Goal: Task Accomplishment & Management: Complete application form

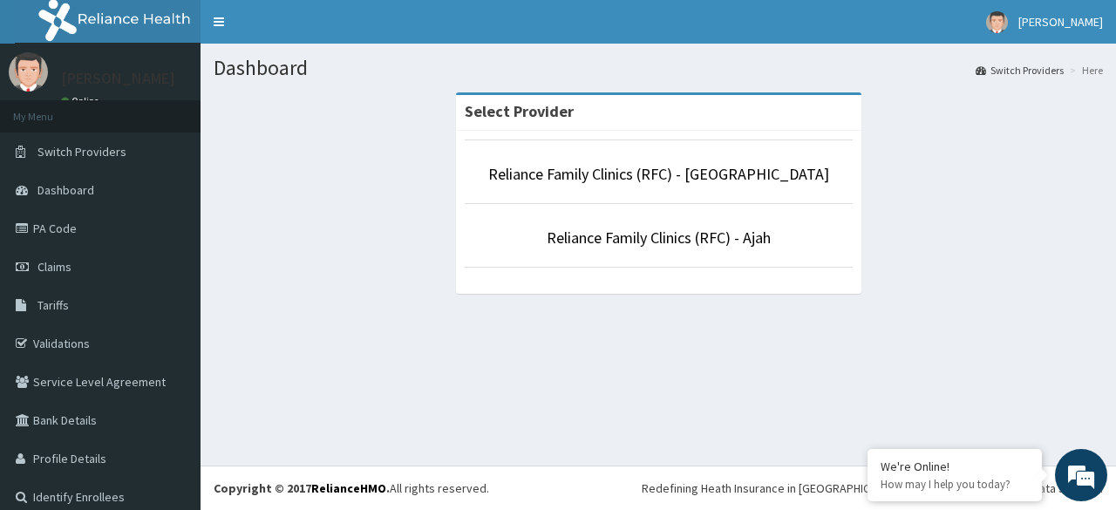
click at [647, 186] on li "Reliance Family Clinics (RFC) - [GEOGRAPHIC_DATA]" at bounding box center [659, 171] width 388 height 64
click at [646, 179] on link "Reliance Family Clinics (RFC) - [GEOGRAPHIC_DATA]" at bounding box center [658, 174] width 341 height 20
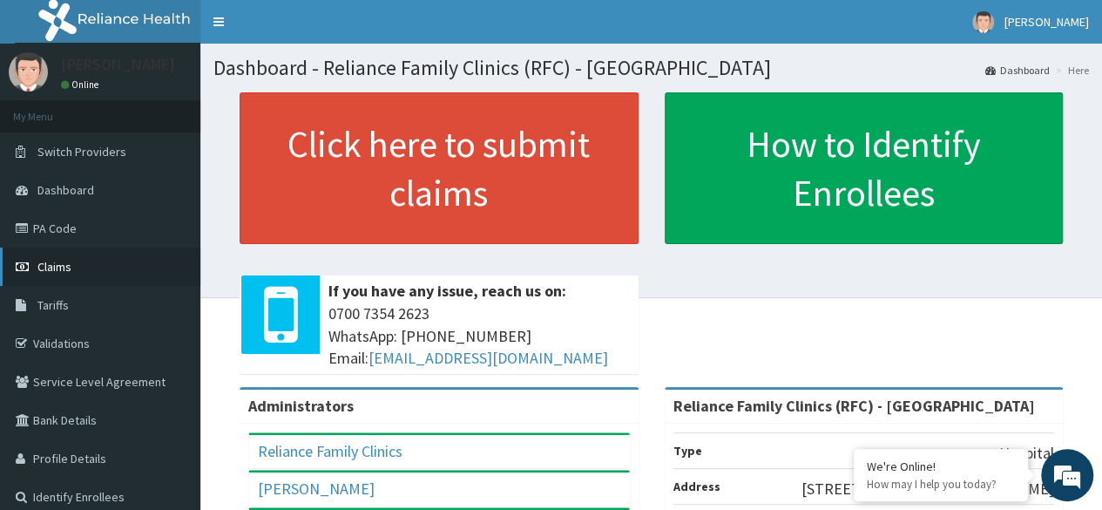
click at [50, 261] on span "Claims" at bounding box center [54, 267] width 34 height 16
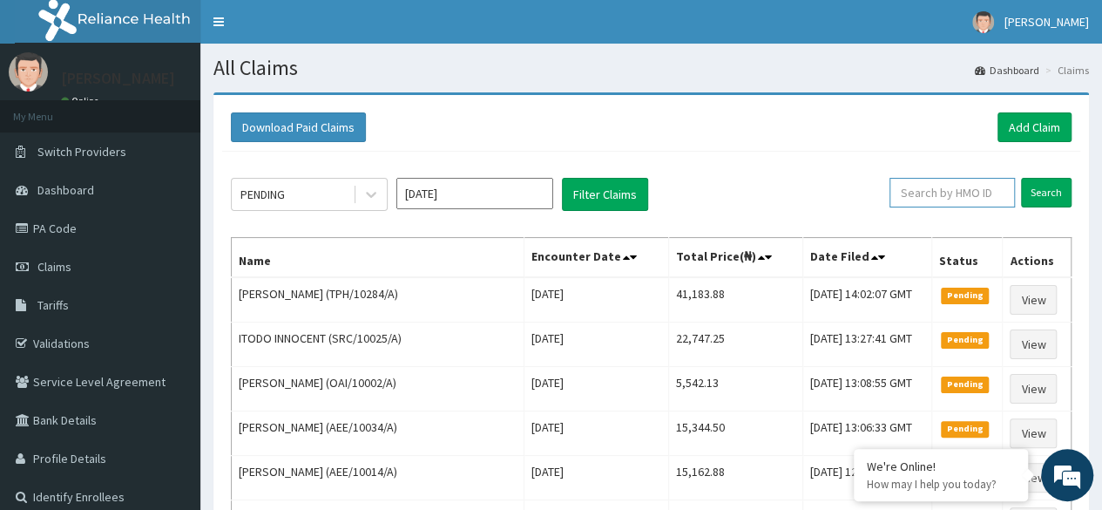
click at [962, 187] on input "text" at bounding box center [952, 193] width 125 height 30
paste input "DTN/10625/A"
click at [1021, 178] on input "Search" at bounding box center [1046, 193] width 51 height 30
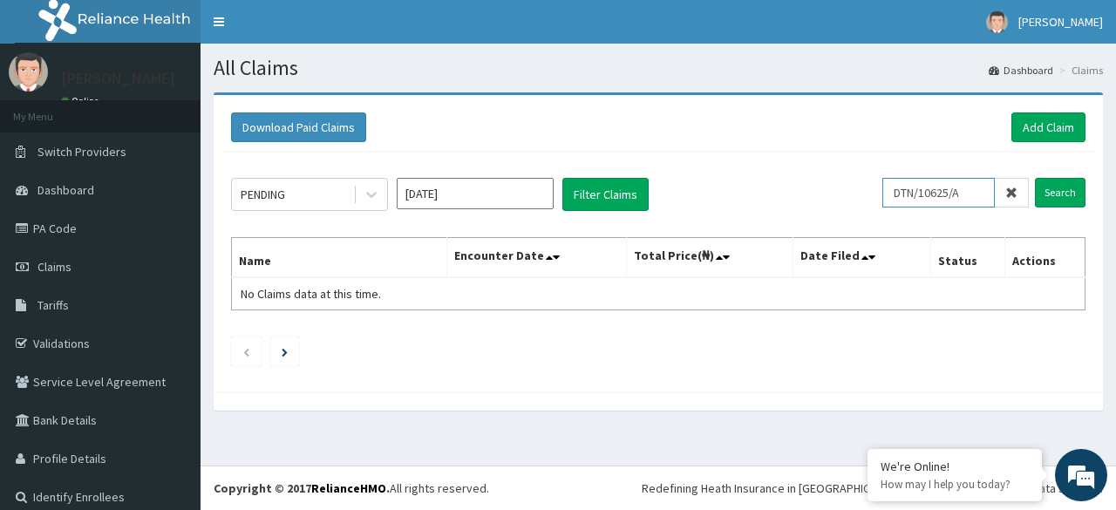
drag, startPoint x: 961, startPoint y: 193, endPoint x: 840, endPoint y: 207, distance: 121.9
click at [840, 207] on div "PENDING Aug 2025 Filter Claims DTN/10625/A Search" at bounding box center [658, 194] width 854 height 33
paste input "2507342"
click at [1034, 178] on input "Search" at bounding box center [1059, 193] width 51 height 30
type input "2"
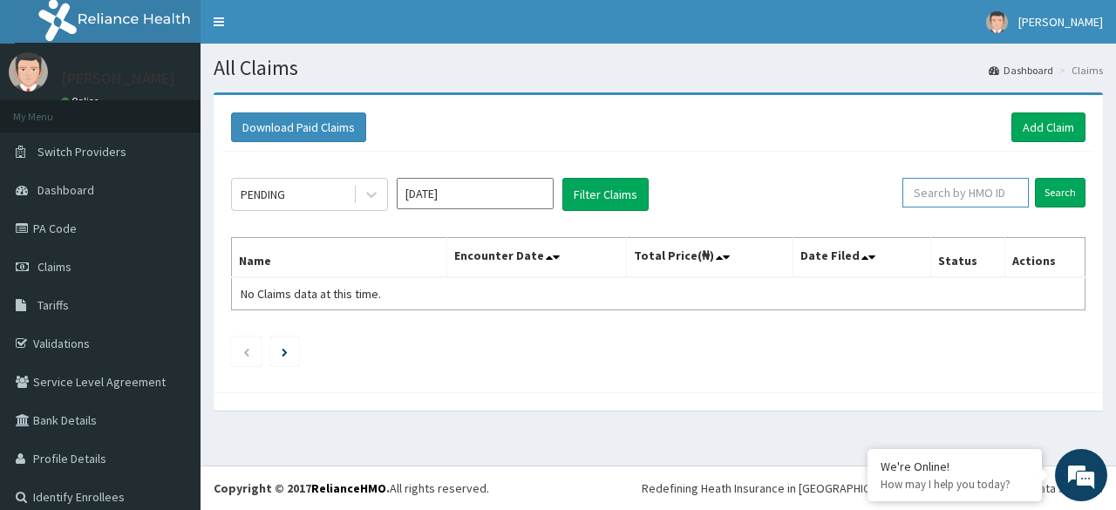
paste input "DTN/10625/A"
type input "DTN/10625/A"
click at [1034, 178] on input "Search" at bounding box center [1059, 193] width 51 height 30
click at [1038, 132] on link "Add Claim" at bounding box center [1048, 127] width 74 height 30
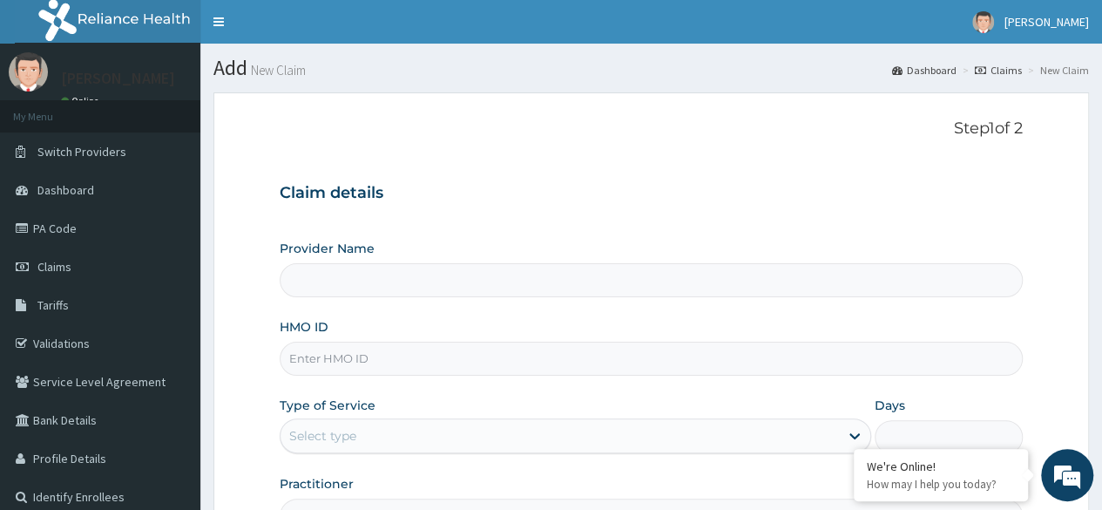
type input "Reliance Family Clinics (RFC) - Lekki"
click at [376, 366] on input "HMO ID" at bounding box center [651, 359] width 743 height 34
paste input "DTN/10625/A"
type input "DTN/10625/A"
click at [354, 431] on div "Select type" at bounding box center [322, 435] width 67 height 17
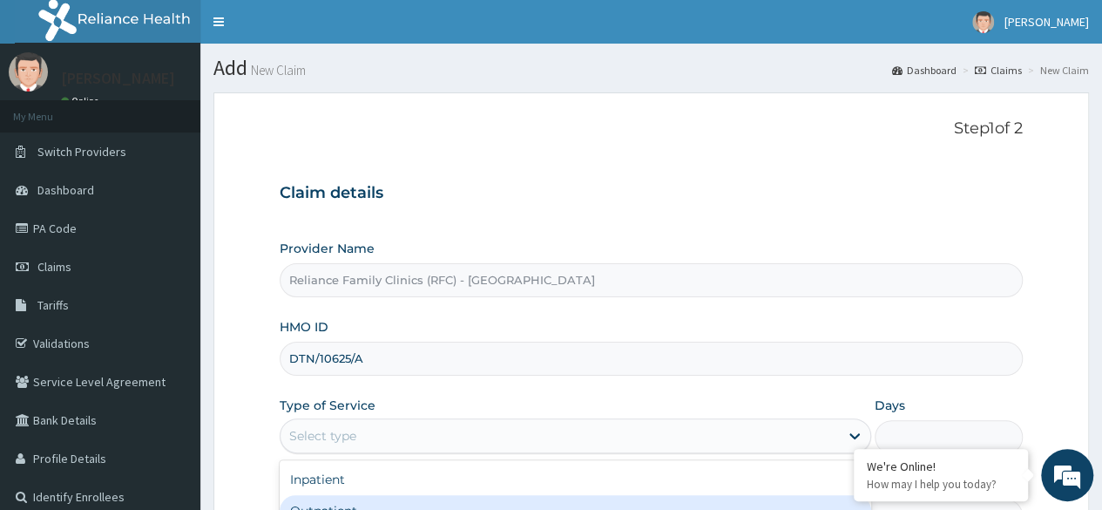
click at [340, 501] on div "Outpatient" at bounding box center [576, 510] width 592 height 31
type input "1"
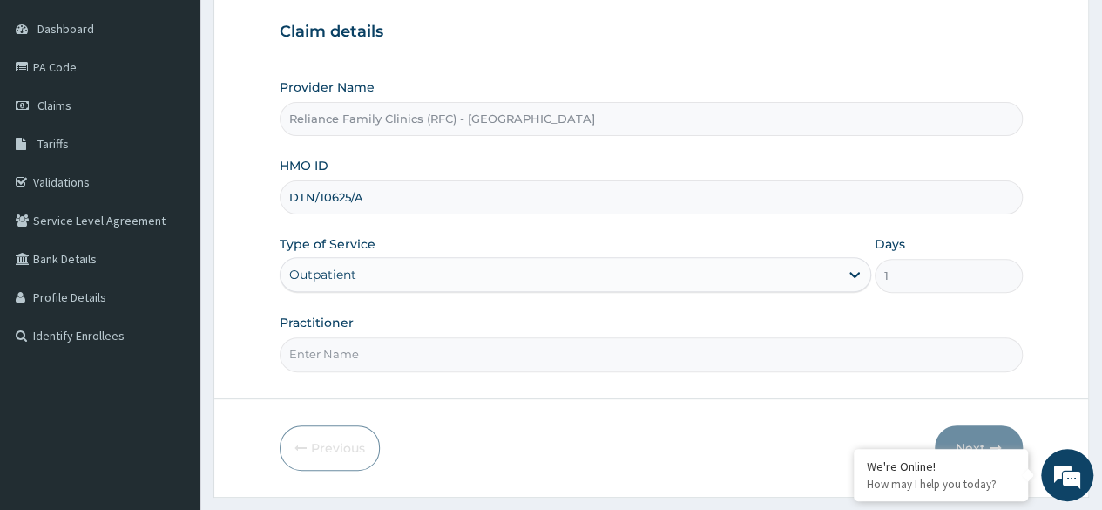
scroll to position [188, 0]
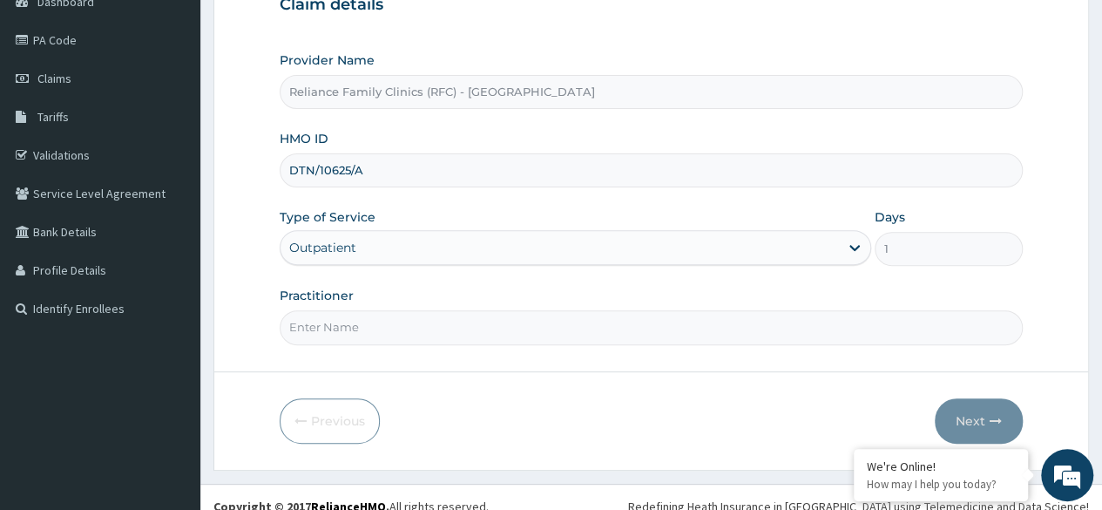
click at [352, 321] on input "Practitioner" at bounding box center [651, 327] width 743 height 34
type input "Olubunmi"
click at [965, 411] on button "Next" at bounding box center [979, 420] width 88 height 45
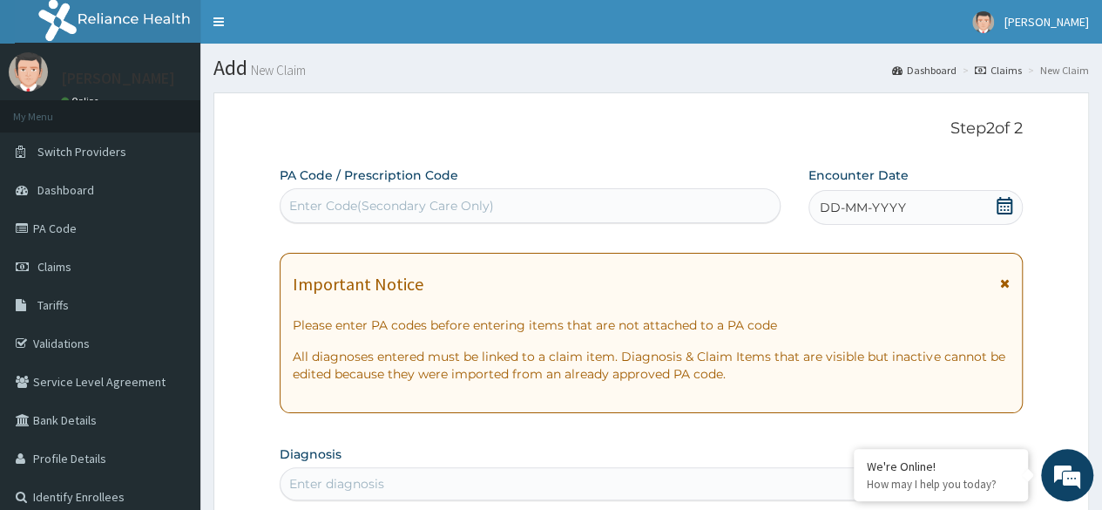
click at [1004, 207] on icon at bounding box center [1004, 205] width 17 height 17
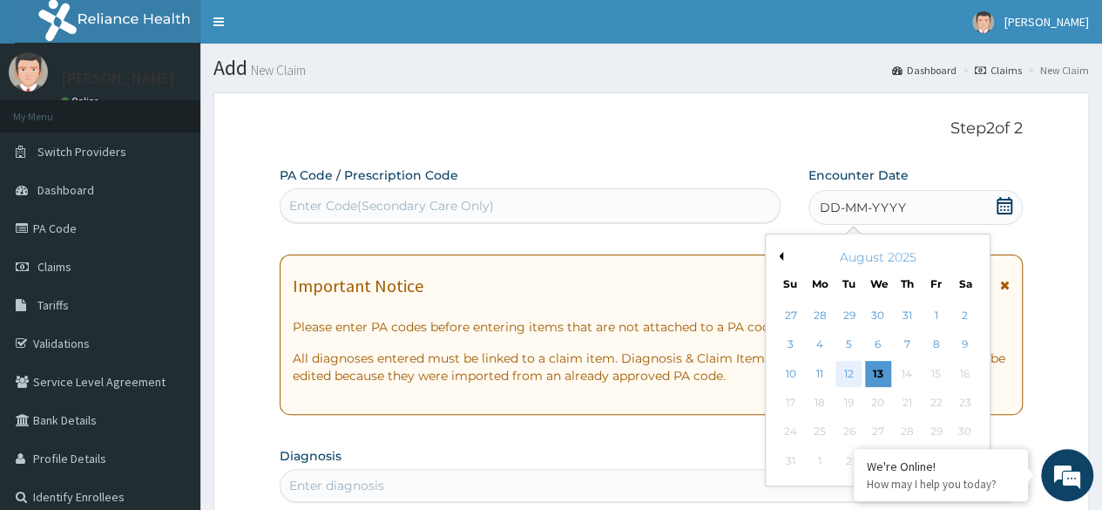
click at [851, 378] on div "12" at bounding box center [849, 374] width 26 height 26
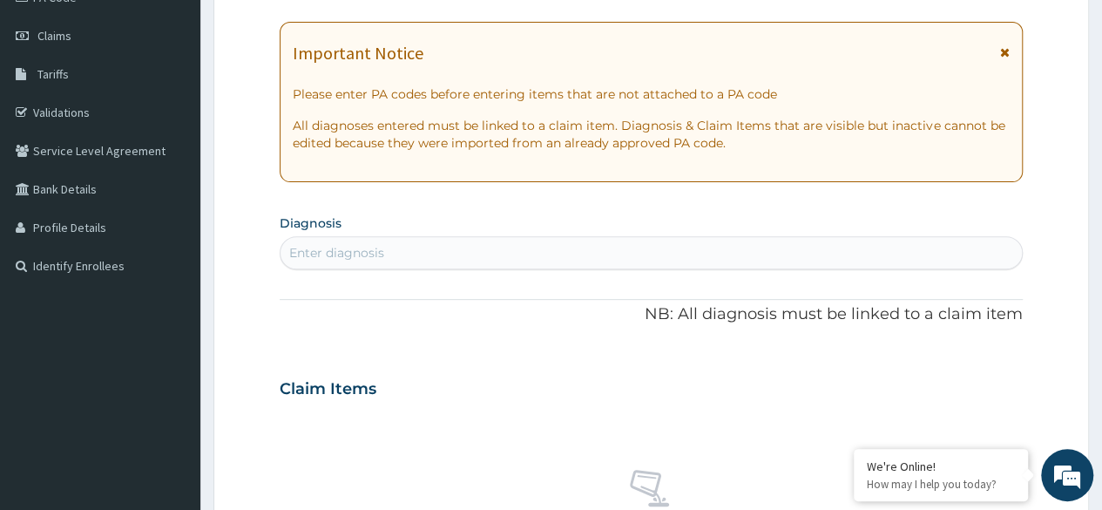
scroll to position [254, 0]
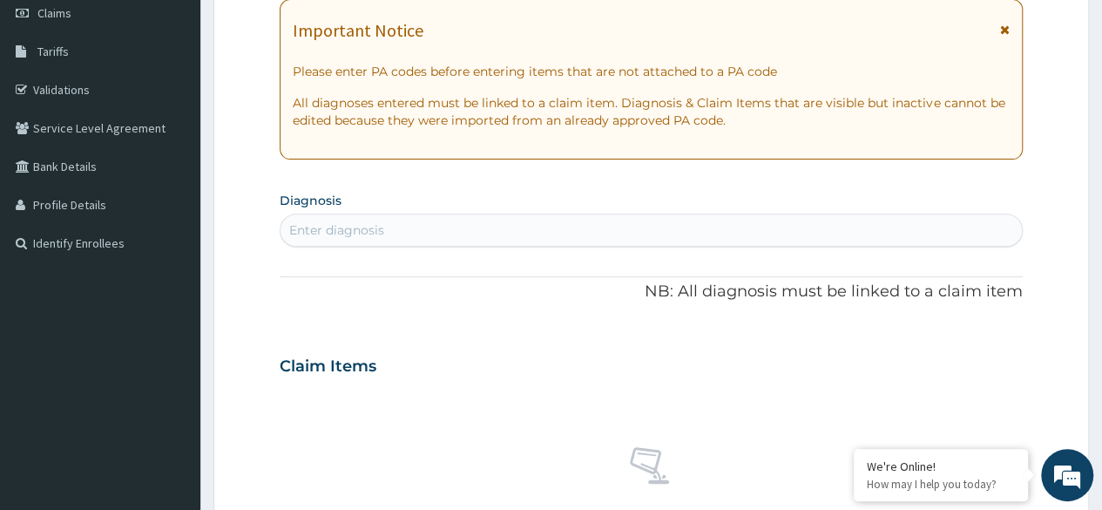
click at [479, 222] on div "Enter diagnosis" at bounding box center [652, 230] width 742 height 28
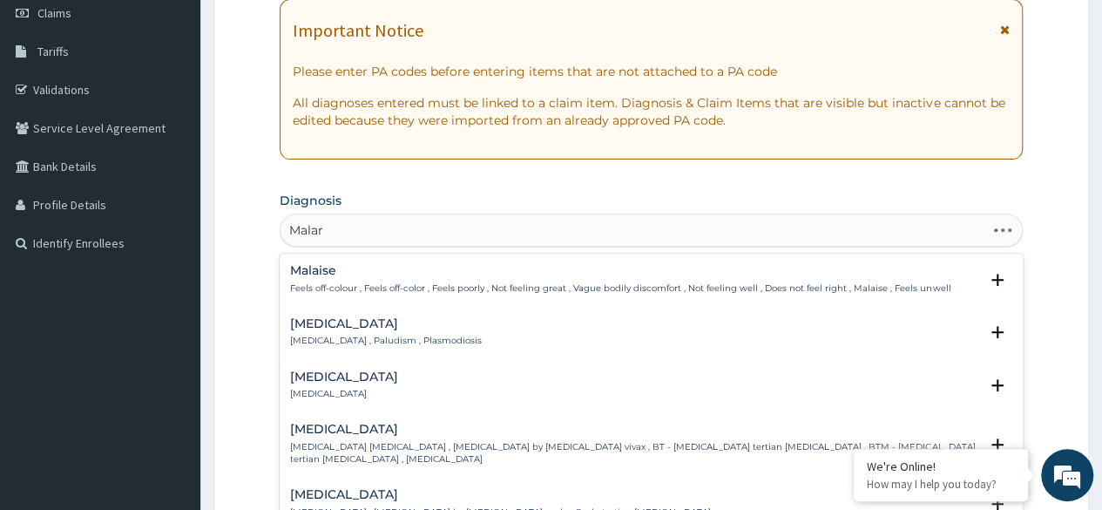
type input "Malari"
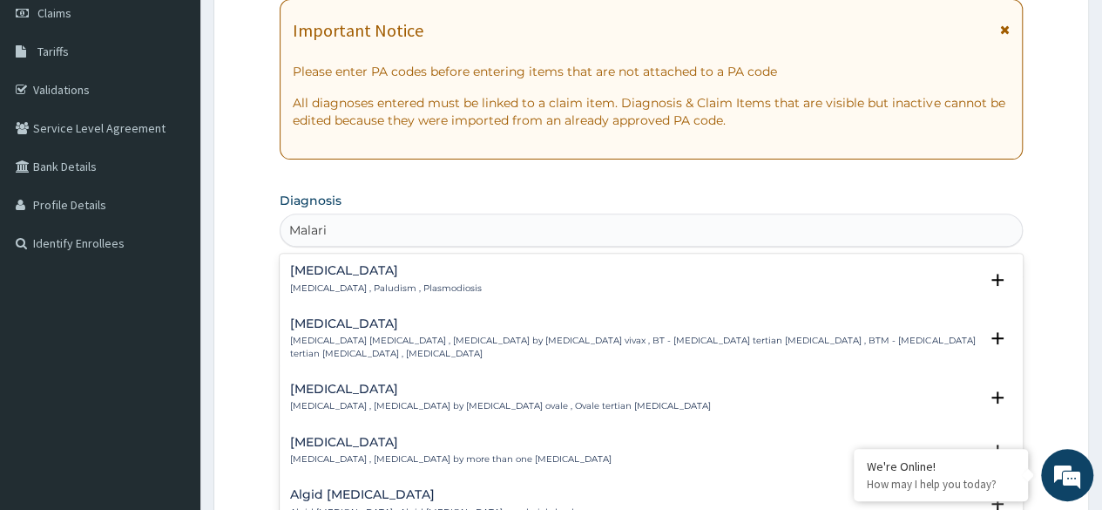
click at [347, 282] on p "Malaria , Paludism , Plasmodiosis" at bounding box center [386, 288] width 192 height 12
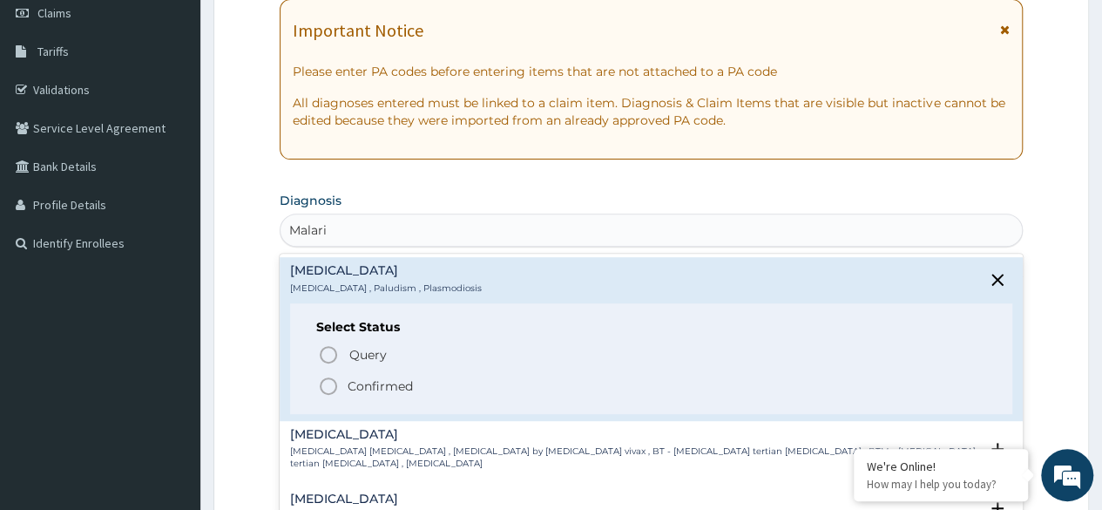
click at [333, 386] on icon "status option filled" at bounding box center [328, 386] width 21 height 21
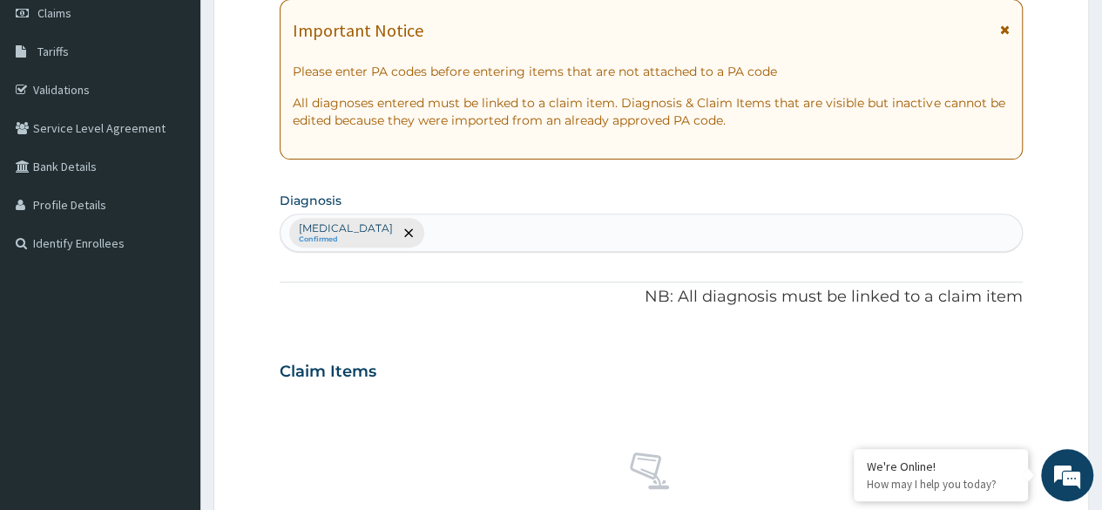
click at [393, 228] on div "Malaria Confirmed" at bounding box center [652, 232] width 742 height 37
click at [375, 231] on div "Malaria Confirmed" at bounding box center [652, 232] width 742 height 37
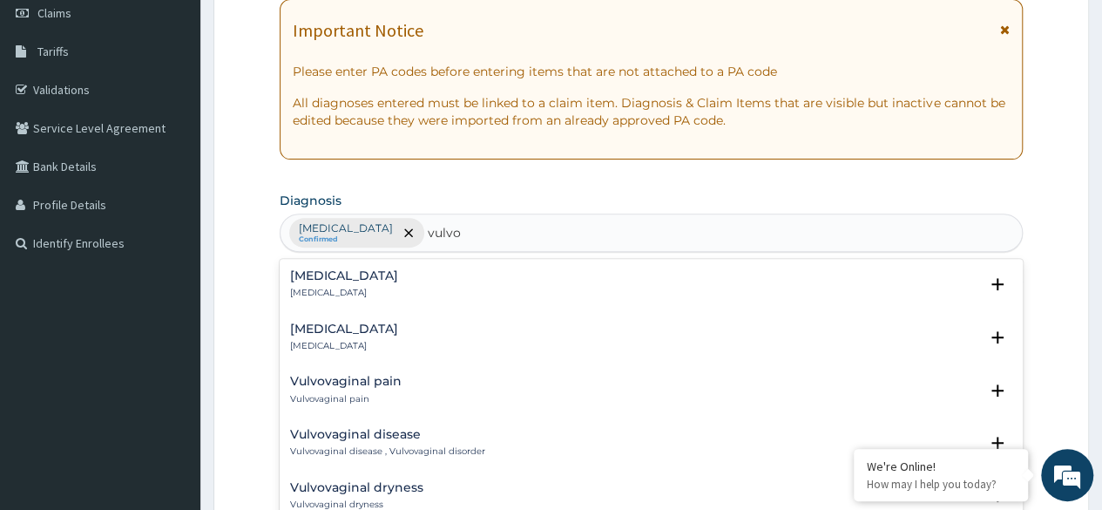
type input "vulvo"
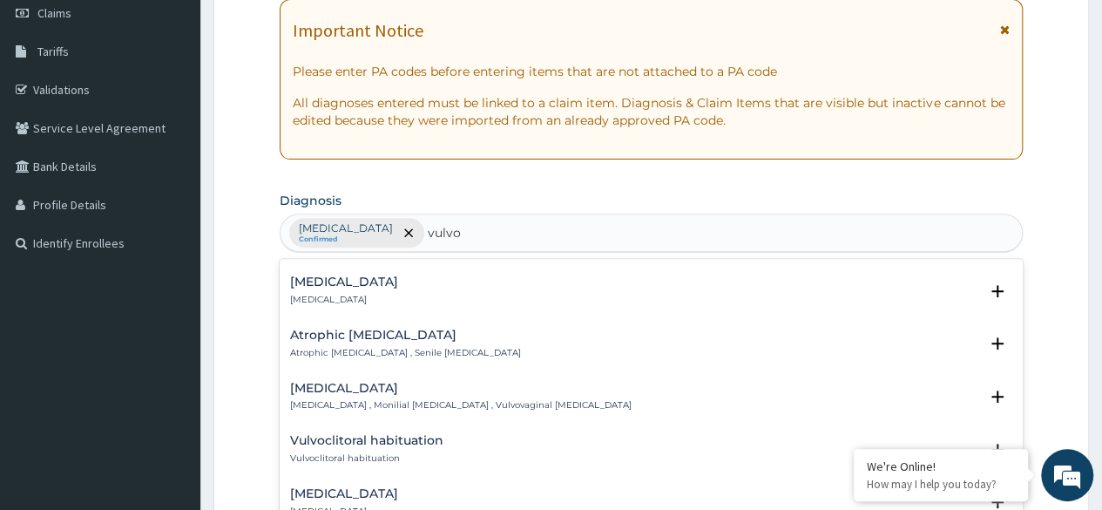
scroll to position [580, 0]
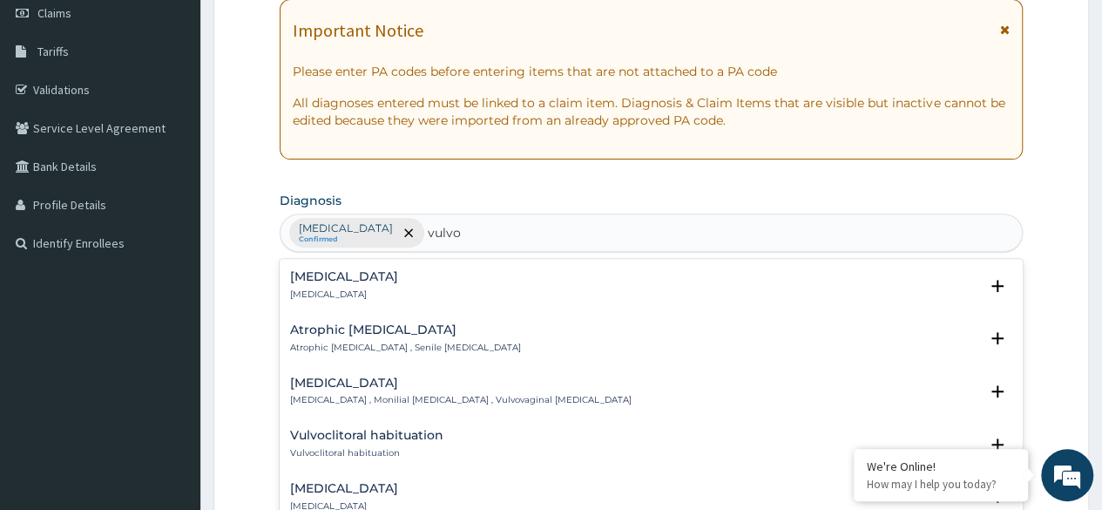
click at [391, 379] on h4 "Candidal vulvovaginitis" at bounding box center [461, 382] width 342 height 13
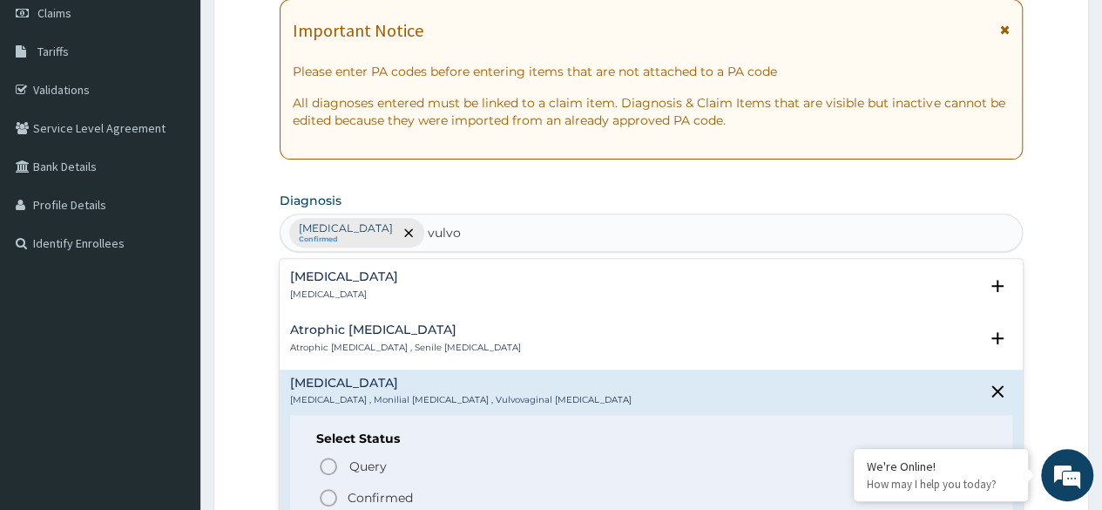
click at [326, 496] on icon "status option filled" at bounding box center [328, 497] width 21 height 21
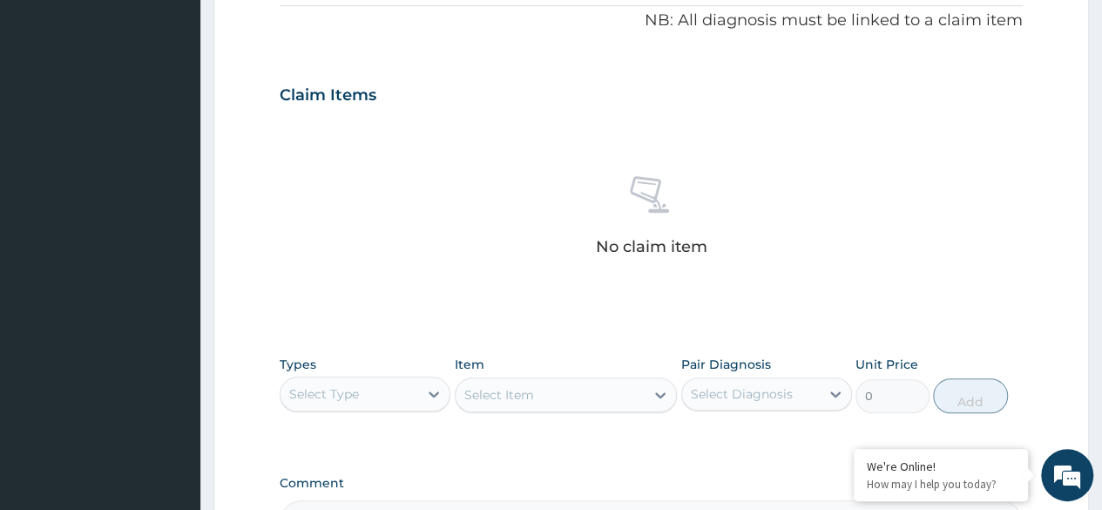
scroll to position [608, 0]
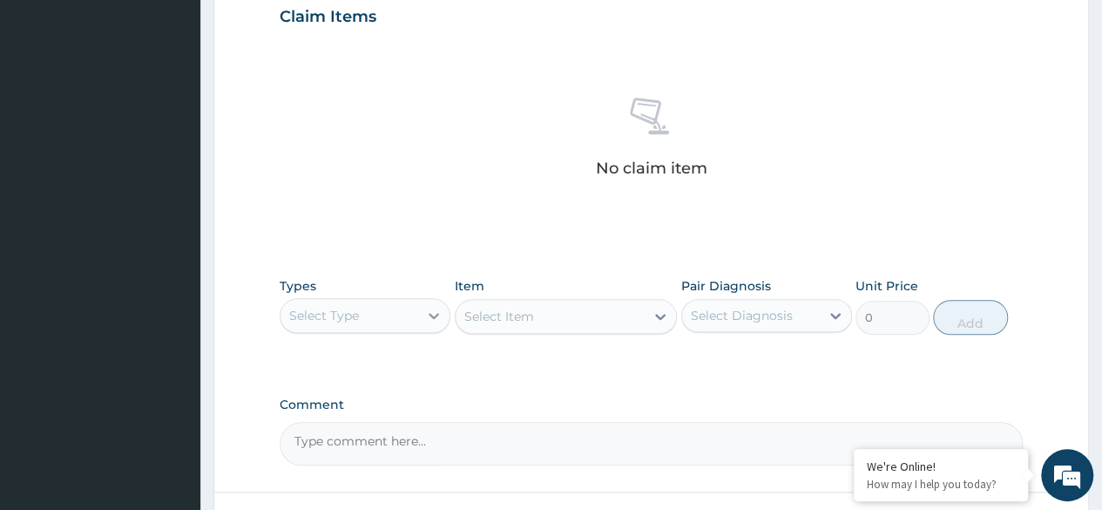
click at [427, 319] on icon at bounding box center [433, 315] width 17 height 17
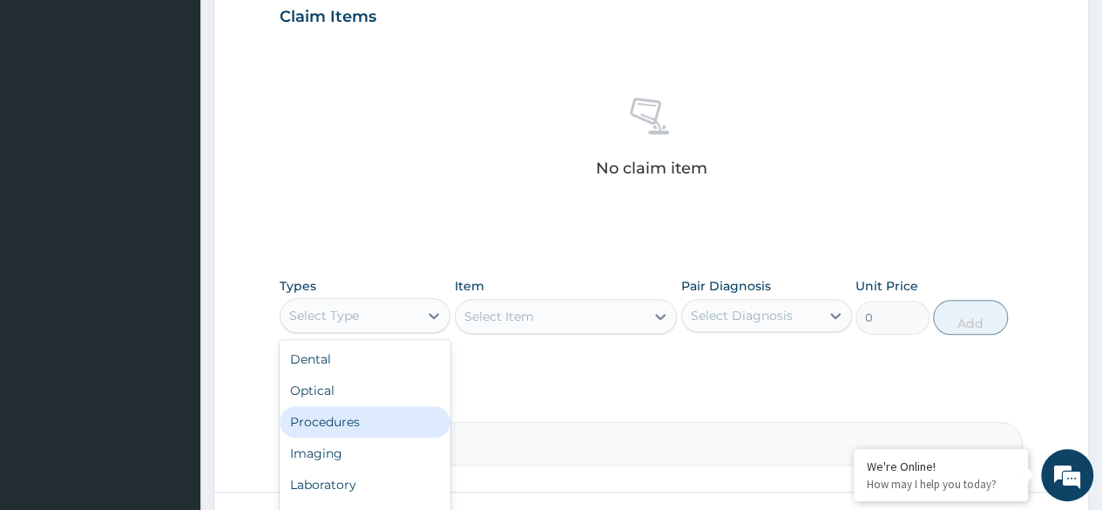
click at [356, 429] on div "Procedures" at bounding box center [365, 421] width 171 height 31
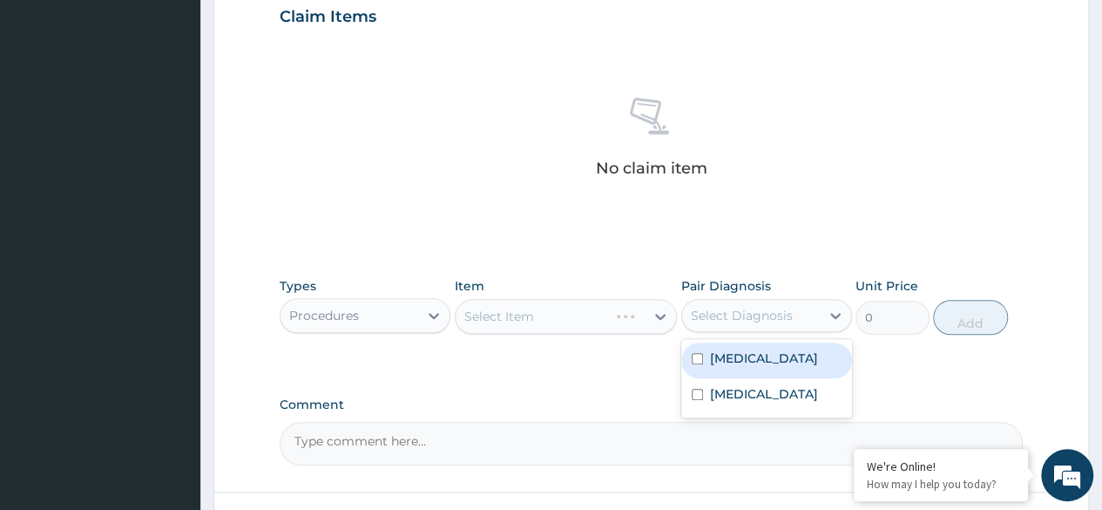
click at [710, 311] on div "Select Diagnosis" at bounding box center [742, 315] width 102 height 17
click at [699, 360] on input "checkbox" at bounding box center [697, 358] width 11 height 11
checkbox input "true"
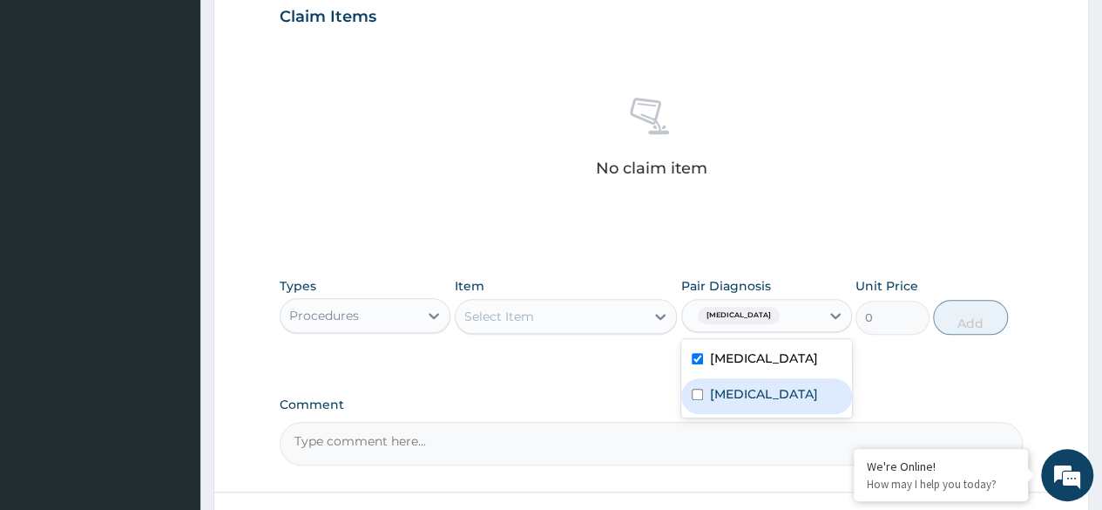
click at [699, 400] on input "checkbox" at bounding box center [697, 394] width 11 height 11
checkbox input "true"
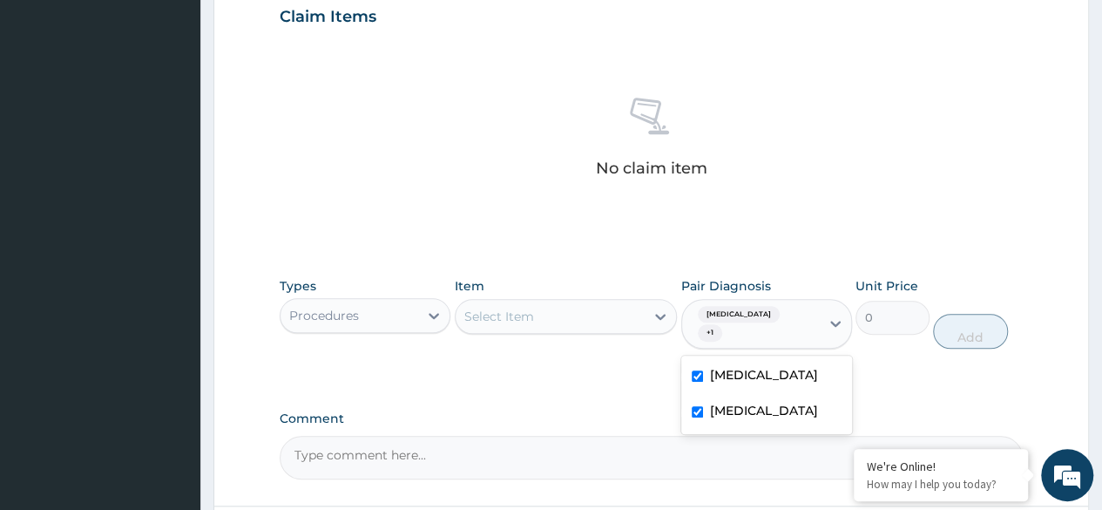
click at [591, 311] on div "Select Item" at bounding box center [551, 316] width 190 height 28
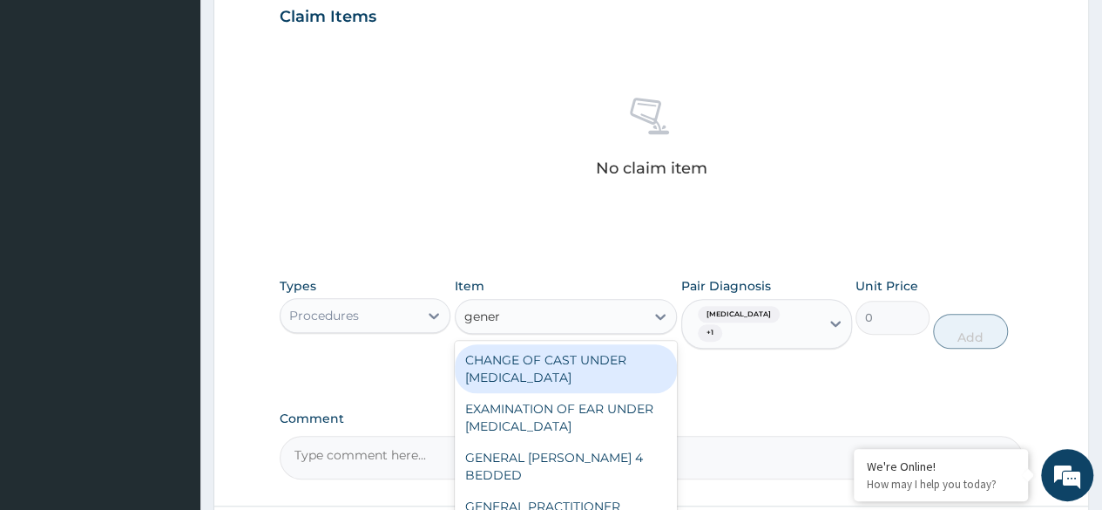
type input "genera"
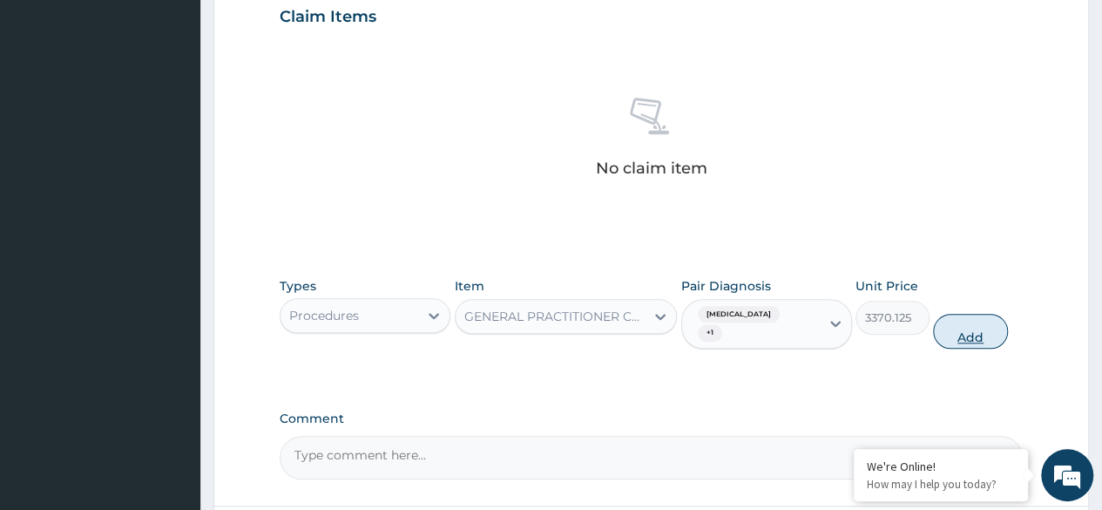
click at [967, 320] on button "Add" at bounding box center [970, 331] width 74 height 35
type input "0"
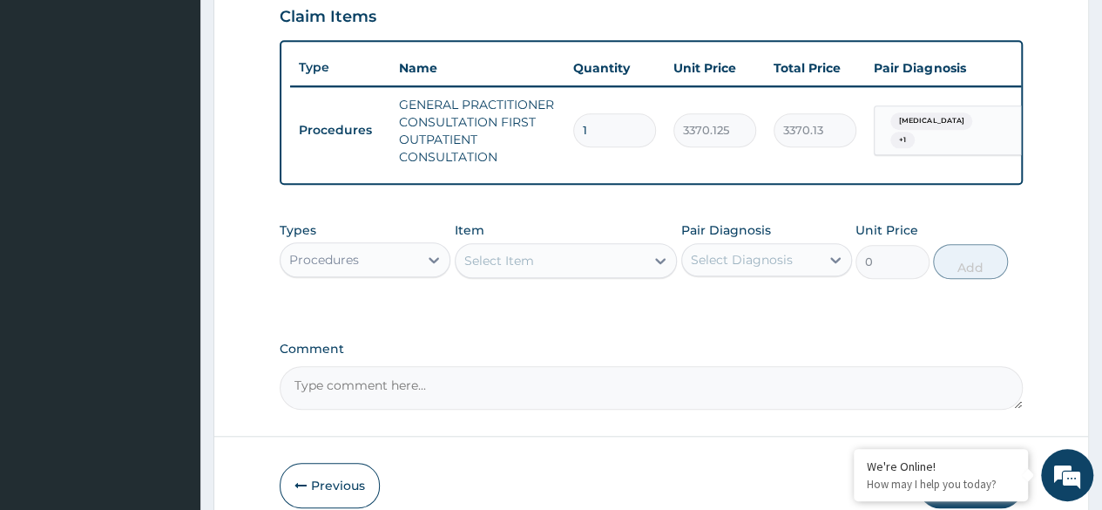
click at [373, 274] on div "Procedures" at bounding box center [350, 260] width 138 height 28
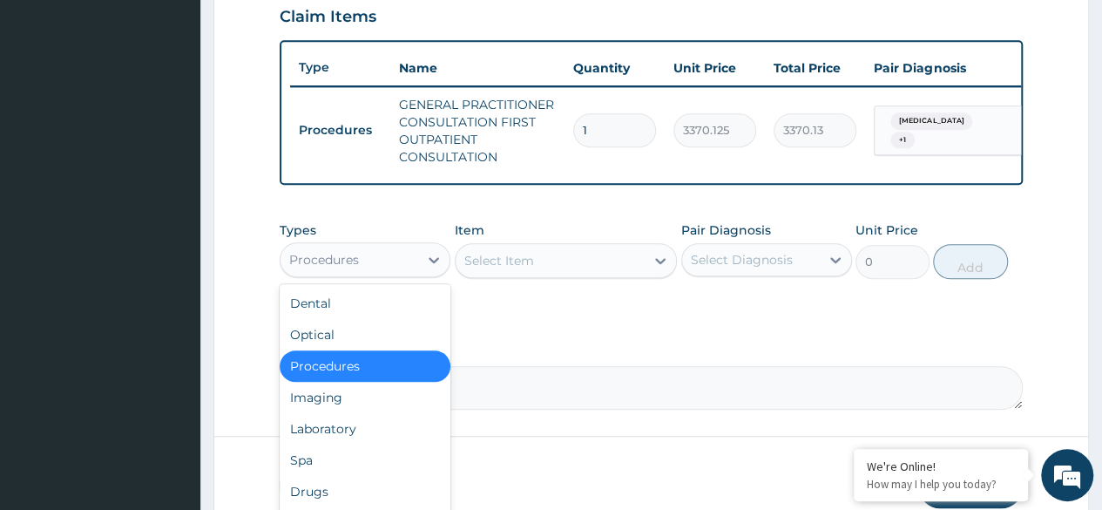
click at [388, 269] on div "Procedures" at bounding box center [350, 260] width 138 height 28
click at [329, 500] on div "Drugs" at bounding box center [365, 491] width 171 height 31
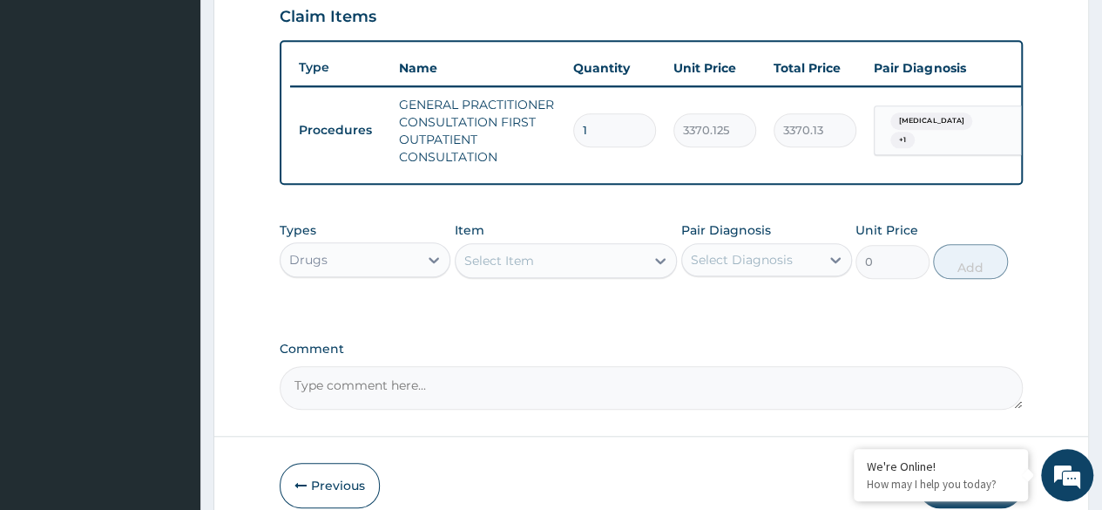
click at [379, 274] on div "Drugs" at bounding box center [350, 260] width 138 height 28
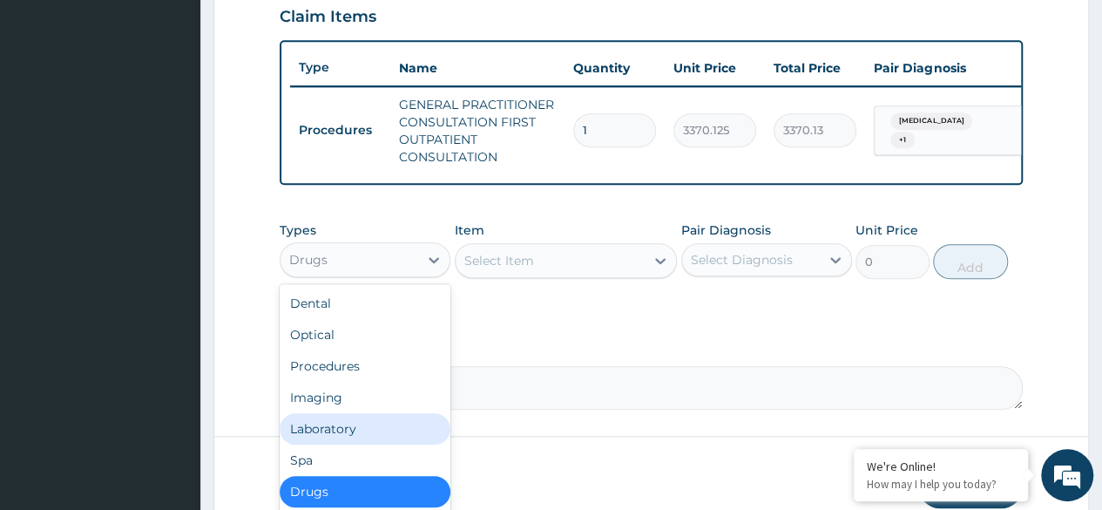
click at [343, 444] on div "Laboratory" at bounding box center [365, 428] width 171 height 31
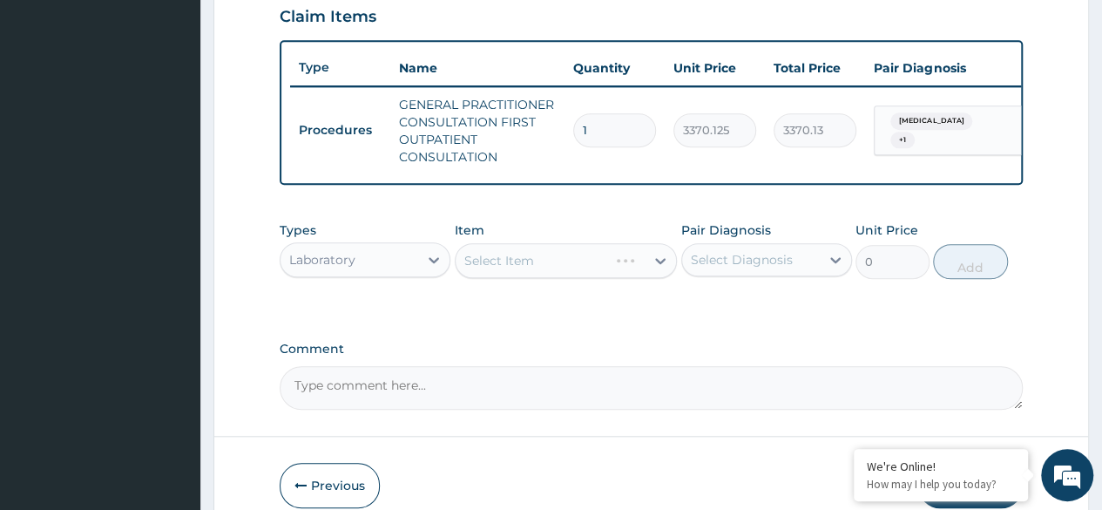
click at [770, 268] on div "Select Diagnosis" at bounding box center [742, 259] width 102 height 17
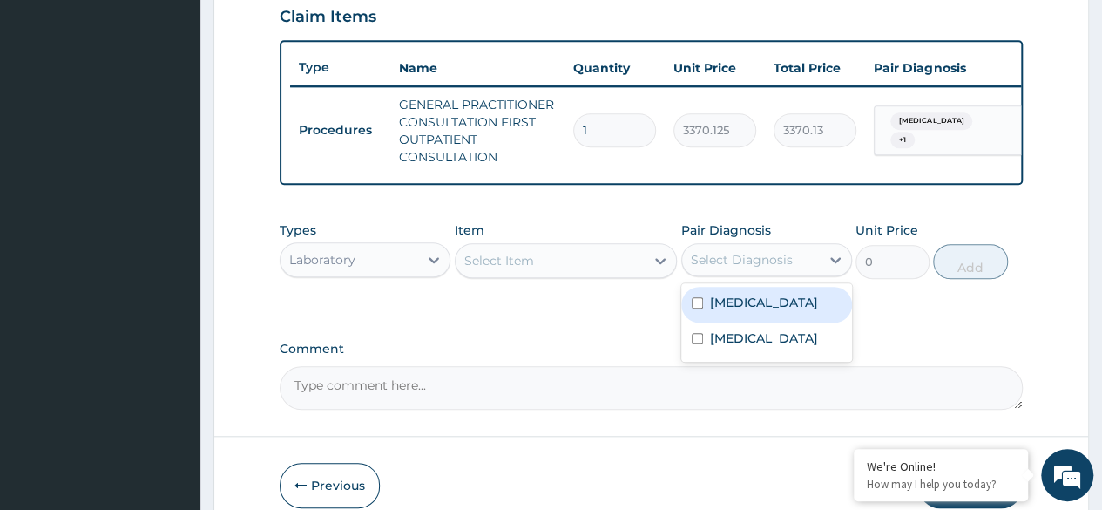
click at [711, 310] on label "Malaria" at bounding box center [764, 302] width 108 height 17
checkbox input "true"
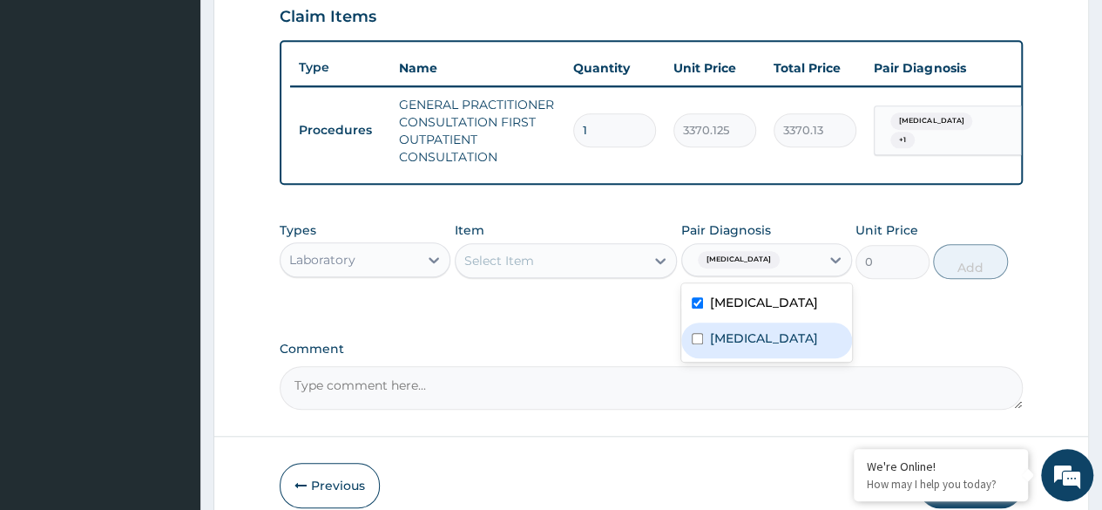
click at [704, 358] on div "Candidal vulvovaginitis" at bounding box center [767, 340] width 171 height 36
checkbox input "true"
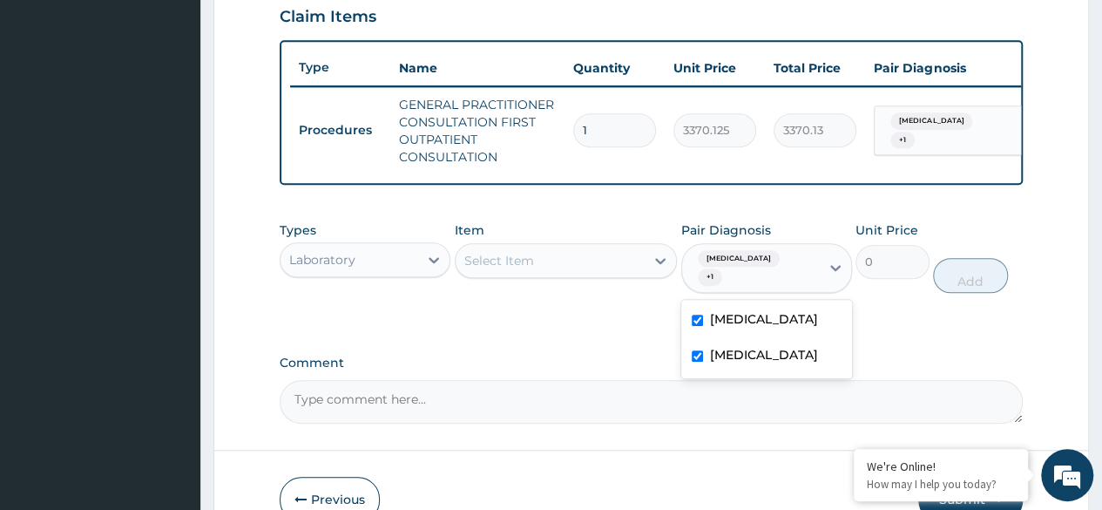
click at [607, 271] on div "Select Item" at bounding box center [551, 261] width 190 height 28
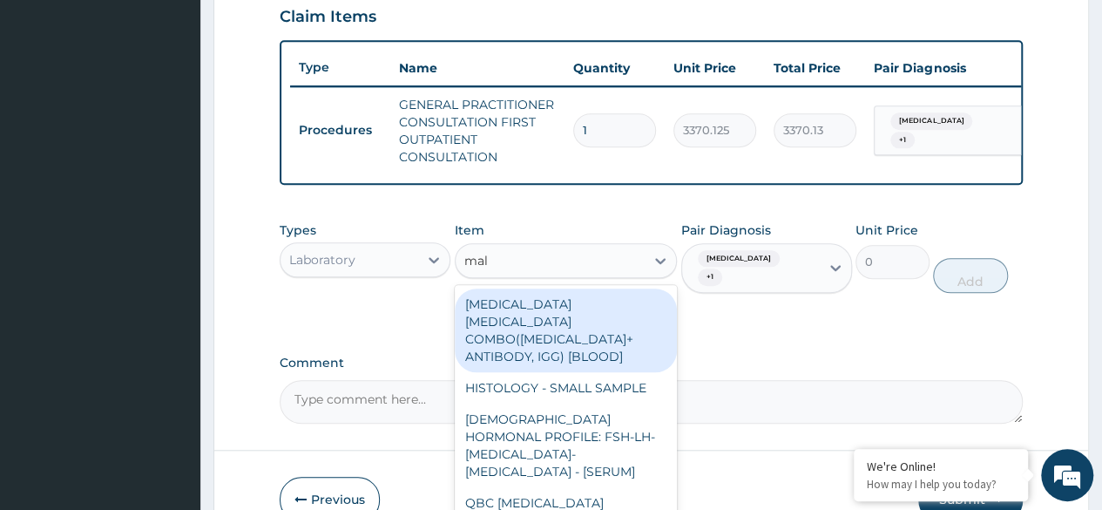
type input "mala"
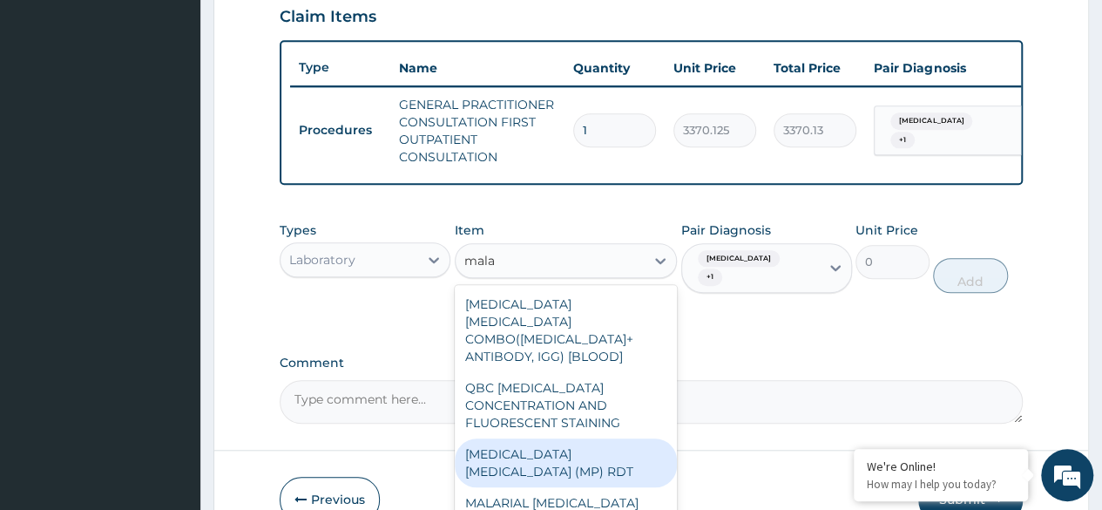
click at [573, 447] on div "[MEDICAL_DATA] [MEDICAL_DATA] (MP) RDT" at bounding box center [566, 462] width 223 height 49
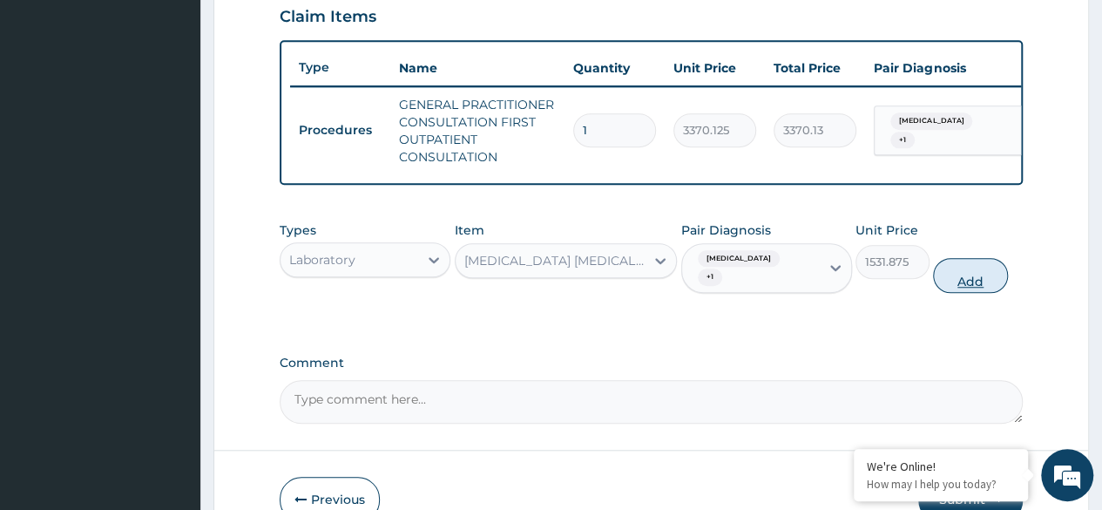
click at [973, 275] on button "Add" at bounding box center [970, 275] width 74 height 35
type input "0"
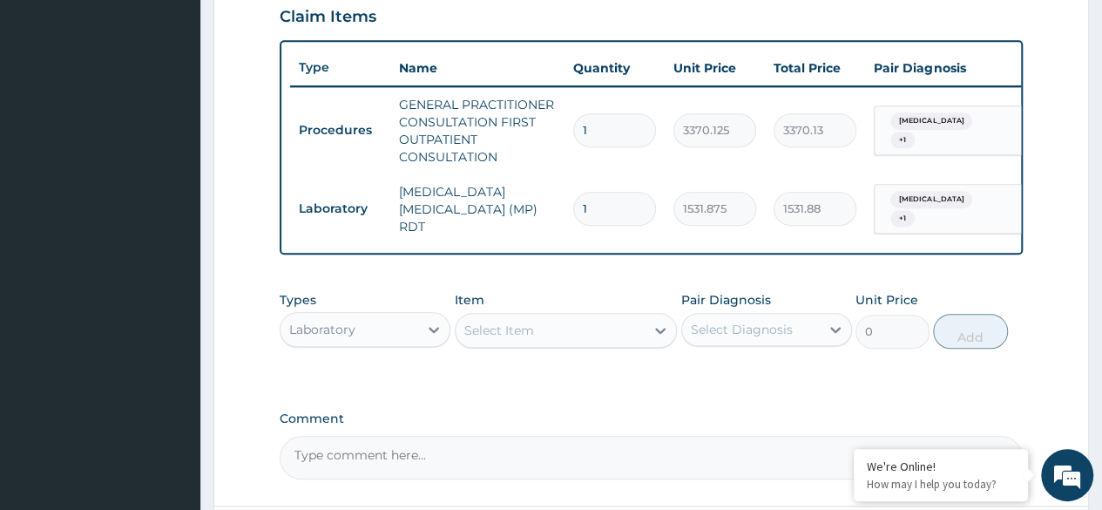
click at [498, 329] on div "Select Item" at bounding box center [500, 330] width 70 height 17
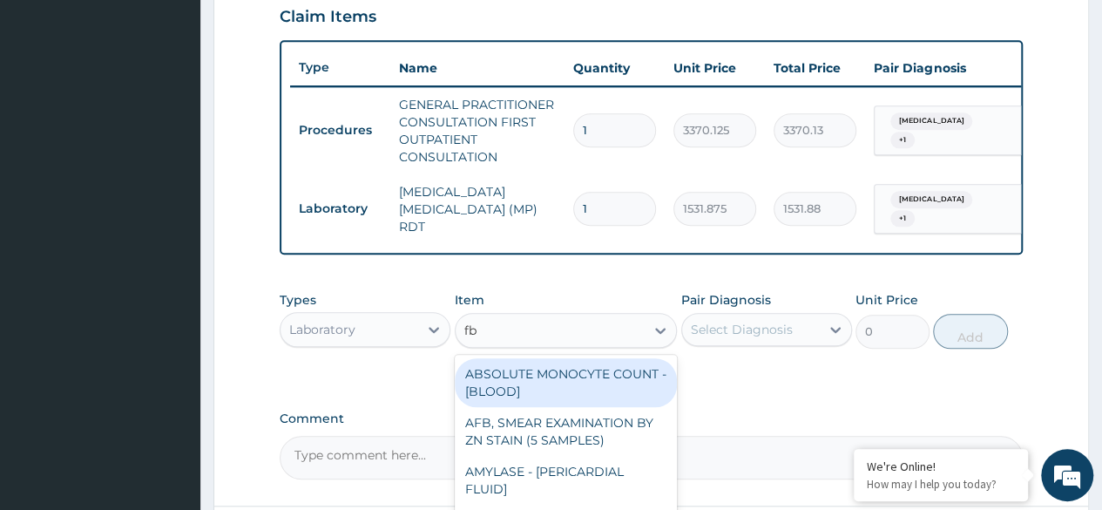
type input "fbc"
click at [585, 382] on div "FBC CBC-[MEDICAL_DATA] (HAEMOGRAM) - [BLOOD]" at bounding box center [566, 382] width 223 height 49
type input "4085"
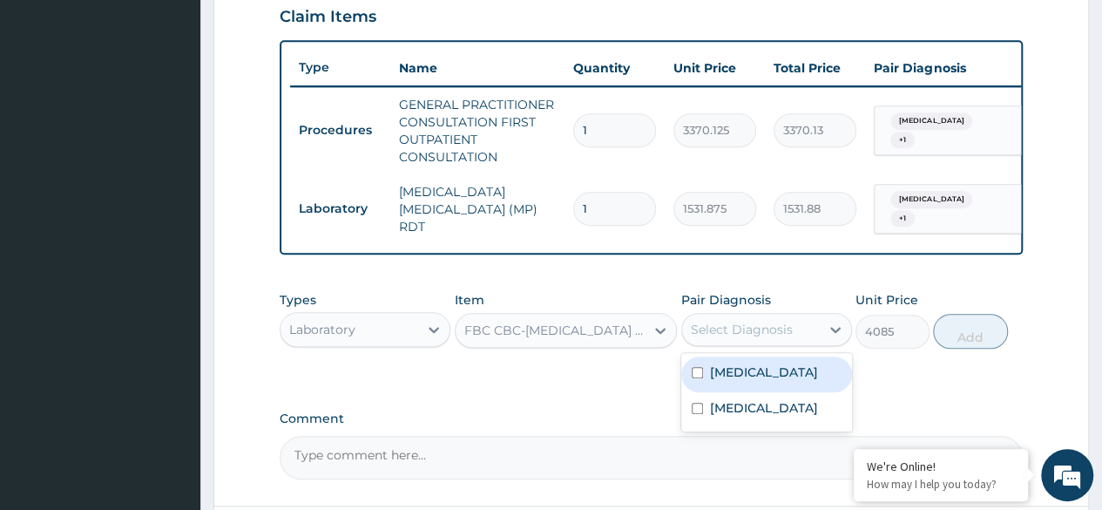
click at [790, 325] on div "Select Diagnosis" at bounding box center [742, 329] width 102 height 17
click at [718, 379] on label "Malaria" at bounding box center [764, 371] width 108 height 17
checkbox input "true"
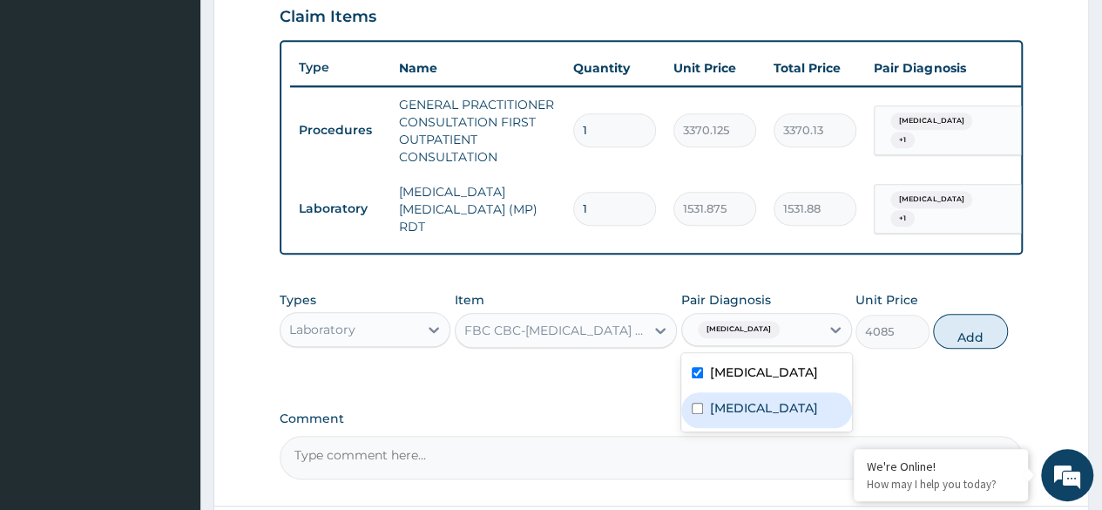
click at [703, 419] on div "Candidal vulvovaginitis" at bounding box center [767, 410] width 171 height 36
checkbox input "true"
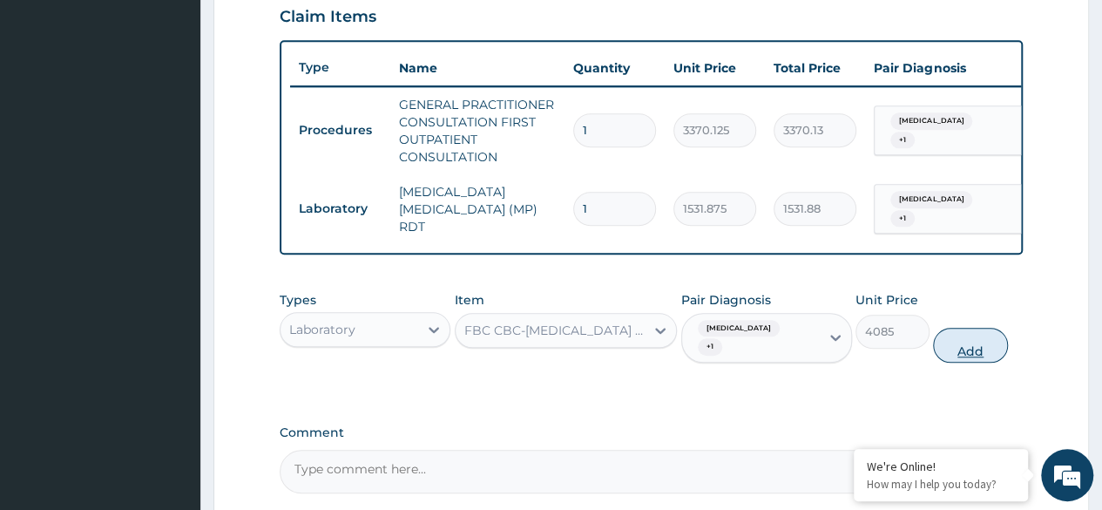
click at [970, 344] on button "Add" at bounding box center [970, 345] width 74 height 35
type input "0"
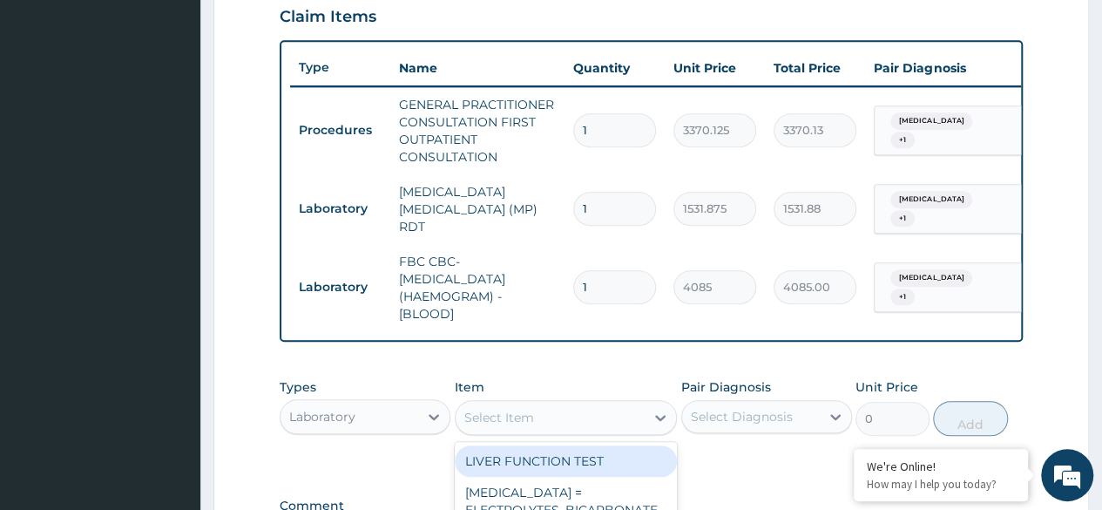
click at [519, 422] on div "Select Item" at bounding box center [500, 417] width 70 height 17
type input "h"
click at [633, 422] on div "Select Item" at bounding box center [551, 418] width 190 height 28
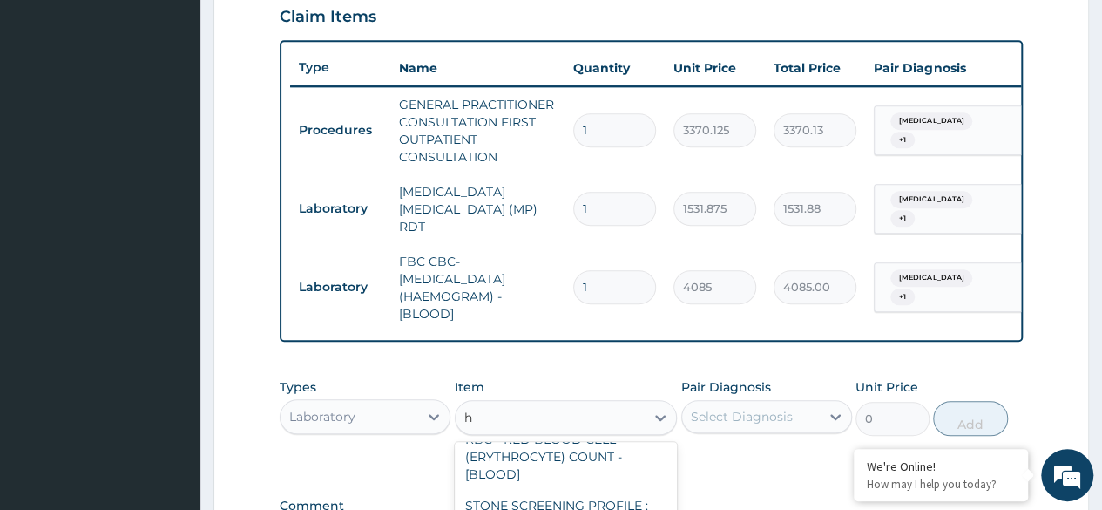
scroll to position [0, 0]
type input "h"
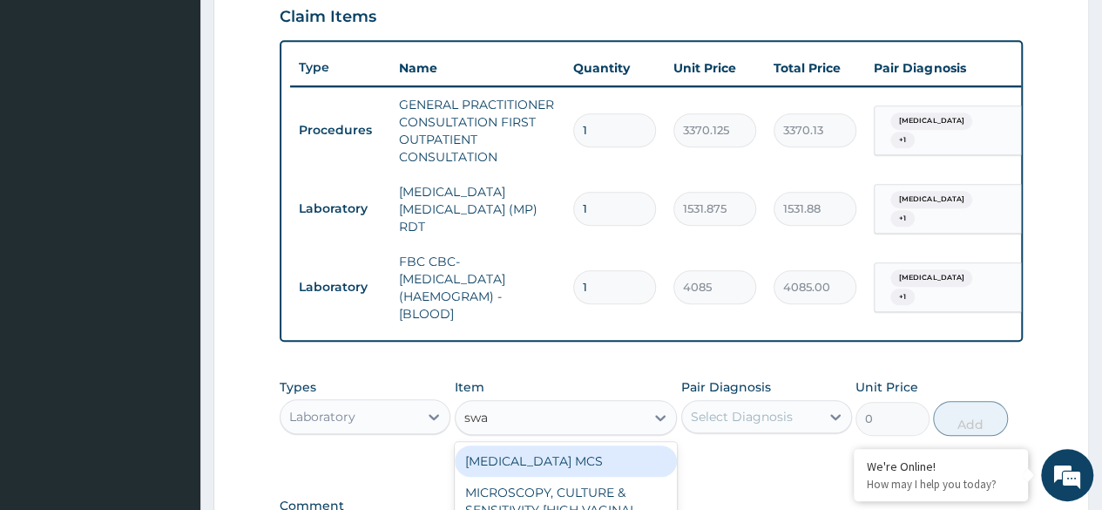
type input "swab"
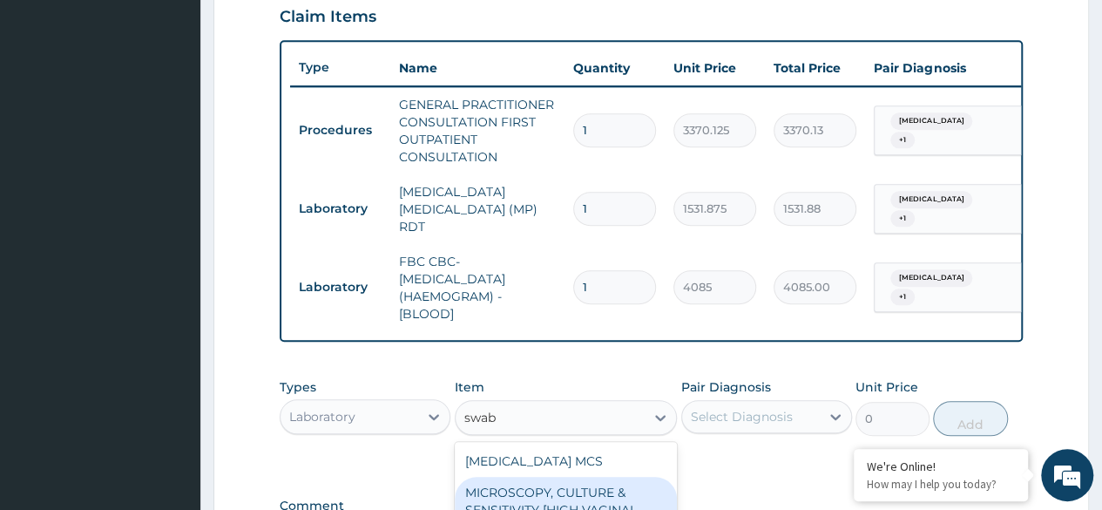
click at [607, 498] on div "MICROSCOPY, CULTURE & SENSITIVITY [HIGH VAGINAL SWAB]" at bounding box center [566, 510] width 223 height 66
type input "4595.625"
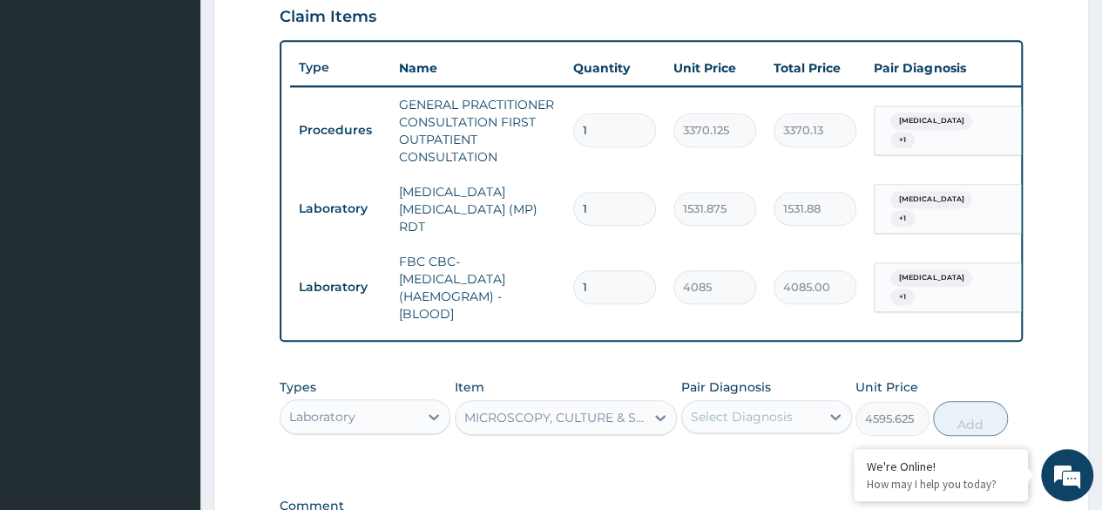
click at [810, 424] on div "Select Diagnosis" at bounding box center [751, 417] width 138 height 28
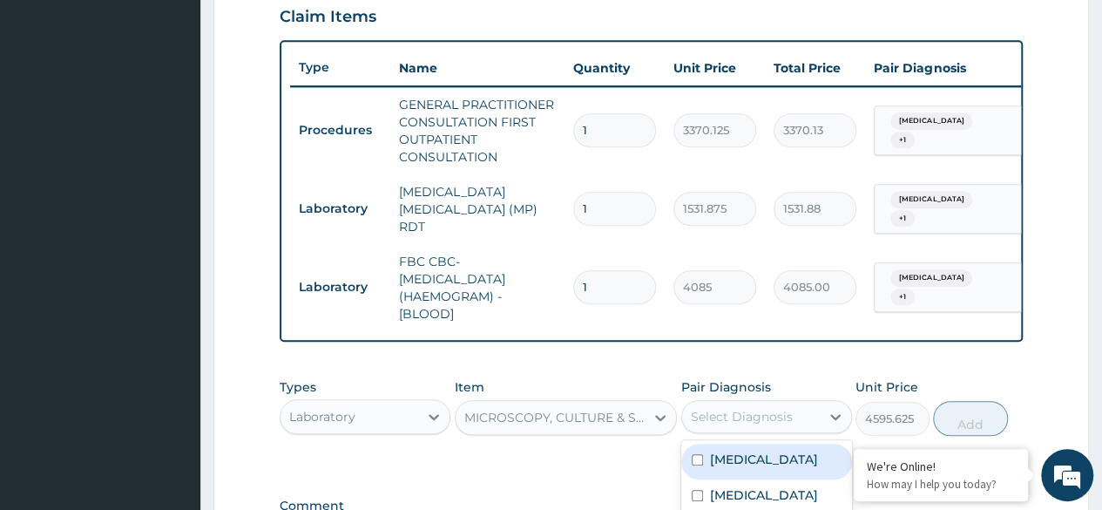
click at [763, 467] on div "Malaria" at bounding box center [767, 462] width 171 height 36
checkbox input "true"
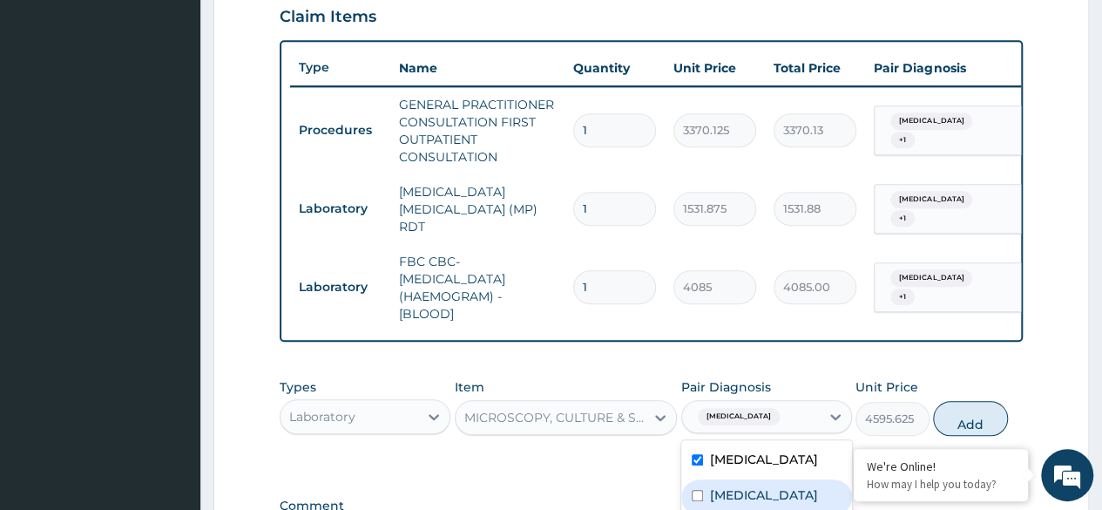
click at [732, 500] on label "Candidal vulvovaginitis" at bounding box center [764, 494] width 108 height 17
checkbox input "true"
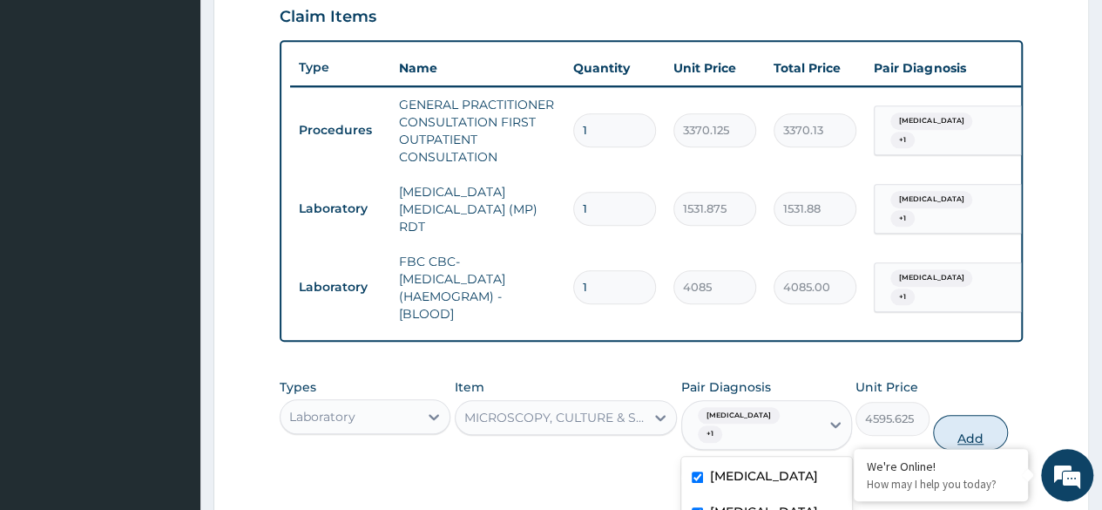
click at [958, 430] on button "Add" at bounding box center [970, 432] width 74 height 35
type input "0"
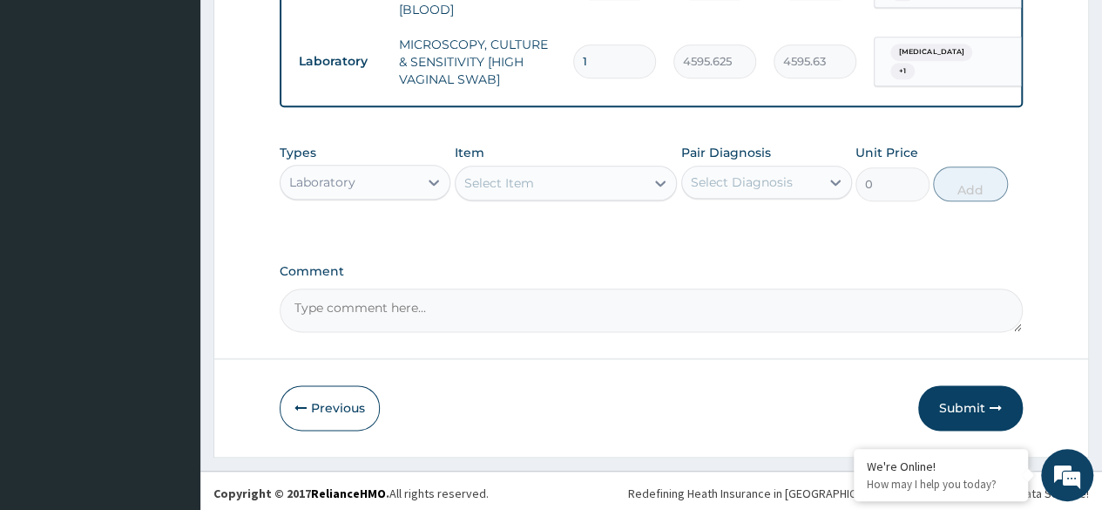
scroll to position [919, 0]
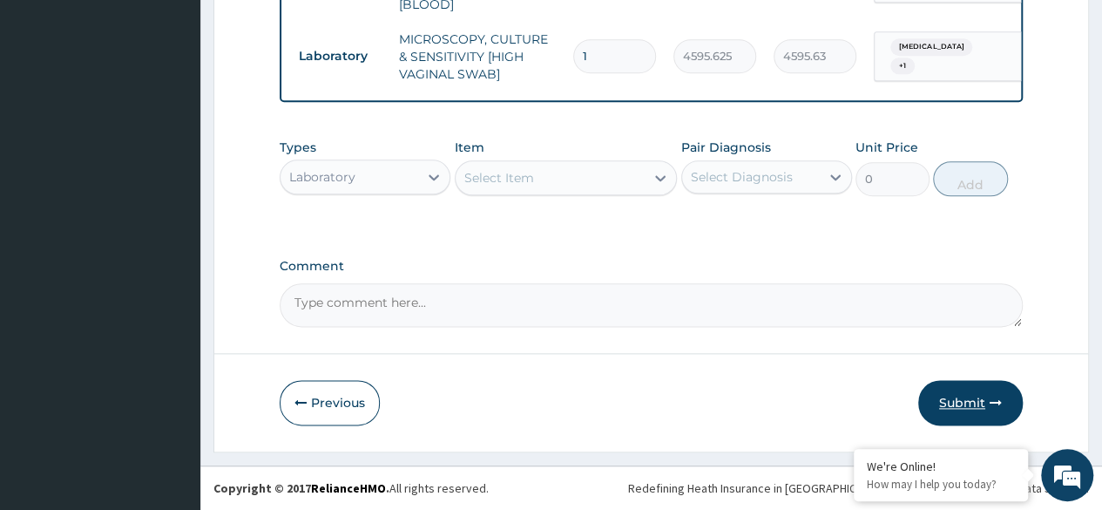
click at [959, 409] on button "Submit" at bounding box center [971, 402] width 105 height 45
click at [955, 406] on button "Submit" at bounding box center [971, 402] width 105 height 45
click at [960, 402] on button "Submit" at bounding box center [971, 402] width 105 height 45
click at [965, 398] on button "Submit" at bounding box center [971, 402] width 105 height 45
click at [943, 408] on button "Submit" at bounding box center [971, 402] width 105 height 45
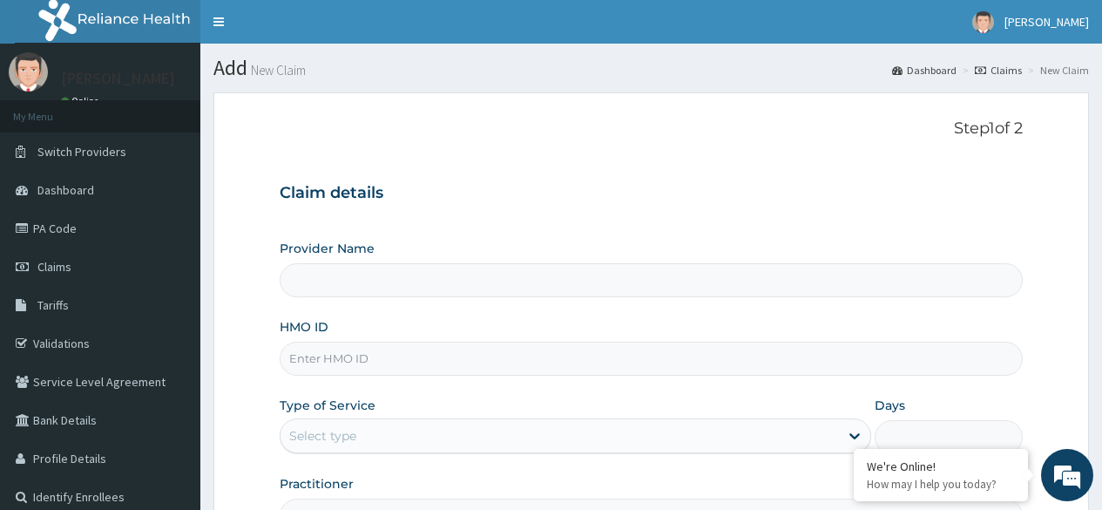
type input "Reliance Family Clinics (RFC) - [GEOGRAPHIC_DATA]"
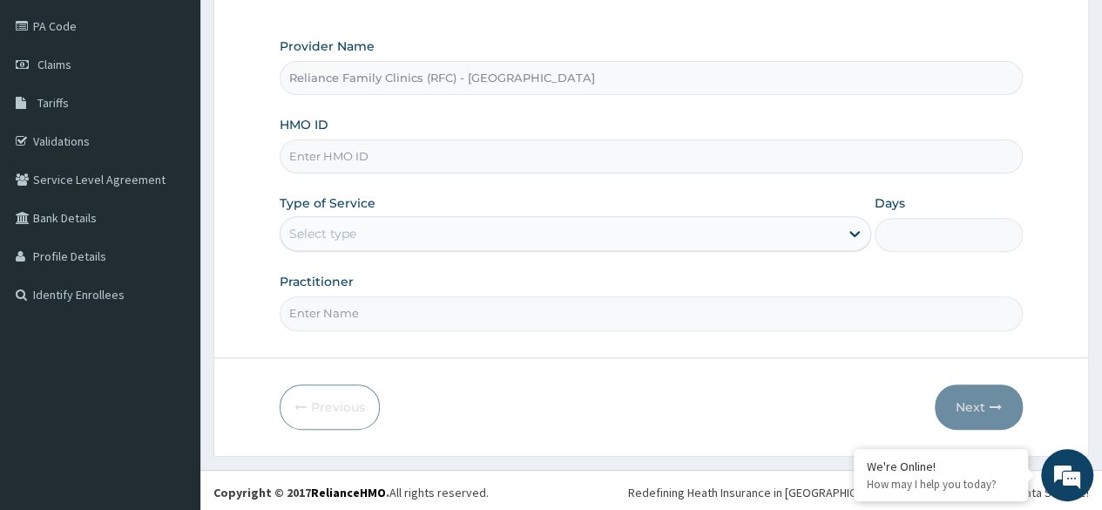
click at [363, 157] on input "HMO ID" at bounding box center [651, 156] width 743 height 34
paste input "DTN/10625/A"
type input "DTN/10625/A"
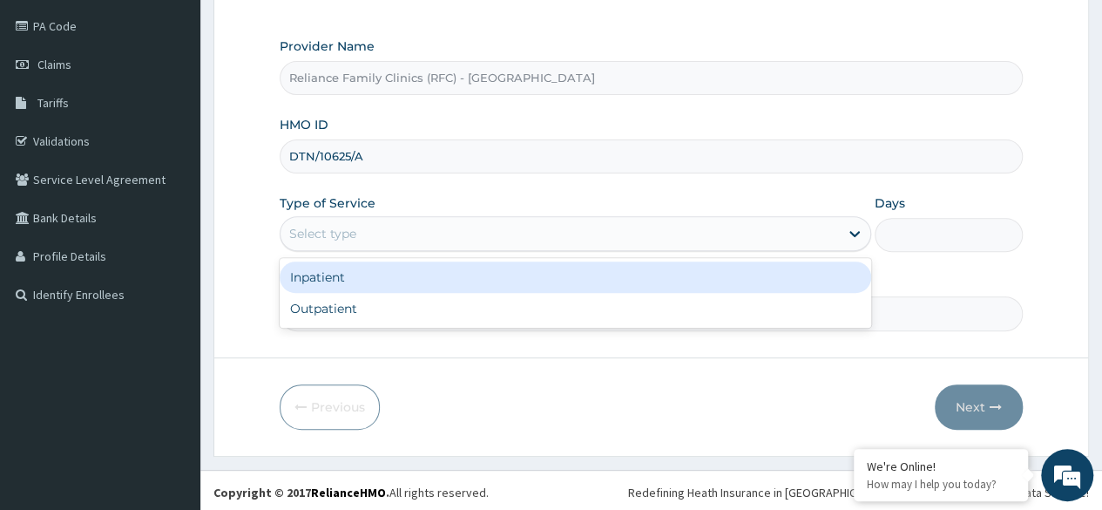
click at [336, 229] on div "Select type" at bounding box center [322, 233] width 67 height 17
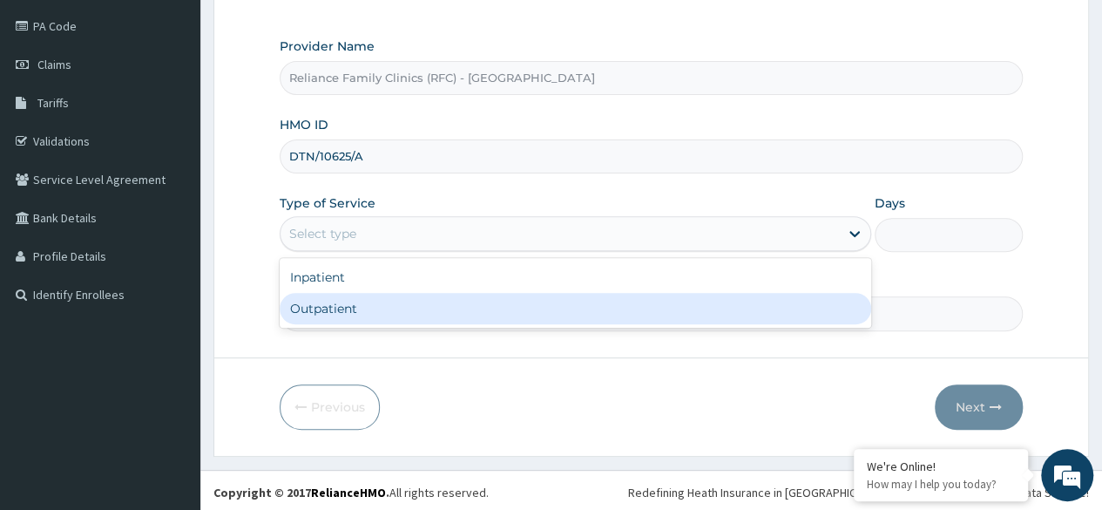
click at [333, 312] on div "Outpatient" at bounding box center [576, 308] width 592 height 31
type input "1"
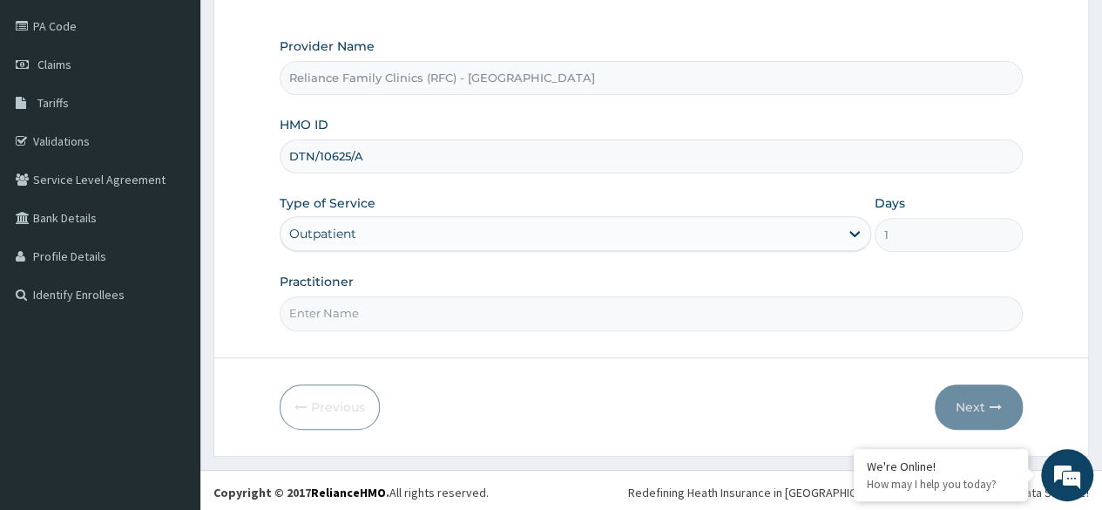
click at [333, 312] on input "Practitioner" at bounding box center [651, 313] width 743 height 34
type input "olubunmi"
click at [957, 401] on button "Next" at bounding box center [979, 406] width 88 height 45
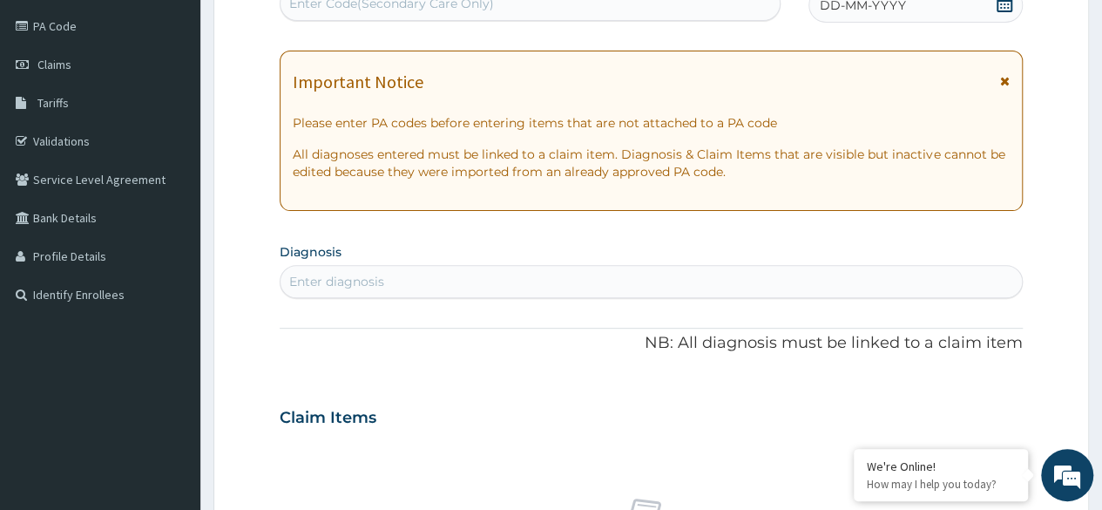
click at [558, 278] on div "Enter diagnosis" at bounding box center [652, 282] width 742 height 28
type input "mala"
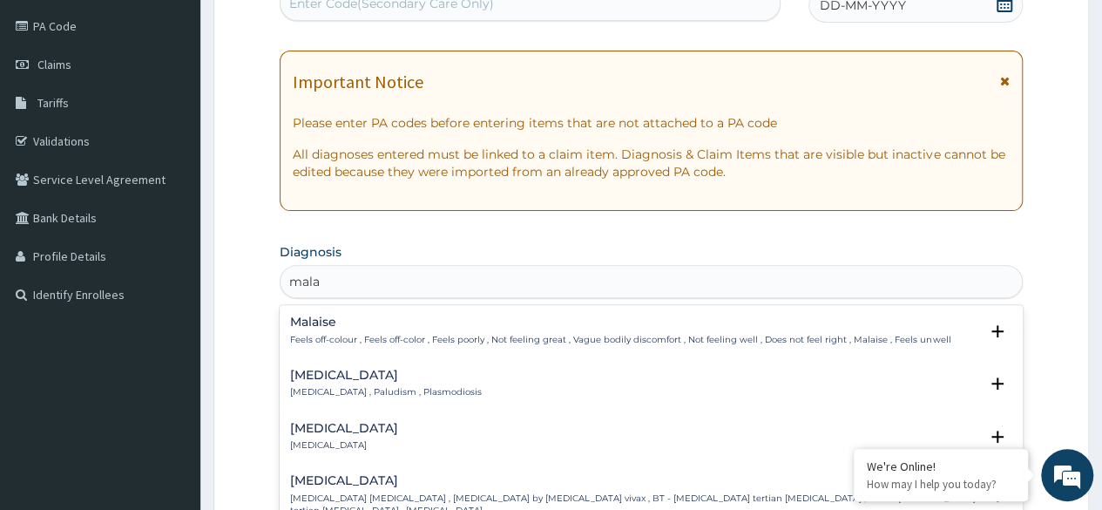
click at [331, 374] on h4 "[MEDICAL_DATA]" at bounding box center [386, 375] width 192 height 13
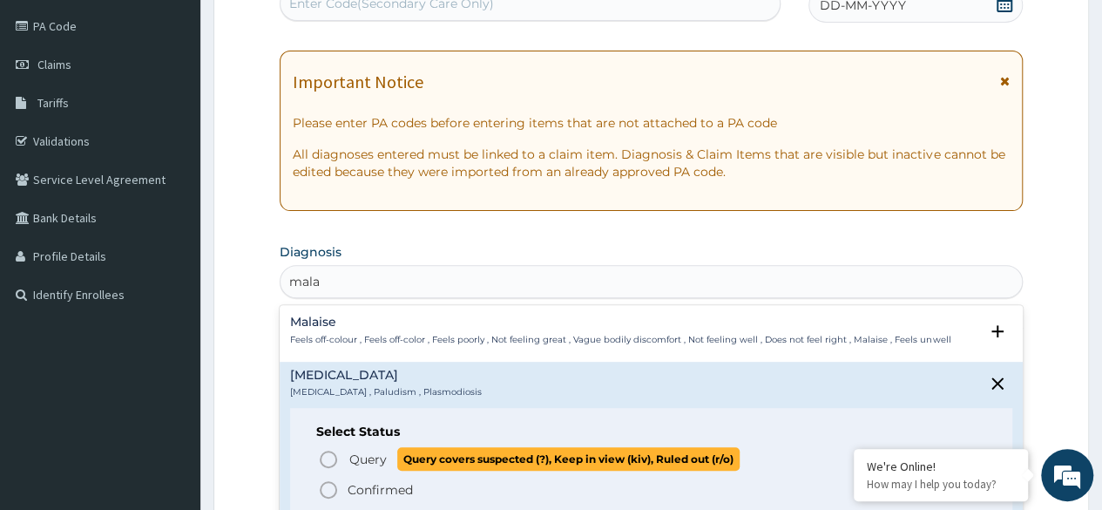
click at [331, 458] on icon "status option query" at bounding box center [328, 459] width 21 height 21
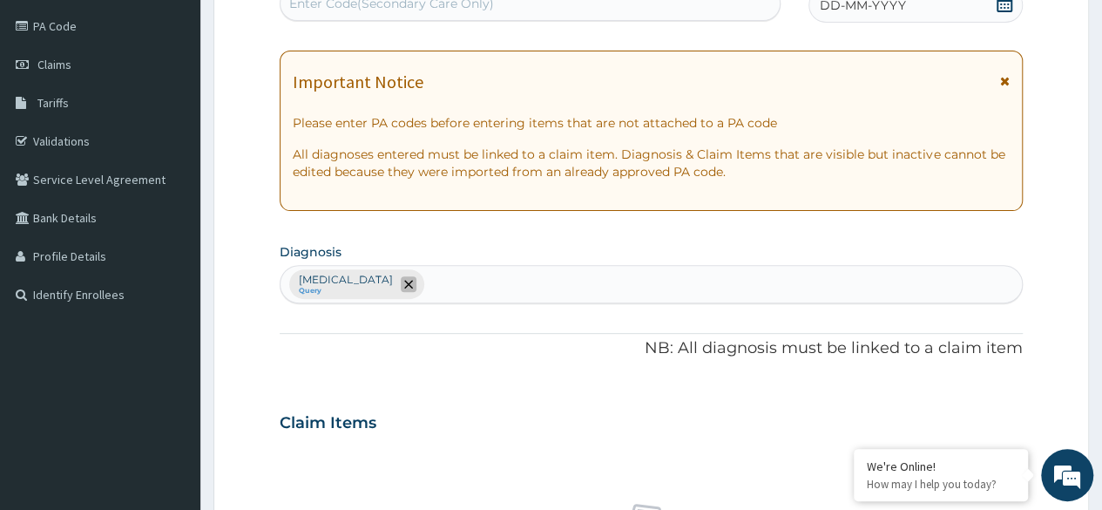
click at [404, 282] on icon "remove selection option" at bounding box center [408, 284] width 9 height 9
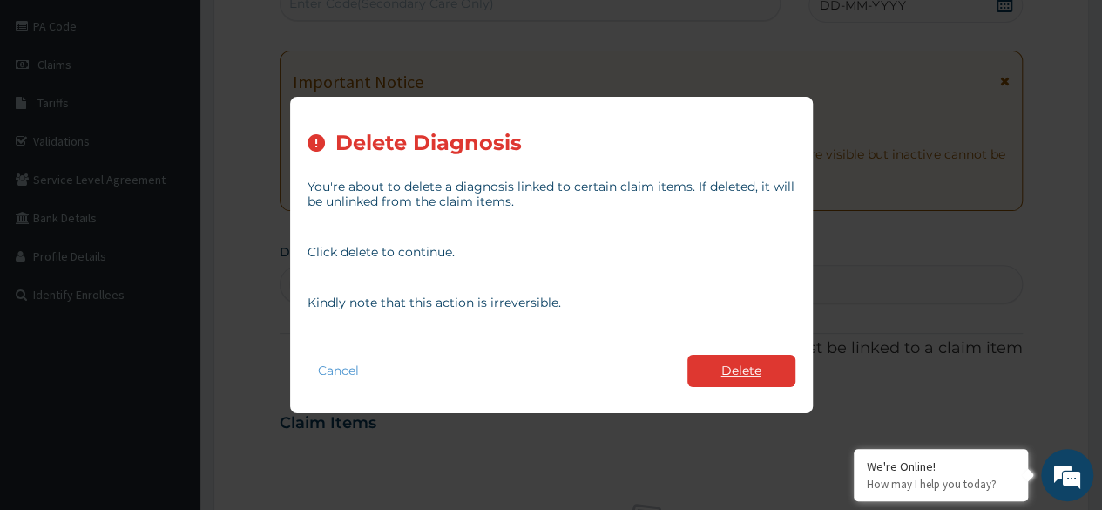
click at [737, 369] on button "Delete" at bounding box center [742, 371] width 108 height 32
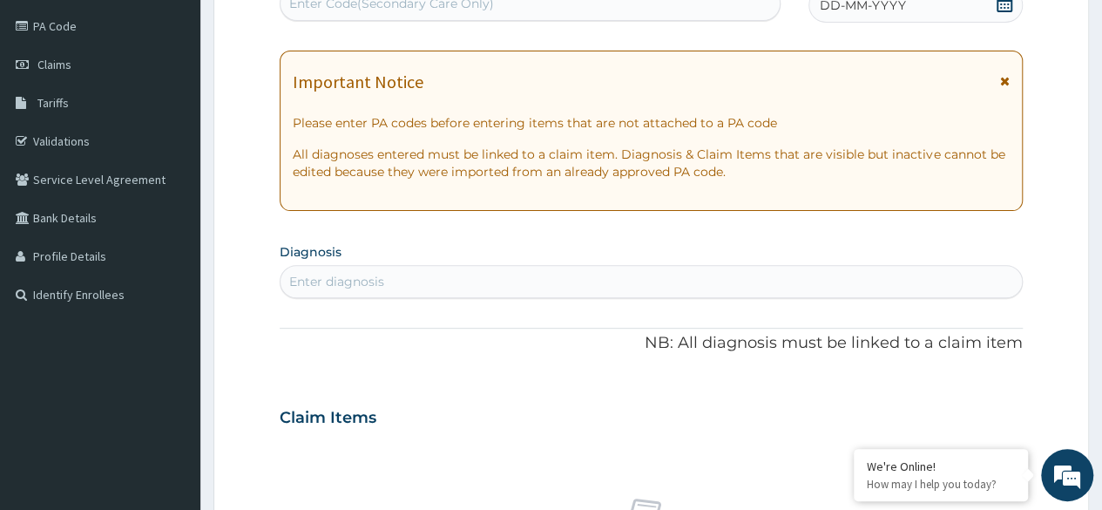
click at [396, 279] on div "Enter diagnosis" at bounding box center [652, 282] width 742 height 28
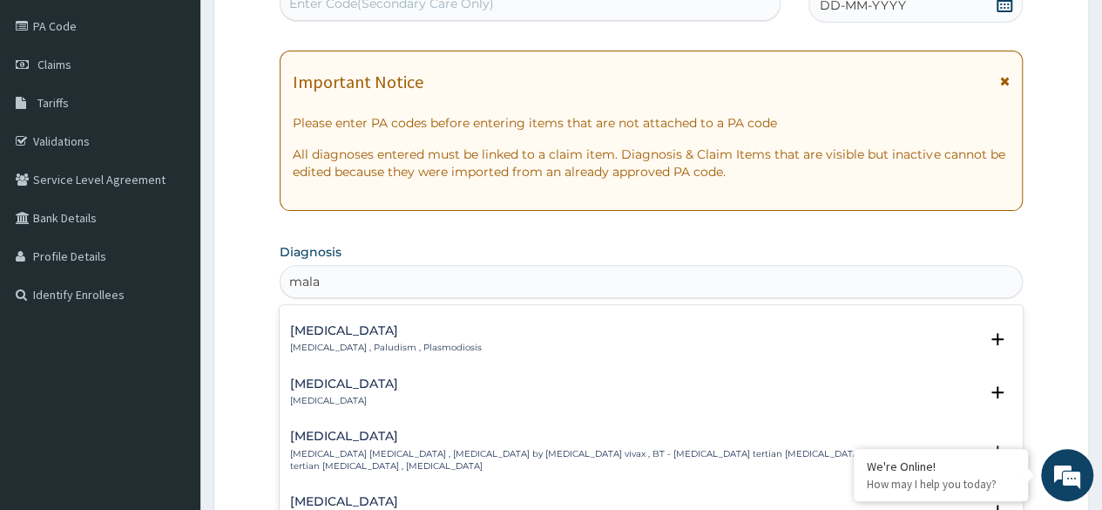
scroll to position [78, 0]
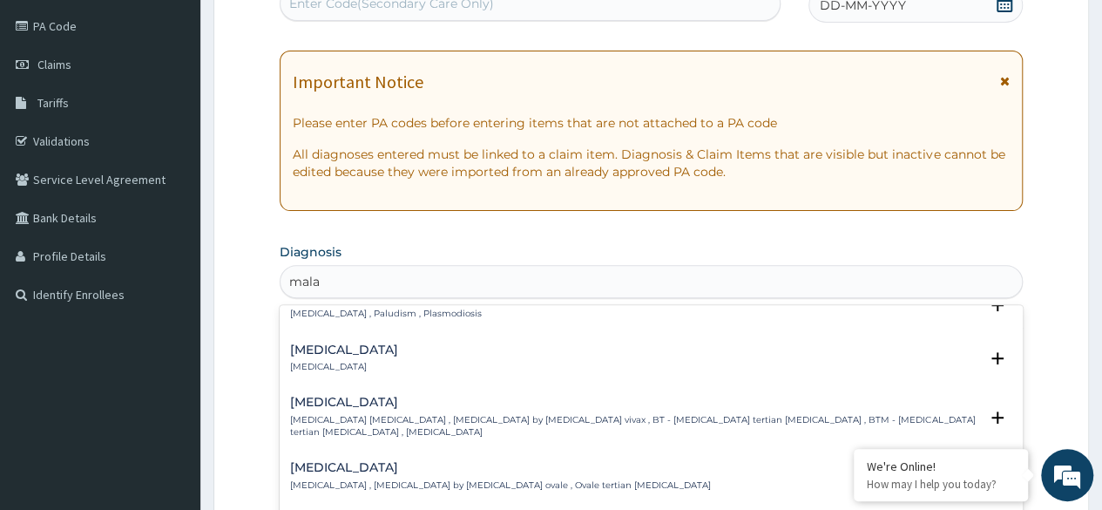
type input "malar"
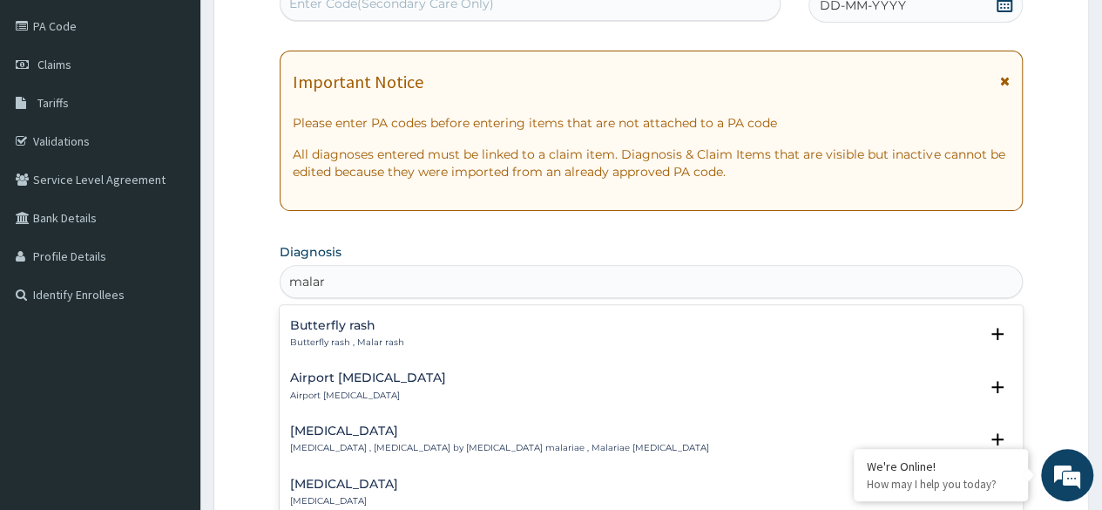
scroll to position [0, 0]
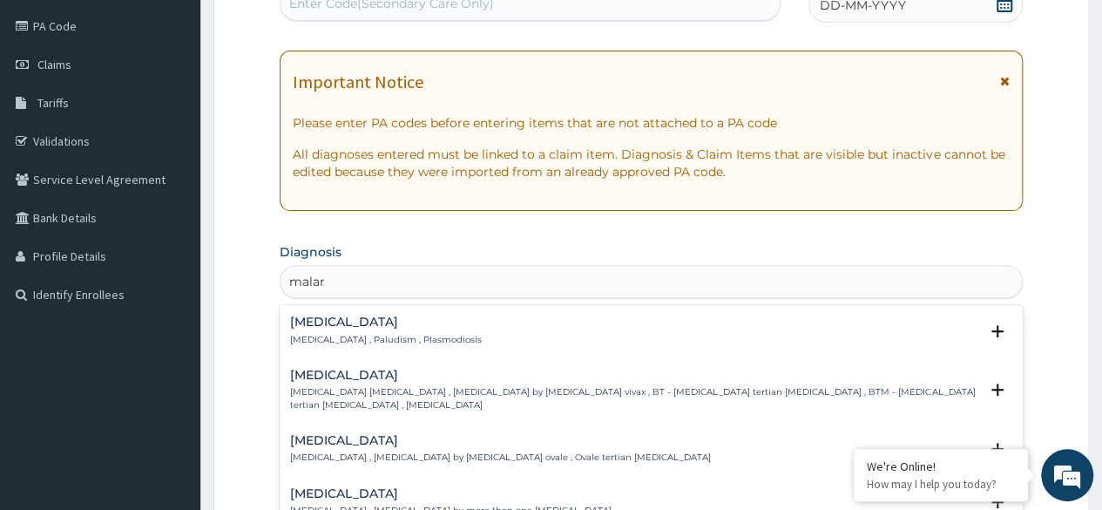
click at [350, 323] on h4 "Malaria" at bounding box center [386, 321] width 192 height 13
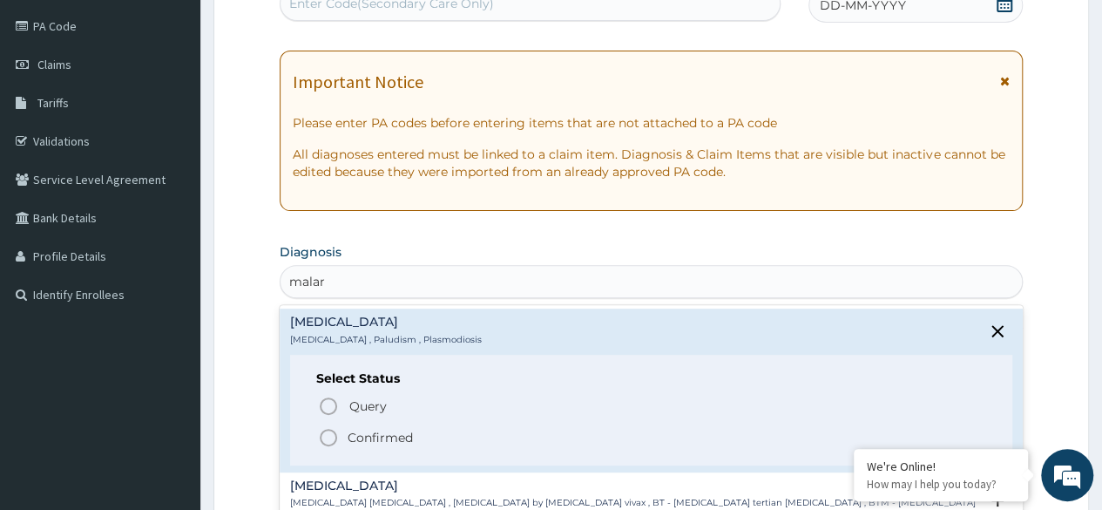
click at [320, 438] on icon "status option filled" at bounding box center [328, 437] width 21 height 21
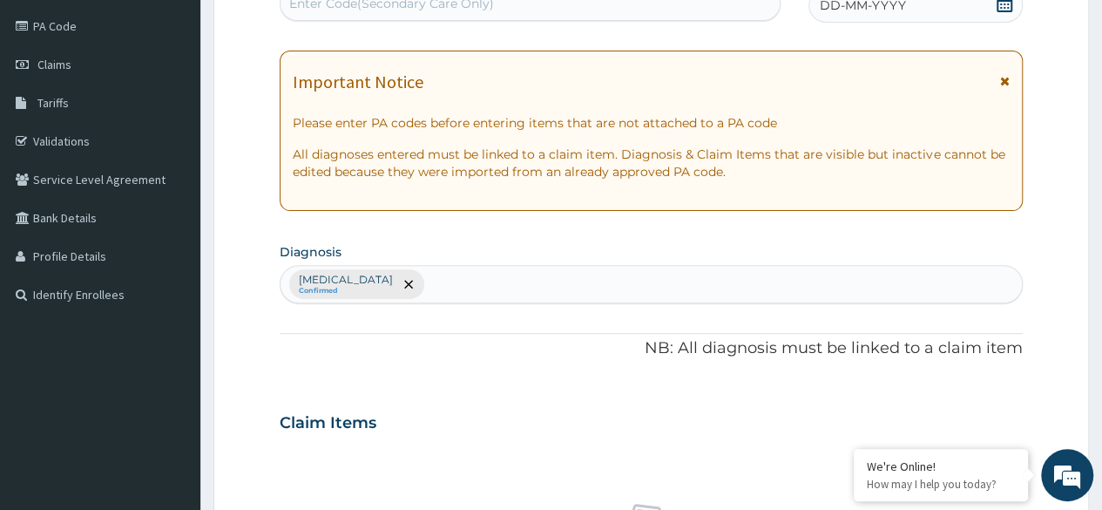
click at [503, 311] on div "PA Code / Prescription Code Enter Code(Secondary Care Only) Encounter Date DD-M…" at bounding box center [651, 417] width 743 height 907
click at [494, 278] on div "Malaria Confirmed" at bounding box center [652, 284] width 742 height 37
type input "vulvo"
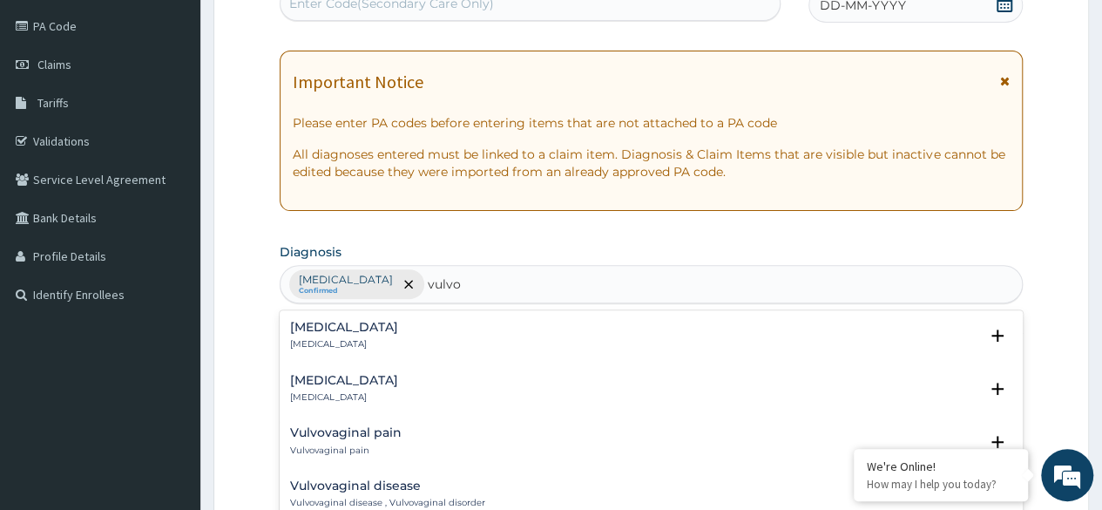
scroll to position [22, 0]
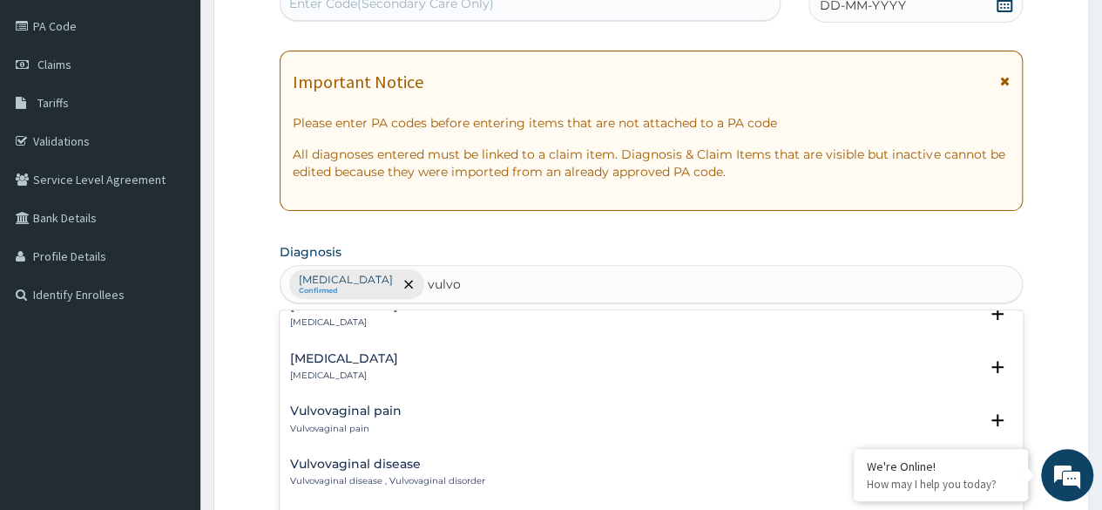
click at [360, 413] on h4 "Vulvovaginal pain" at bounding box center [346, 410] width 112 height 13
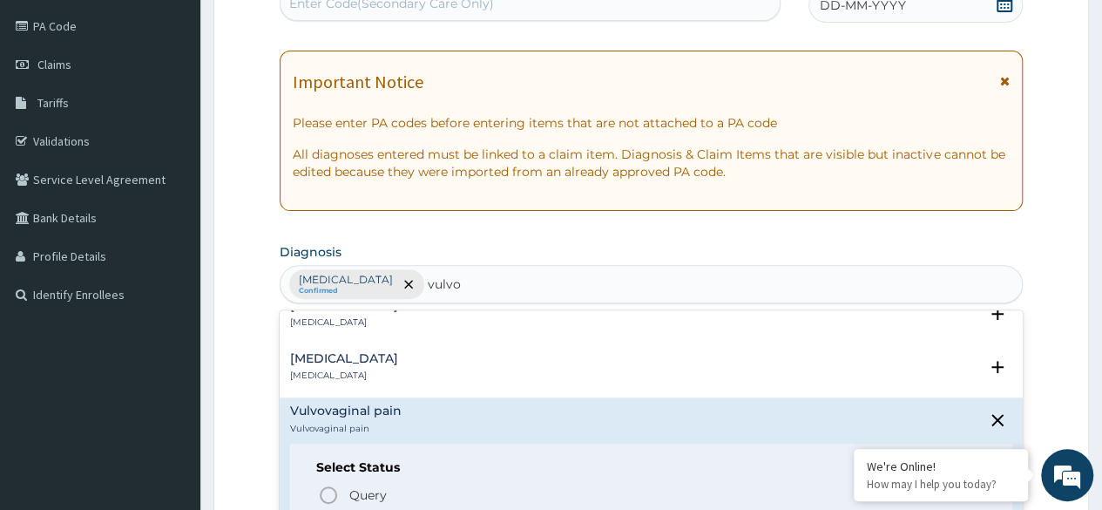
drag, startPoint x: 590, startPoint y: 329, endPoint x: 441, endPoint y: 416, distance: 172.6
click at [441, 416] on div "Vulvodynia Vulvodynia Select Status Query Query covers suspected (?), Keep in v…" at bounding box center [651, 440] width 743 height 261
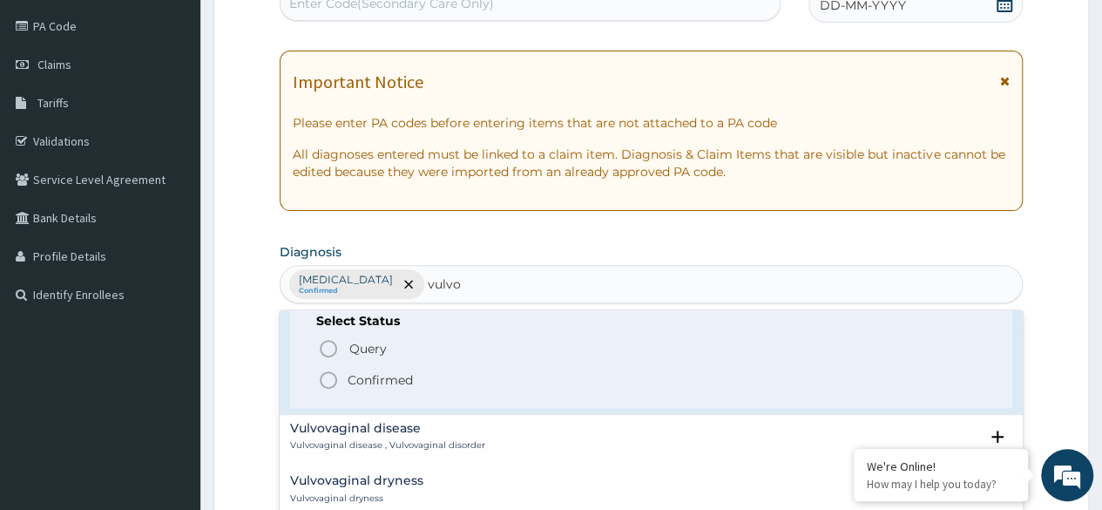
click at [334, 381] on icon "status option filled" at bounding box center [328, 380] width 21 height 21
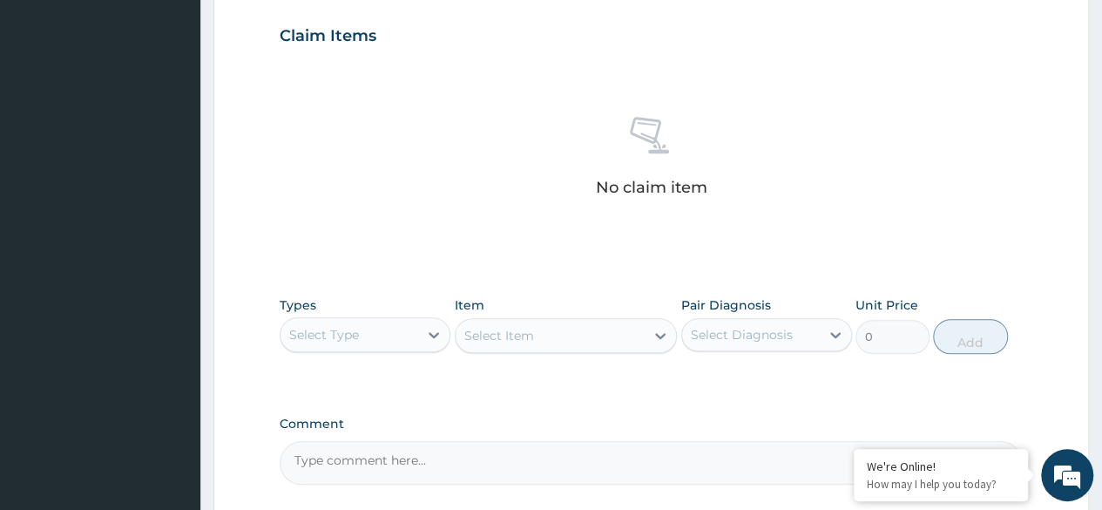
scroll to position [594, 0]
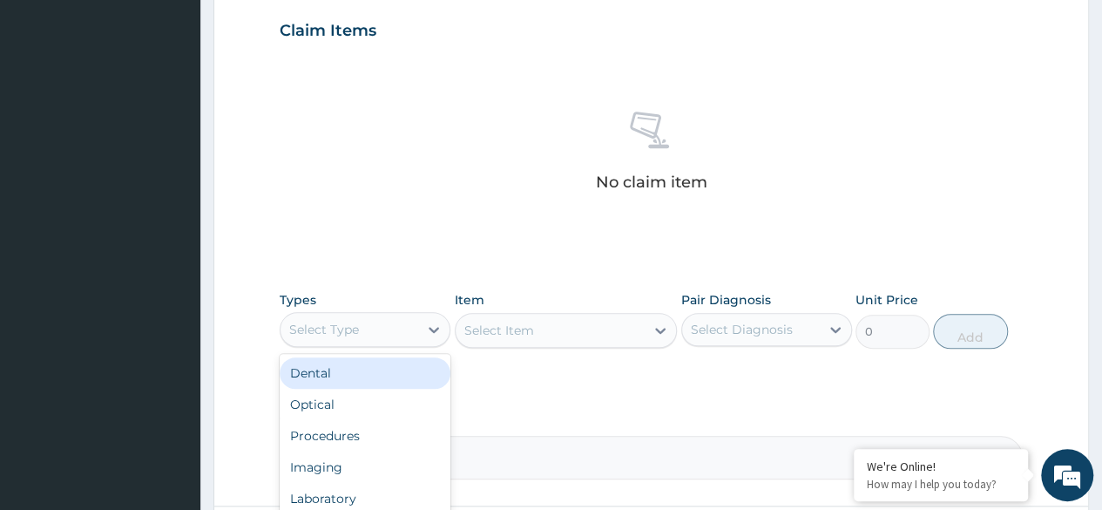
click at [415, 329] on div "Select Type" at bounding box center [350, 329] width 138 height 28
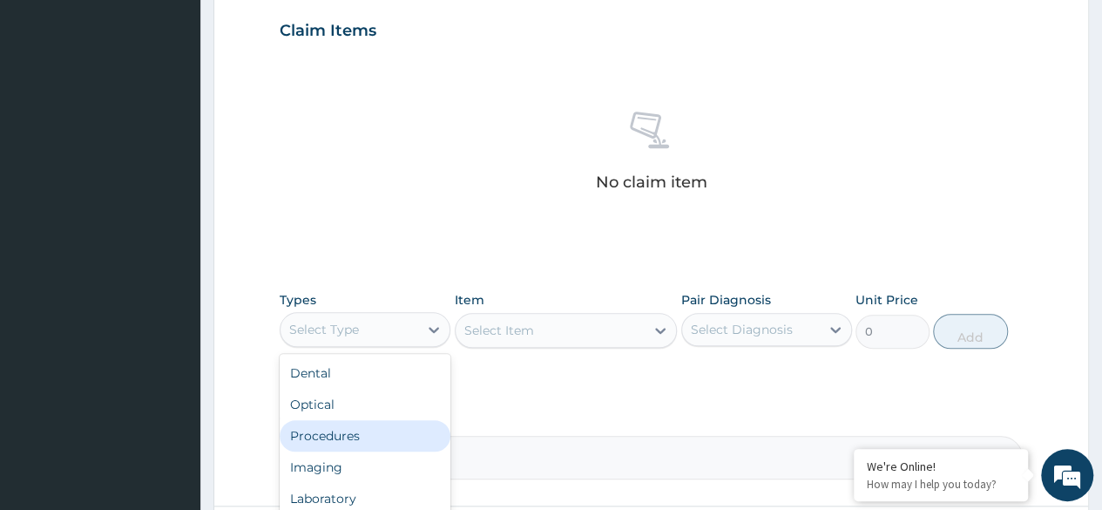
click at [363, 435] on div "Procedures" at bounding box center [365, 435] width 171 height 31
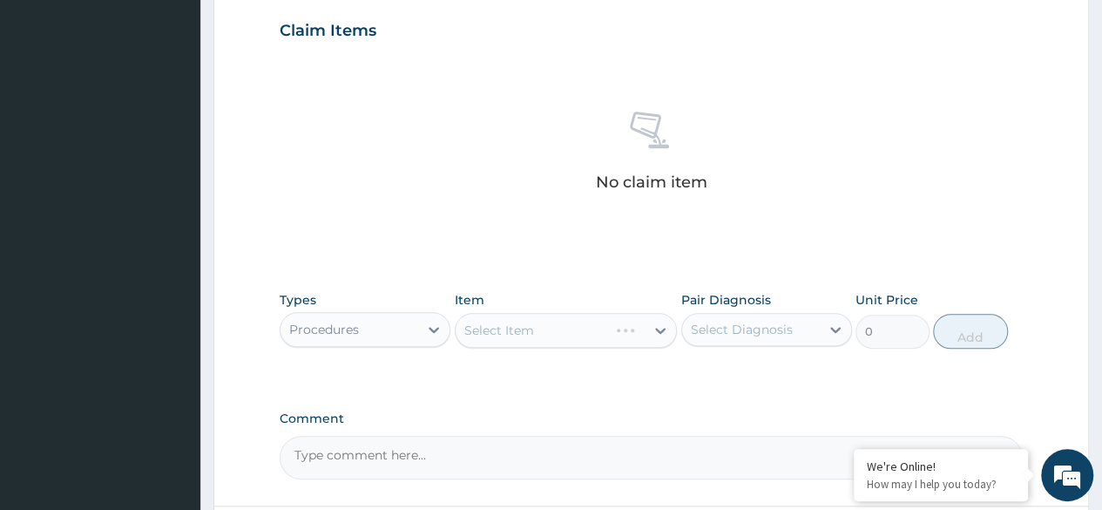
click at [554, 332] on div "Select Item" at bounding box center [566, 330] width 223 height 35
click at [736, 327] on div "Select Diagnosis" at bounding box center [742, 329] width 102 height 17
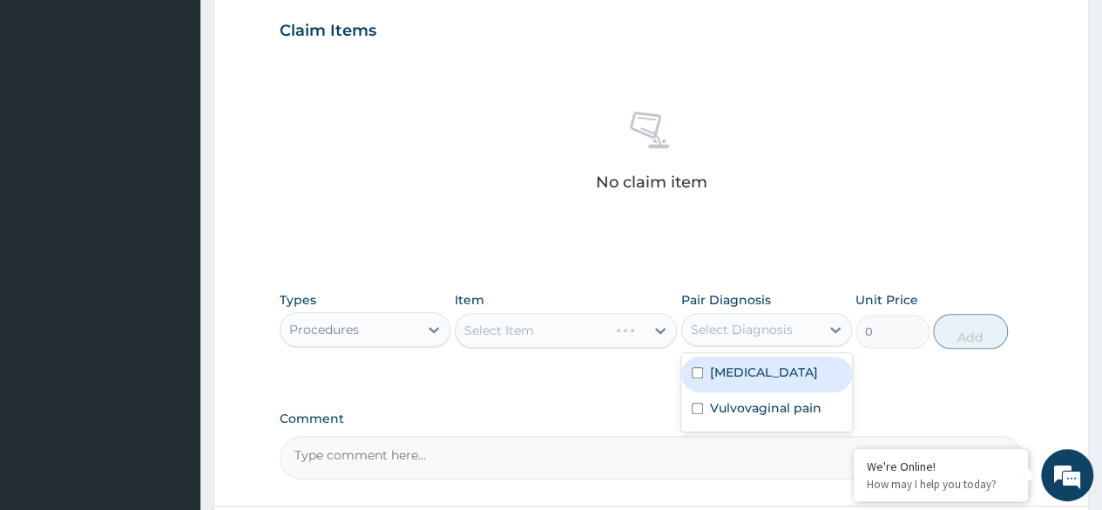
click at [697, 363] on div "Malaria" at bounding box center [767, 374] width 171 height 36
checkbox input "true"
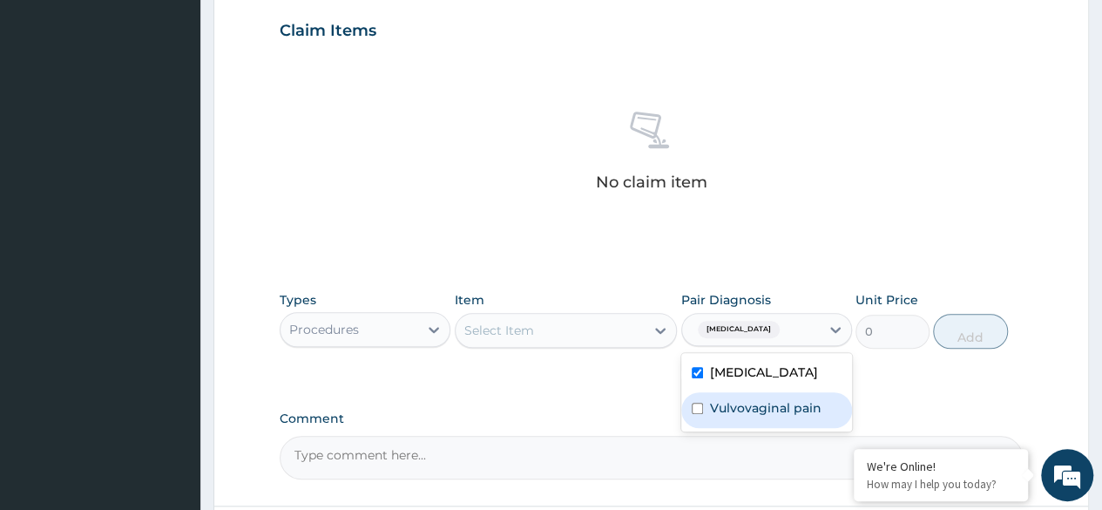
click at [696, 400] on div "Vulvovaginal pain" at bounding box center [767, 410] width 171 height 36
checkbox input "true"
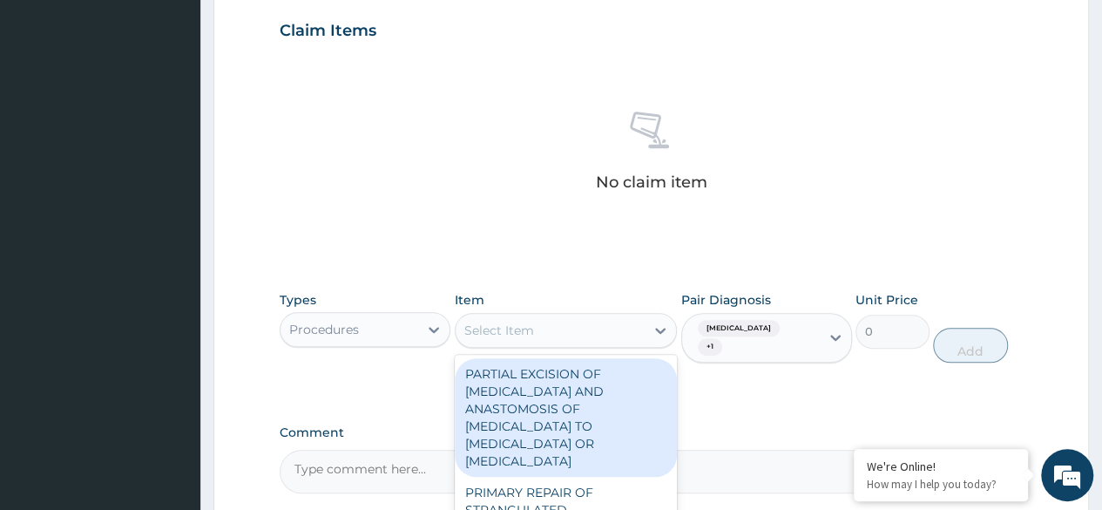
click at [636, 328] on div "Select Item" at bounding box center [551, 330] width 190 height 28
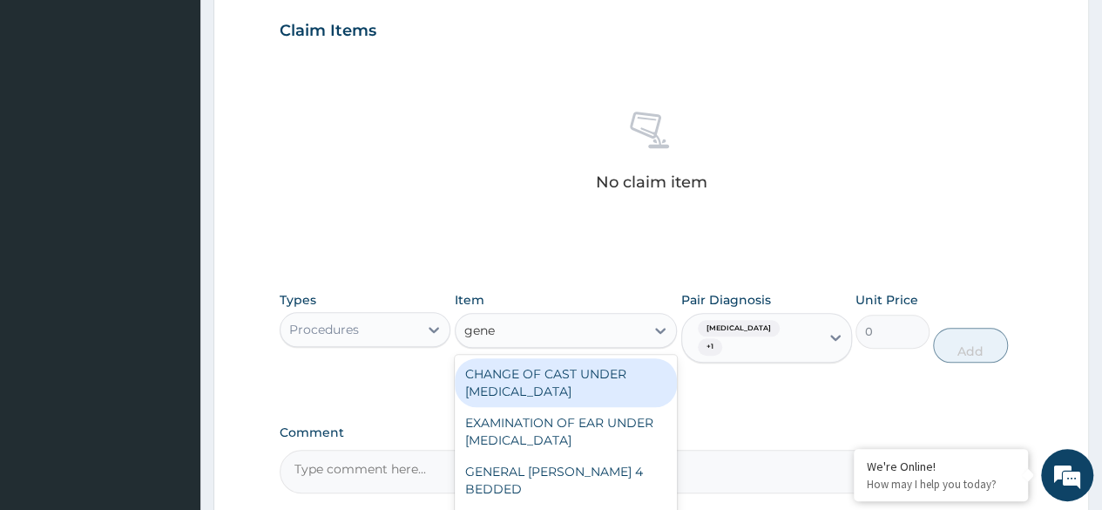
type input "gener"
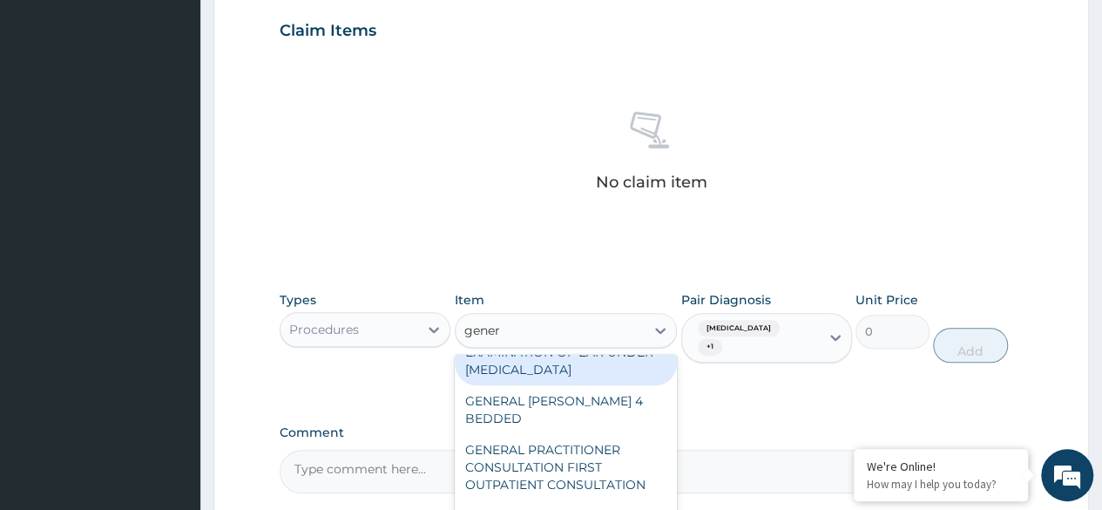
scroll to position [72, 0]
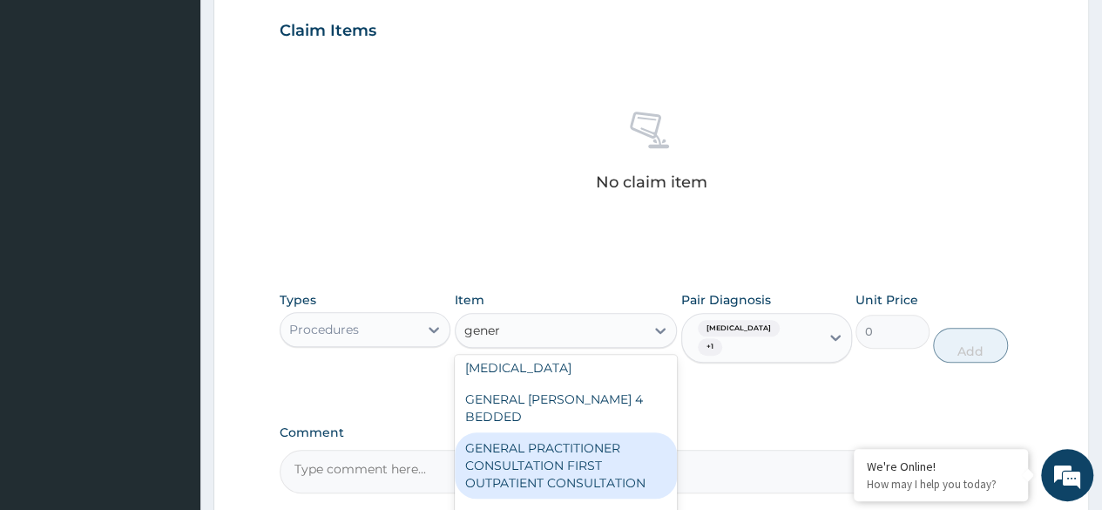
click at [609, 457] on div "GENERAL PRACTITIONER CONSULTATION FIRST OUTPATIENT CONSULTATION" at bounding box center [566, 465] width 223 height 66
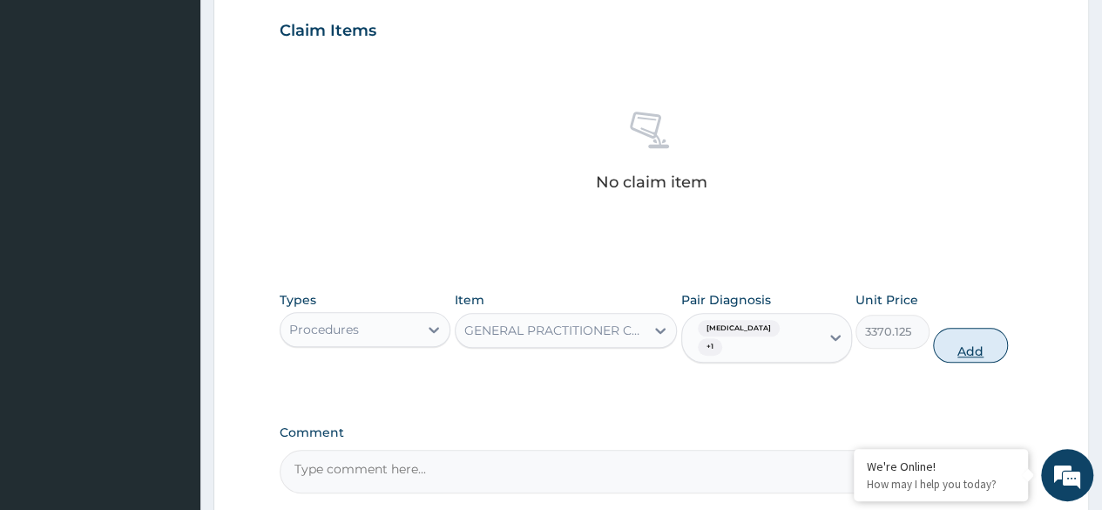
click at [958, 335] on button "Add" at bounding box center [970, 345] width 74 height 35
type input "0"
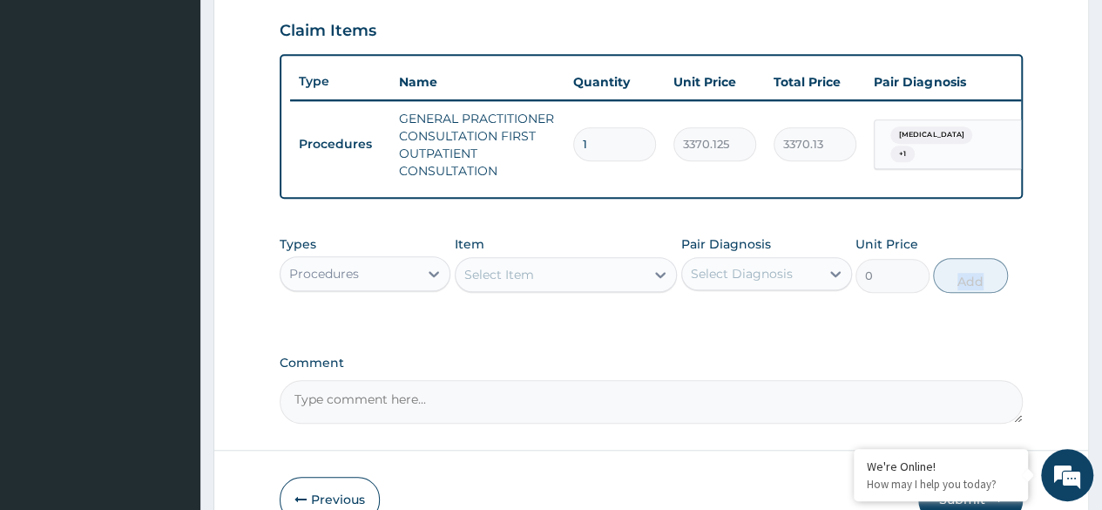
click at [958, 328] on div "Types Procedures Item Select Item Pair Diagnosis Select Diagnosis Unit Price 0 …" at bounding box center [651, 277] width 743 height 101
click at [422, 289] on div at bounding box center [433, 273] width 31 height 31
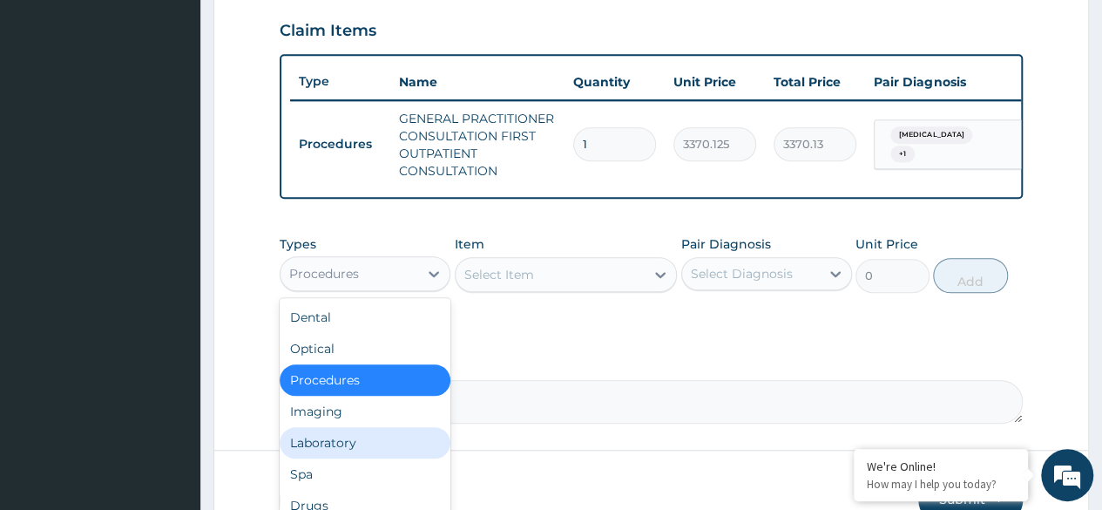
click at [382, 458] on div "Laboratory" at bounding box center [365, 442] width 171 height 31
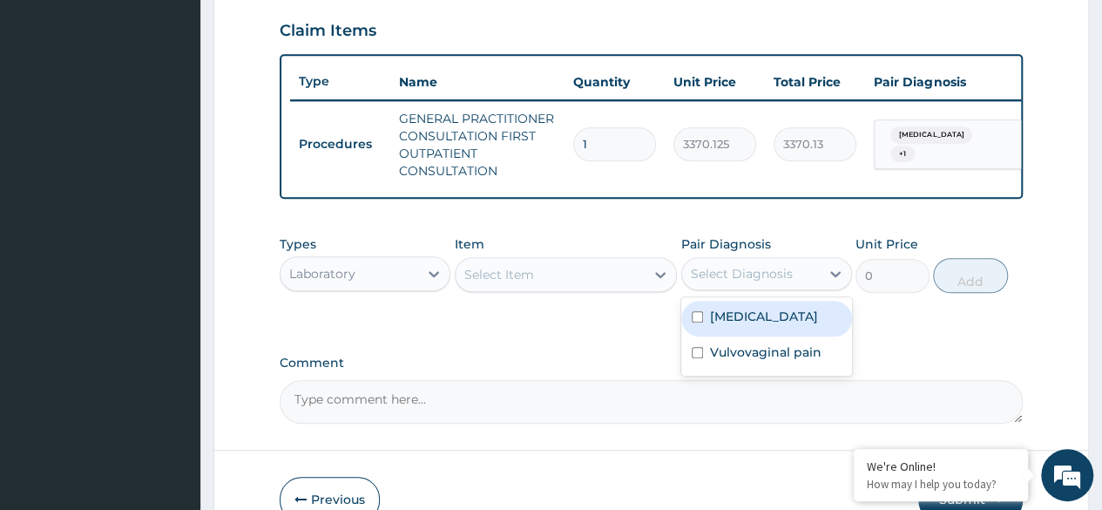
click at [715, 282] on div "Select Diagnosis" at bounding box center [742, 273] width 102 height 17
click at [708, 327] on div "Malaria" at bounding box center [767, 319] width 171 height 36
checkbox input "true"
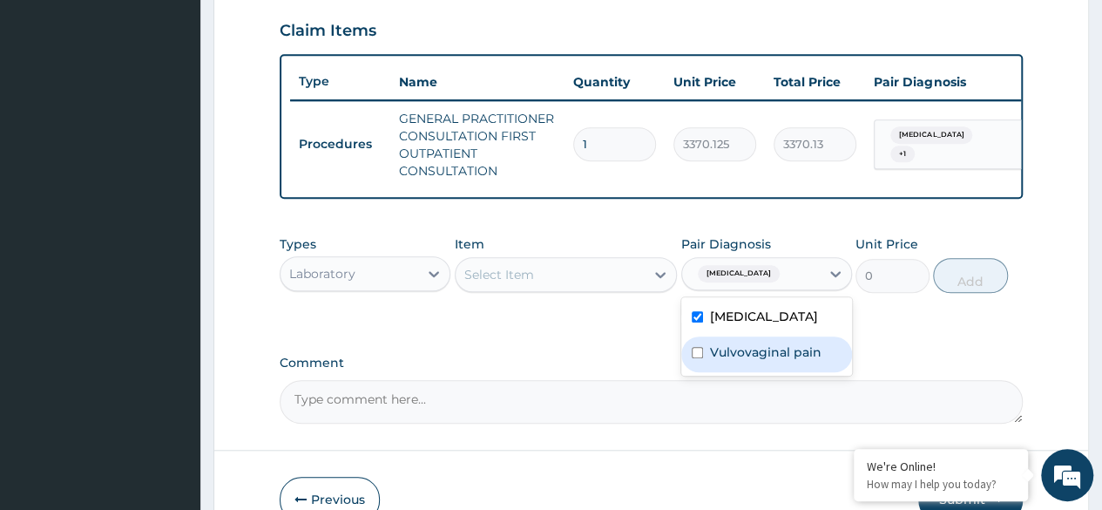
click at [708, 365] on div "Vulvovaginal pain" at bounding box center [767, 354] width 171 height 36
checkbox input "true"
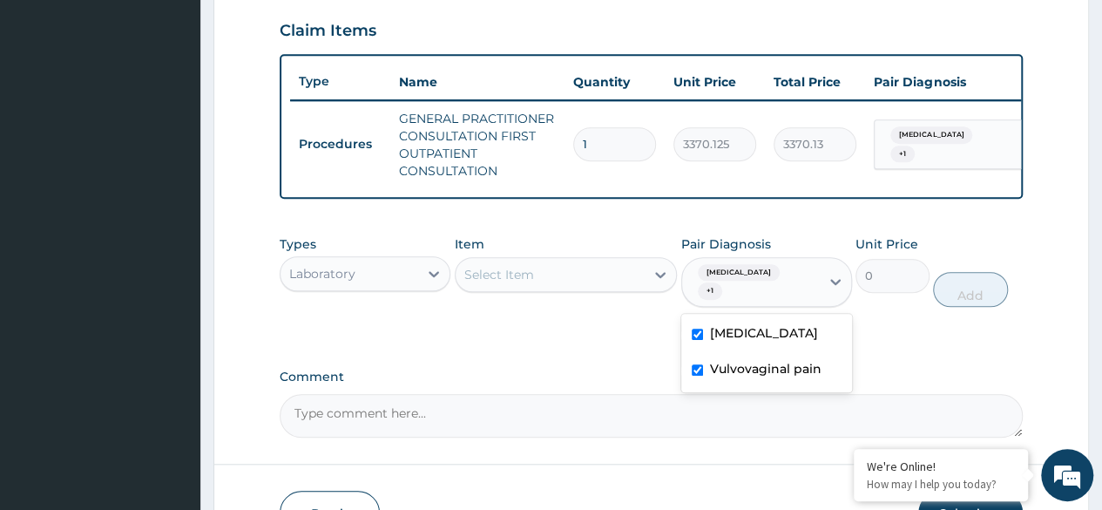
click at [622, 277] on div "Select Item" at bounding box center [551, 275] width 190 height 28
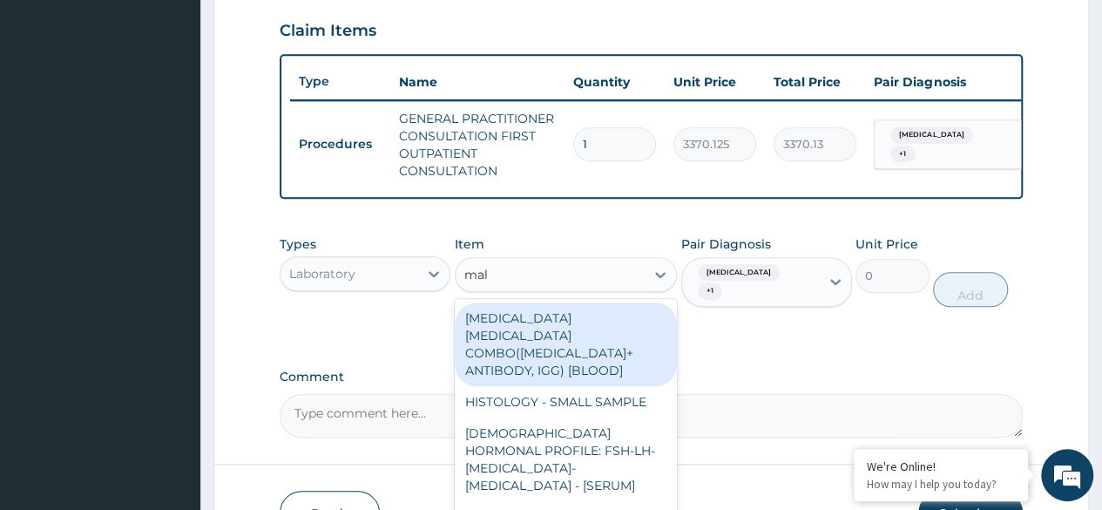
type input "mala"
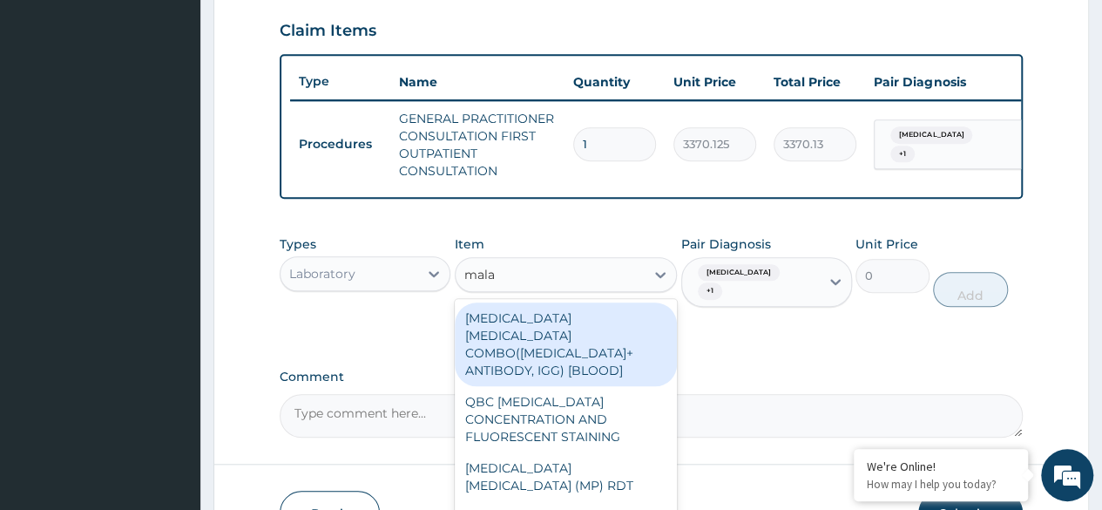
click at [611, 356] on div "MALARIA PARASITE COMBO(BLOOD FILM+ ANTIBODY, IGG) [BLOOD]" at bounding box center [566, 344] width 223 height 84
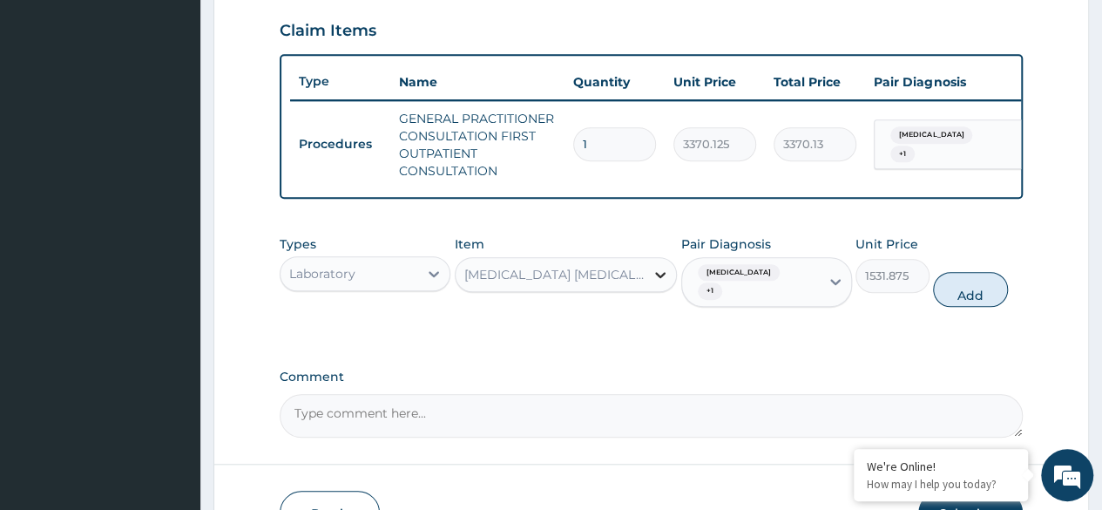
click at [658, 283] on icon at bounding box center [660, 274] width 17 height 17
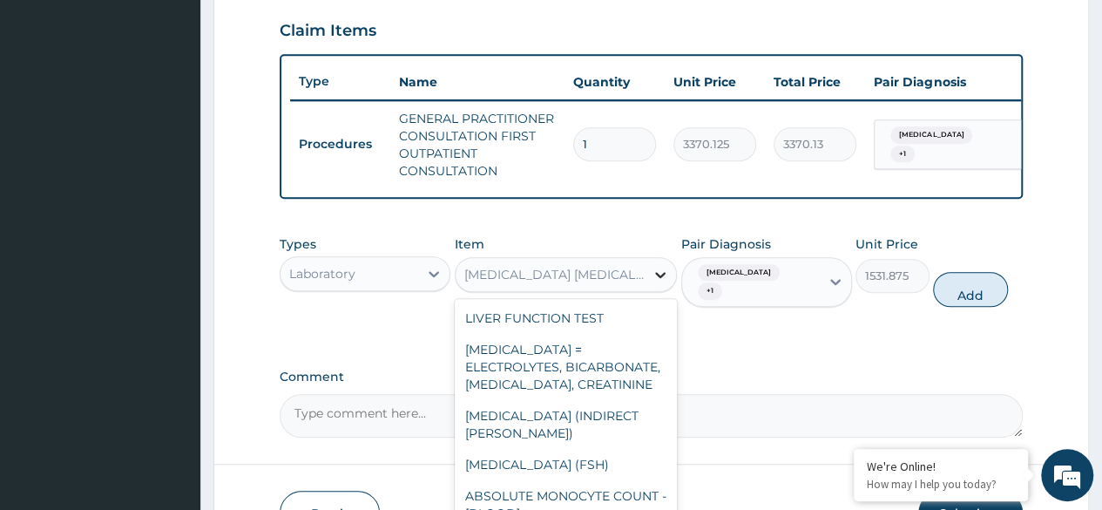
scroll to position [6356, 0]
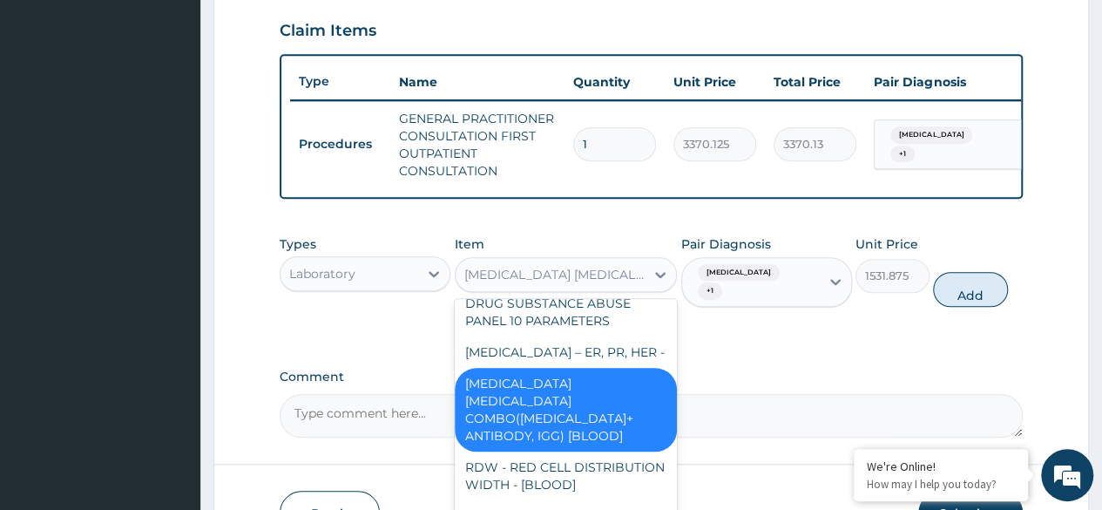
click at [587, 451] on div "MALARIA PARASITE COMBO(BLOOD FILM+ ANTIBODY, IGG) [BLOOD]" at bounding box center [566, 410] width 223 height 84
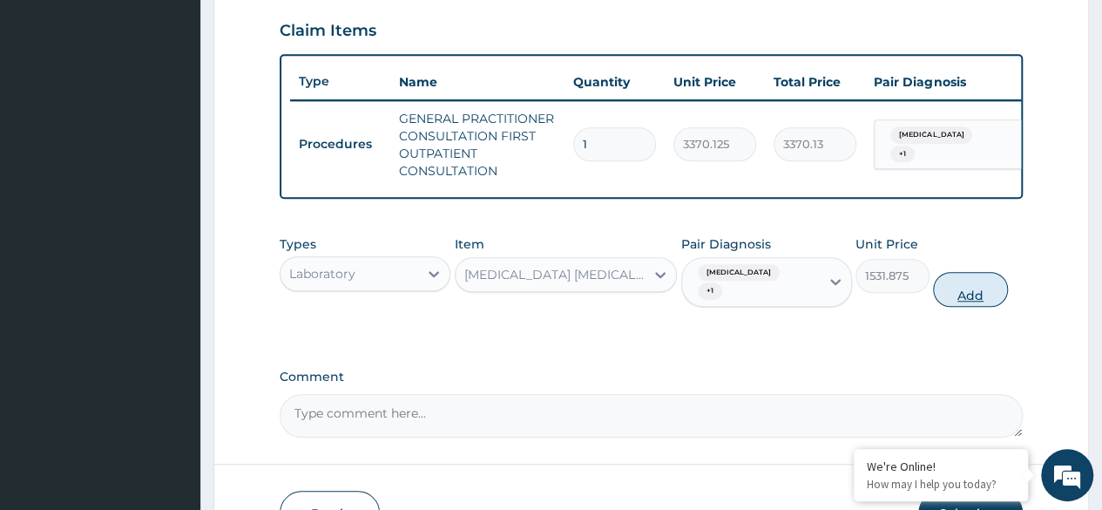
click at [980, 288] on button "Add" at bounding box center [970, 289] width 74 height 35
type input "0"
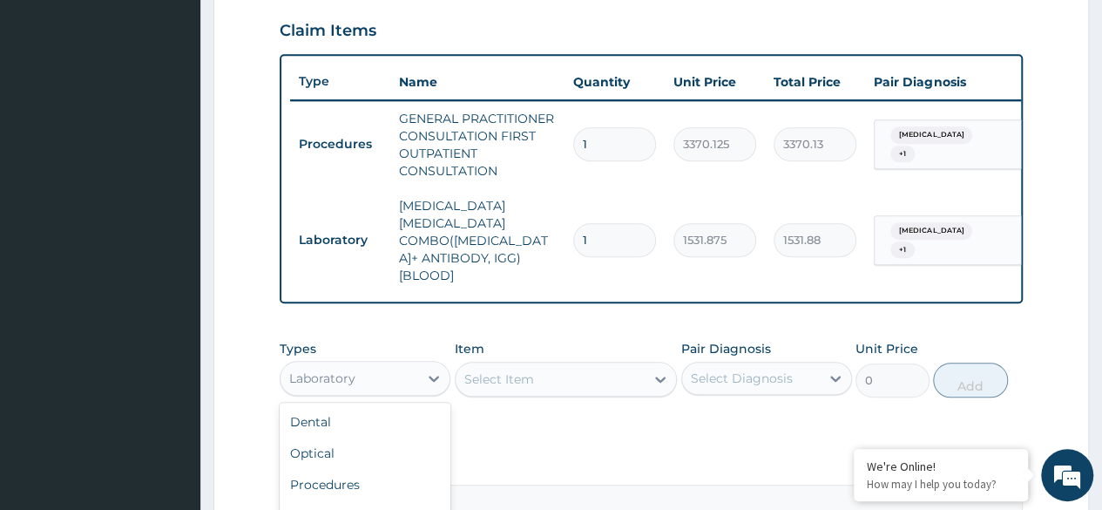
click at [403, 364] on div "Laboratory" at bounding box center [350, 378] width 138 height 28
drag, startPoint x: 403, startPoint y: 356, endPoint x: 495, endPoint y: 357, distance: 92.4
click at [403, 364] on div "Laboratory" at bounding box center [350, 378] width 138 height 28
click at [516, 370] on div "Select Item" at bounding box center [500, 378] width 70 height 17
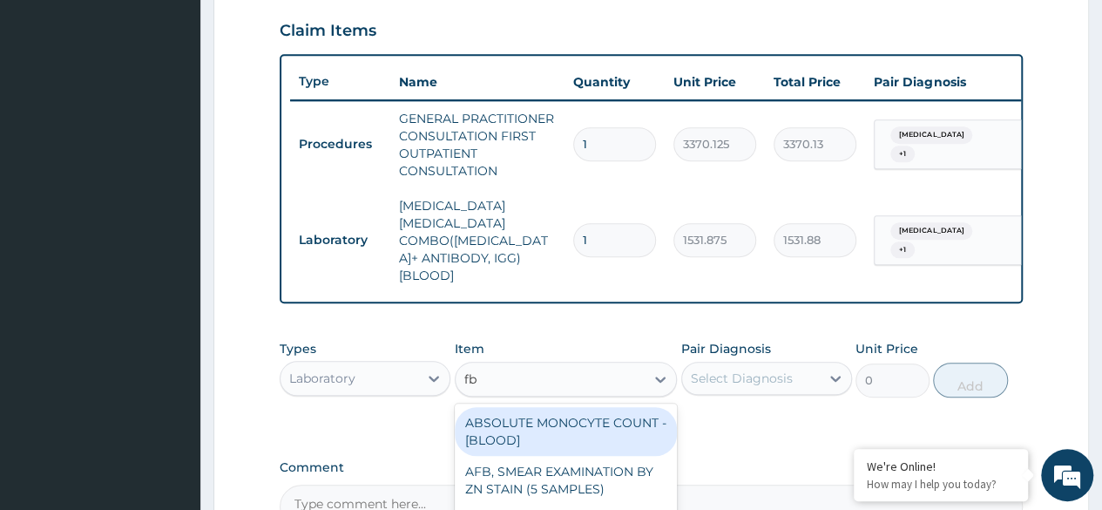
type input "fbc"
click at [539, 440] on div "FBC CBC-COMPLETE BLOOD COUNT (HAEMOGRAM) - [BLOOD]" at bounding box center [566, 431] width 223 height 49
type input "4085"
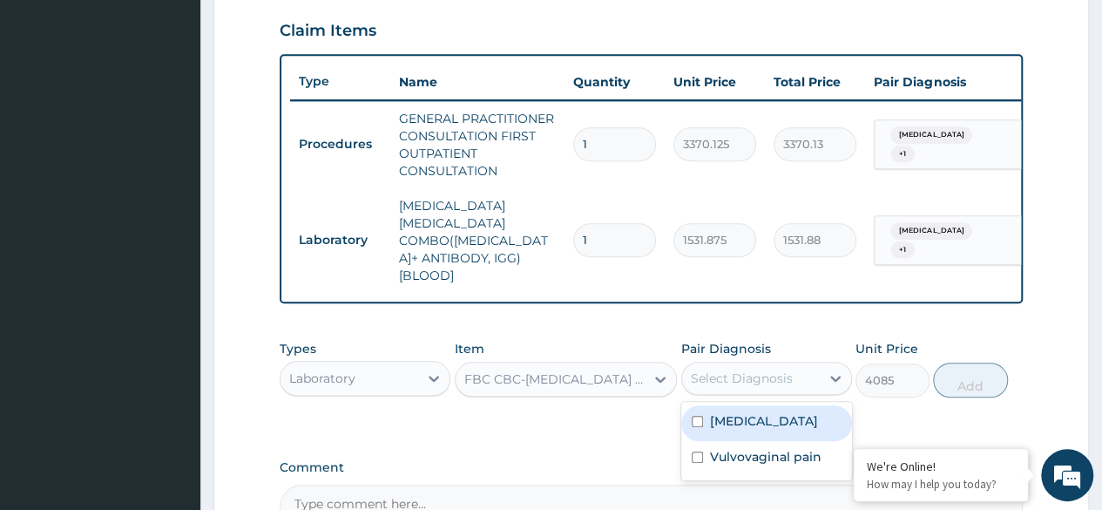
click at [763, 370] on div "Select Diagnosis" at bounding box center [742, 378] width 102 height 17
click at [733, 412] on label "Malaria" at bounding box center [764, 420] width 108 height 17
checkbox input "true"
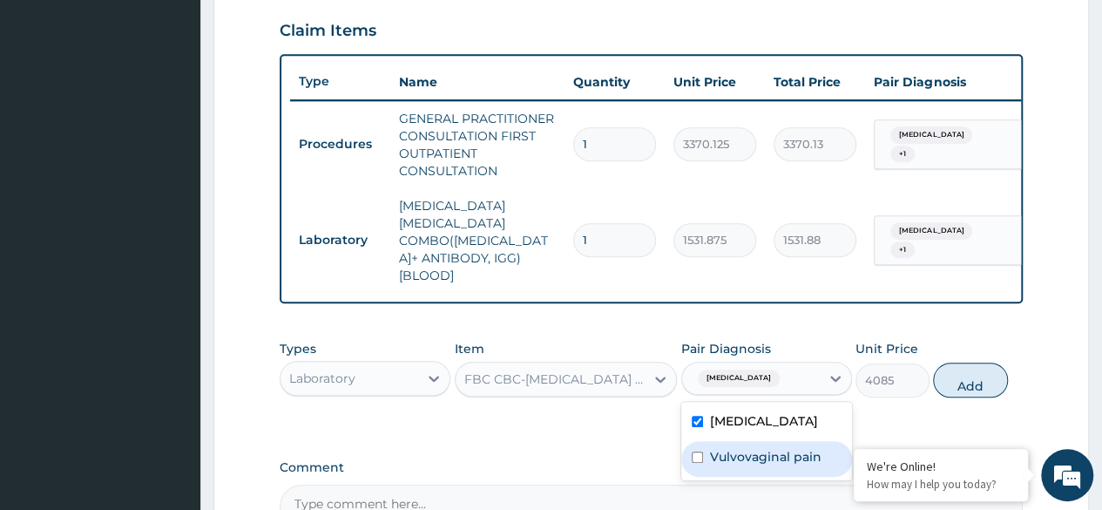
click at [727, 448] on label "Vulvovaginal pain" at bounding box center [766, 456] width 112 height 17
checkbox input "true"
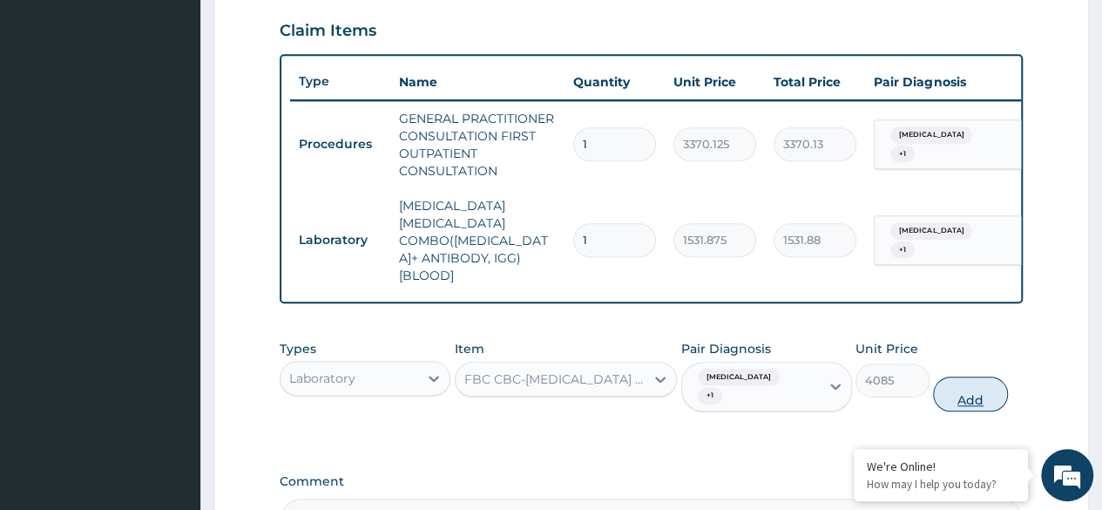
click at [987, 376] on button "Add" at bounding box center [970, 393] width 74 height 35
type input "0"
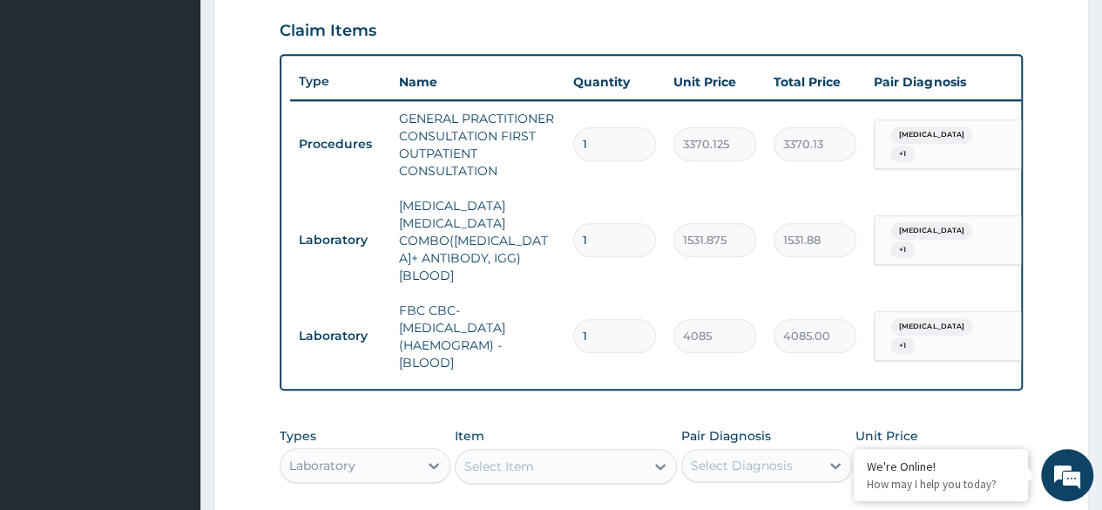
click at [596, 453] on div "Select Item" at bounding box center [551, 466] width 190 height 28
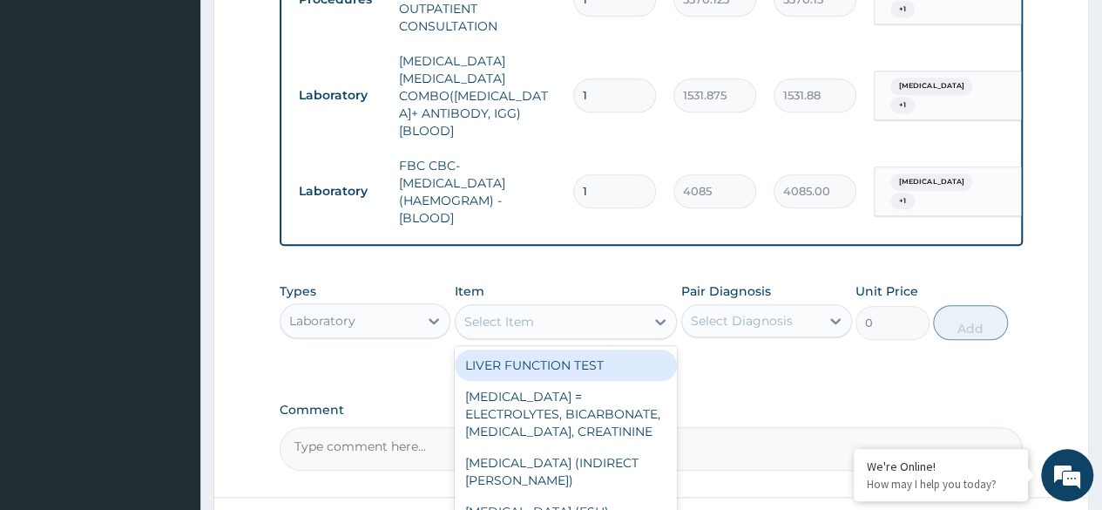
scroll to position [748, 0]
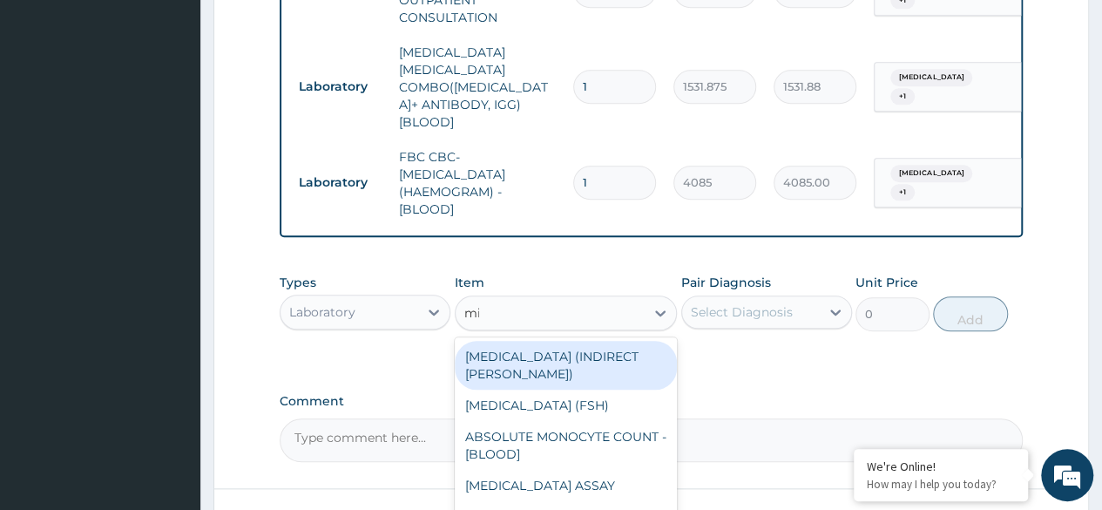
type input "mic"
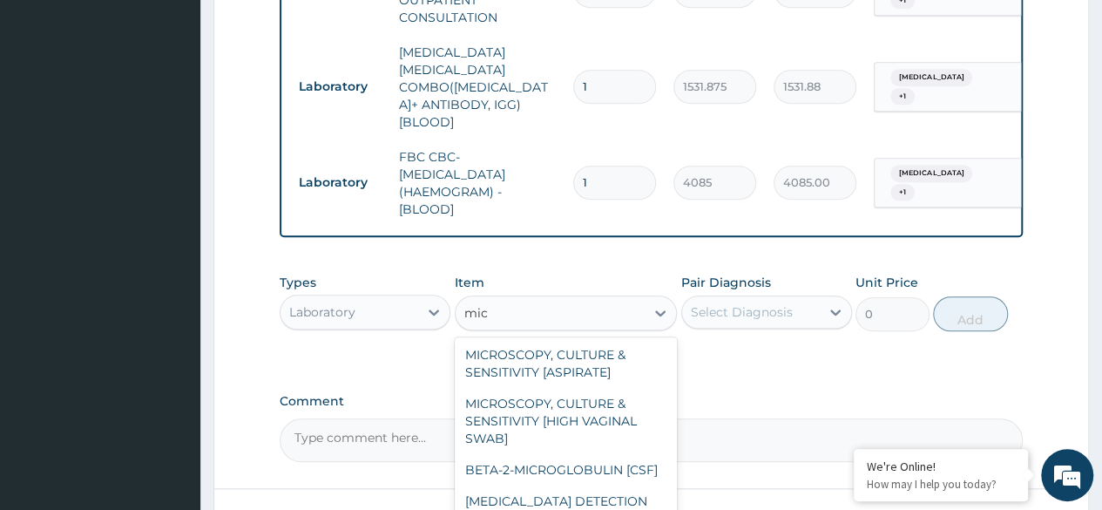
scroll to position [152, 0]
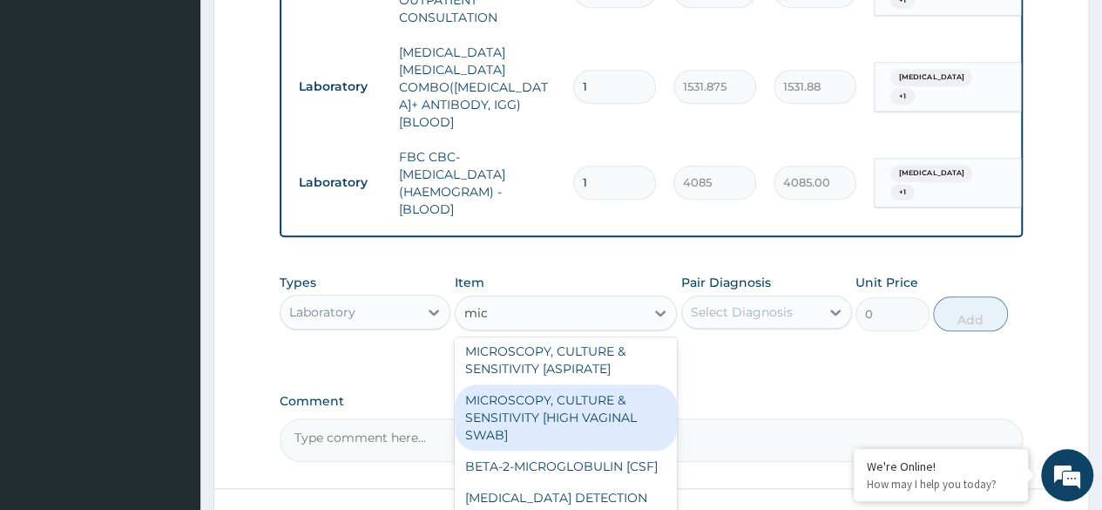
click at [598, 384] on div "MICROSCOPY, CULTURE & SENSITIVITY [HIGH VAGINAL SWAB]" at bounding box center [566, 417] width 223 height 66
type input "4595.625"
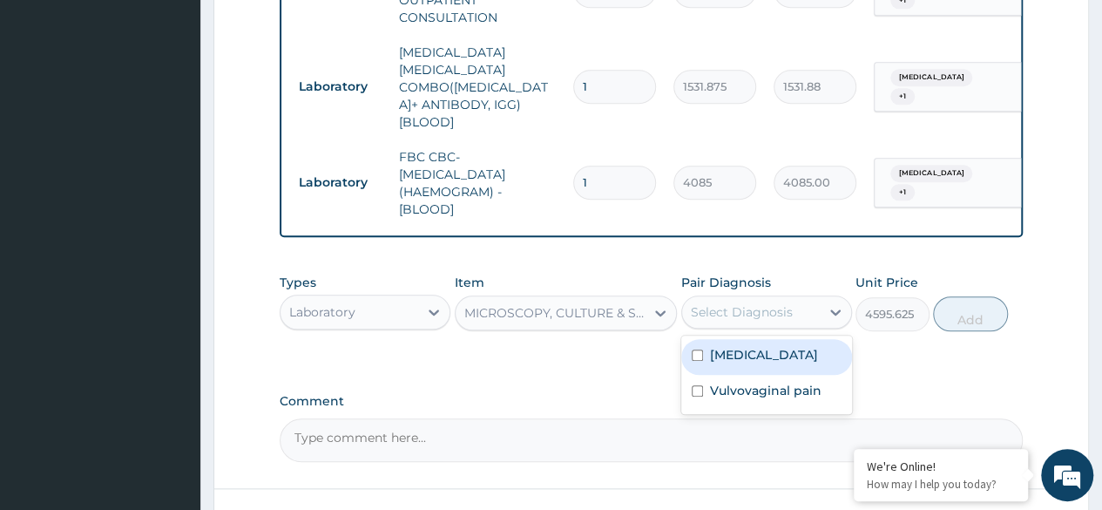
click at [749, 303] on div "Select Diagnosis" at bounding box center [742, 311] width 102 height 17
click at [718, 346] on div "Malaria" at bounding box center [767, 357] width 171 height 36
checkbox input "true"
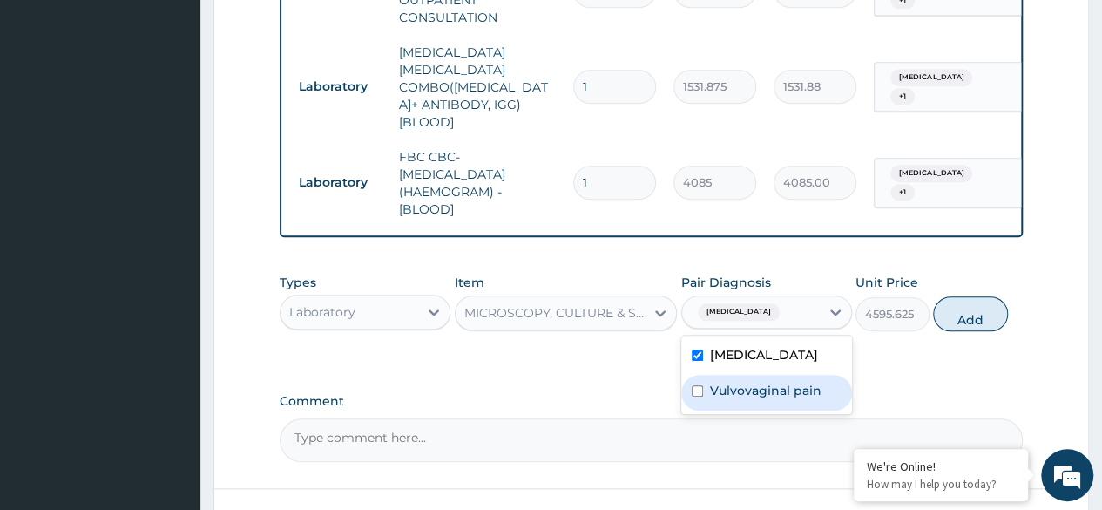
click at [716, 382] on label "Vulvovaginal pain" at bounding box center [766, 390] width 112 height 17
checkbox input "true"
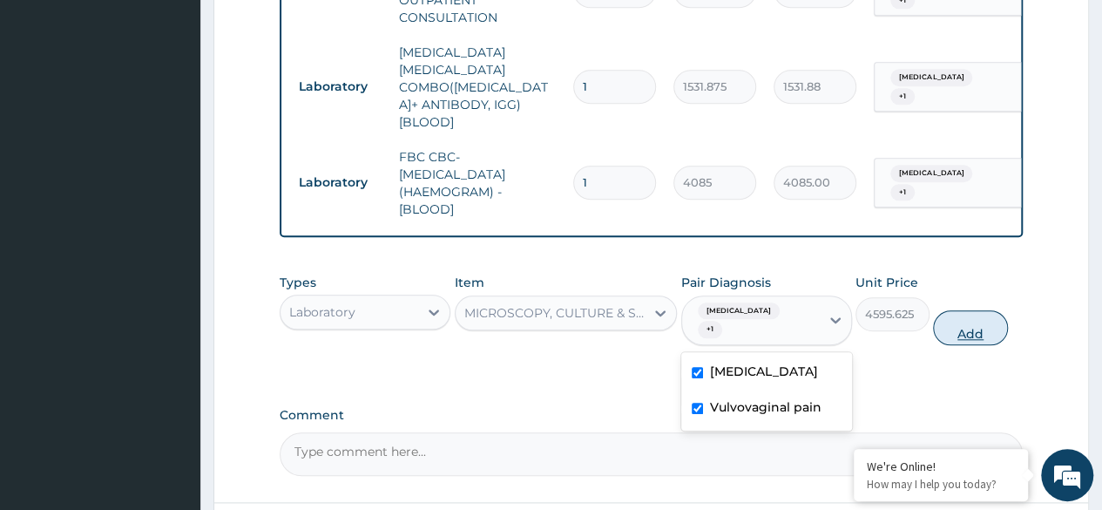
click at [968, 310] on button "Add" at bounding box center [970, 327] width 74 height 35
type input "0"
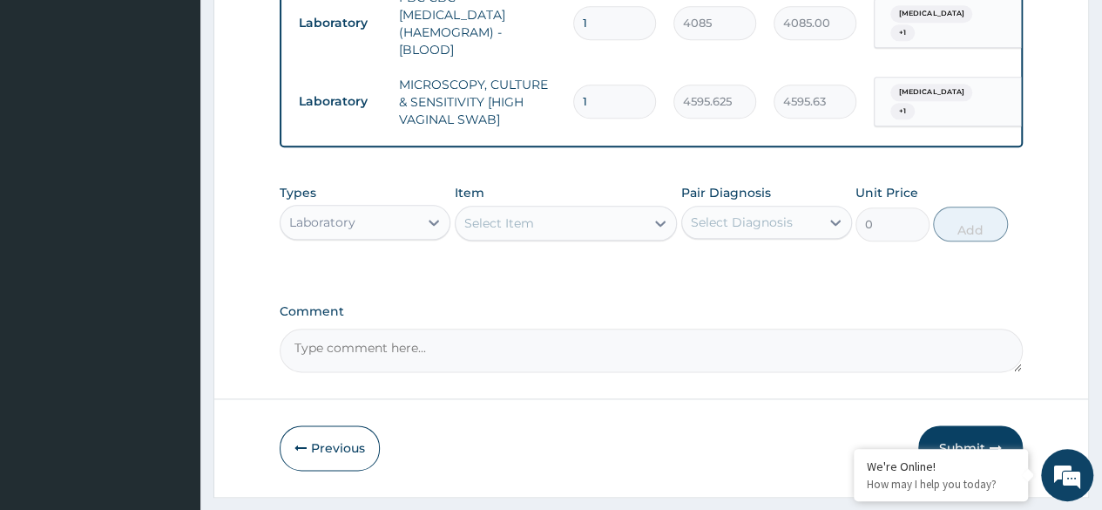
scroll to position [927, 0]
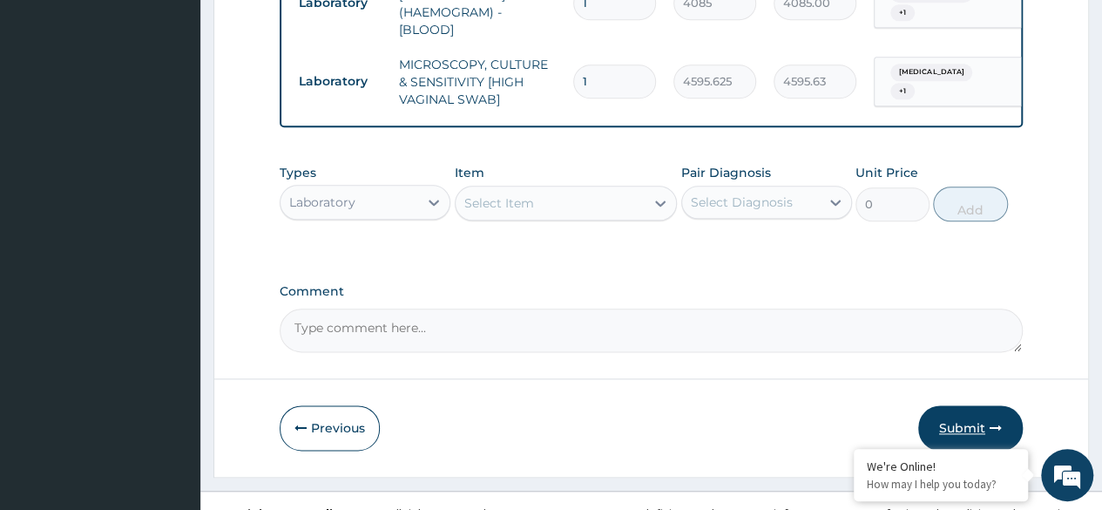
click at [966, 405] on button "Submit" at bounding box center [971, 427] width 105 height 45
click at [962, 405] on button "Submit" at bounding box center [971, 427] width 105 height 45
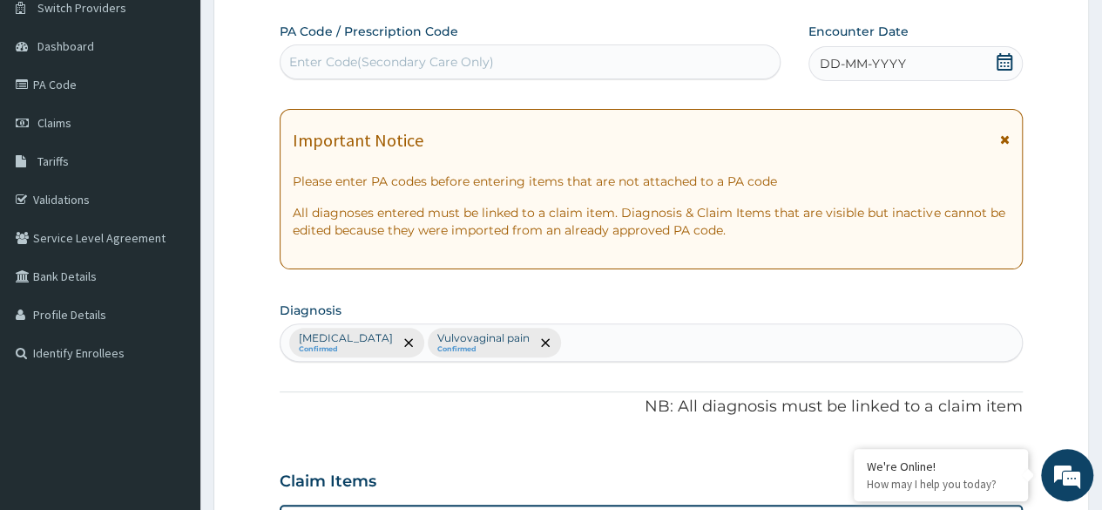
scroll to position [0, 0]
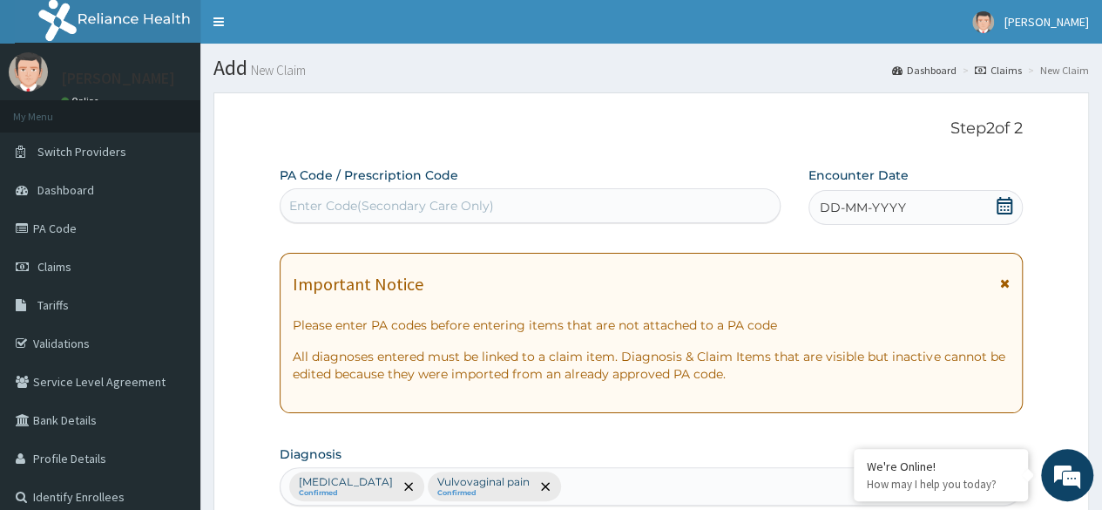
click at [1002, 205] on icon at bounding box center [1004, 205] width 17 height 17
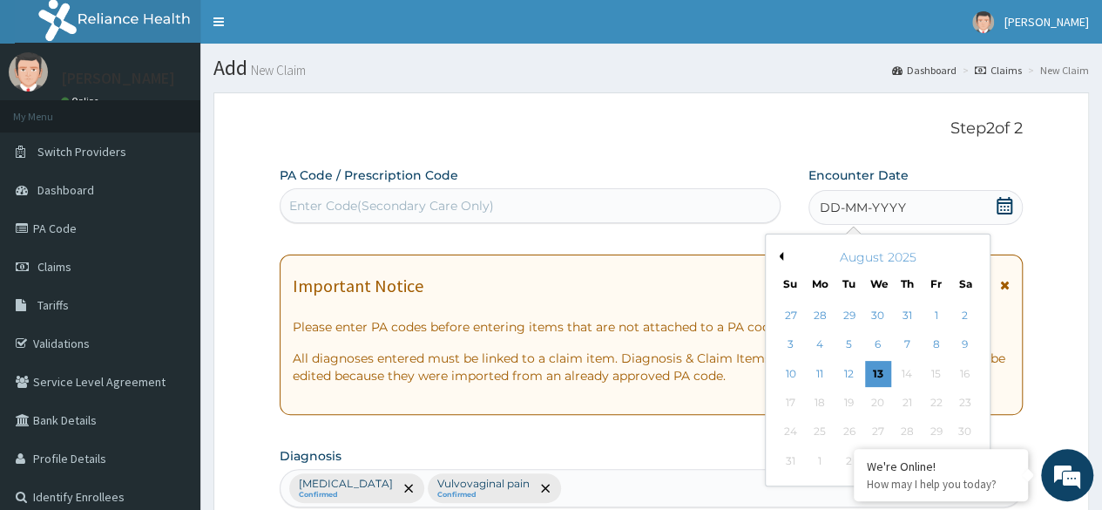
click at [851, 359] on div "10 11 12 13 14 15 16" at bounding box center [878, 373] width 203 height 29
click at [851, 370] on div "12" at bounding box center [849, 374] width 26 height 26
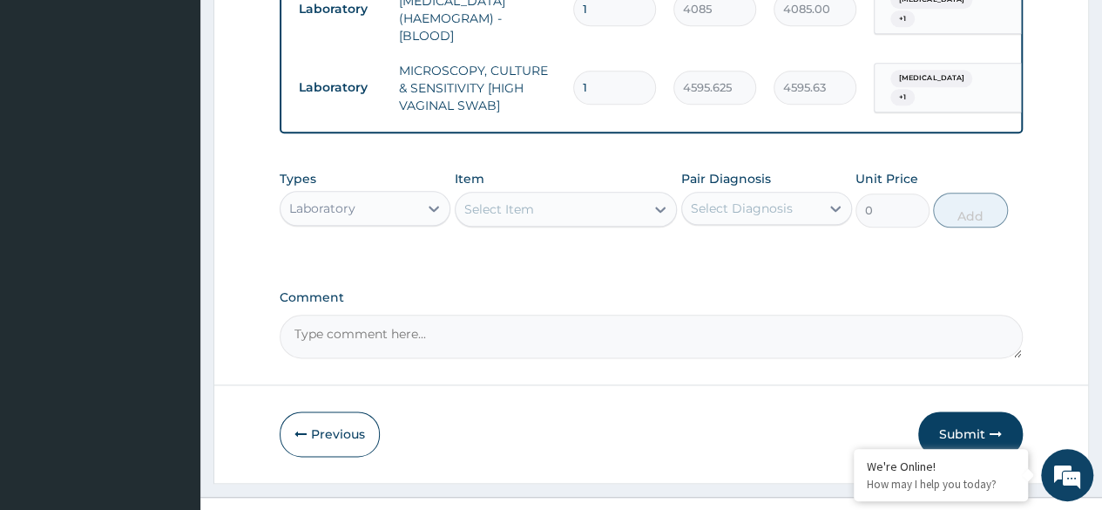
scroll to position [927, 0]
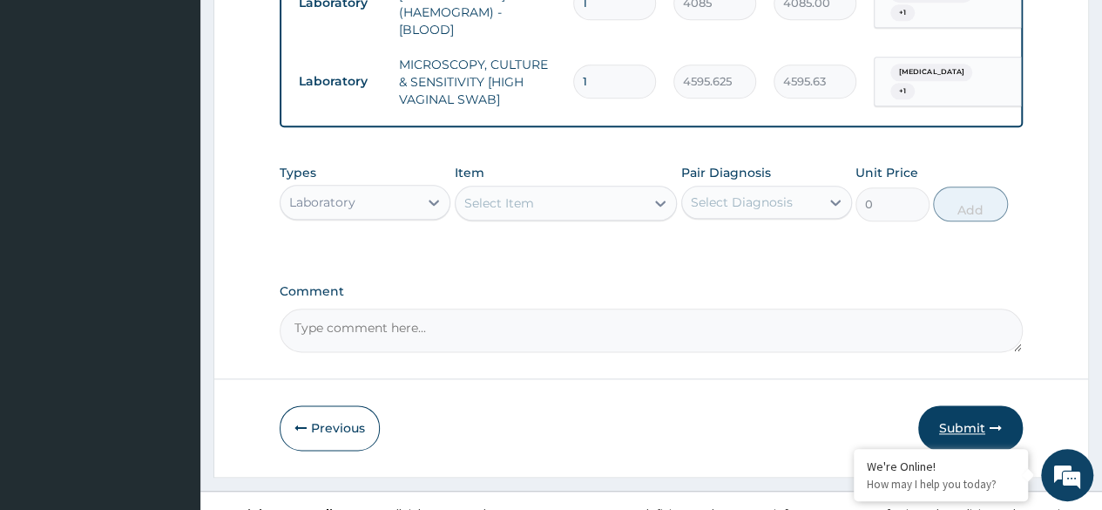
click at [953, 405] on button "Submit" at bounding box center [971, 427] width 105 height 45
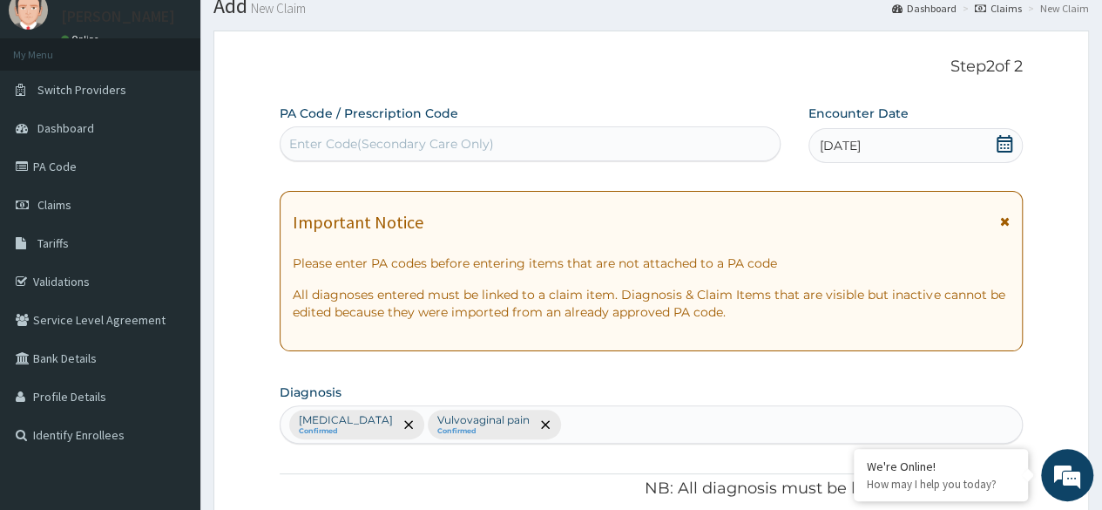
scroll to position [0, 0]
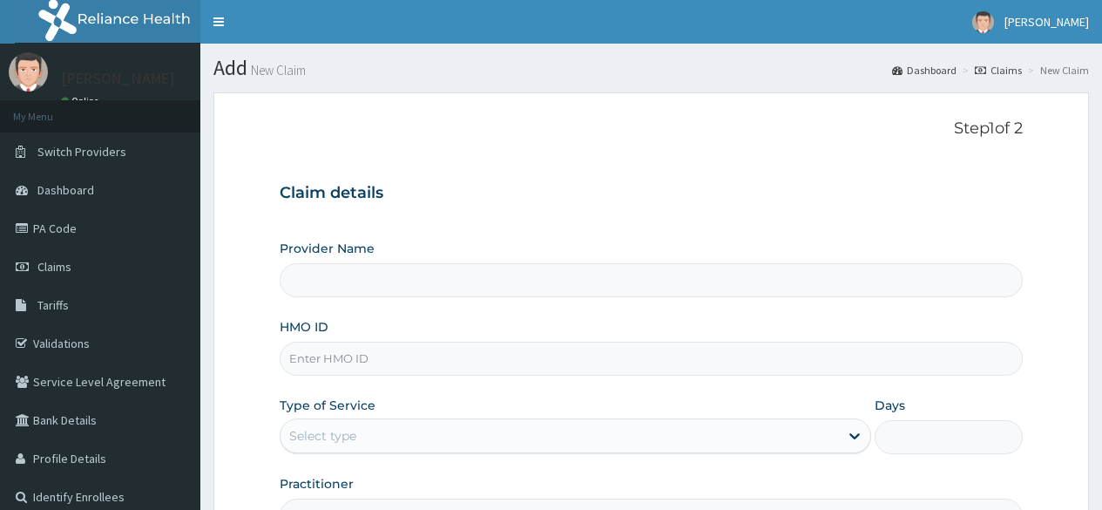
type input "Reliance Family Clinics (RFC) - [GEOGRAPHIC_DATA]"
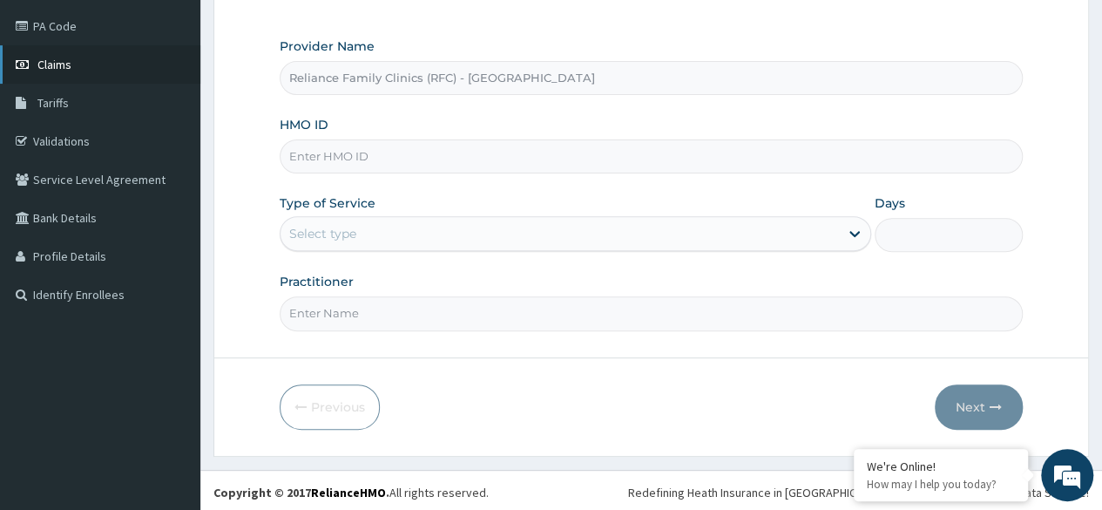
click at [56, 65] on span "Claims" at bounding box center [54, 65] width 34 height 16
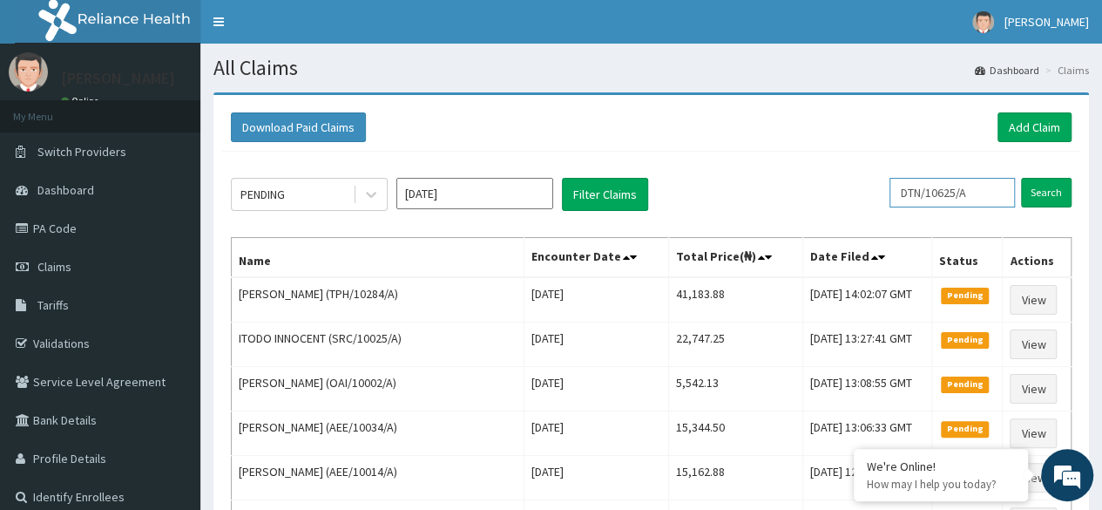
drag, startPoint x: 988, startPoint y: 191, endPoint x: 844, endPoint y: 200, distance: 145.0
click at [844, 200] on div "PENDING [DATE] Filter Claims DTN/10625/A Search" at bounding box center [651, 194] width 841 height 33
paste input "26"
type input "DTN/10265/A"
click at [1021, 178] on input "Search" at bounding box center [1046, 193] width 51 height 30
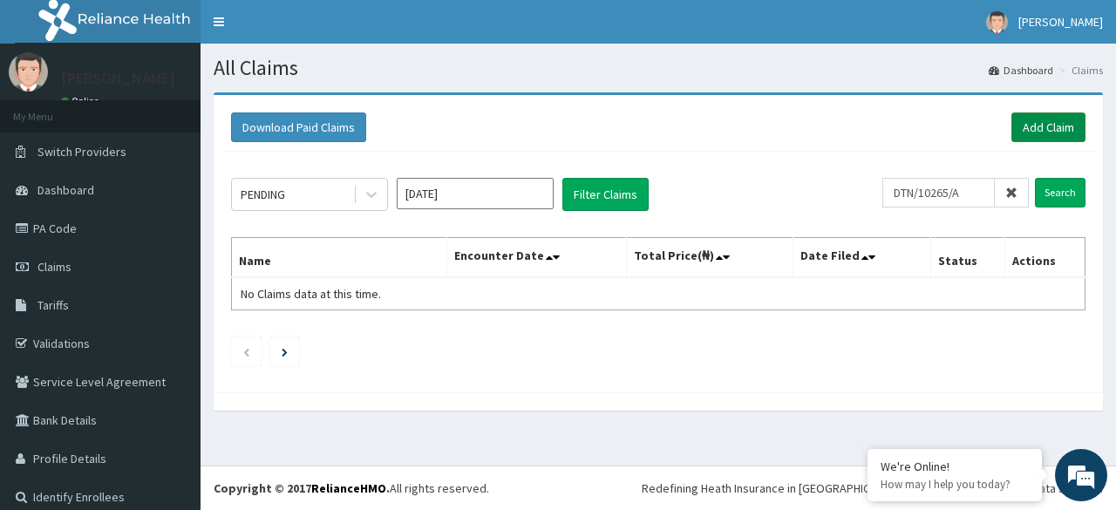
click at [1022, 133] on link "Add Claim" at bounding box center [1048, 127] width 74 height 30
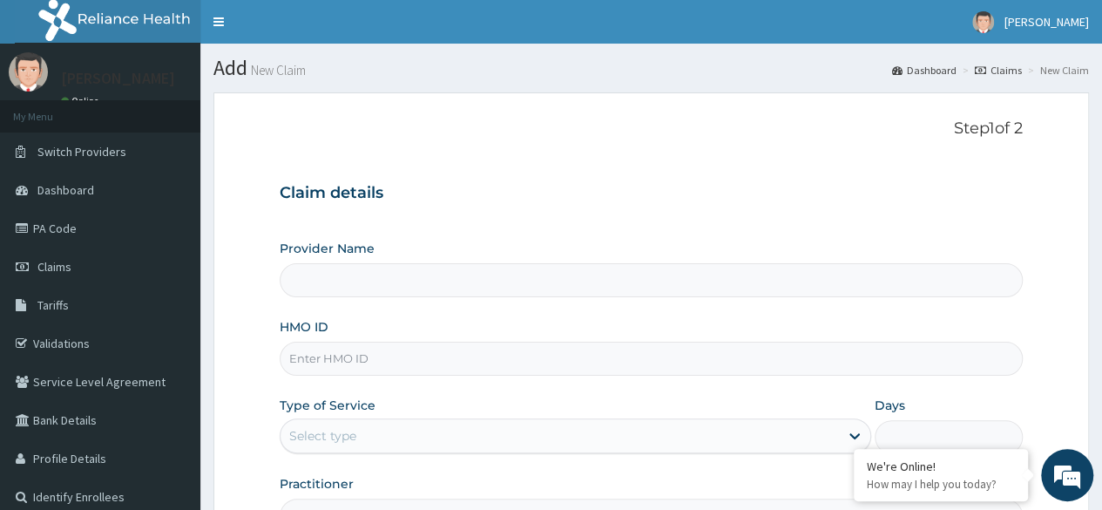
click at [412, 366] on input "HMO ID" at bounding box center [651, 359] width 743 height 34
type input "Reliance Family Clinics (RFC) - Lekki"
paste input "DTN/10265/A"
type input "DTN/10265/A"
click at [526, 438] on div "Select type" at bounding box center [560, 436] width 559 height 28
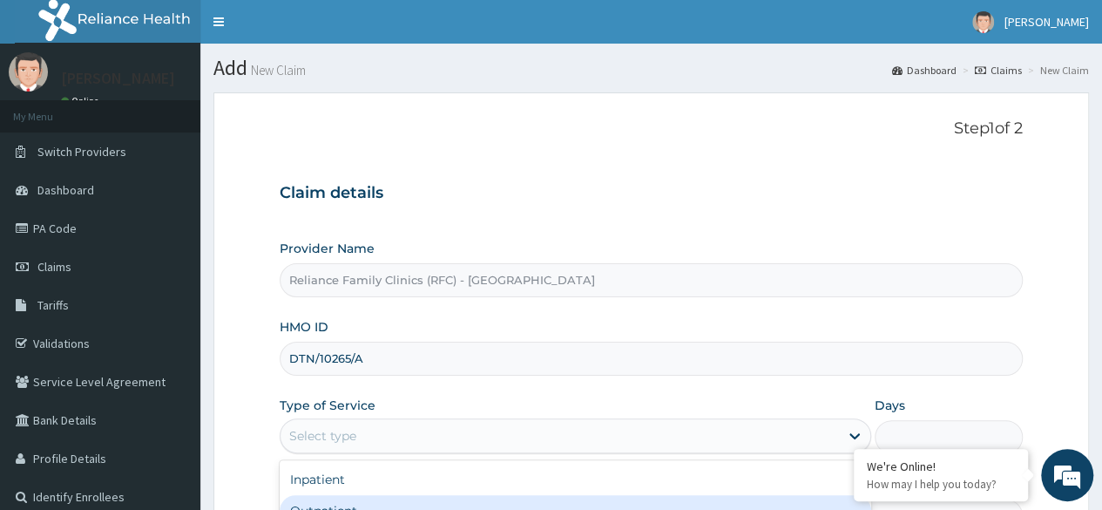
click at [423, 504] on div "Outpatient" at bounding box center [576, 510] width 592 height 31
type input "1"
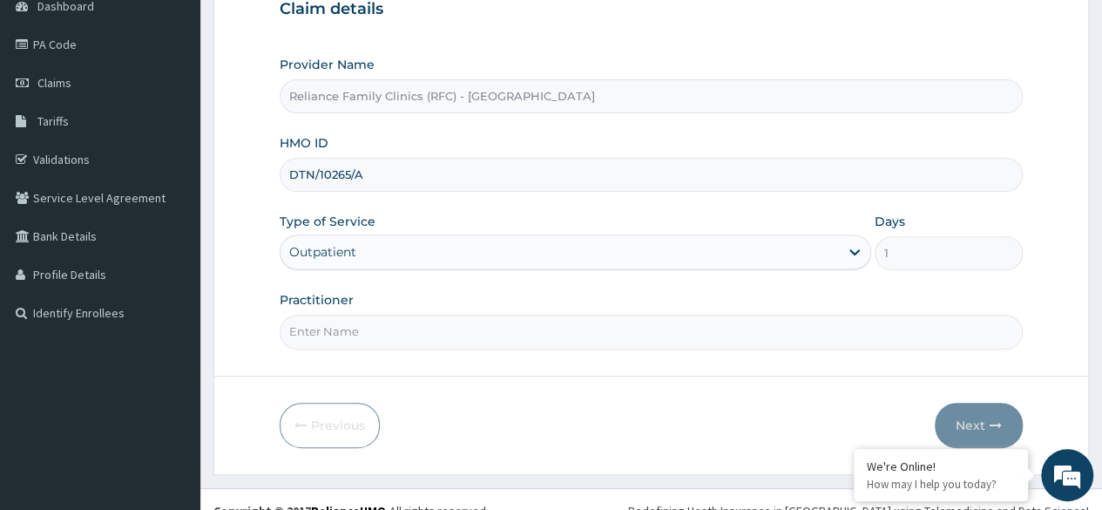
scroll to position [202, 0]
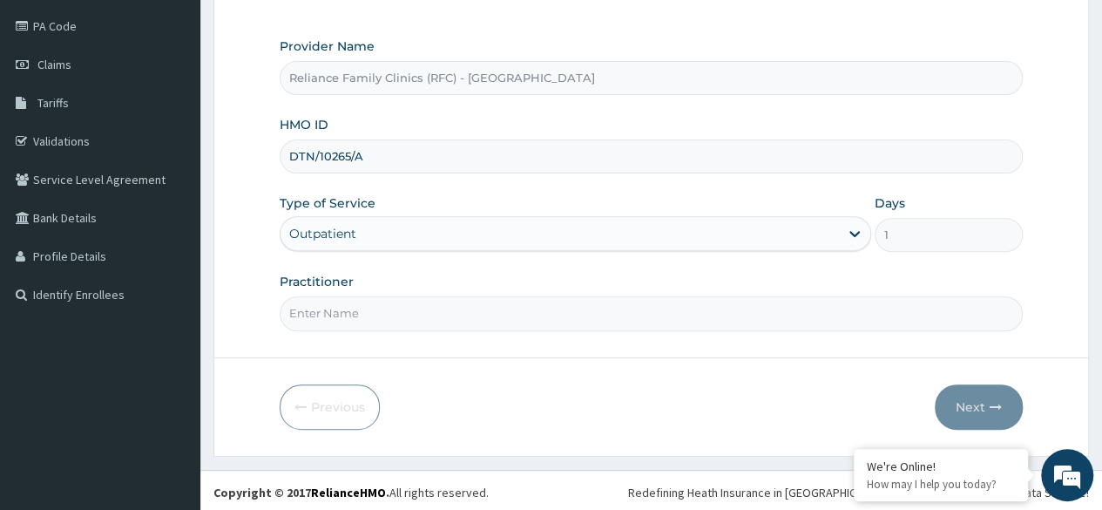
click at [570, 313] on input "Practitioner" at bounding box center [651, 313] width 743 height 34
type input "olubunmi"
click at [969, 397] on button "Next" at bounding box center [979, 406] width 88 height 45
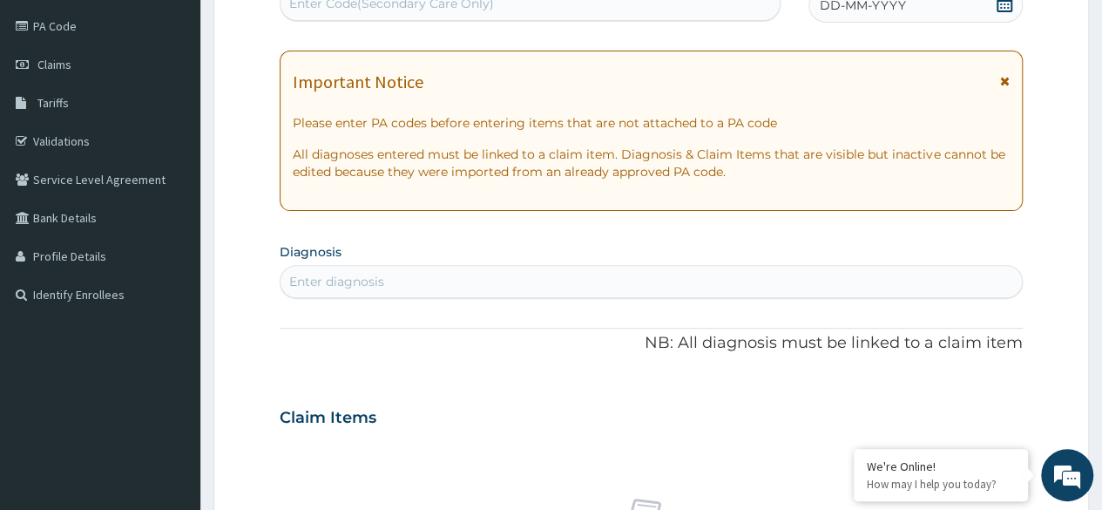
click at [390, 283] on div "Enter diagnosis" at bounding box center [652, 282] width 742 height 28
type input "mala"
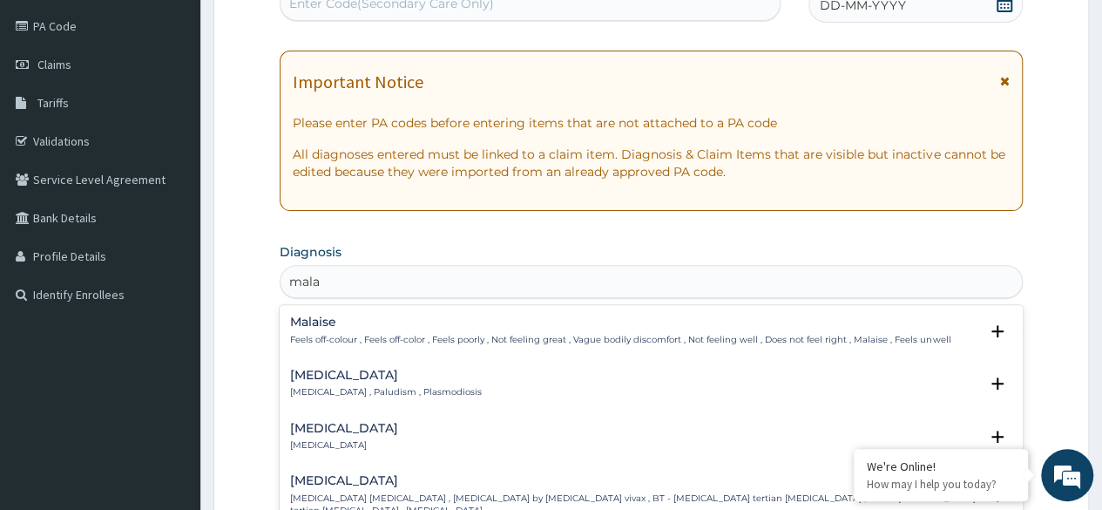
click at [333, 390] on p "Malaria , Paludism , Plasmodiosis" at bounding box center [386, 392] width 192 height 12
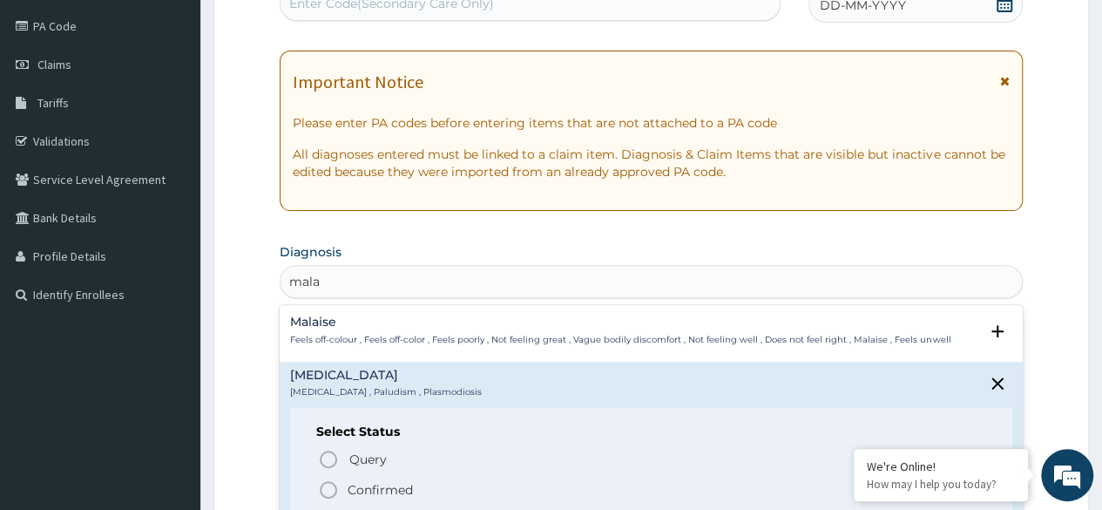
click at [327, 491] on icon "status option filled" at bounding box center [328, 489] width 21 height 21
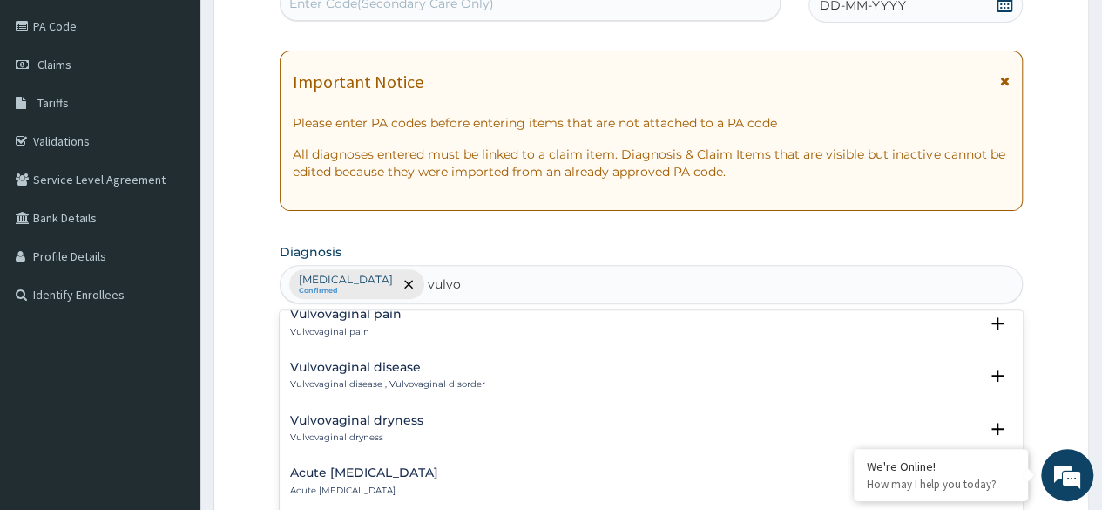
scroll to position [124, 0]
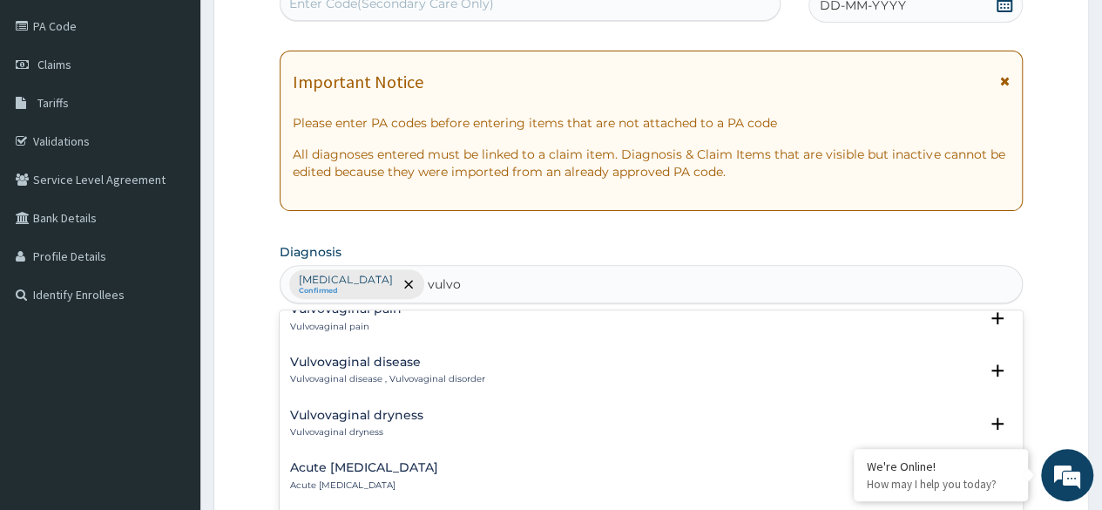
type input "vulvo"
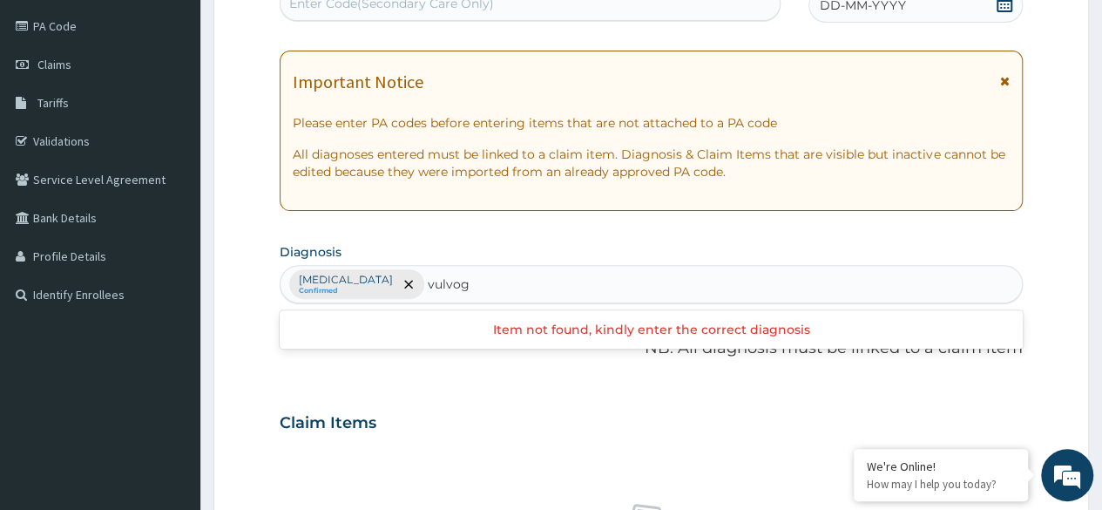
type input "vulvo"
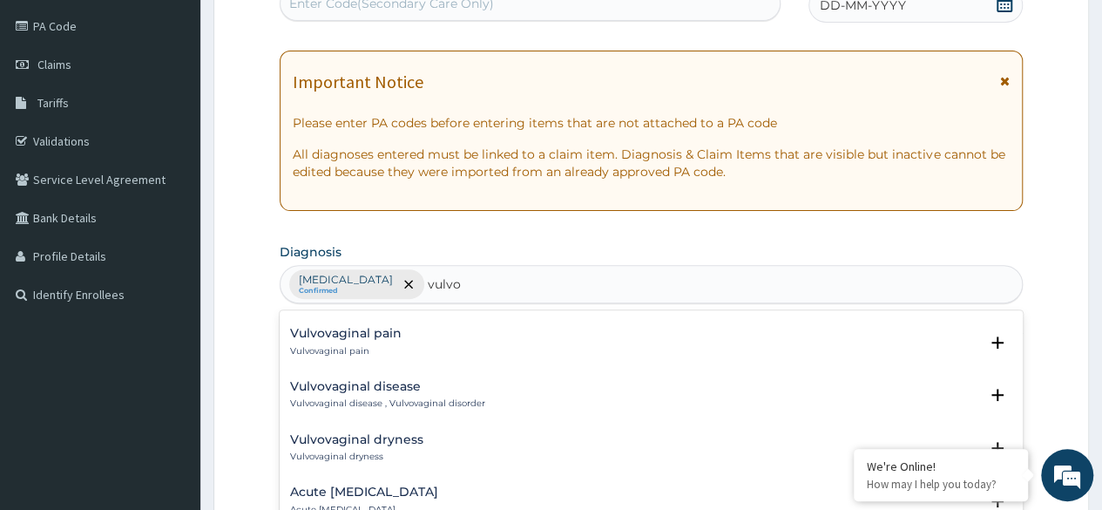
scroll to position [114, 0]
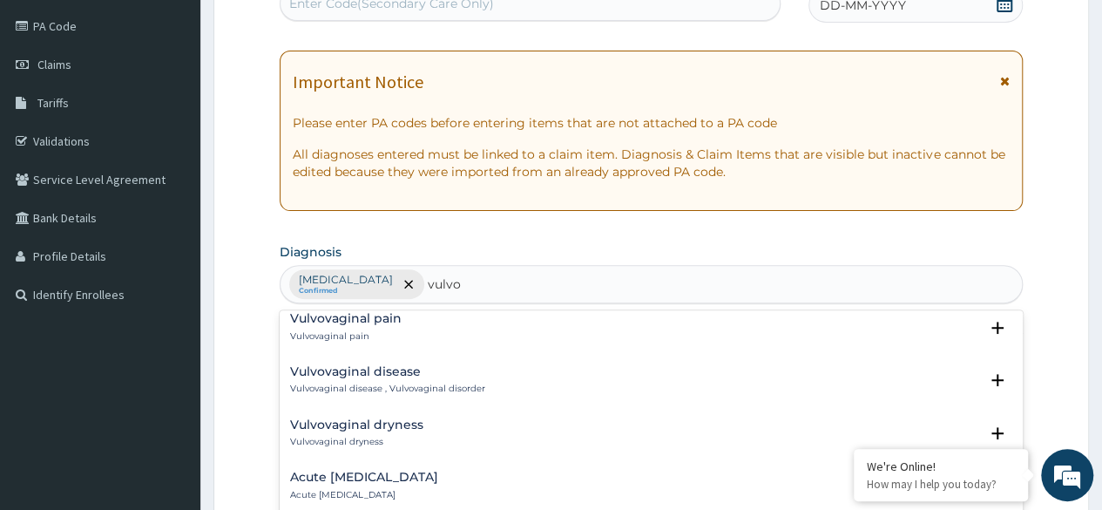
click at [404, 372] on h4 "Vulvovaginal disease" at bounding box center [387, 371] width 195 height 13
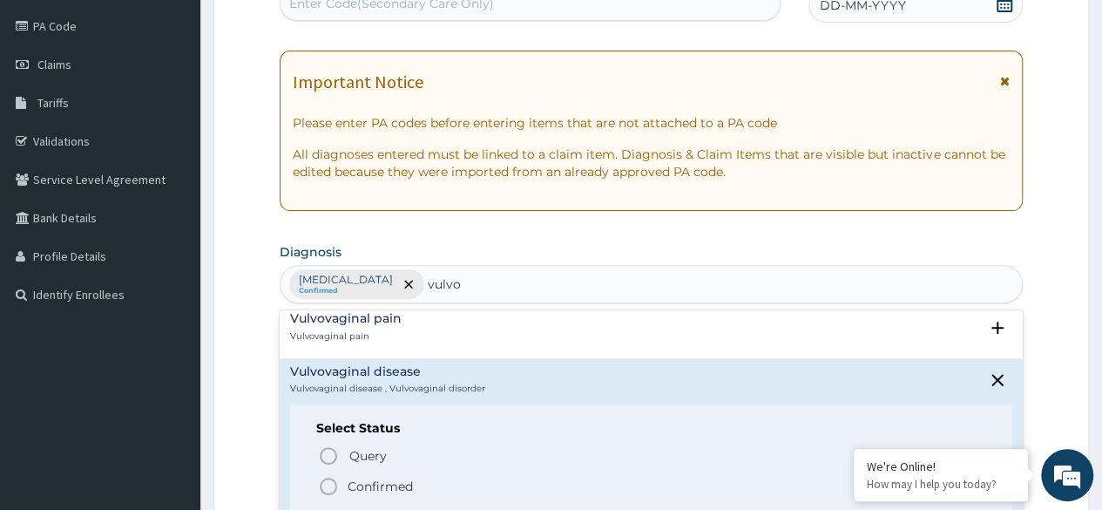
click at [332, 479] on icon "status option filled" at bounding box center [328, 486] width 21 height 21
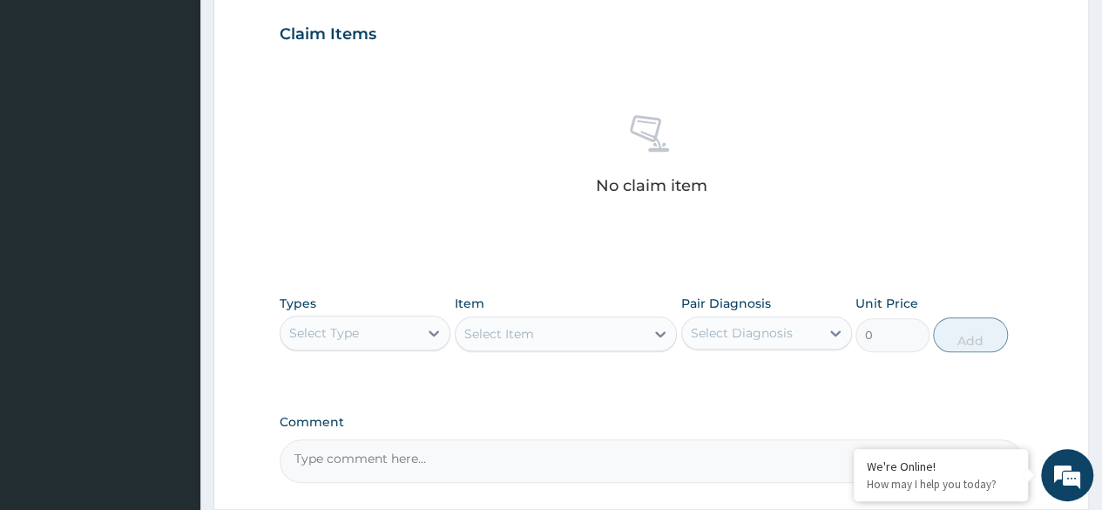
scroll to position [594, 0]
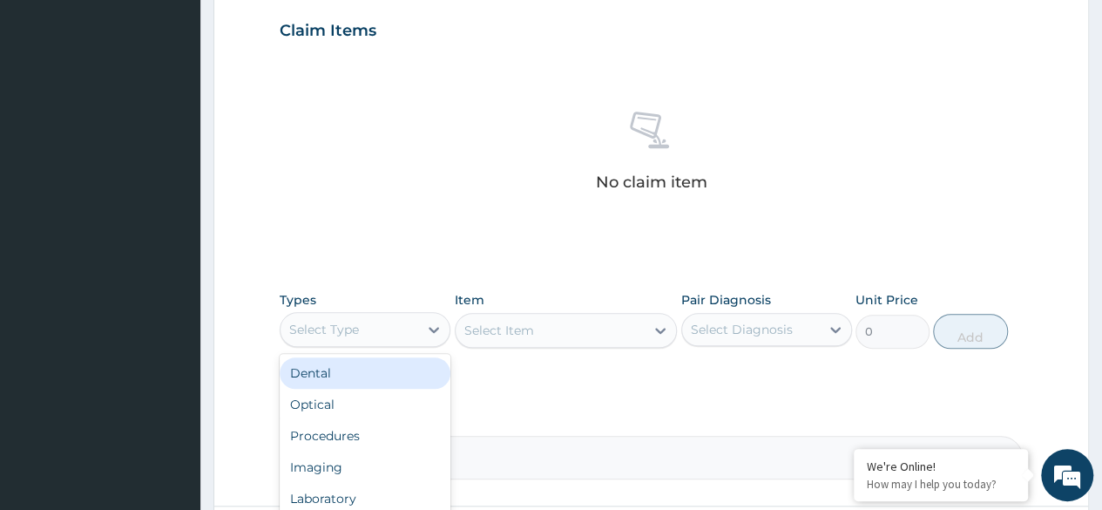
click at [389, 336] on div "Select Type" at bounding box center [350, 329] width 138 height 28
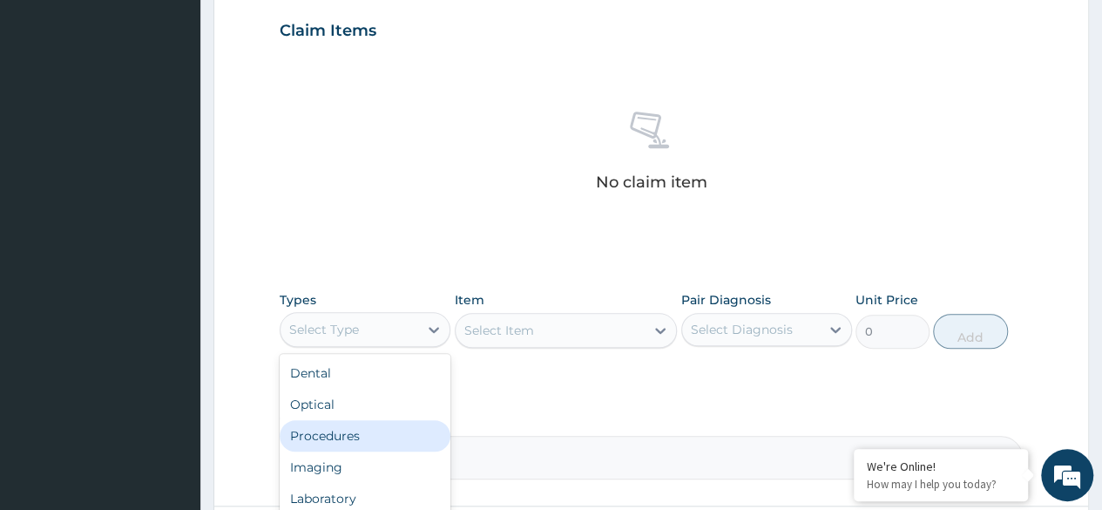
click at [371, 431] on div "Procedures" at bounding box center [365, 435] width 171 height 31
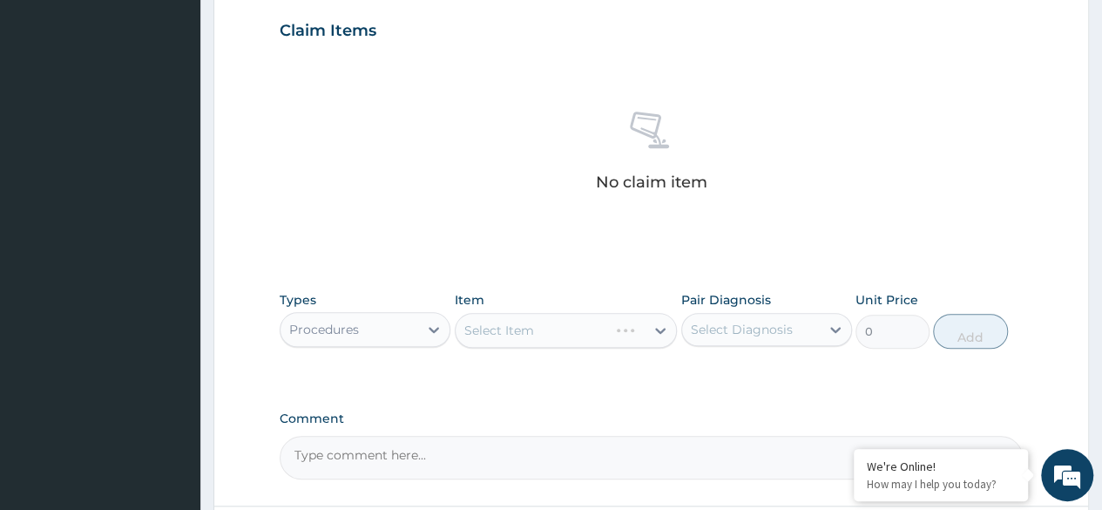
click at [529, 330] on div "Select Item" at bounding box center [566, 330] width 223 height 35
click at [726, 331] on div "Select Diagnosis" at bounding box center [742, 329] width 102 height 17
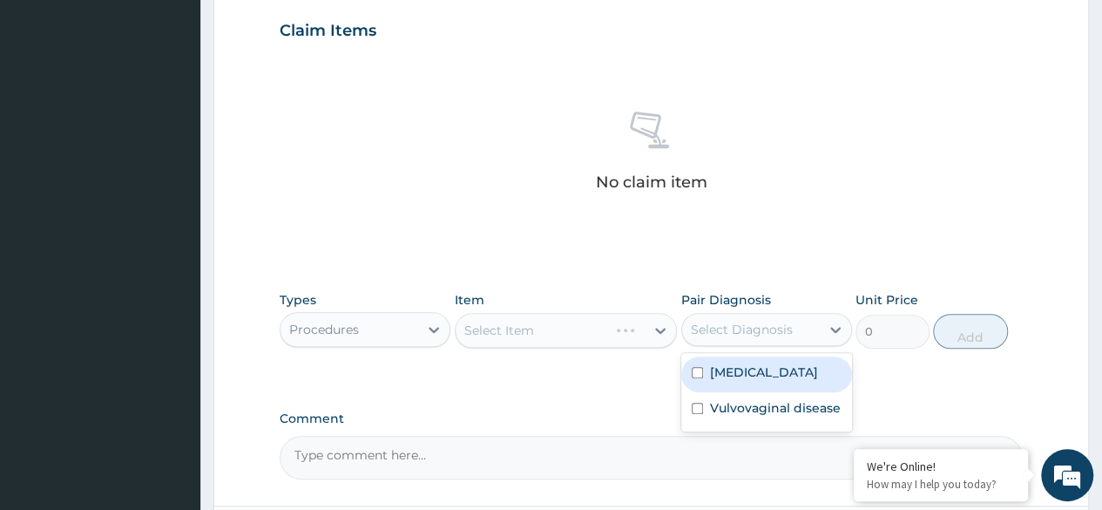
click at [711, 372] on label "Malaria" at bounding box center [764, 371] width 108 height 17
checkbox input "true"
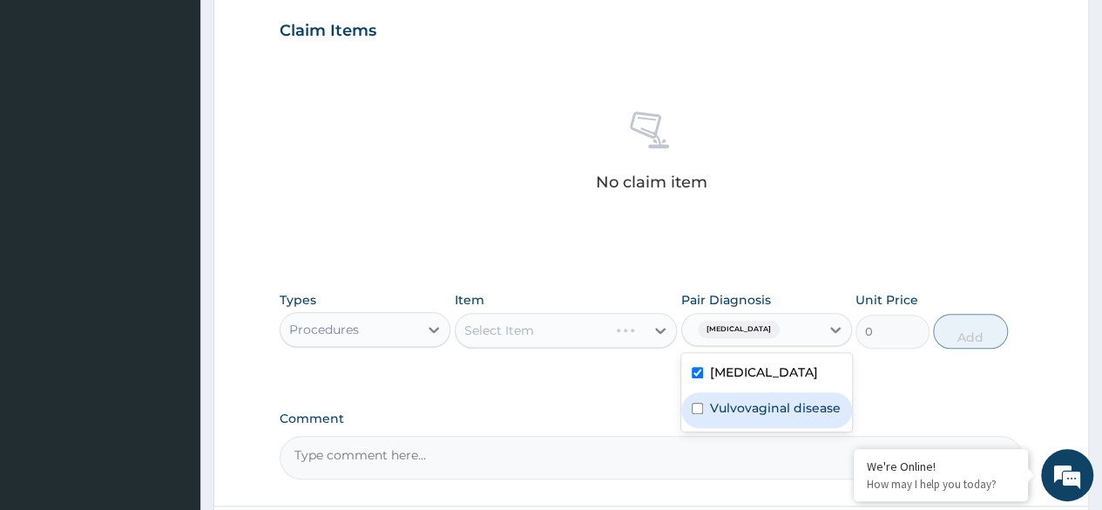
click at [710, 410] on label "Vulvovaginal disease" at bounding box center [775, 407] width 131 height 17
checkbox input "true"
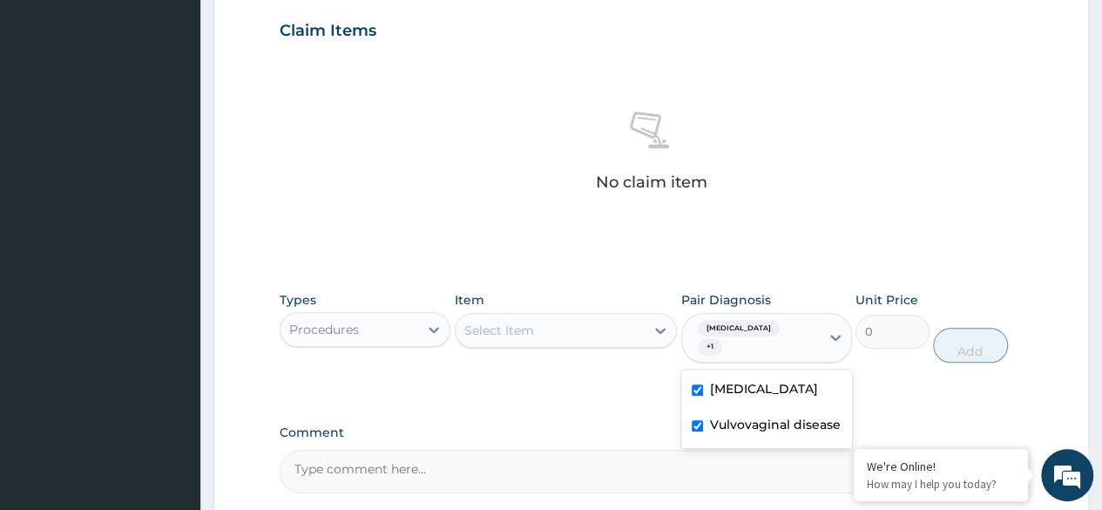
click at [634, 425] on label "Comment" at bounding box center [651, 432] width 743 height 15
click at [634, 450] on textarea "Comment" at bounding box center [651, 472] width 743 height 44
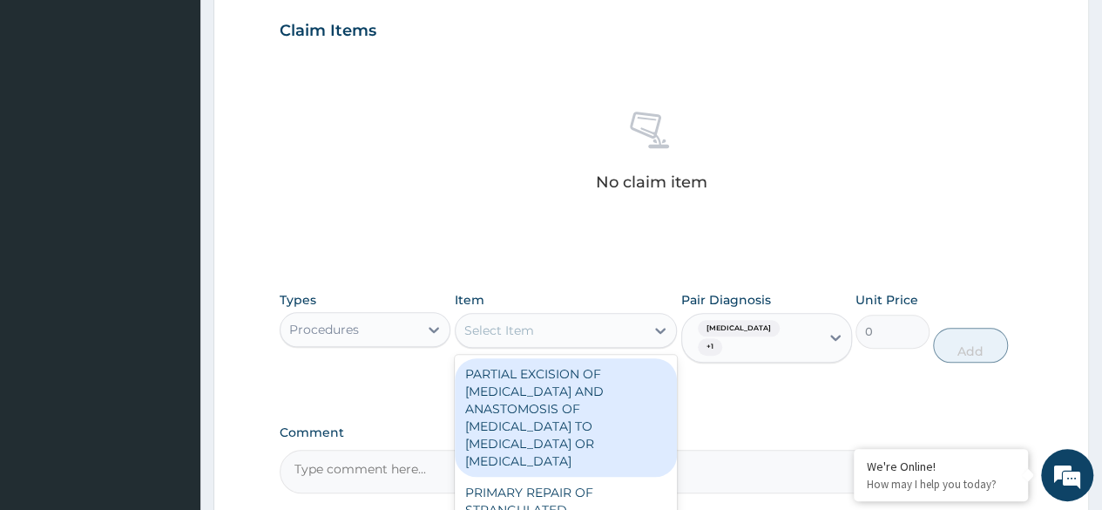
click at [617, 326] on div "Select Item" at bounding box center [551, 330] width 190 height 28
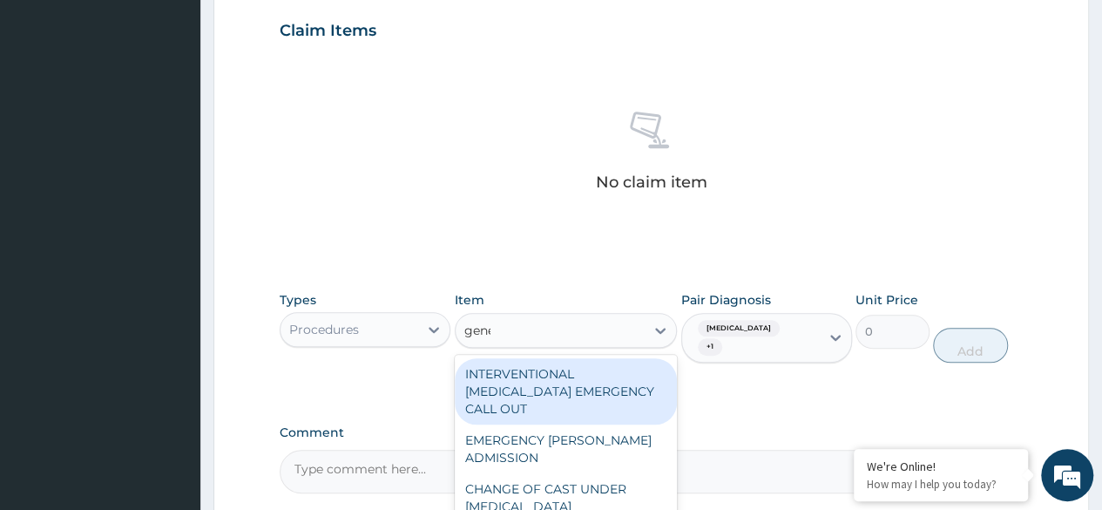
type input "gener"
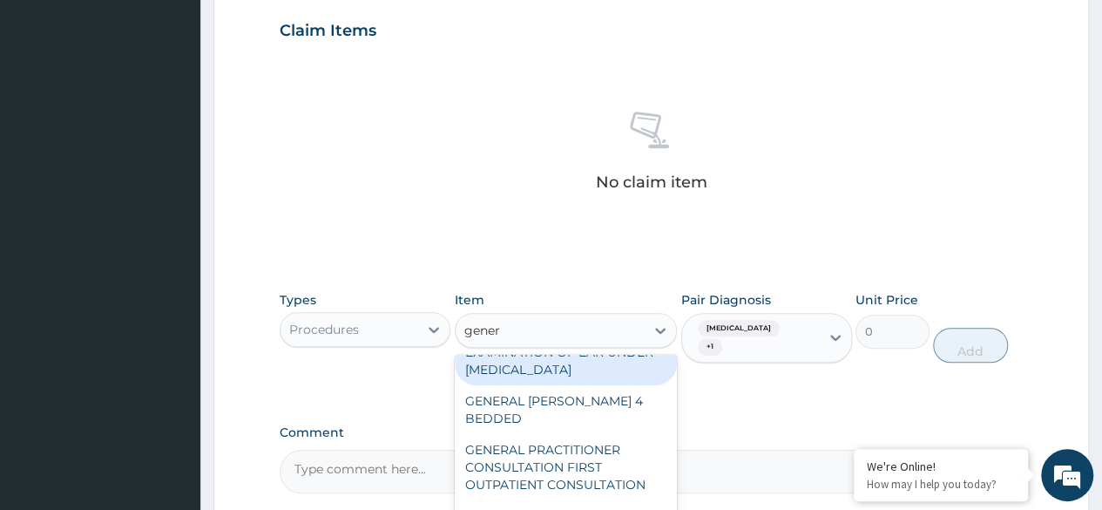
scroll to position [72, 0]
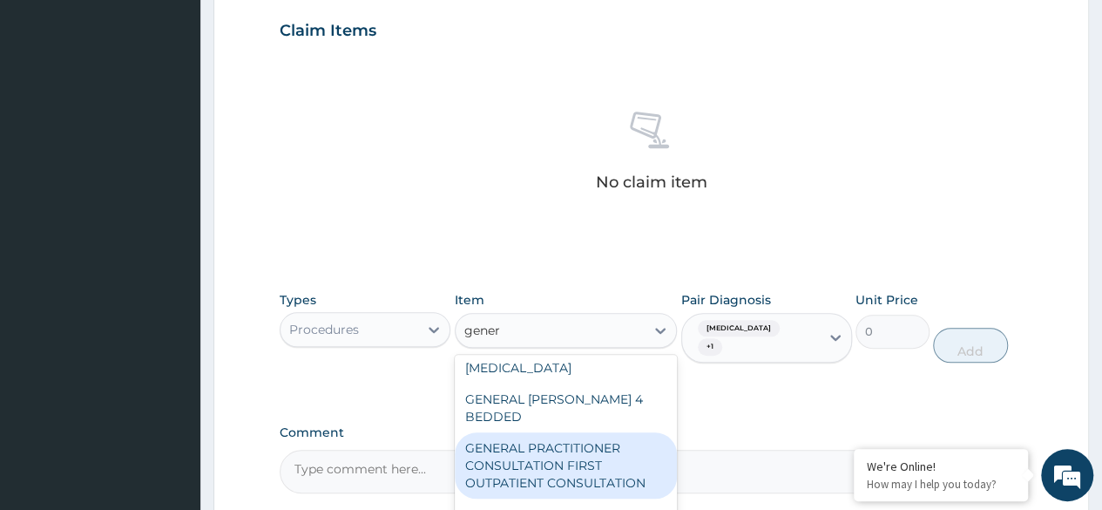
click at [577, 458] on div "GENERAL PRACTITIONER CONSULTATION FIRST OUTPATIENT CONSULTATION" at bounding box center [566, 465] width 223 height 66
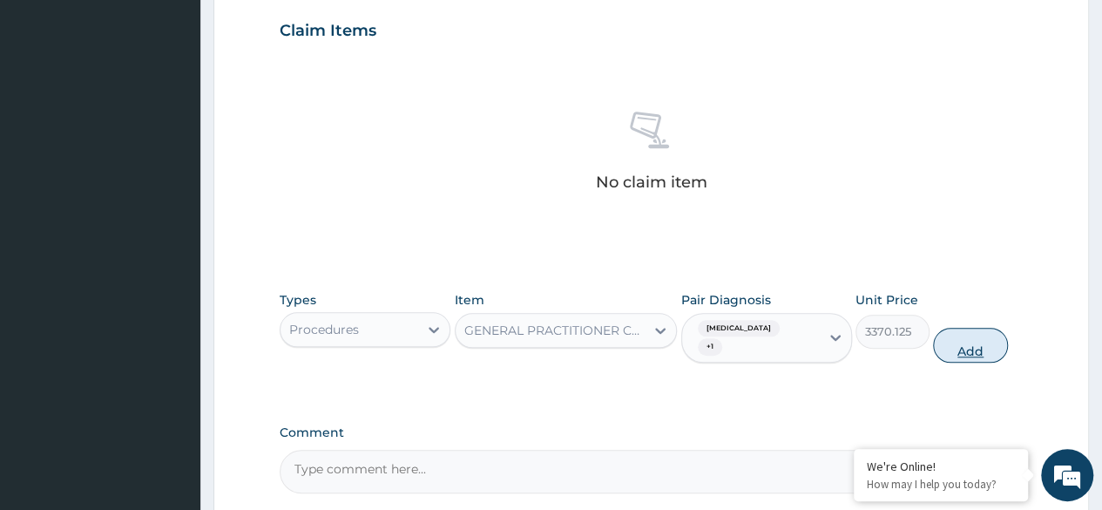
click at [966, 328] on button "Add" at bounding box center [970, 345] width 74 height 35
type input "0"
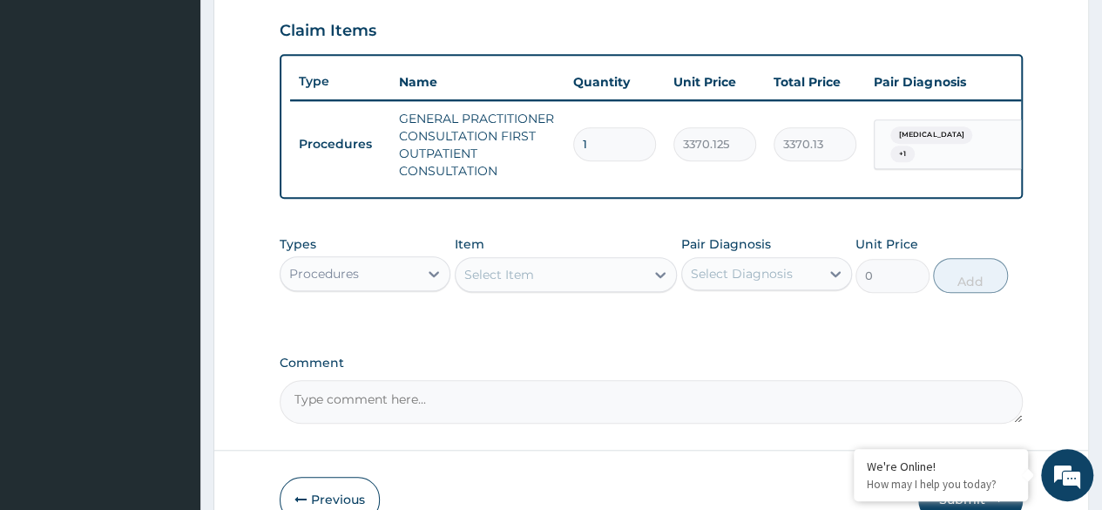
click at [383, 278] on div "Procedures" at bounding box center [350, 274] width 138 height 28
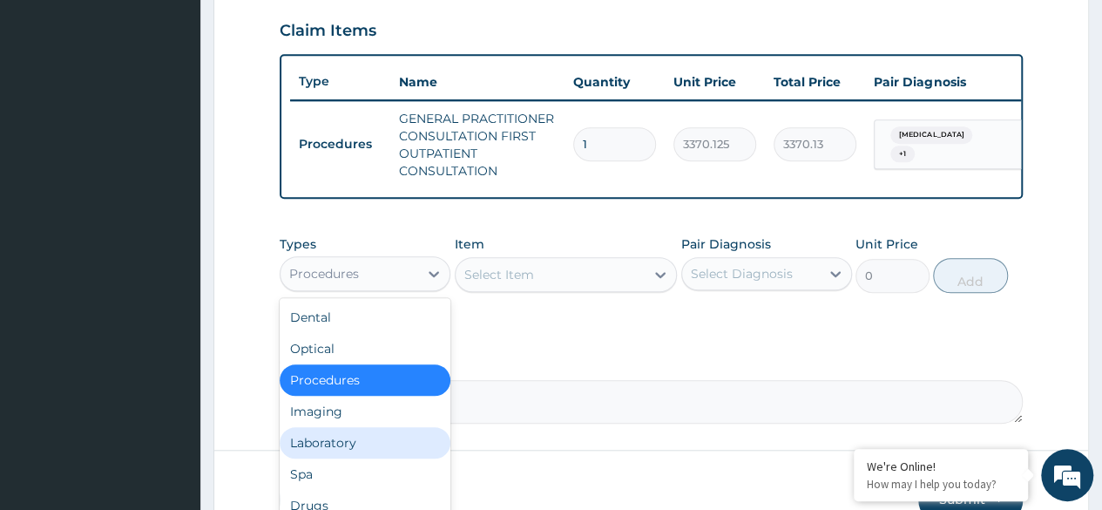
click at [336, 458] on div "Laboratory" at bounding box center [365, 442] width 171 height 31
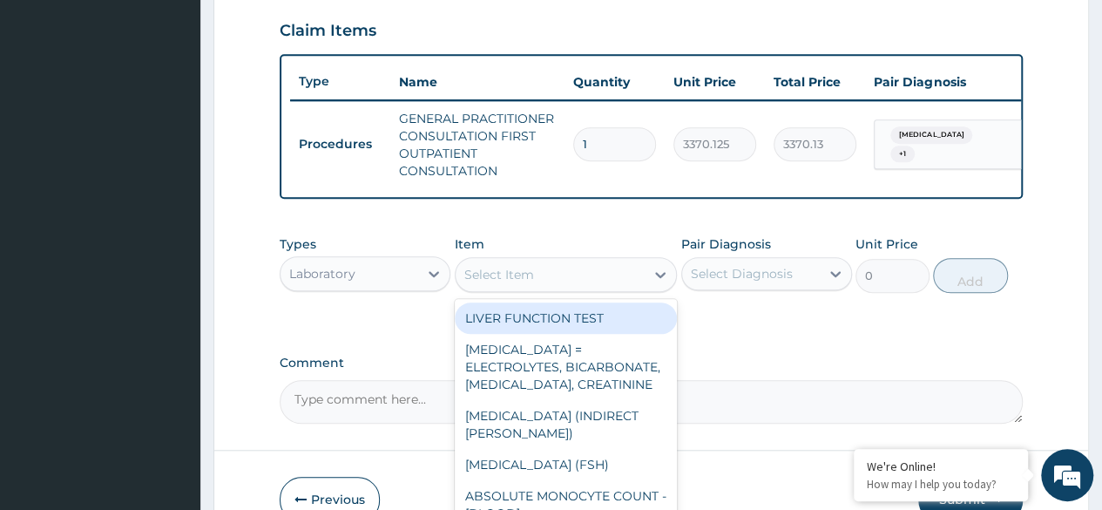
click at [612, 288] on div "Select Item" at bounding box center [551, 275] width 190 height 28
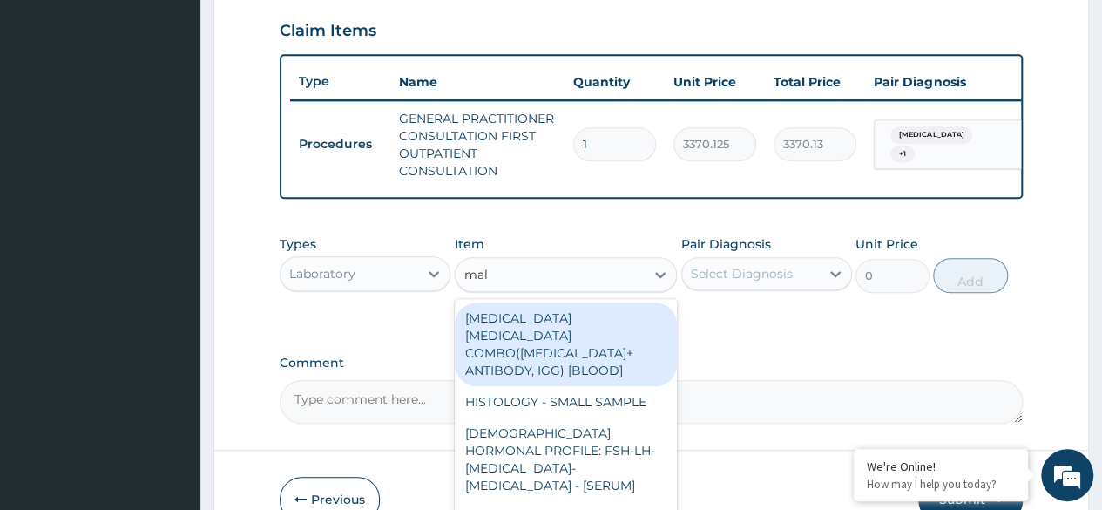
type input "mala"
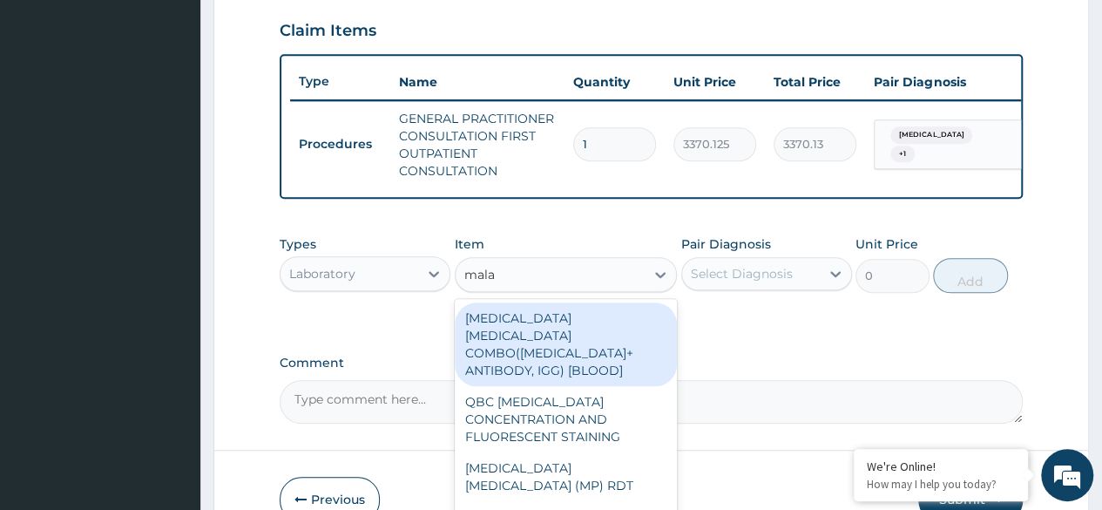
click at [565, 338] on div "MALARIA PARASITE COMBO(BLOOD FILM+ ANTIBODY, IGG) [BLOOD]" at bounding box center [566, 344] width 223 height 84
type input "1531.875"
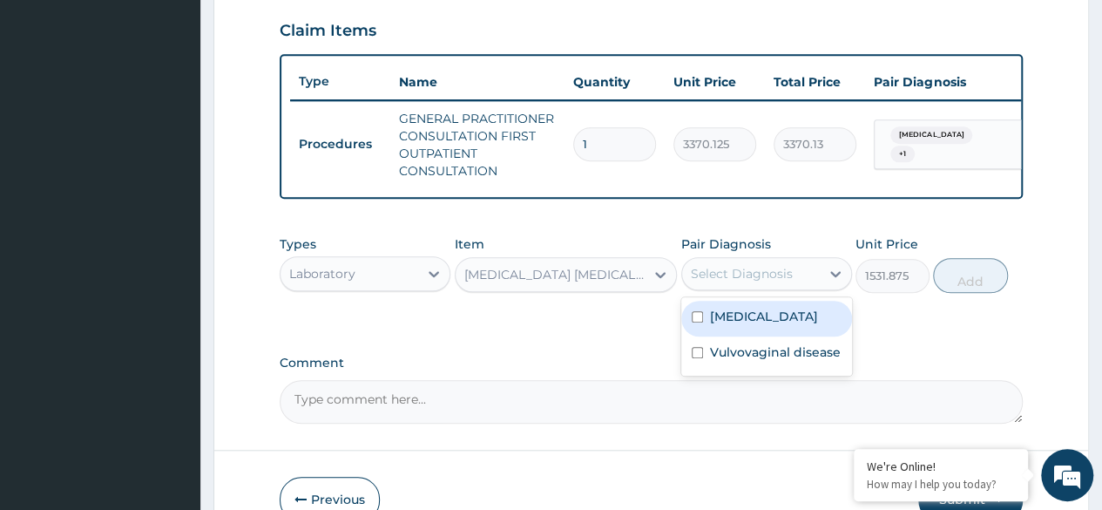
click at [767, 282] on div "Select Diagnosis" at bounding box center [742, 273] width 102 height 17
click at [722, 325] on label "Malaria" at bounding box center [764, 316] width 108 height 17
checkbox input "true"
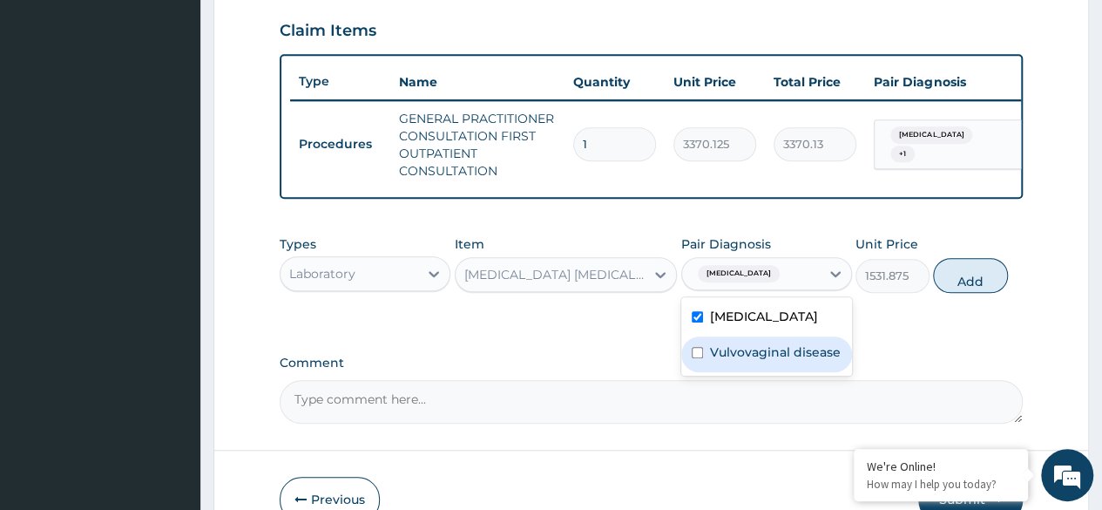
click at [716, 361] on label "Vulvovaginal disease" at bounding box center [775, 351] width 131 height 17
checkbox input "true"
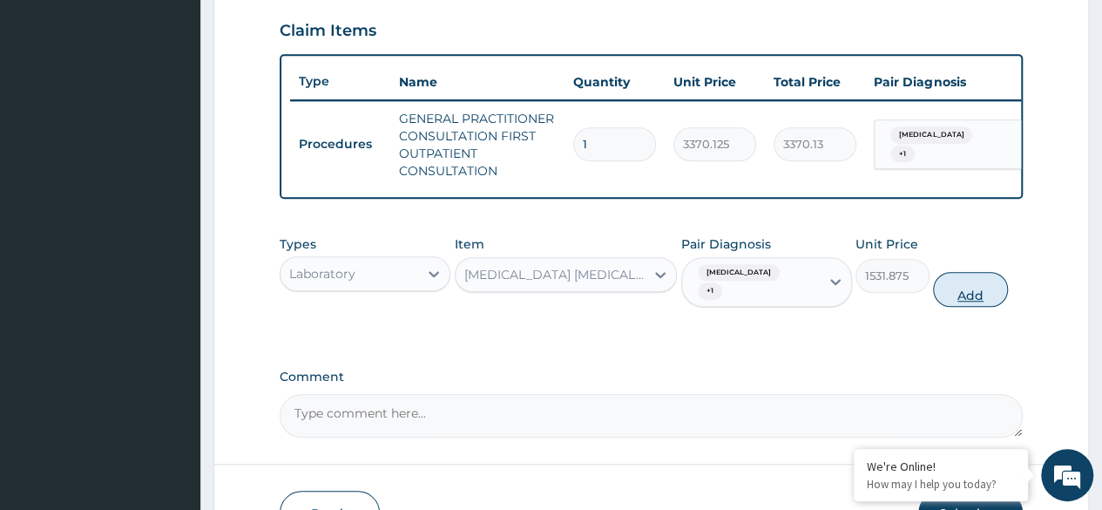
click at [971, 293] on button "Add" at bounding box center [970, 289] width 74 height 35
type input "0"
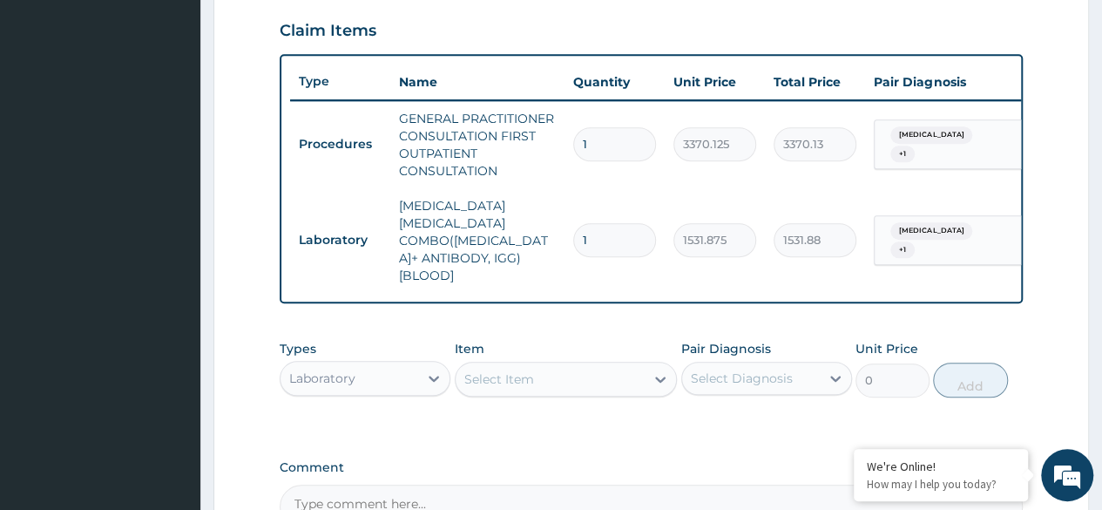
click at [492, 370] on div "Select Item" at bounding box center [500, 378] width 70 height 17
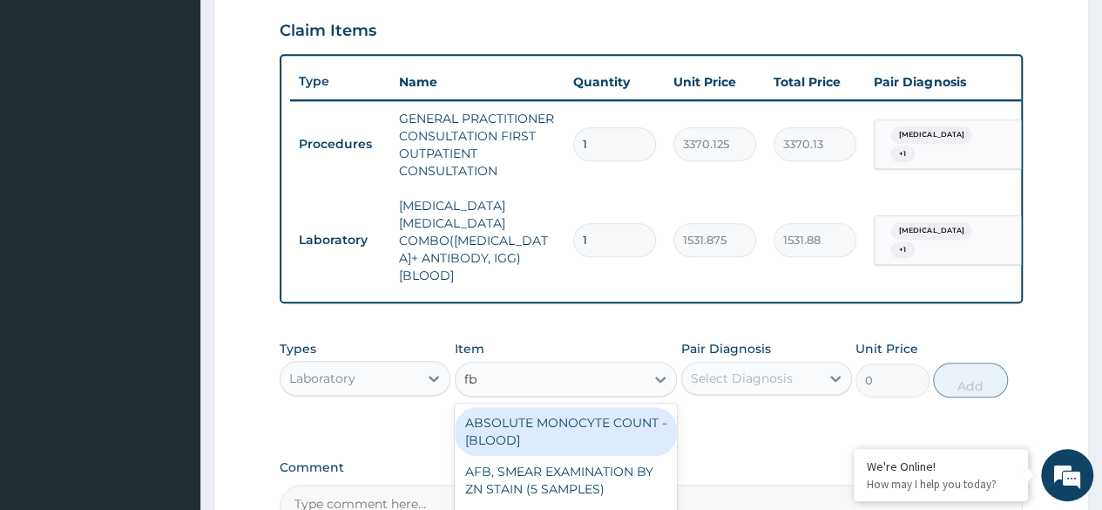
type input "fbc"
click at [508, 420] on div "FBC CBC-COMPLETE BLOOD COUNT (HAEMOGRAM) - [BLOOD]" at bounding box center [566, 431] width 223 height 49
type input "4085"
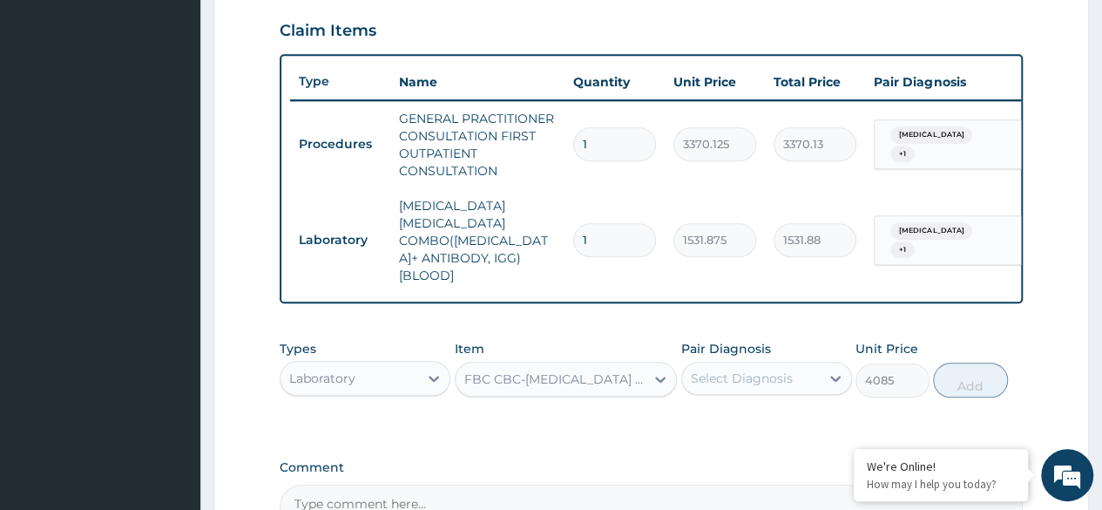
click at [741, 369] on div "Select Diagnosis" at bounding box center [751, 378] width 138 height 28
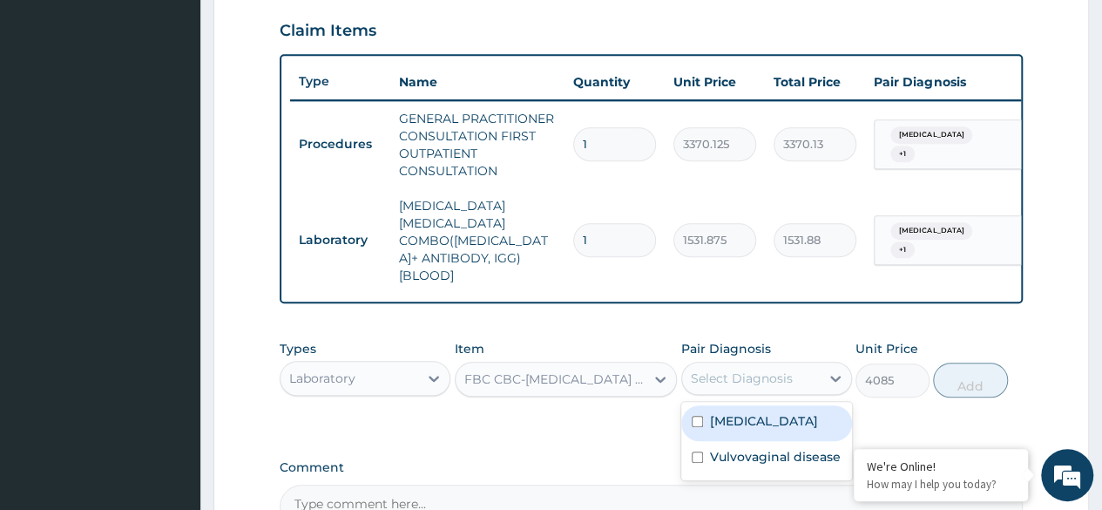
click at [696, 405] on div "Malaria" at bounding box center [767, 423] width 171 height 36
checkbox input "true"
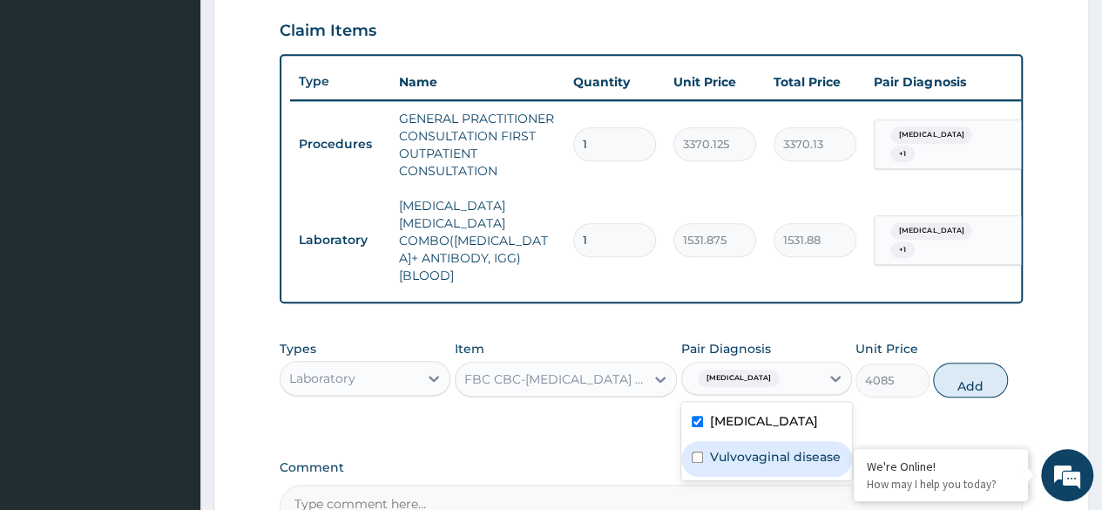
click at [694, 451] on input "checkbox" at bounding box center [697, 456] width 11 height 11
checkbox input "true"
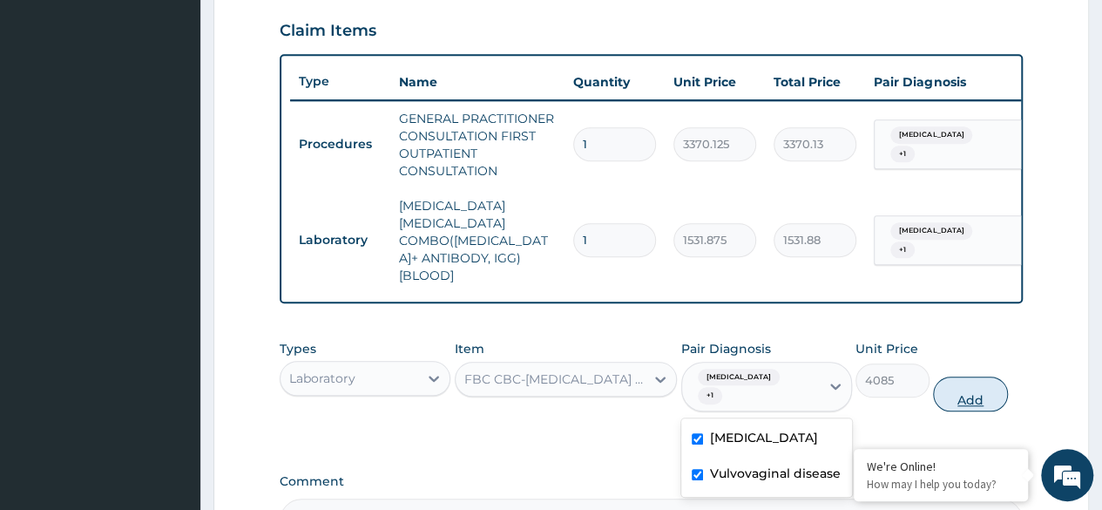
click at [959, 376] on button "Add" at bounding box center [970, 393] width 74 height 35
type input "0"
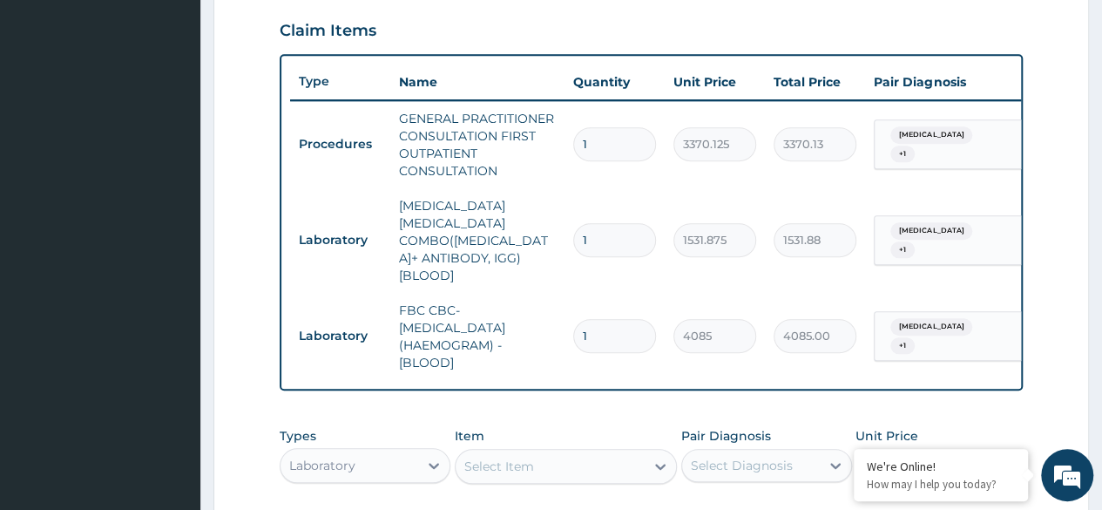
click at [505, 458] on div "Select Item" at bounding box center [500, 466] width 70 height 17
type input "micr"
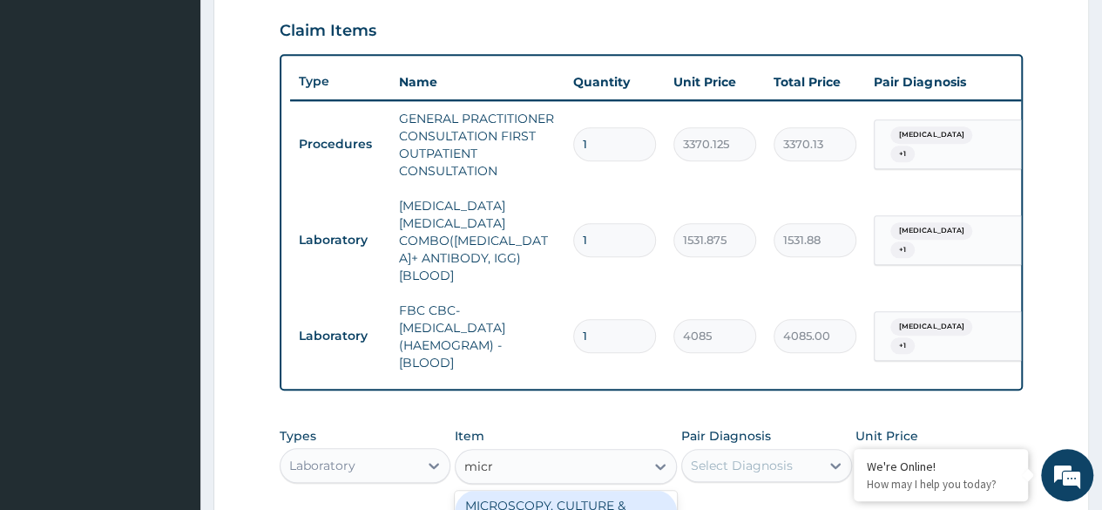
type input "4595.625"
click at [810, 451] on div "Select Diagnosis" at bounding box center [751, 465] width 138 height 28
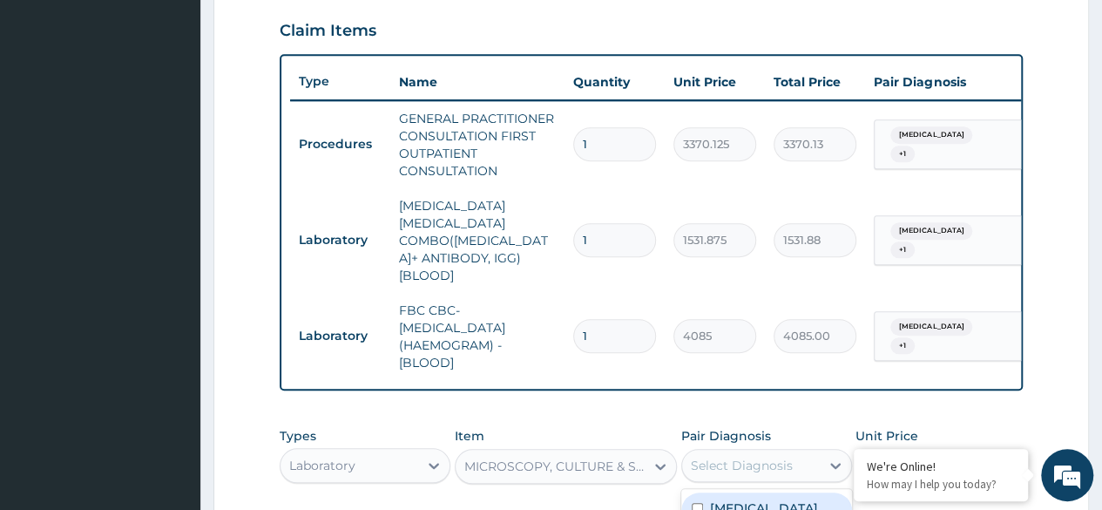
click at [739, 499] on label "Malaria" at bounding box center [764, 507] width 108 height 17
checkbox input "true"
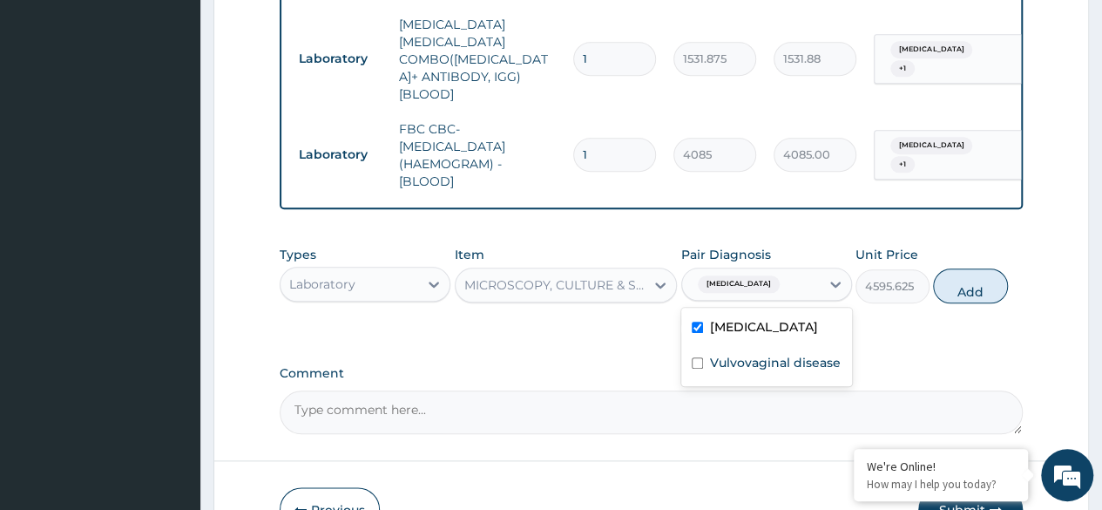
scroll to position [779, 0]
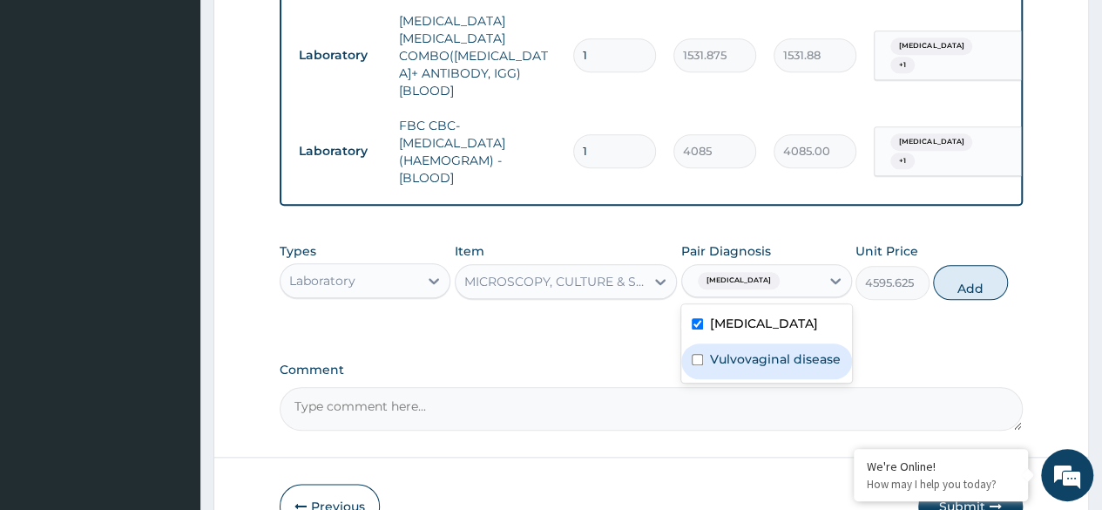
click at [696, 343] on div "Vulvovaginal disease" at bounding box center [767, 361] width 171 height 36
checkbox input "true"
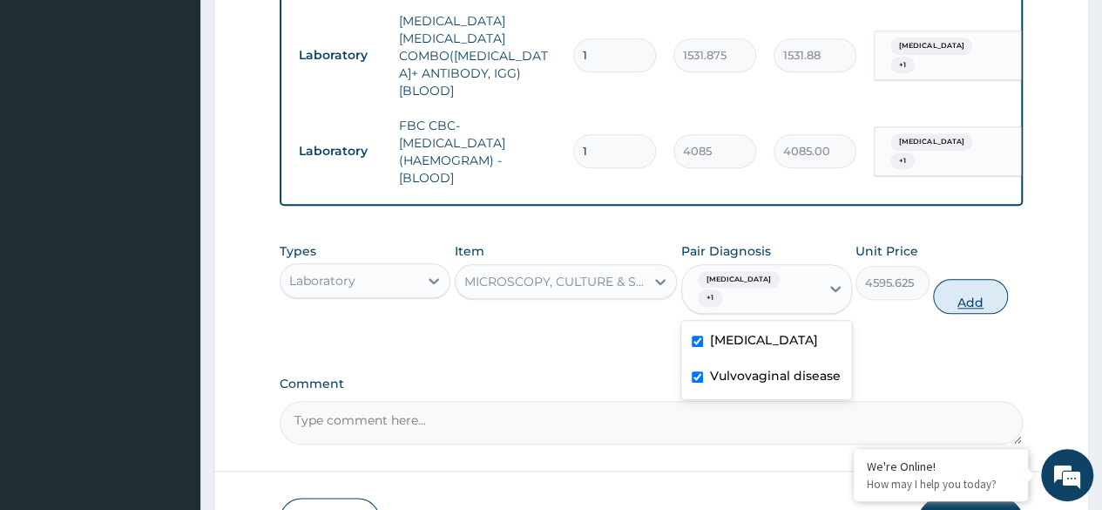
click at [965, 279] on button "Add" at bounding box center [970, 296] width 74 height 35
type input "0"
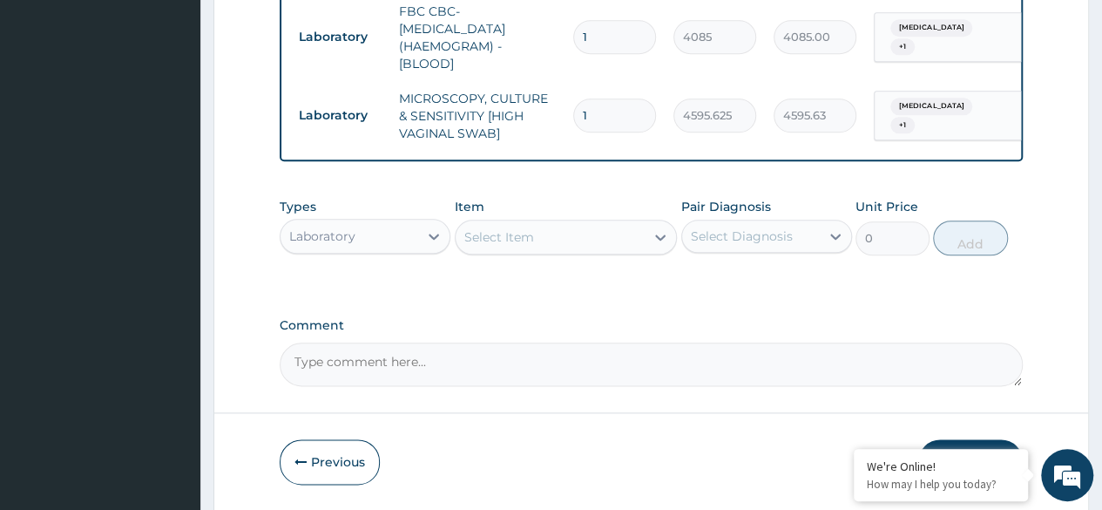
scroll to position [927, 0]
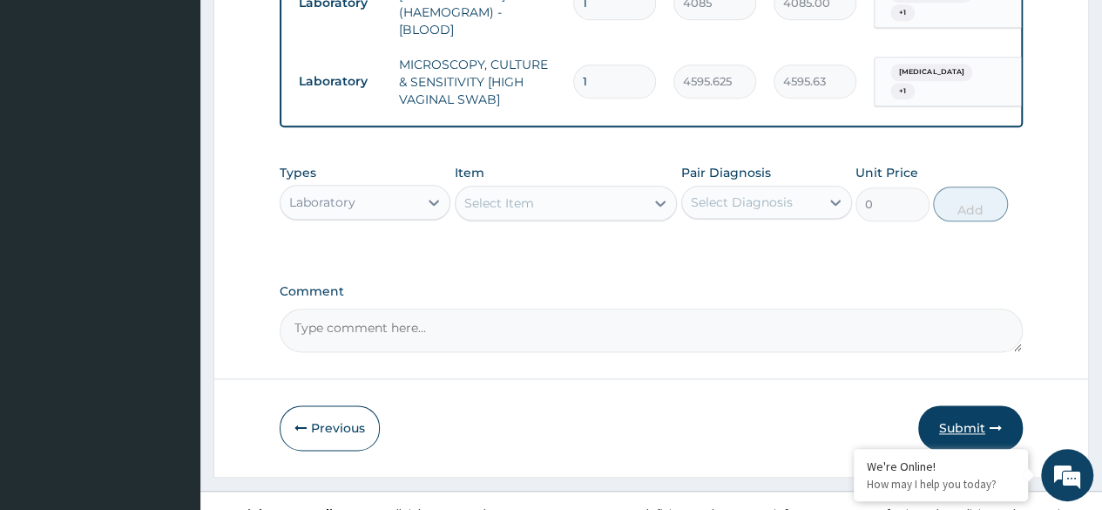
click at [960, 405] on button "Submit" at bounding box center [971, 427] width 105 height 45
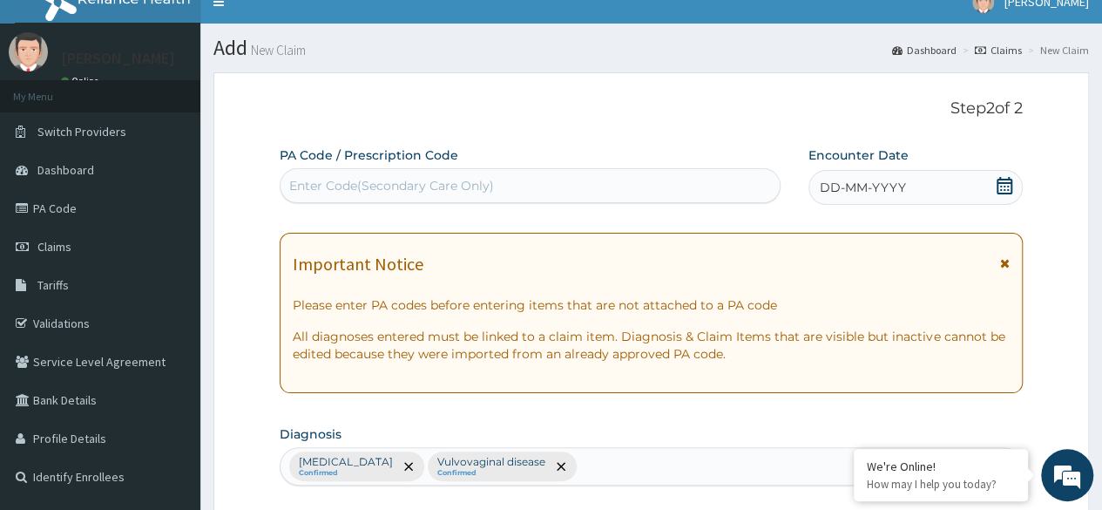
scroll to position [17, 0]
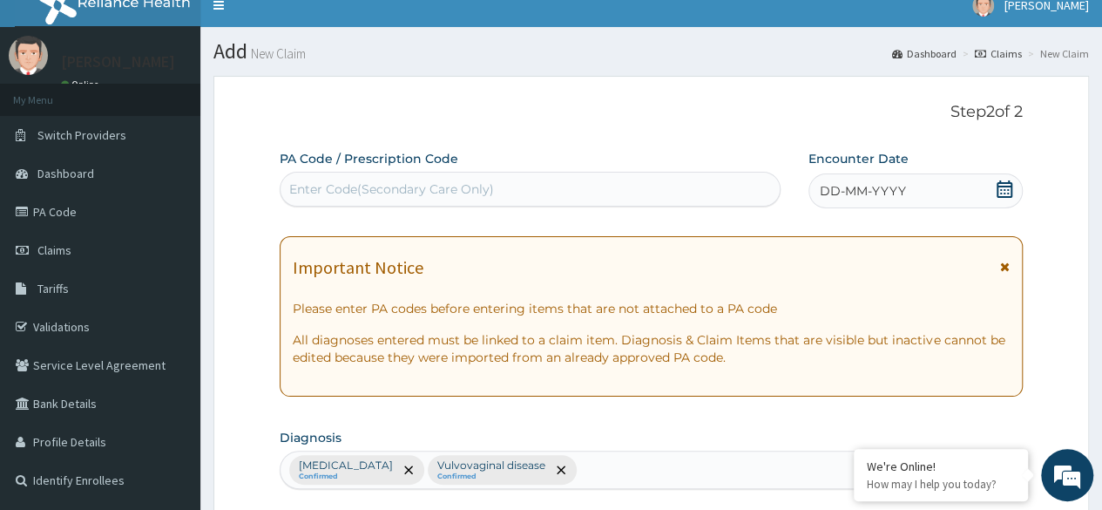
click at [1004, 180] on icon at bounding box center [1004, 188] width 17 height 17
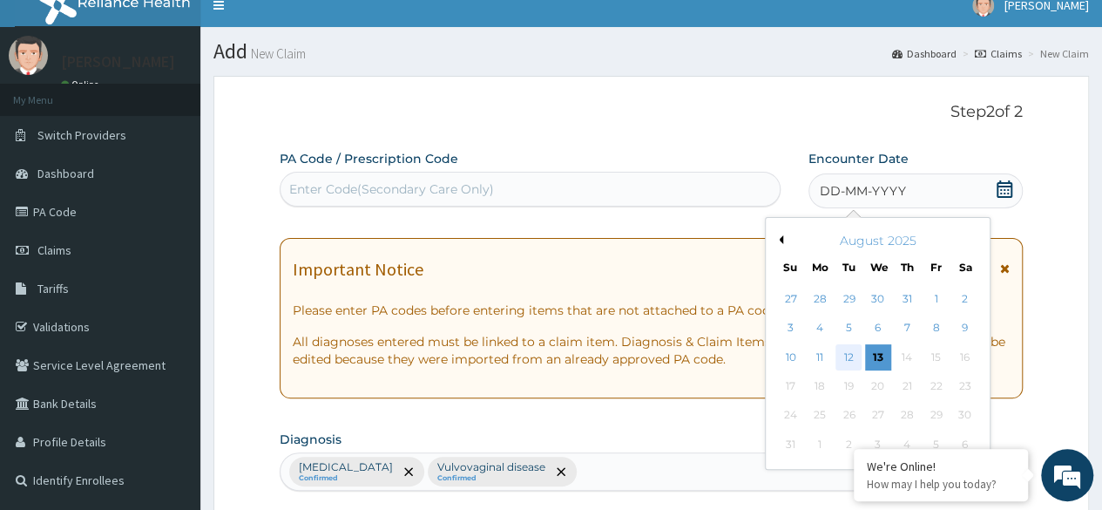
click at [852, 356] on div "12" at bounding box center [849, 357] width 26 height 26
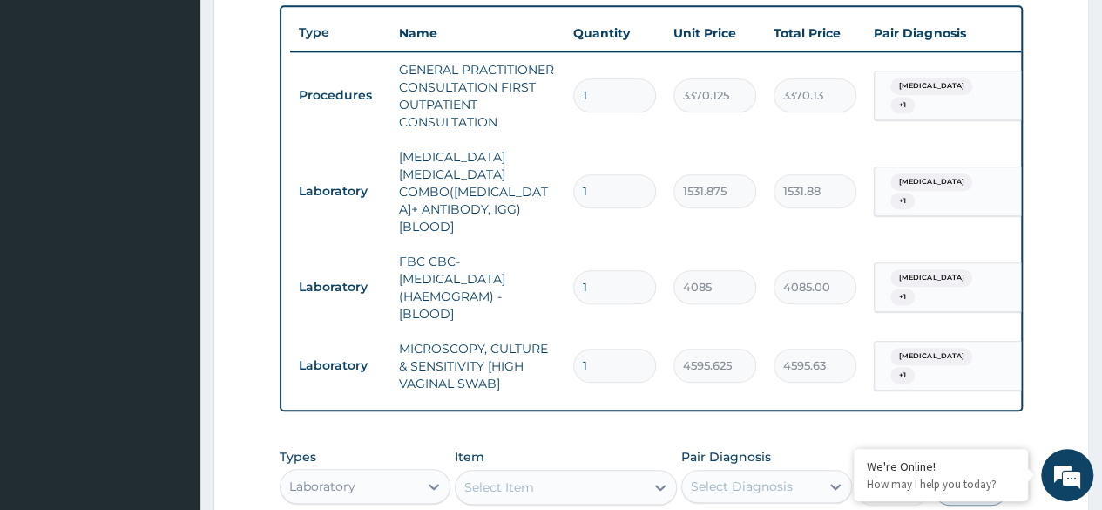
scroll to position [927, 0]
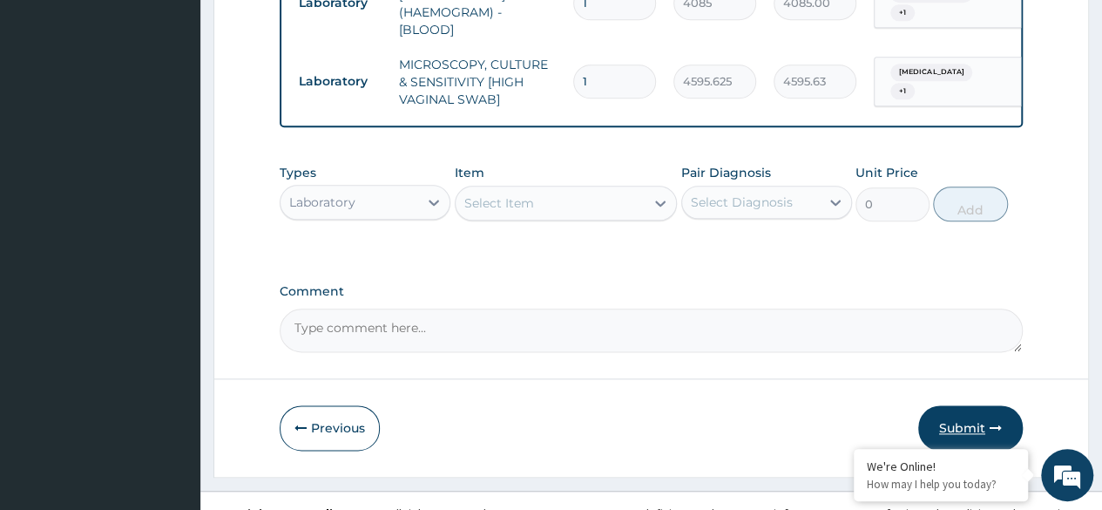
click at [967, 405] on button "Submit" at bounding box center [971, 427] width 105 height 45
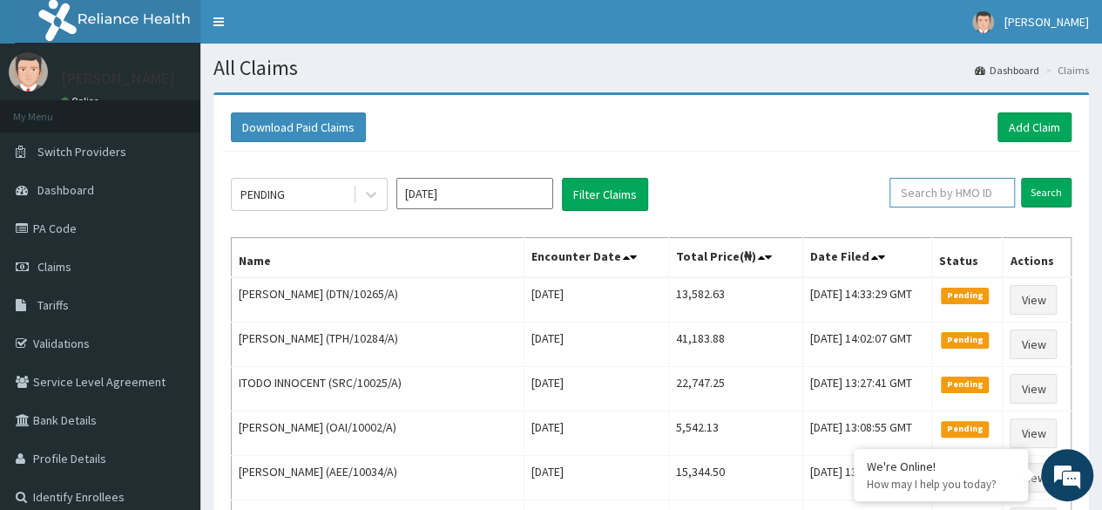
click at [972, 194] on input "text" at bounding box center [952, 193] width 125 height 30
paste input "DTN/10265/A"
click at [1021, 178] on input "Search" at bounding box center [1046, 193] width 51 height 30
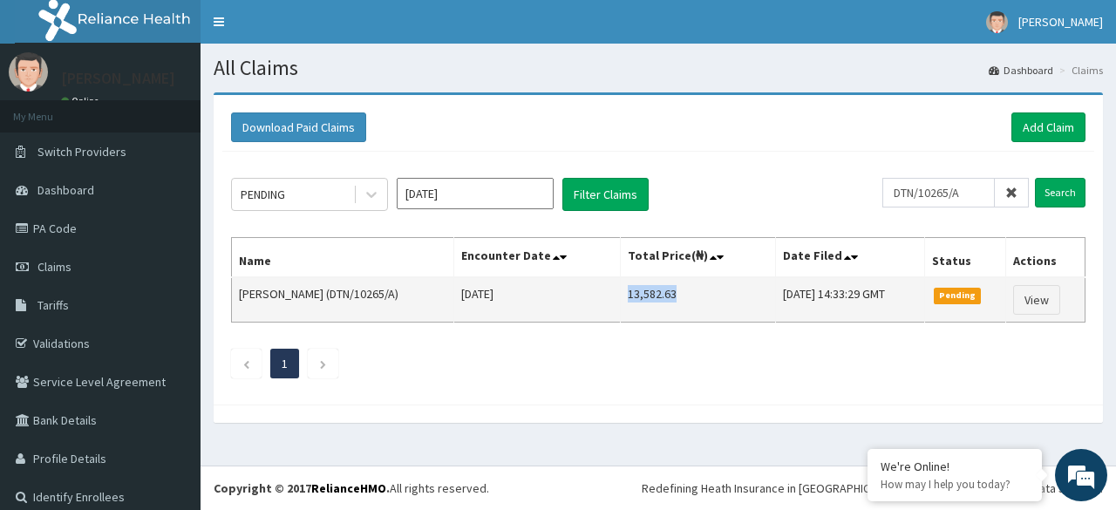
drag, startPoint x: 661, startPoint y: 289, endPoint x: 614, endPoint y: 299, distance: 48.9
click at [621, 299] on td "13,582.63" at bounding box center [698, 299] width 154 height 45
copy td "13,582.63"
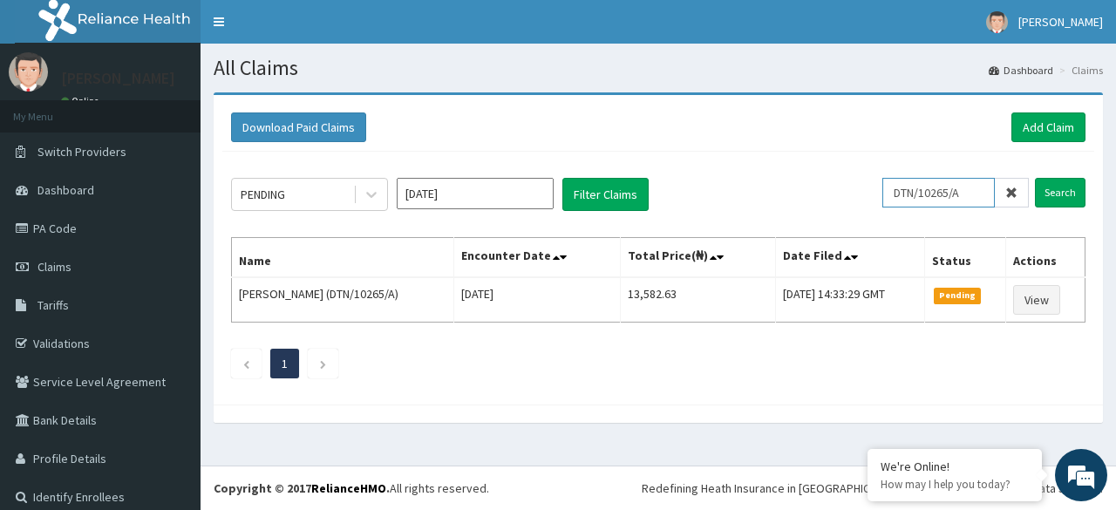
drag, startPoint x: 963, startPoint y: 188, endPoint x: 802, endPoint y: 184, distance: 161.3
click at [802, 184] on div "PENDING [DATE] Filter Claims DTN/10265/A Search" at bounding box center [658, 194] width 854 height 33
paste input "LIM/10073/A"
type input "LIM/10073/A"
click at [1034, 178] on input "Search" at bounding box center [1059, 193] width 51 height 30
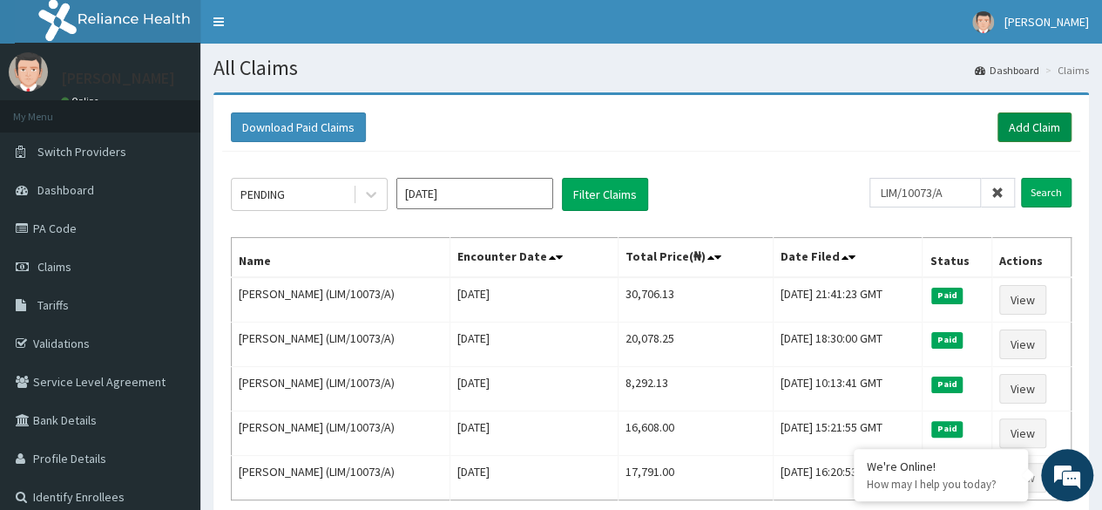
click at [1021, 129] on link "Add Claim" at bounding box center [1035, 127] width 74 height 30
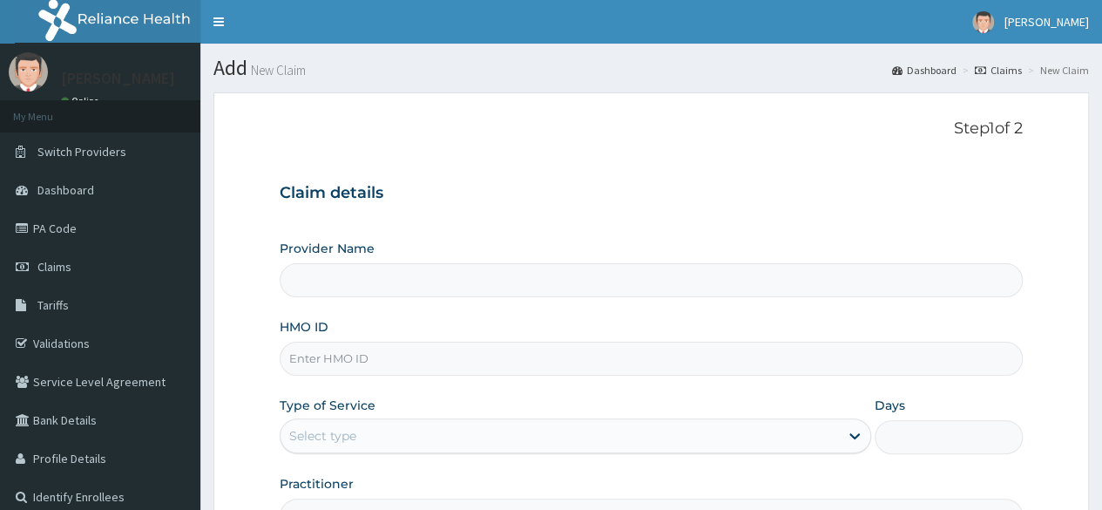
click at [416, 367] on input "HMO ID" at bounding box center [651, 359] width 743 height 34
type input "Reliance Family Clinics (RFC) - [GEOGRAPHIC_DATA]"
paste input "LIM/10073/A"
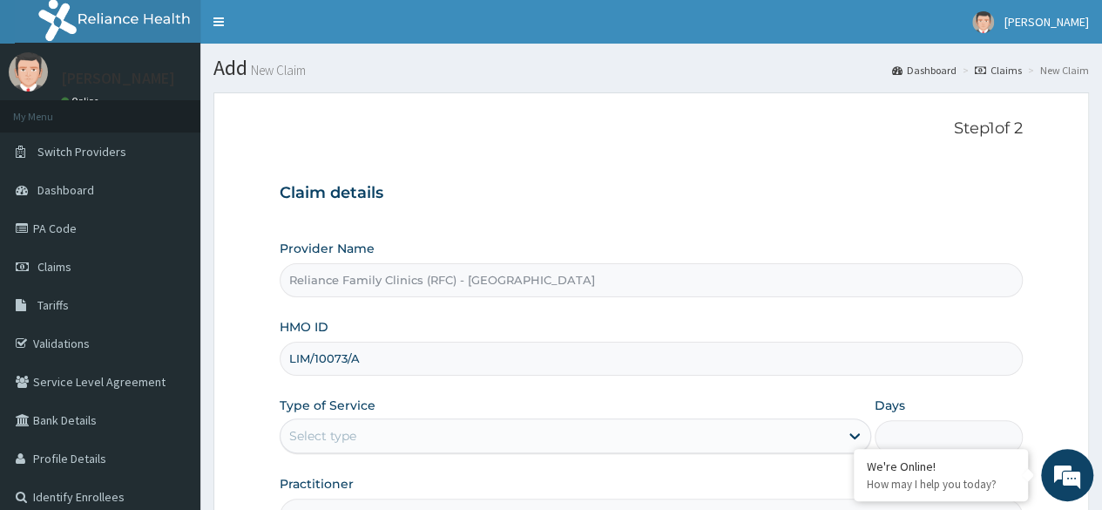
type input "LIM/10073/A"
click at [356, 430] on div "Select type" at bounding box center [560, 436] width 559 height 28
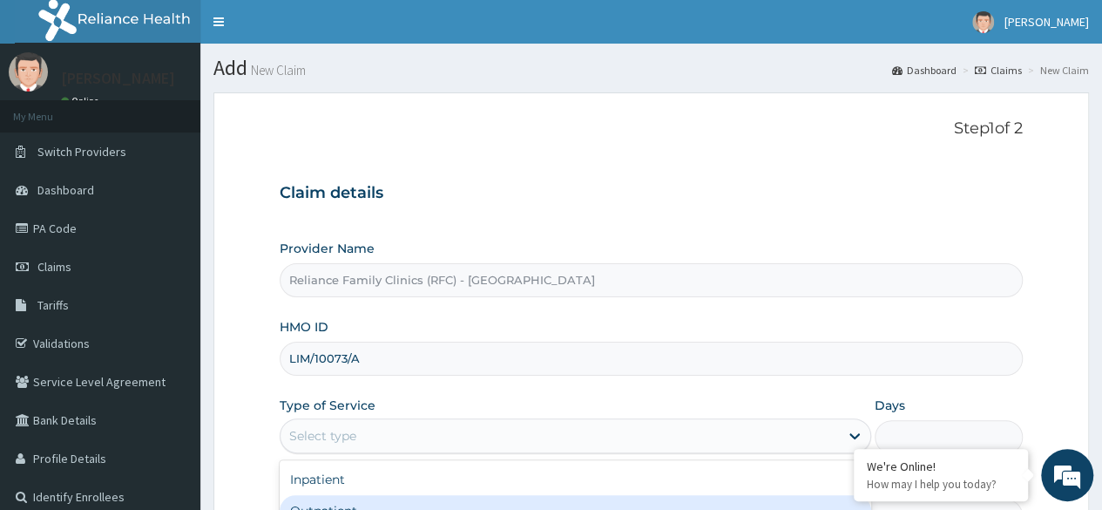
click at [345, 504] on div "Outpatient" at bounding box center [576, 510] width 592 height 31
type input "1"
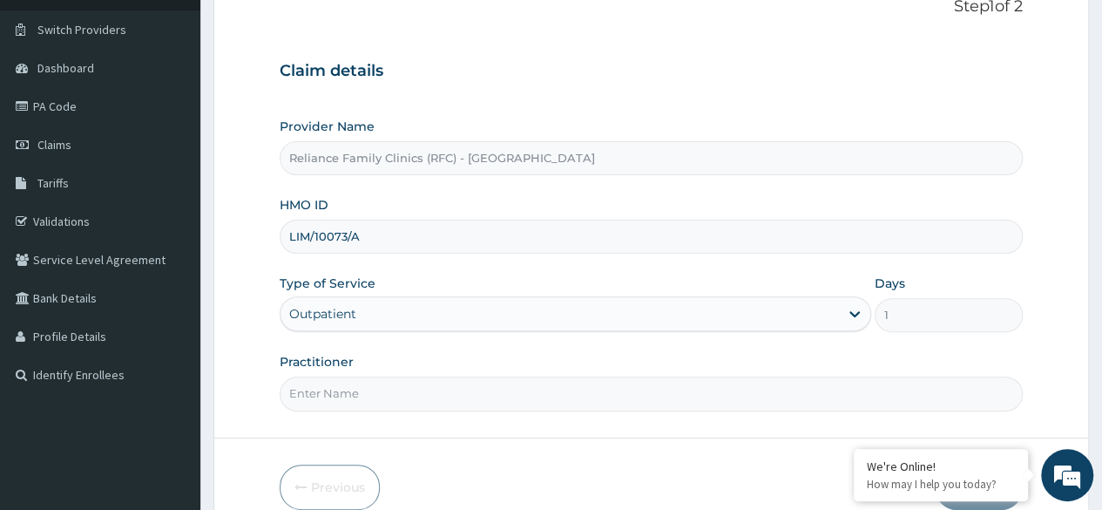
scroll to position [179, 0]
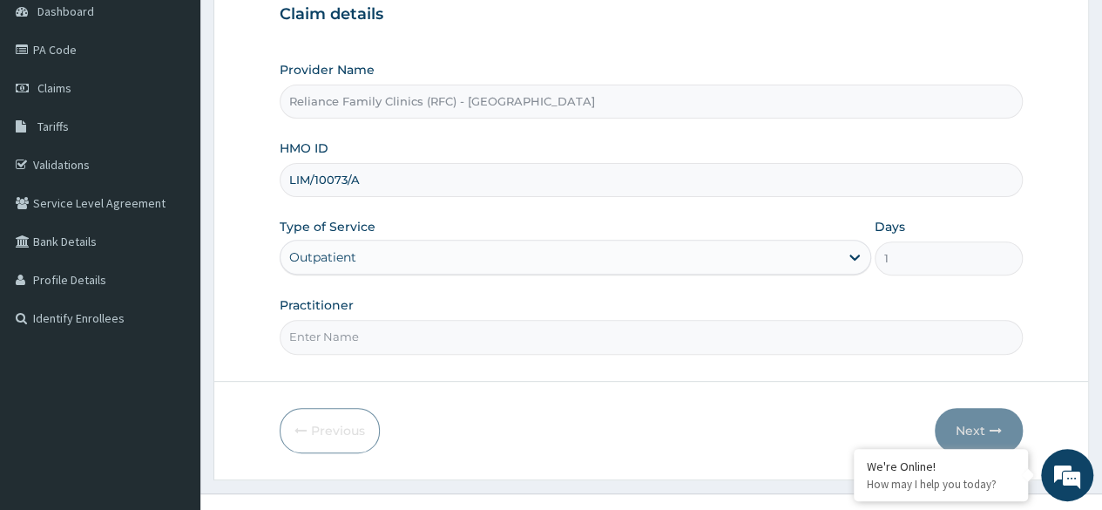
click at [542, 342] on input "Practitioner" at bounding box center [651, 337] width 743 height 34
type input "[PERSON_NAME]"
click at [975, 419] on button "Next" at bounding box center [979, 430] width 88 height 45
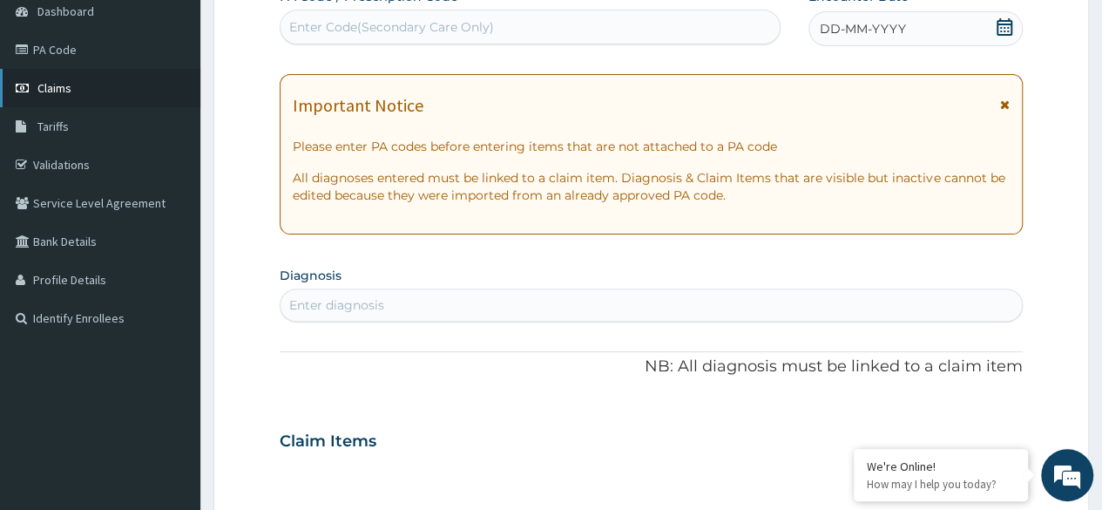
click at [60, 85] on span "Claims" at bounding box center [54, 88] width 34 height 16
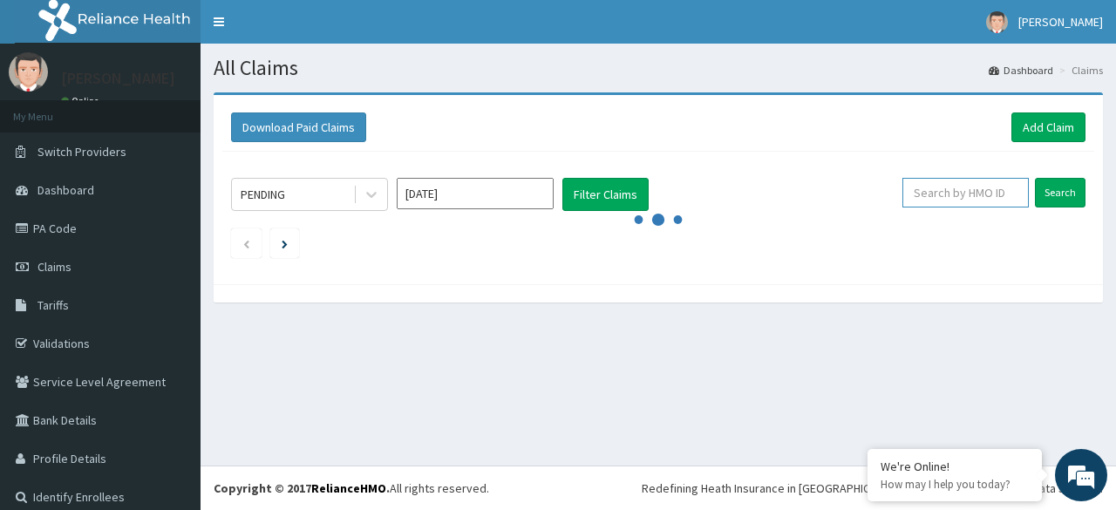
click at [937, 190] on input "text" at bounding box center [965, 193] width 126 height 30
paste input "RPI/10049/A"
type input "RPI/10049/A"
click at [1034, 178] on input "Search" at bounding box center [1059, 193] width 51 height 30
click at [1046, 197] on input "Search" at bounding box center [1059, 193] width 51 height 30
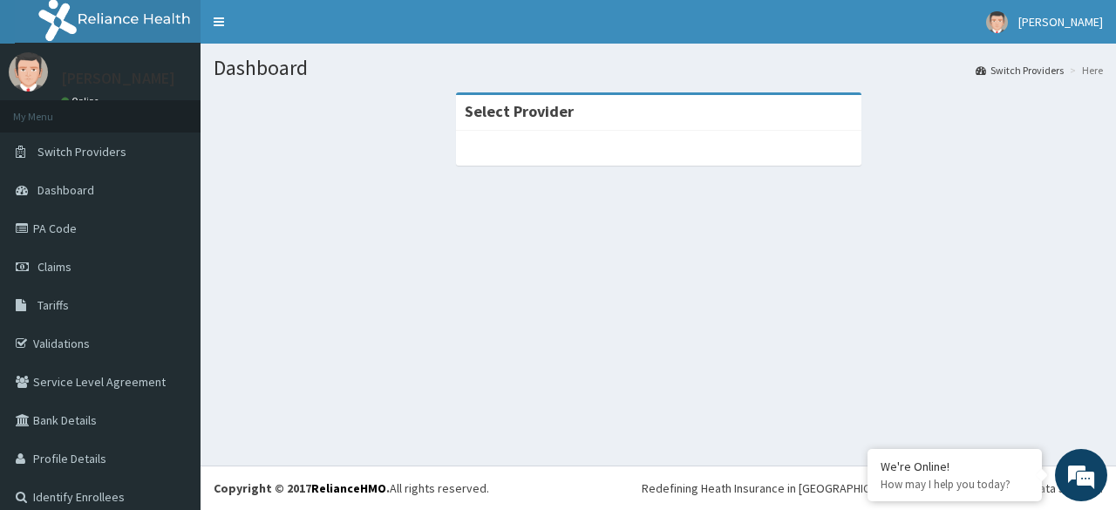
click at [651, 139] on div at bounding box center [658, 148] width 405 height 35
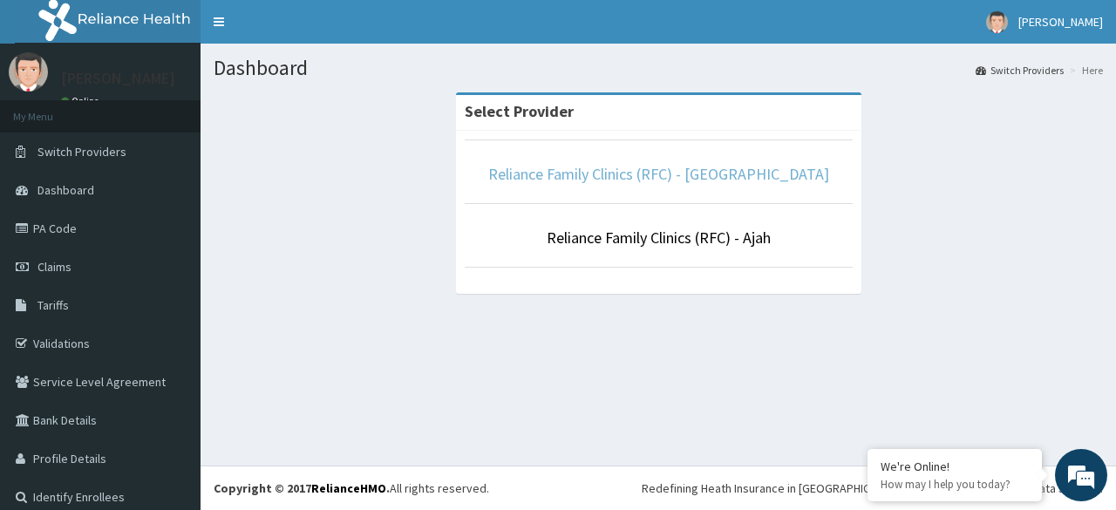
click at [622, 165] on link "Reliance Family Clinics (RFC) - [GEOGRAPHIC_DATA]" at bounding box center [658, 174] width 341 height 20
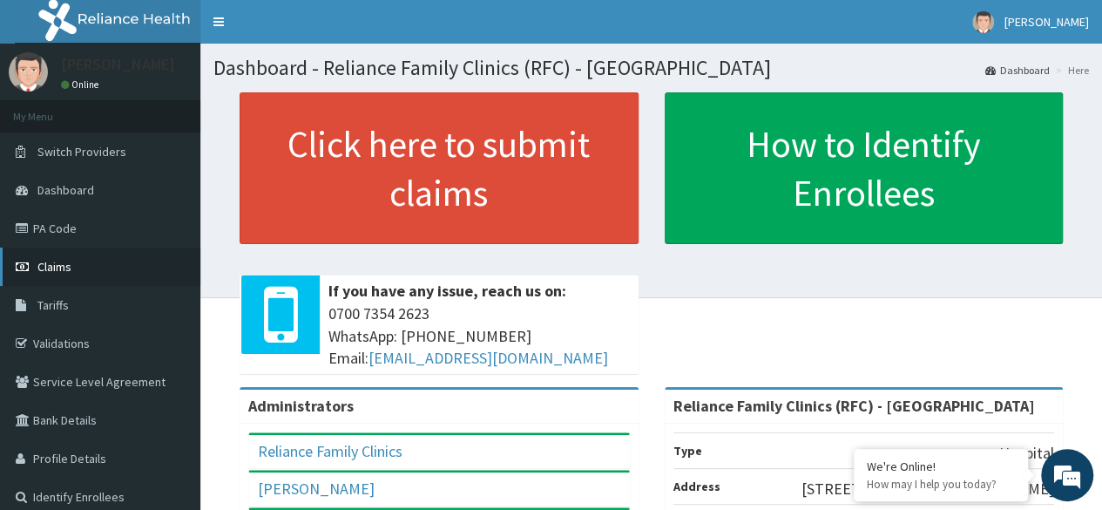
click at [56, 268] on span "Claims" at bounding box center [54, 267] width 34 height 16
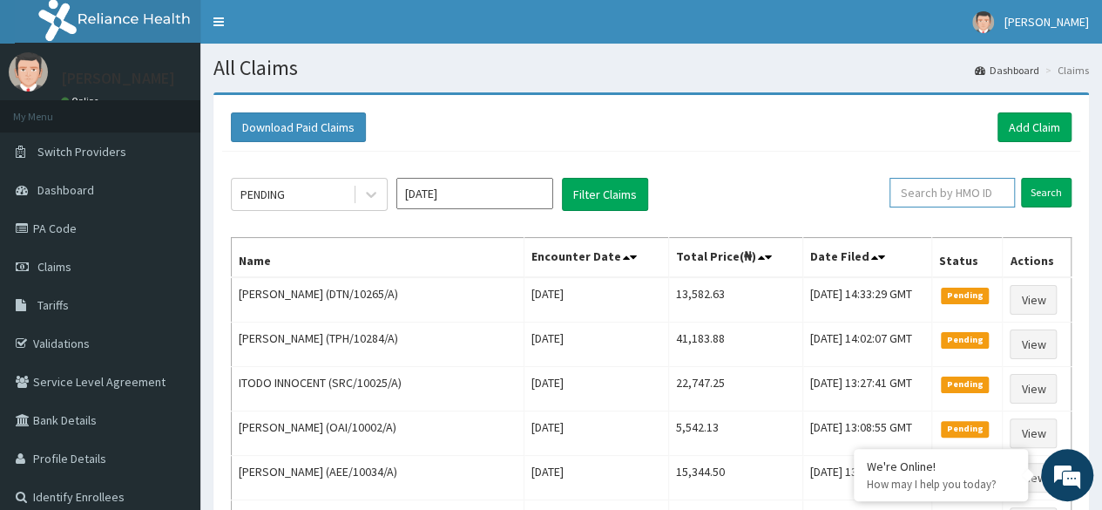
click at [946, 193] on input "text" at bounding box center [952, 193] width 125 height 30
paste input "D8QorrzgD6"
type input "D"
paste input "LIM/10073/A"
type input "LIM/10073/A"
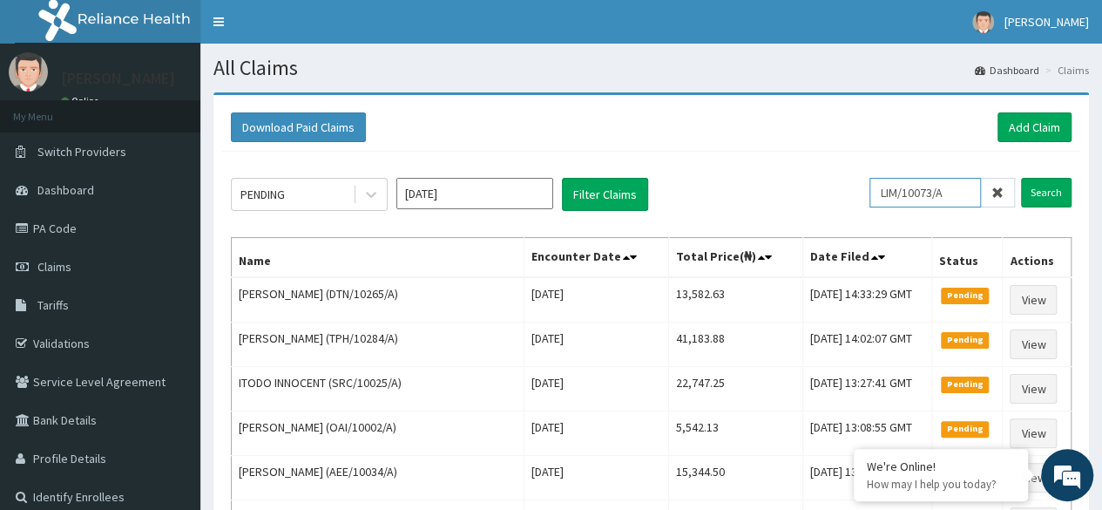
click at [1021, 178] on input "Search" at bounding box center [1046, 193] width 51 height 30
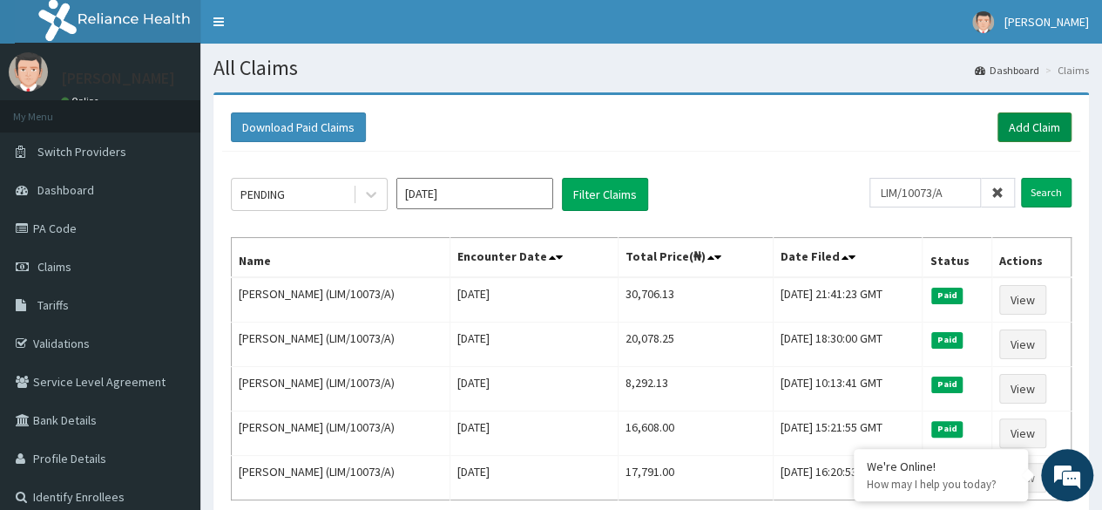
click at [1013, 126] on link "Add Claim" at bounding box center [1035, 127] width 74 height 30
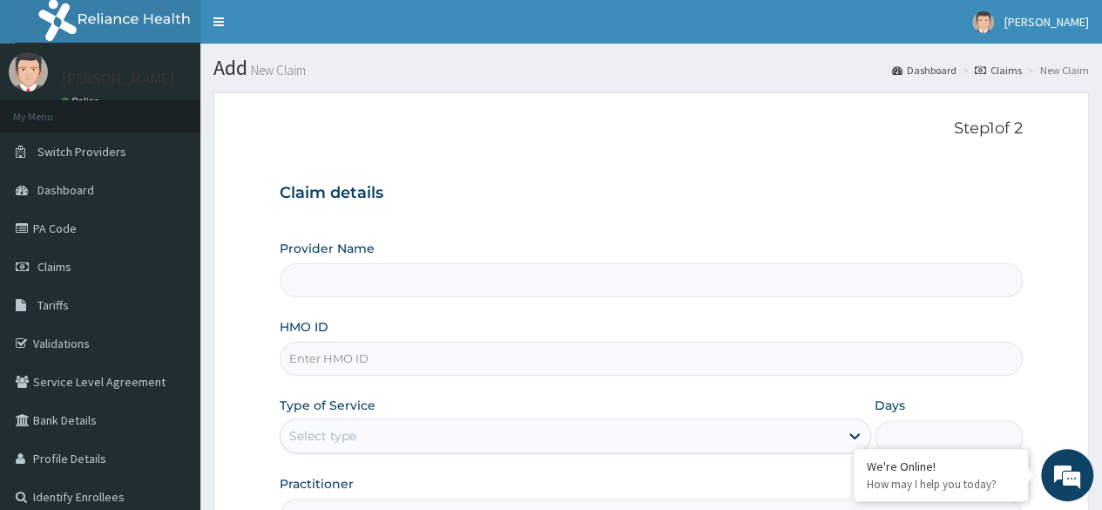
type input "Reliance Family Clinics (RFC) - [GEOGRAPHIC_DATA]"
click at [370, 355] on input "HMO ID" at bounding box center [651, 359] width 743 height 34
paste input "LIM/10073/A"
type input "LIM/10073/A"
click at [350, 445] on div "Select type" at bounding box center [560, 436] width 559 height 28
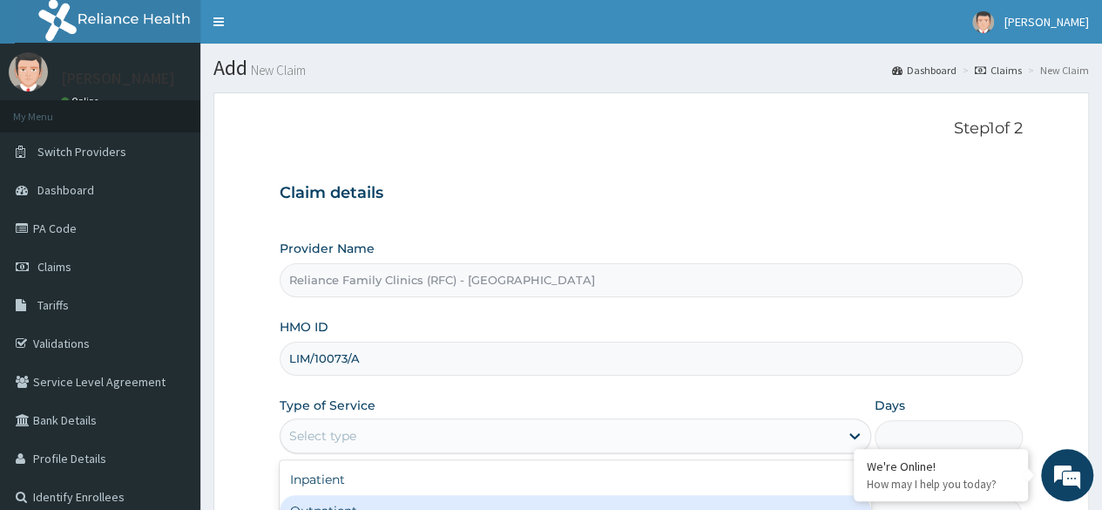
click at [349, 506] on div "Outpatient" at bounding box center [576, 510] width 592 height 31
type input "1"
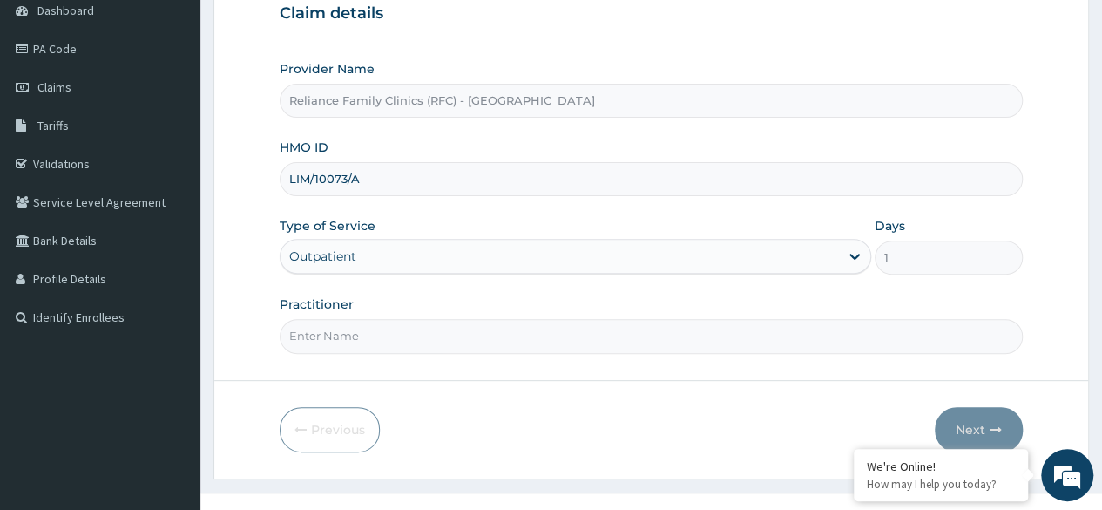
scroll to position [202, 0]
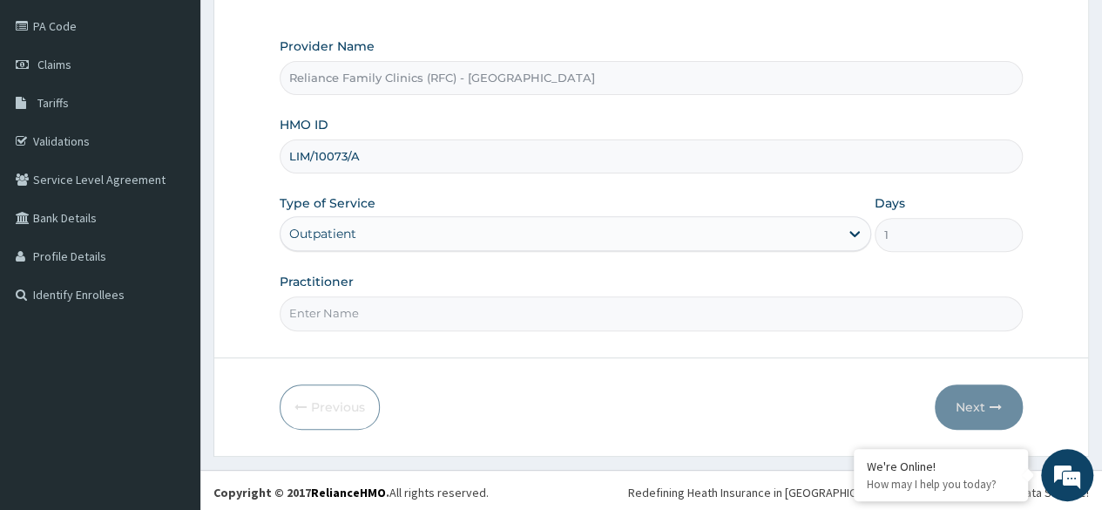
click at [529, 312] on input "Practitioner" at bounding box center [651, 313] width 743 height 34
type input "[PERSON_NAME]"
click at [975, 397] on button "Next" at bounding box center [979, 406] width 88 height 45
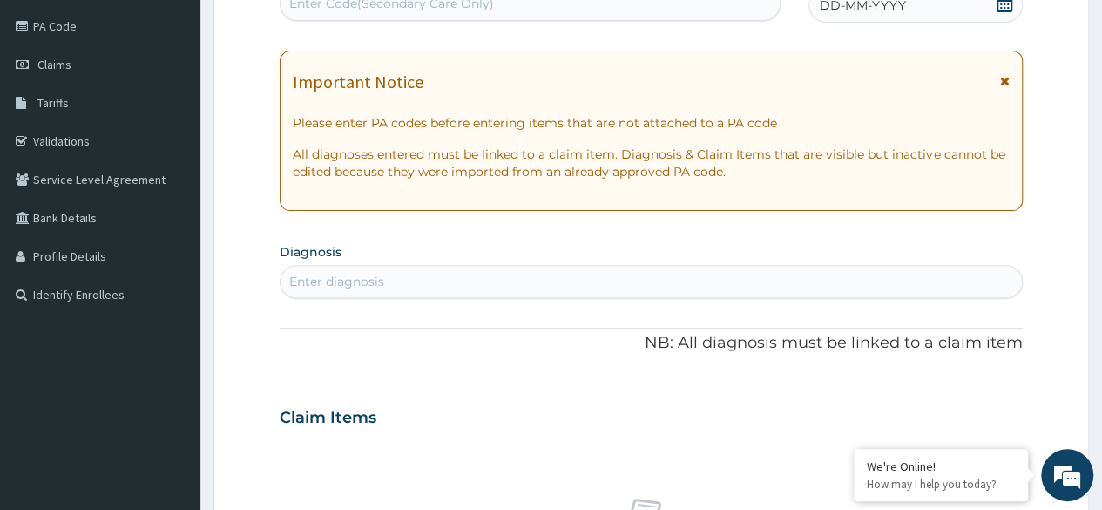
click at [708, 278] on div "Enter diagnosis" at bounding box center [652, 282] width 742 height 28
drag, startPoint x: 708, startPoint y: 278, endPoint x: 413, endPoint y: 86, distance: 351.5
click at [413, 86] on div "PA Code / Prescription Code Enter Code(Secondary Care Only) Encounter Date DD-M…" at bounding box center [651, 415] width 743 height 902
click at [333, 273] on div "Enter diagnosis" at bounding box center [336, 281] width 95 height 17
type input "protein"
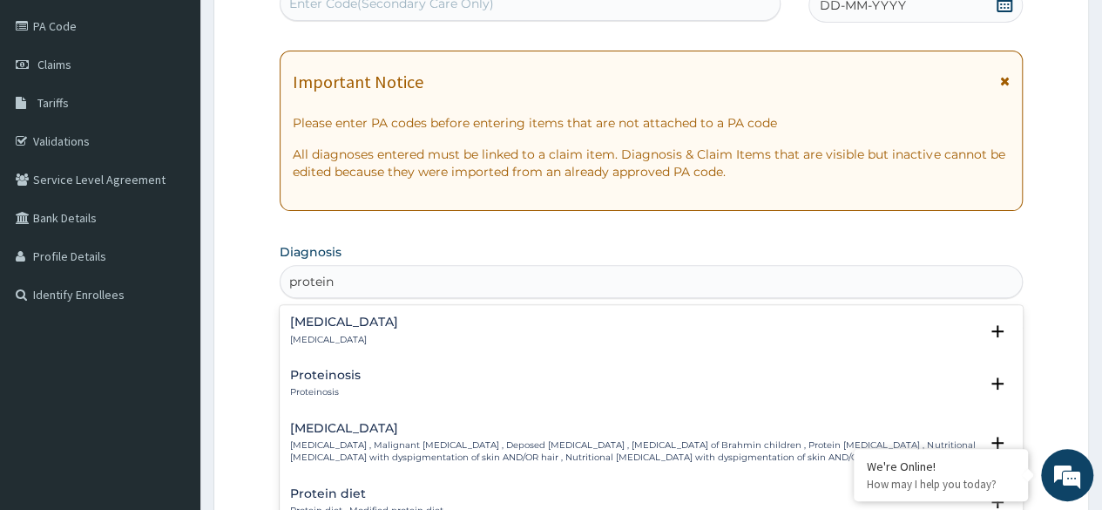
click at [356, 336] on p "[MEDICAL_DATA]" at bounding box center [344, 340] width 108 height 12
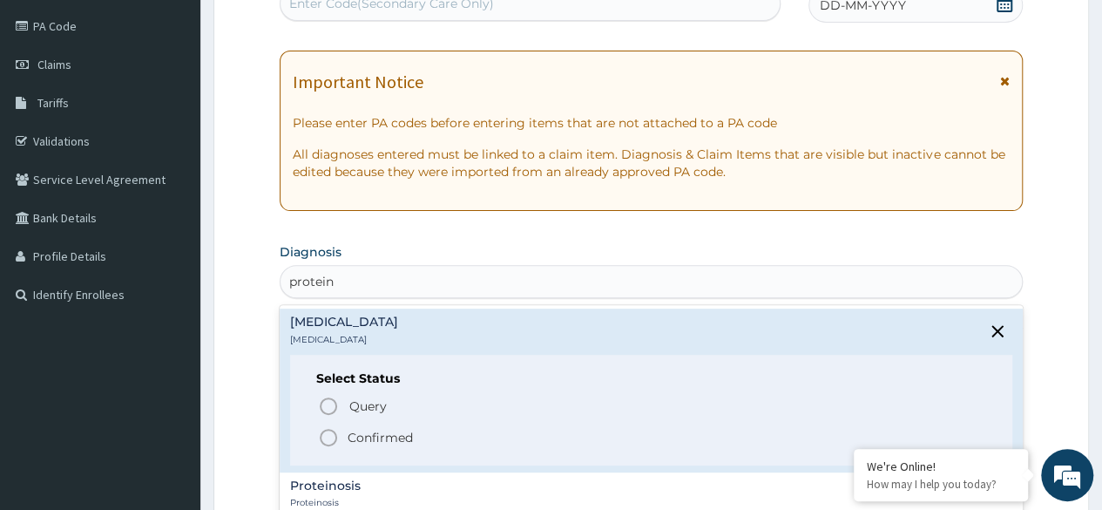
click at [328, 436] on icon "status option filled" at bounding box center [328, 437] width 21 height 21
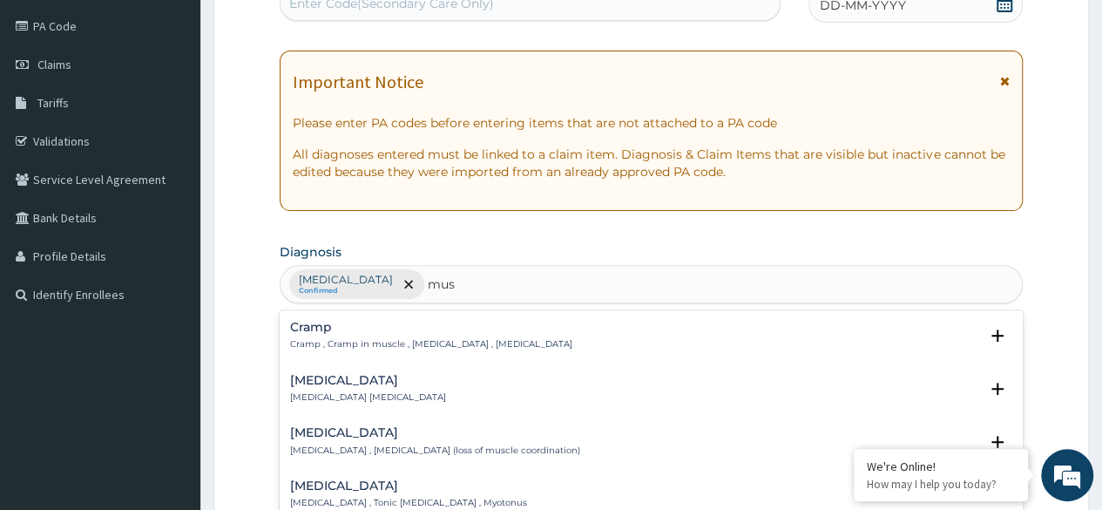
type input "mus"
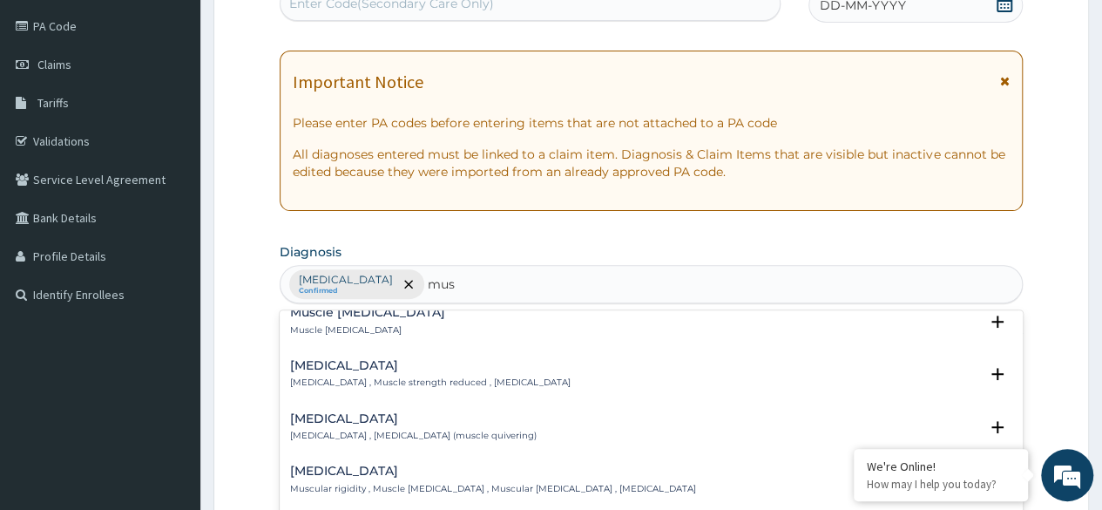
scroll to position [1499, 0]
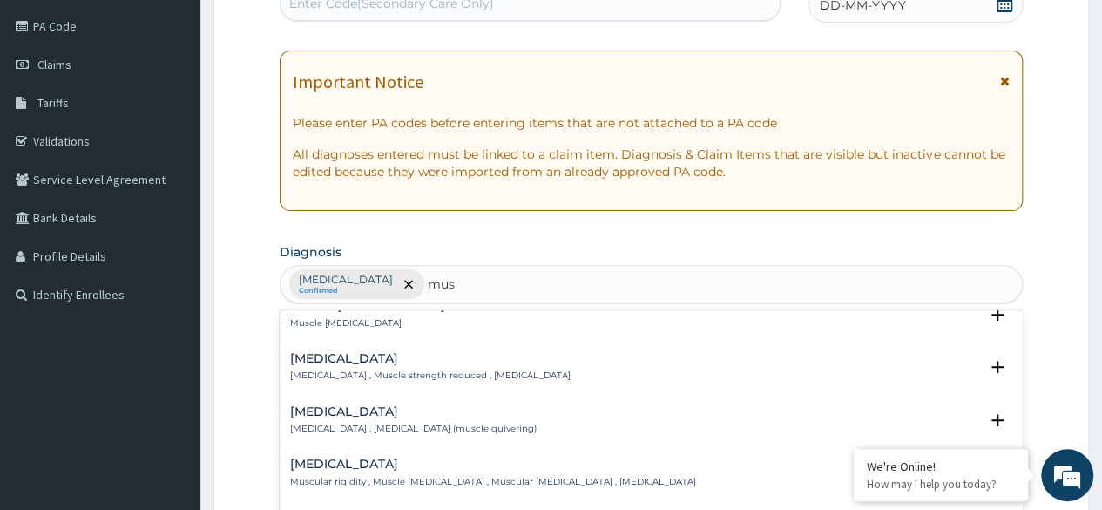
type input "mus"
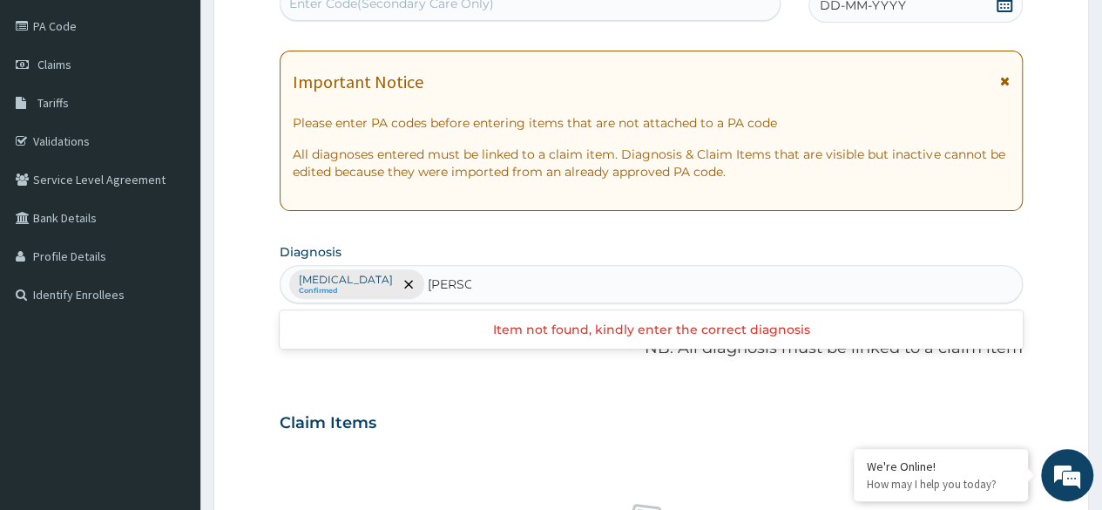
type input "musc"
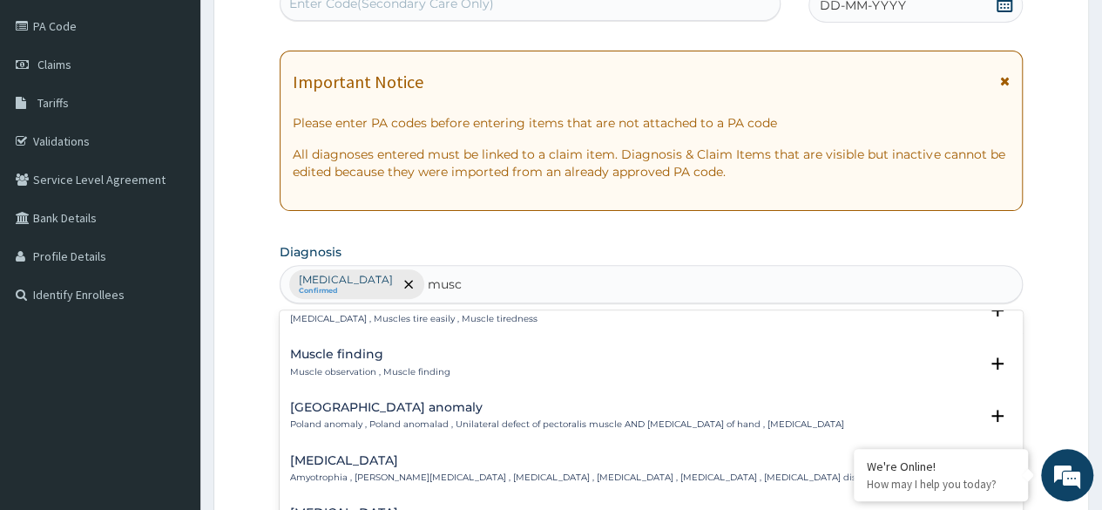
scroll to position [1030, 0]
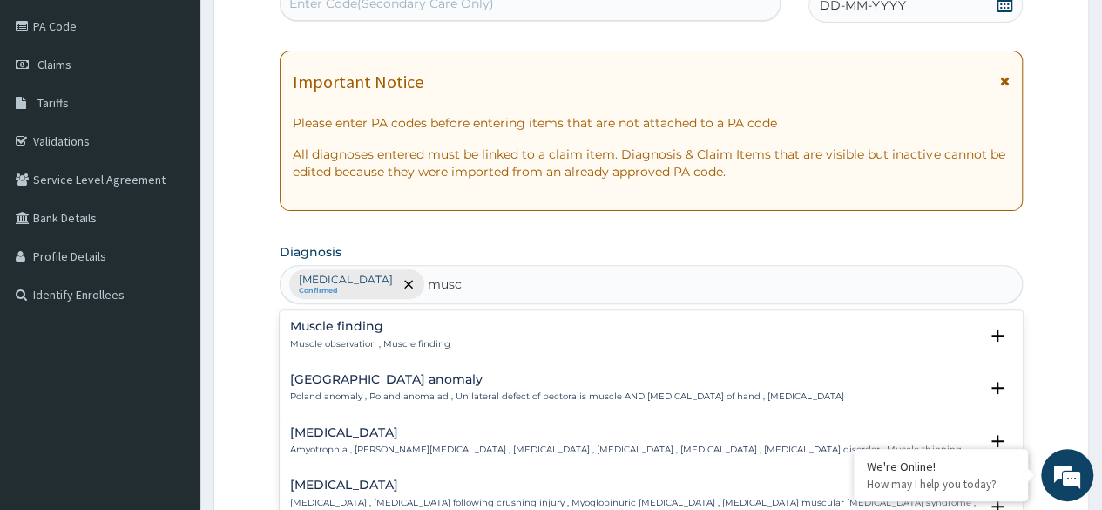
click at [443, 332] on div "Muscle finding Muscle observation , Muscle finding" at bounding box center [370, 335] width 160 height 31
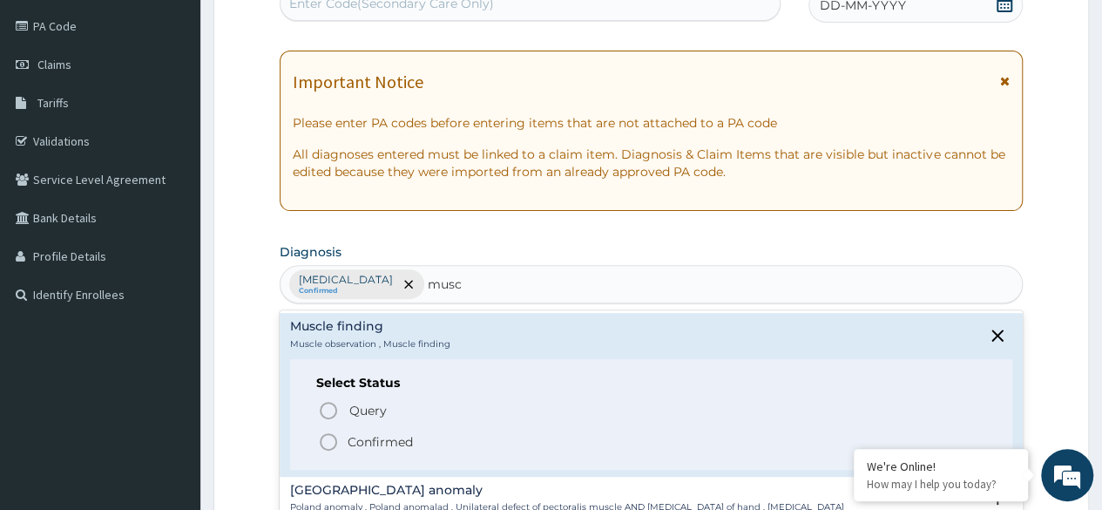
click at [340, 433] on span "Confirmed" at bounding box center [652, 441] width 668 height 21
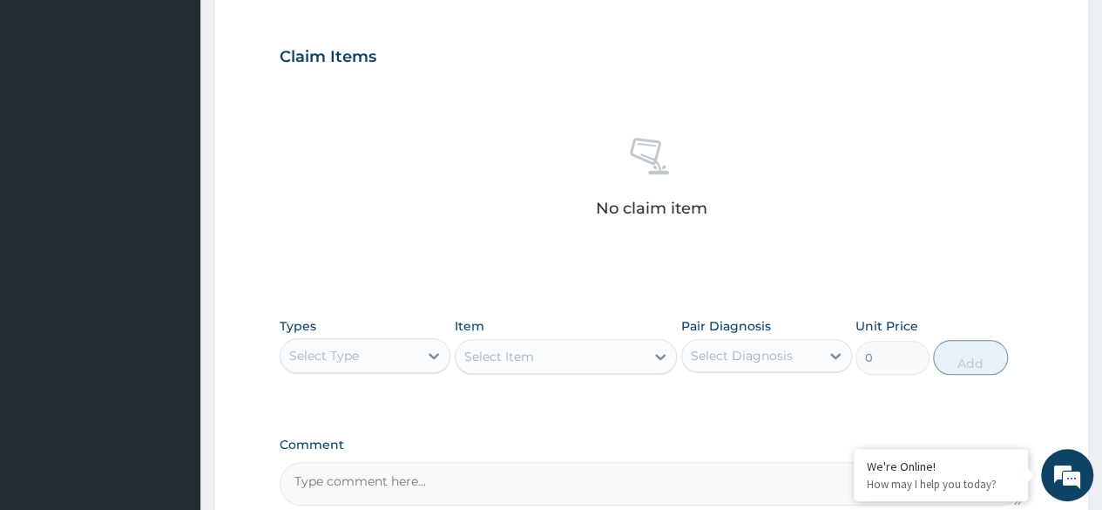
scroll to position [585, 0]
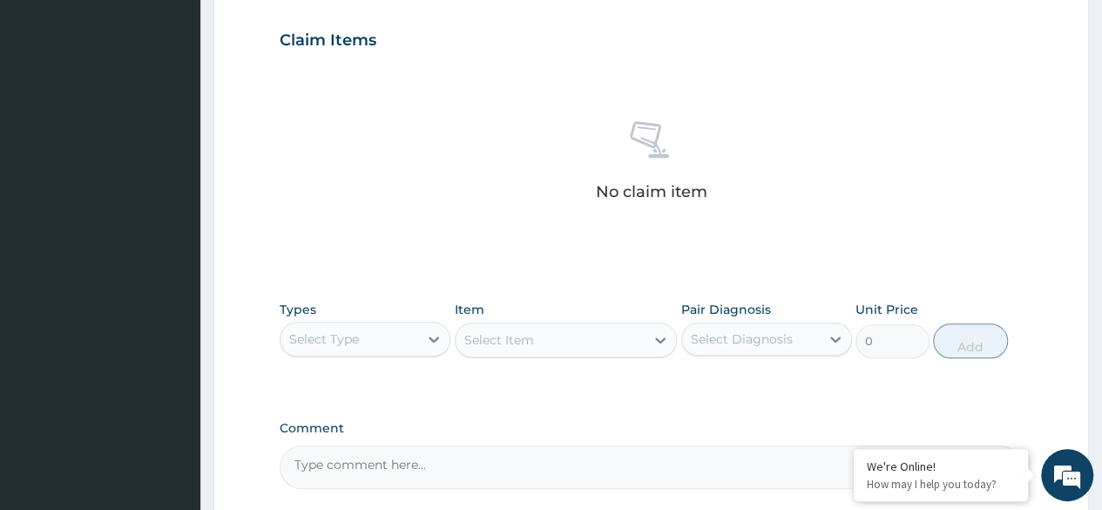
click at [408, 328] on div "Select Type" at bounding box center [350, 339] width 138 height 28
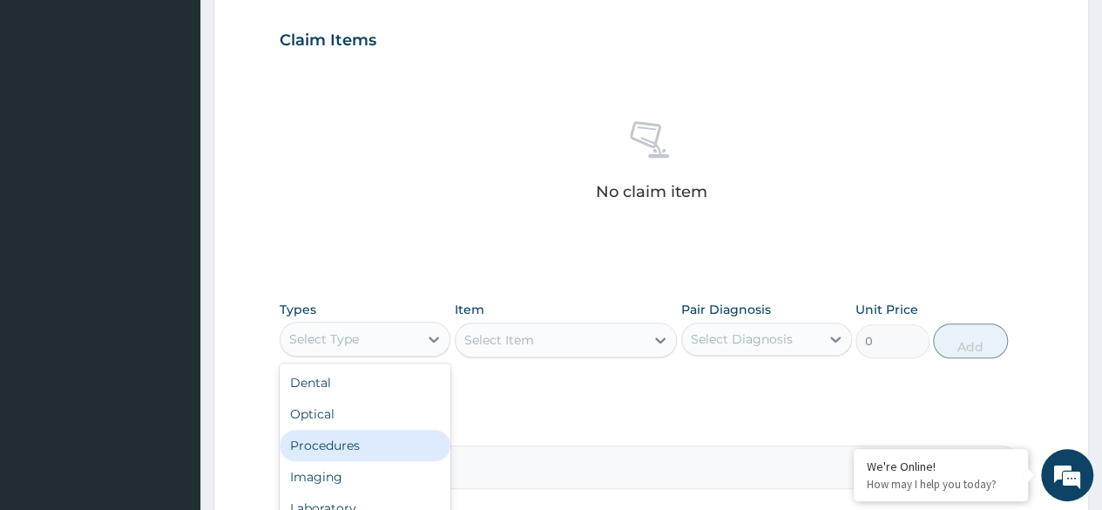
click at [353, 445] on div "Procedures" at bounding box center [365, 445] width 171 height 31
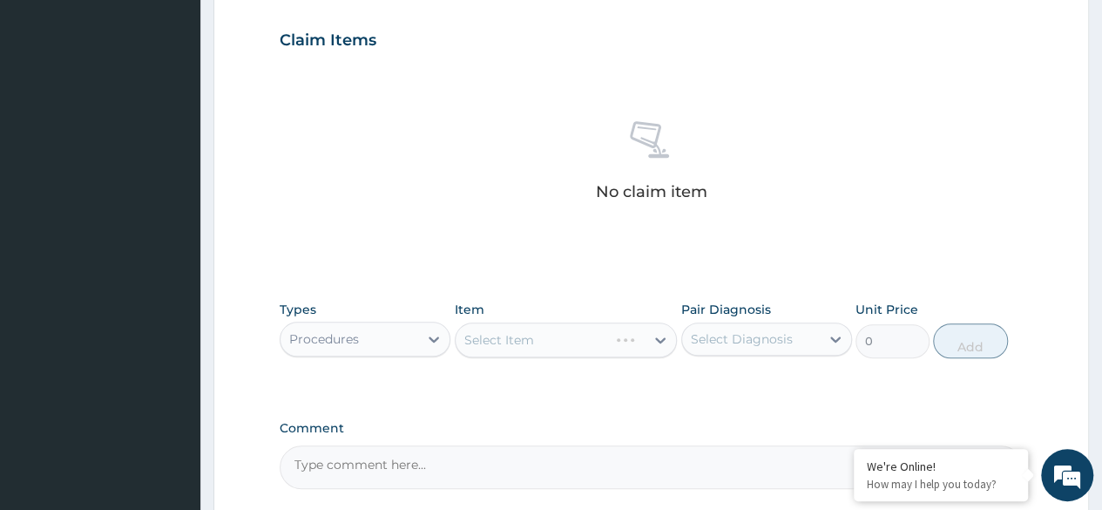
click at [533, 343] on div "Select Item" at bounding box center [566, 339] width 223 height 35
click at [713, 339] on div "Select Diagnosis" at bounding box center [742, 338] width 102 height 17
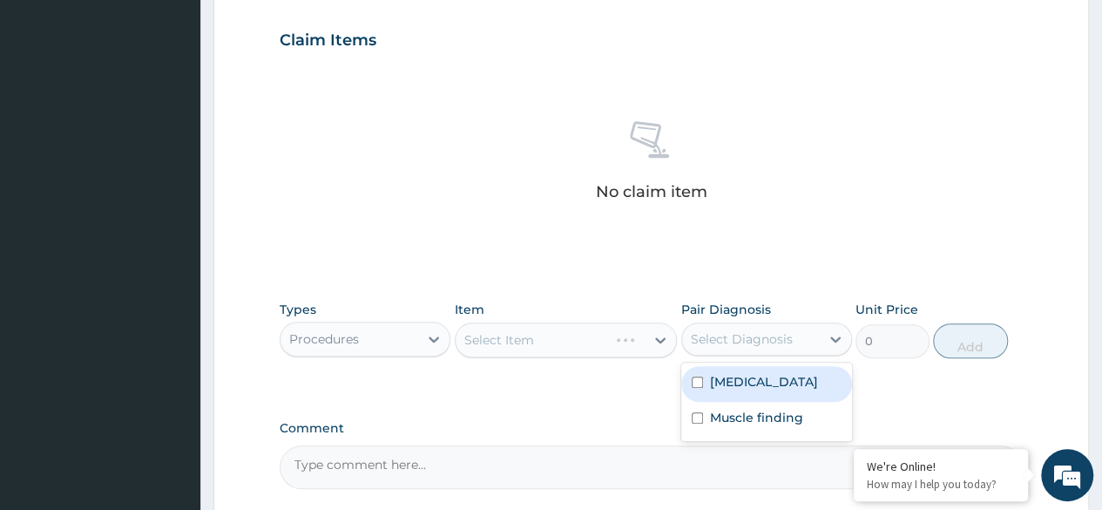
click at [695, 379] on input "checkbox" at bounding box center [697, 381] width 11 height 11
checkbox input "true"
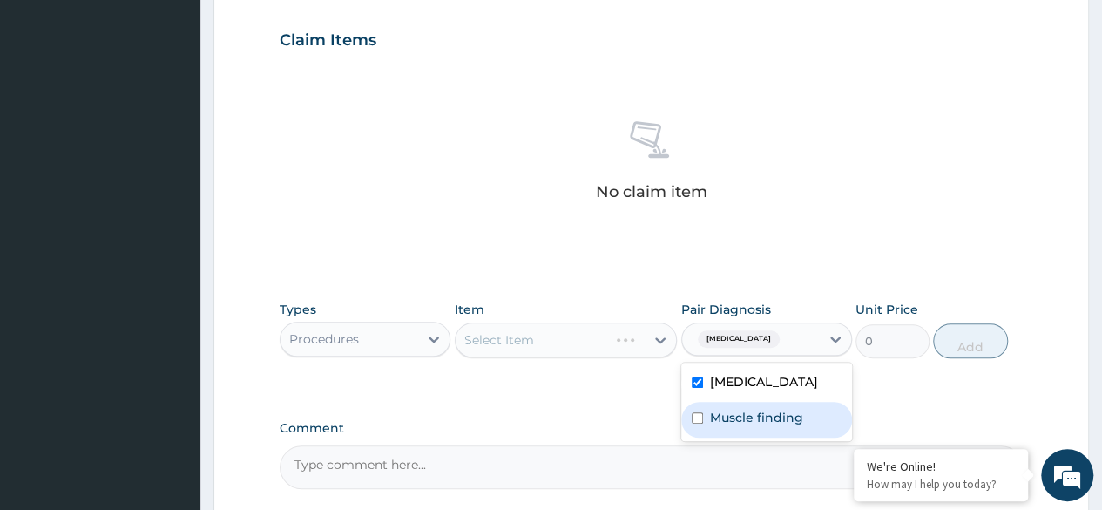
click at [697, 416] on input "checkbox" at bounding box center [697, 417] width 11 height 11
checkbox input "true"
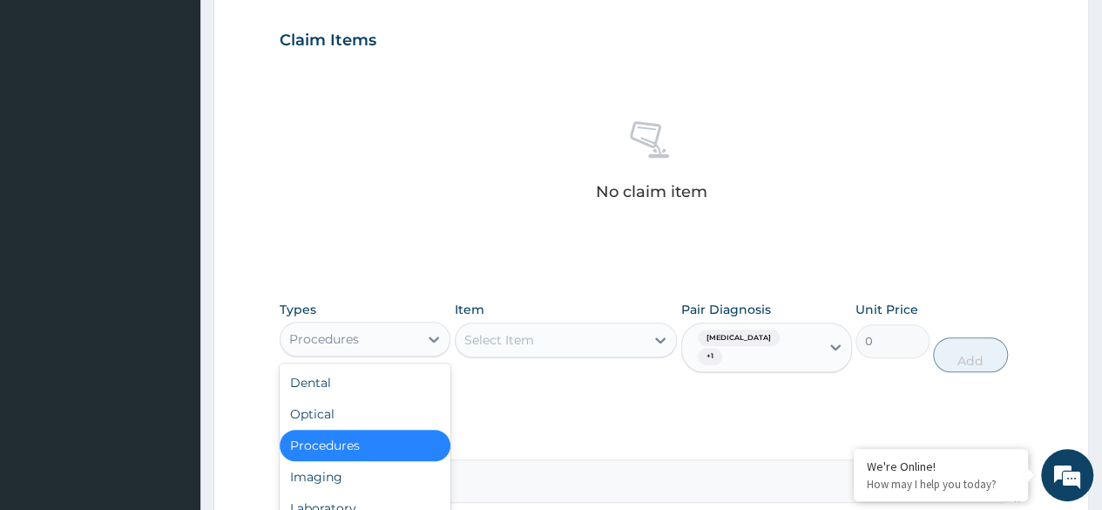
click at [399, 334] on div "Procedures" at bounding box center [350, 339] width 138 height 28
click at [357, 447] on div "Procedures" at bounding box center [365, 445] width 171 height 31
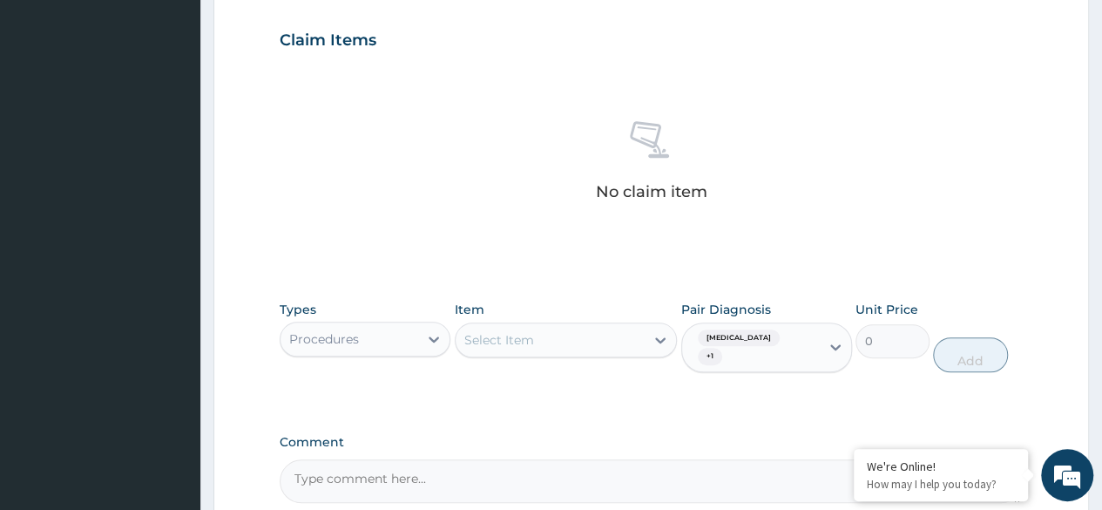
click at [638, 343] on div "Select Item" at bounding box center [551, 340] width 190 height 28
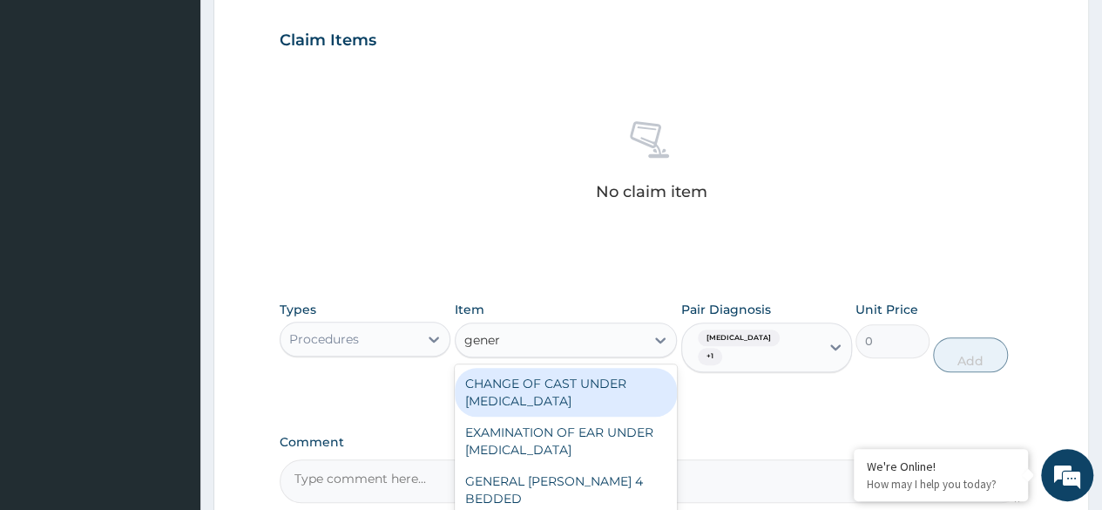
type input "genera"
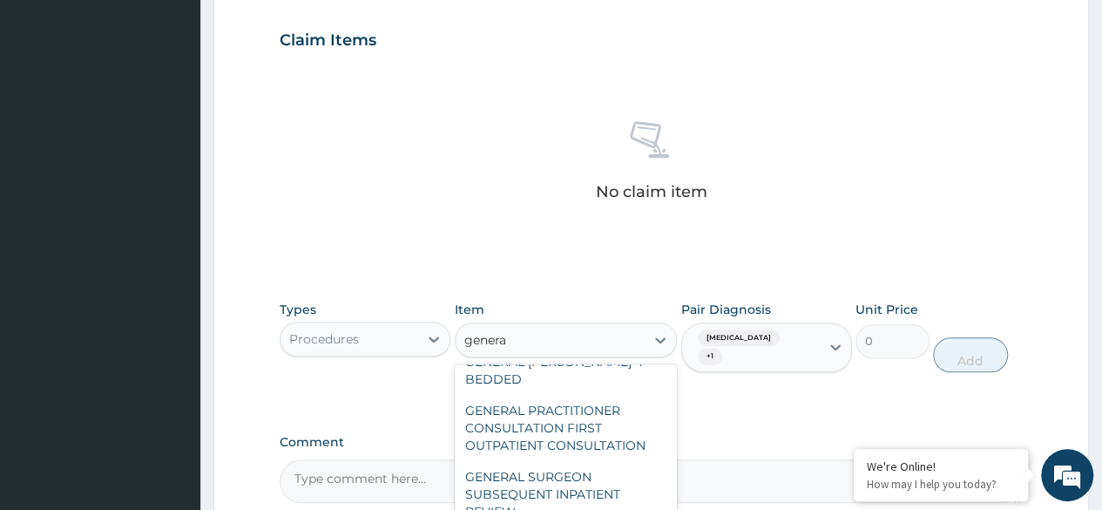
scroll to position [120, 0]
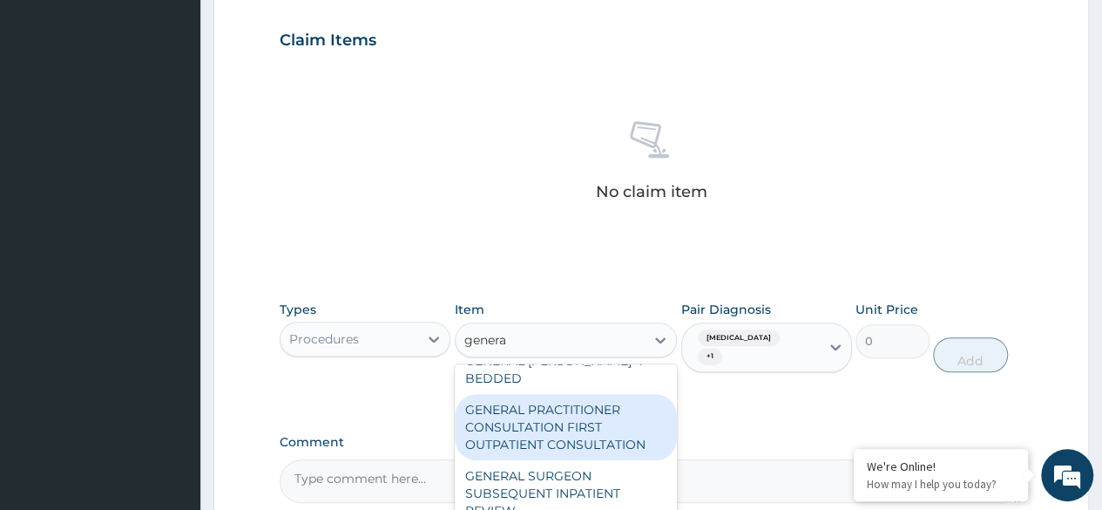
click at [547, 423] on div "GENERAL PRACTITIONER CONSULTATION FIRST OUTPATIENT CONSULTATION" at bounding box center [566, 427] width 223 height 66
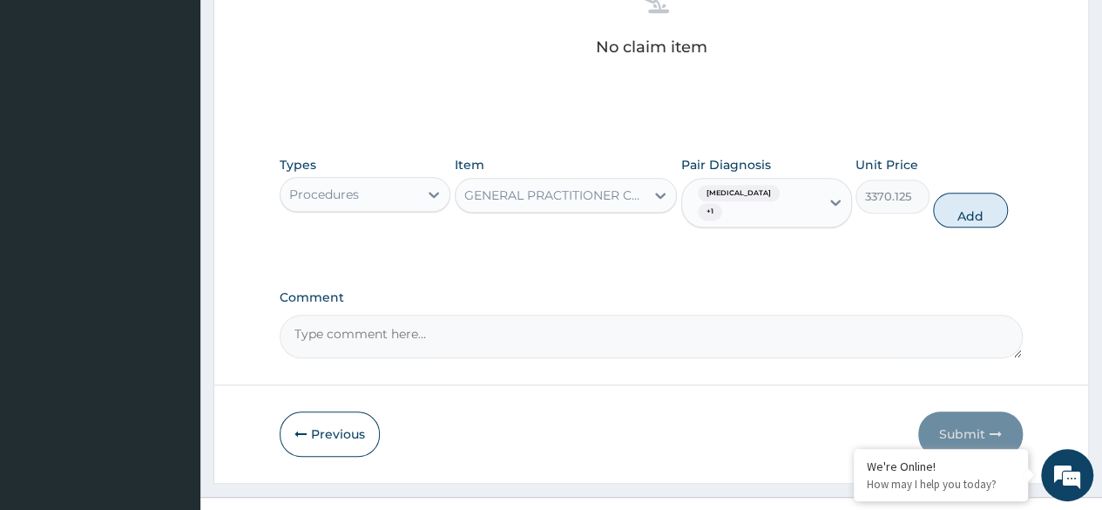
scroll to position [743, 0]
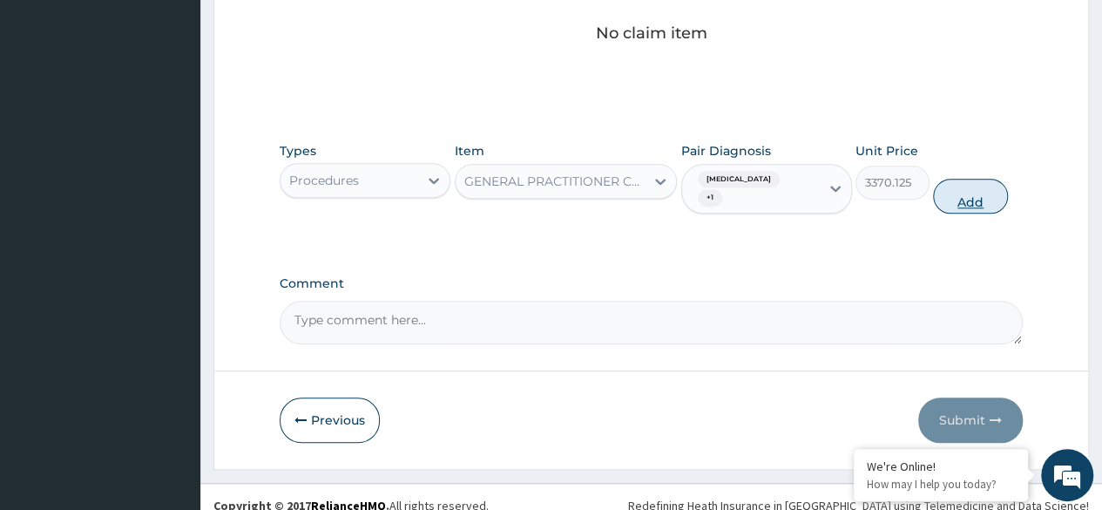
click at [966, 187] on button "Add" at bounding box center [970, 196] width 74 height 35
type input "0"
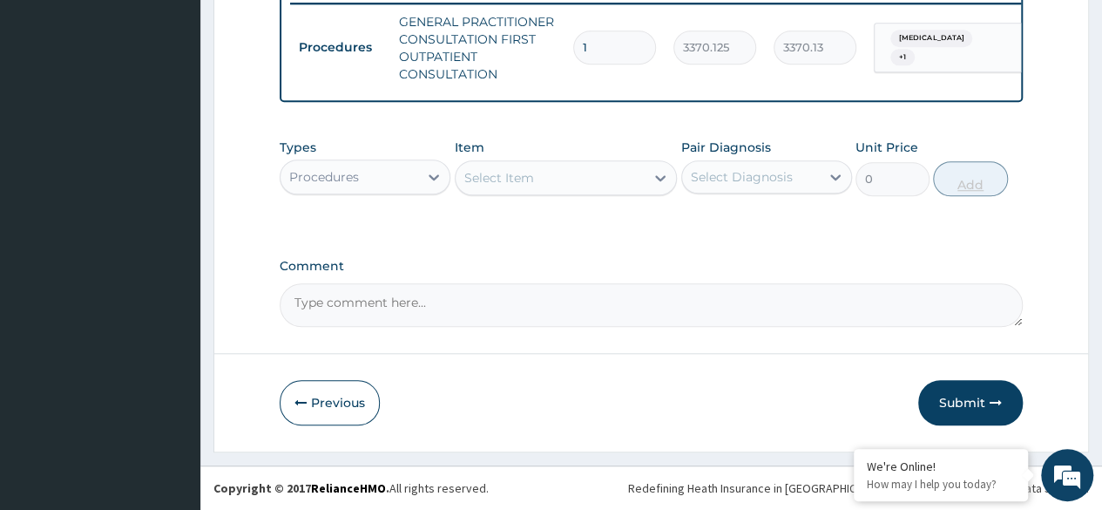
scroll to position [701, 0]
click at [382, 174] on div "Procedures" at bounding box center [350, 177] width 138 height 28
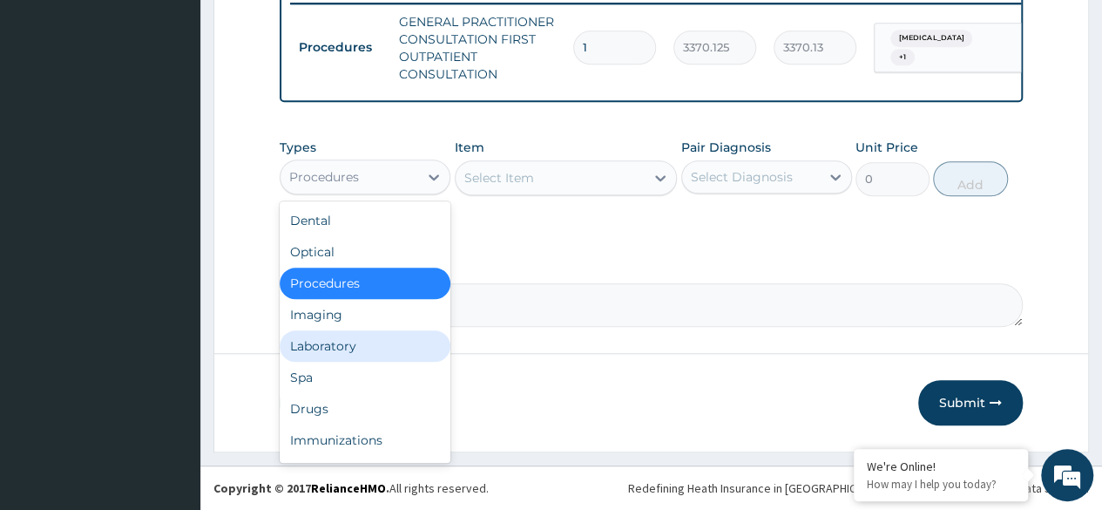
click at [348, 347] on div "Laboratory" at bounding box center [365, 345] width 171 height 31
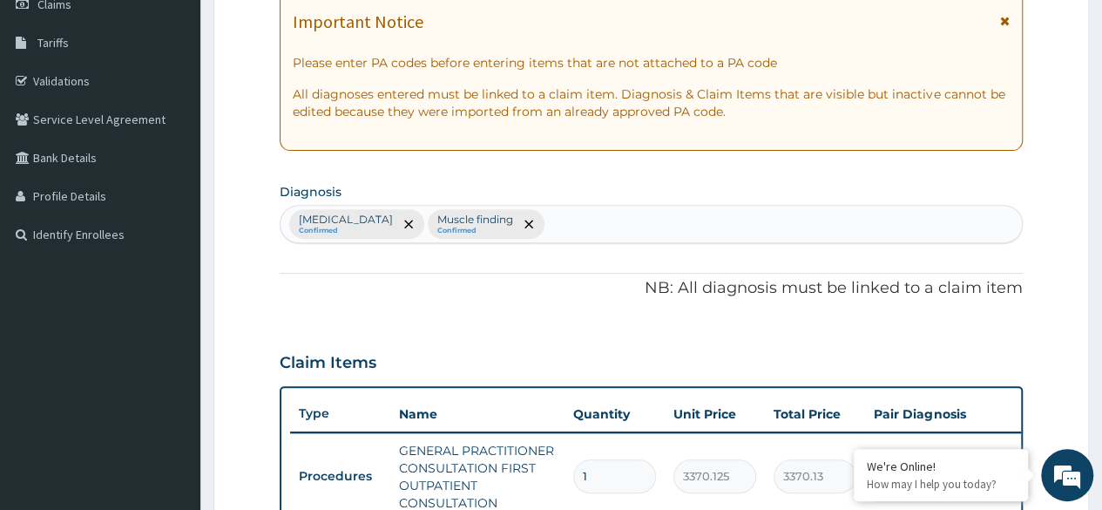
scroll to position [261, 0]
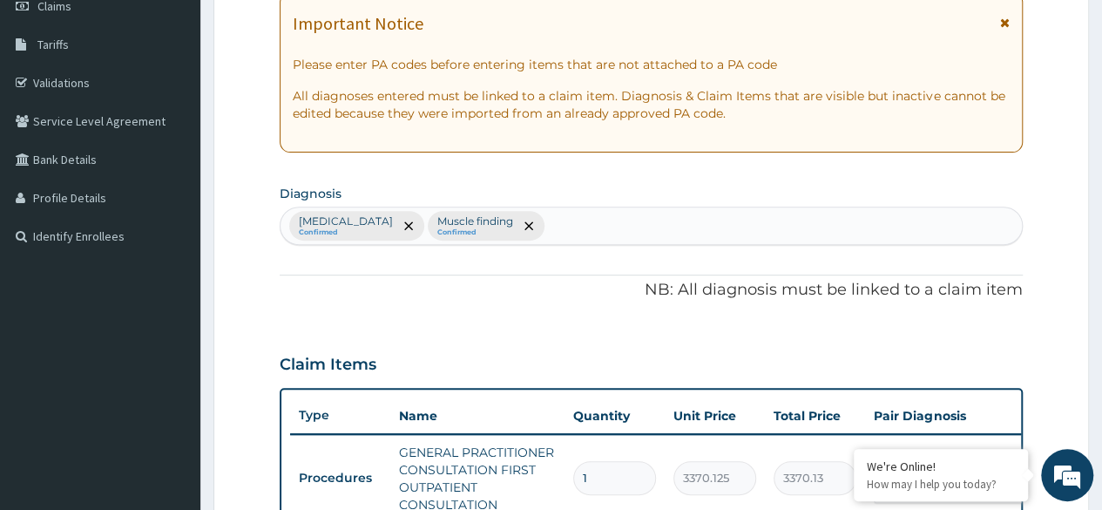
click at [606, 211] on div "[MEDICAL_DATA] Confirmed Muscle finding Confirmed" at bounding box center [652, 225] width 742 height 37
click at [595, 222] on div "[MEDICAL_DATA] Confirmed Muscle finding Confirmed" at bounding box center [652, 225] width 742 height 37
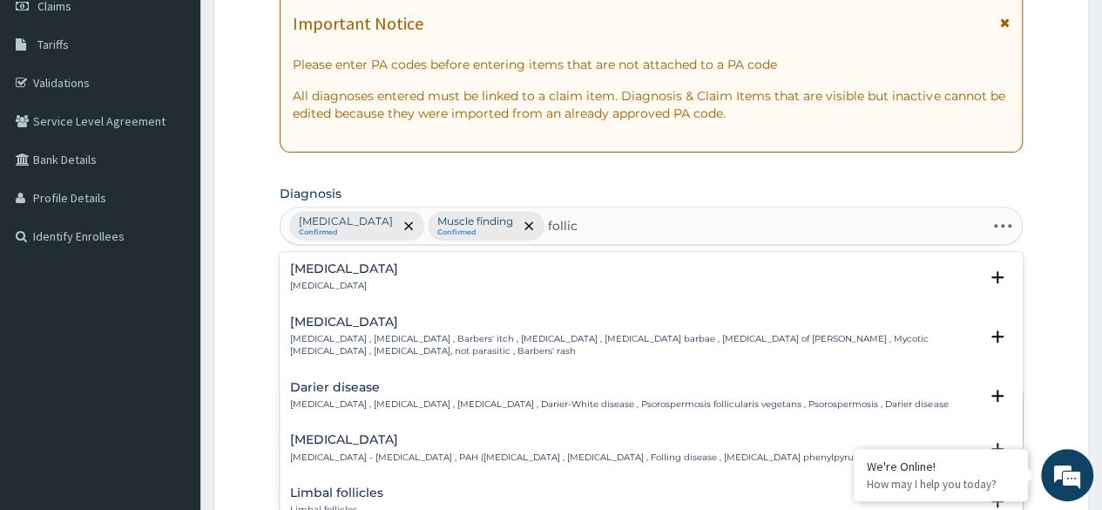
type input "follicu"
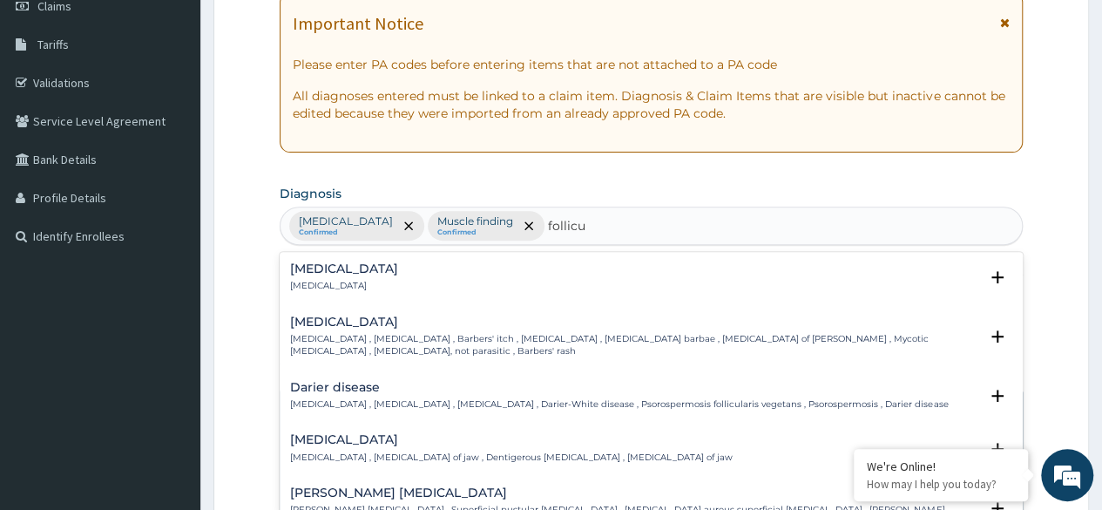
click at [349, 281] on p "[MEDICAL_DATA]" at bounding box center [344, 286] width 108 height 12
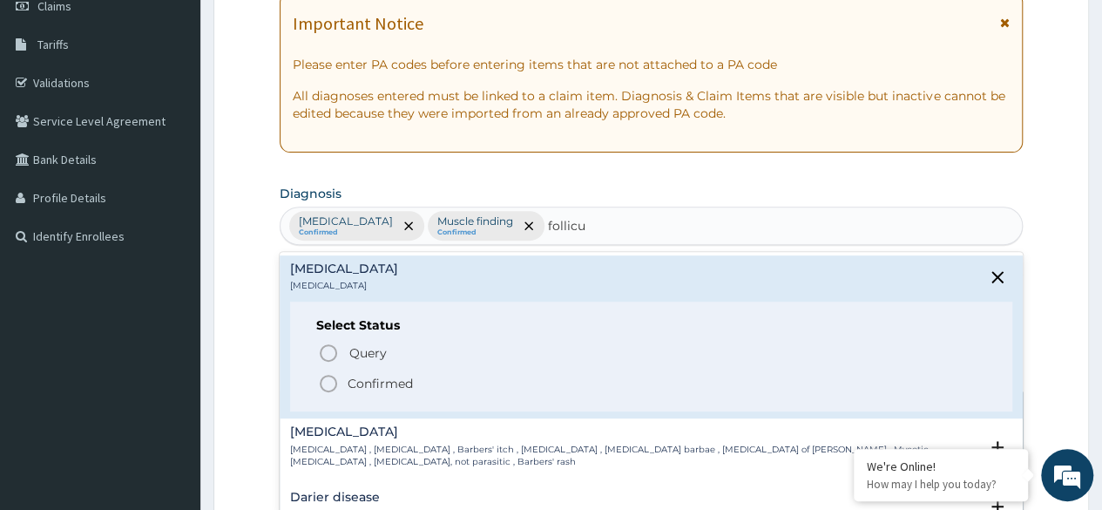
click at [324, 388] on icon "status option filled" at bounding box center [328, 383] width 21 height 21
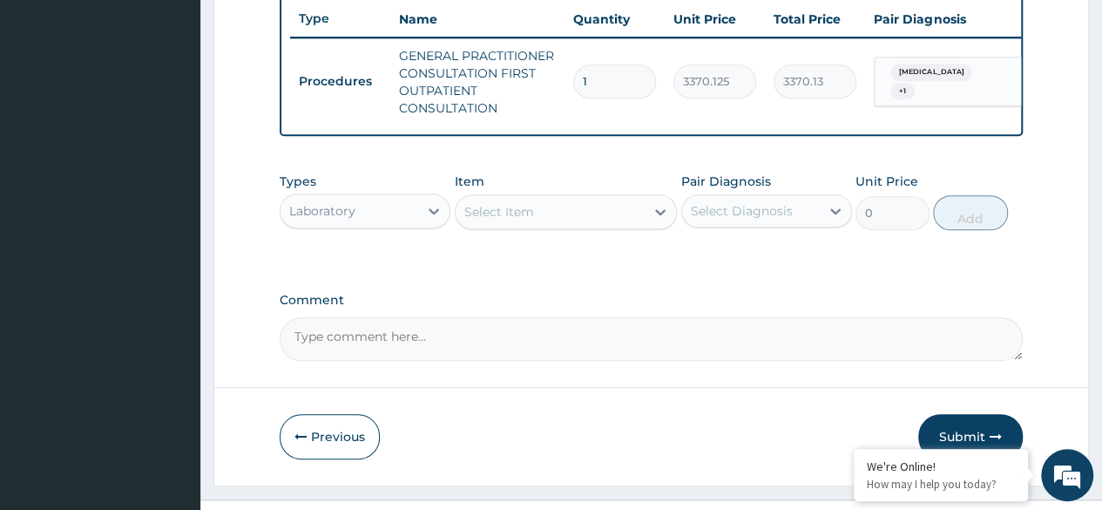
scroll to position [664, 0]
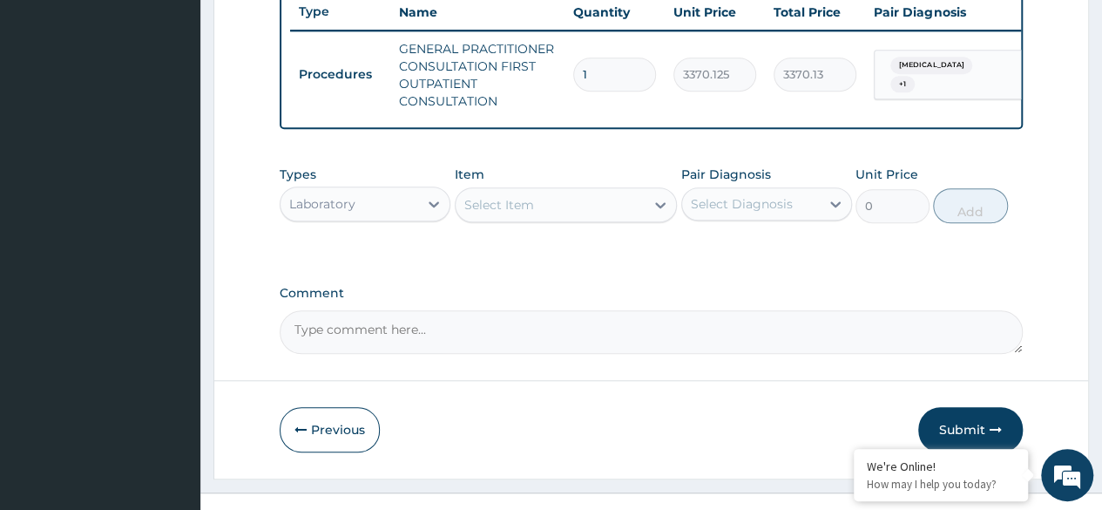
click at [494, 207] on div "Select Item" at bounding box center [551, 205] width 190 height 28
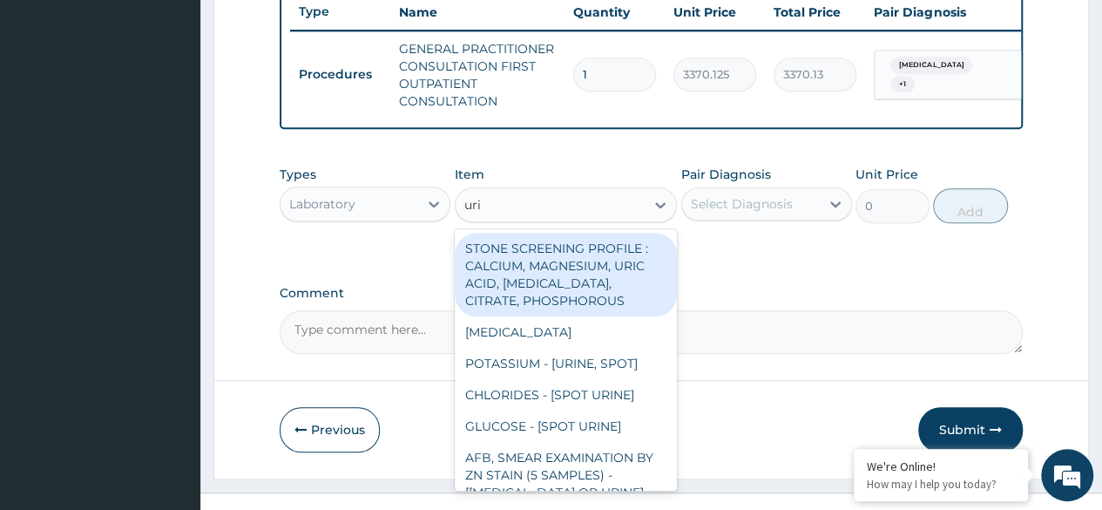
type input "urin"
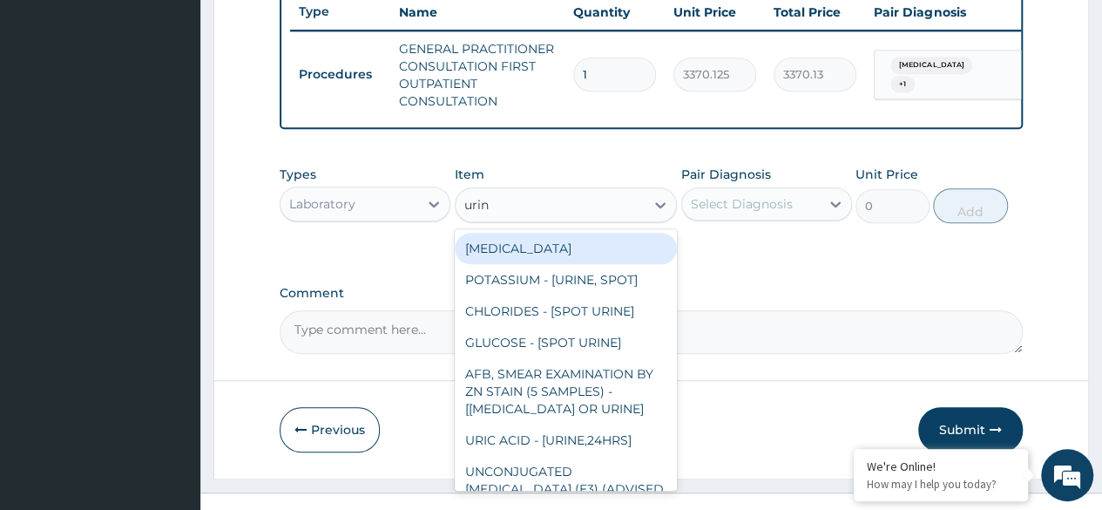
click at [524, 259] on div "[MEDICAL_DATA]" at bounding box center [566, 248] width 223 height 31
type input "1531.875"
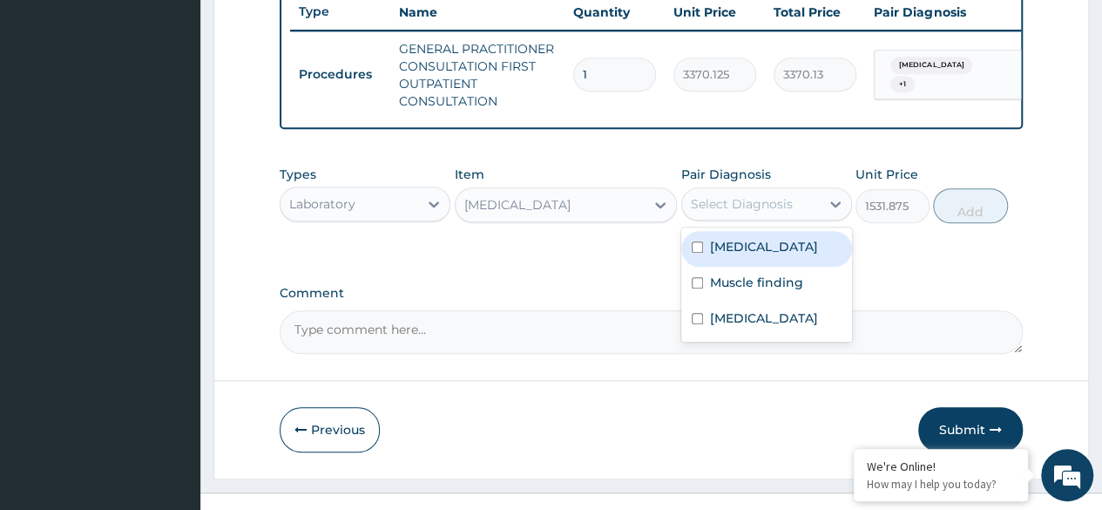
click at [719, 218] on div "Select Diagnosis" at bounding box center [751, 204] width 138 height 28
click at [697, 253] on input "checkbox" at bounding box center [697, 246] width 11 height 11
checkbox input "true"
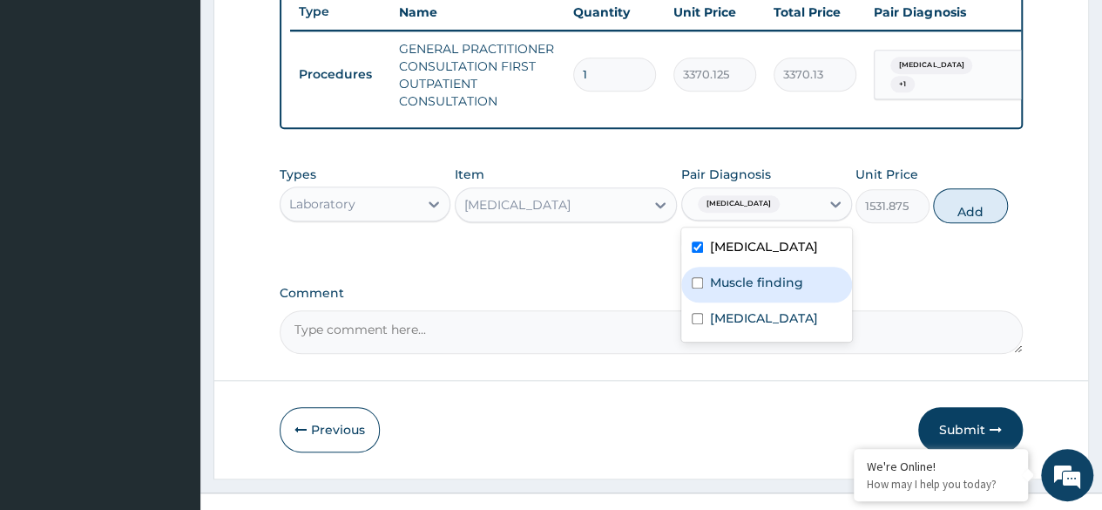
click at [697, 288] on input "checkbox" at bounding box center [697, 282] width 11 height 11
checkbox input "true"
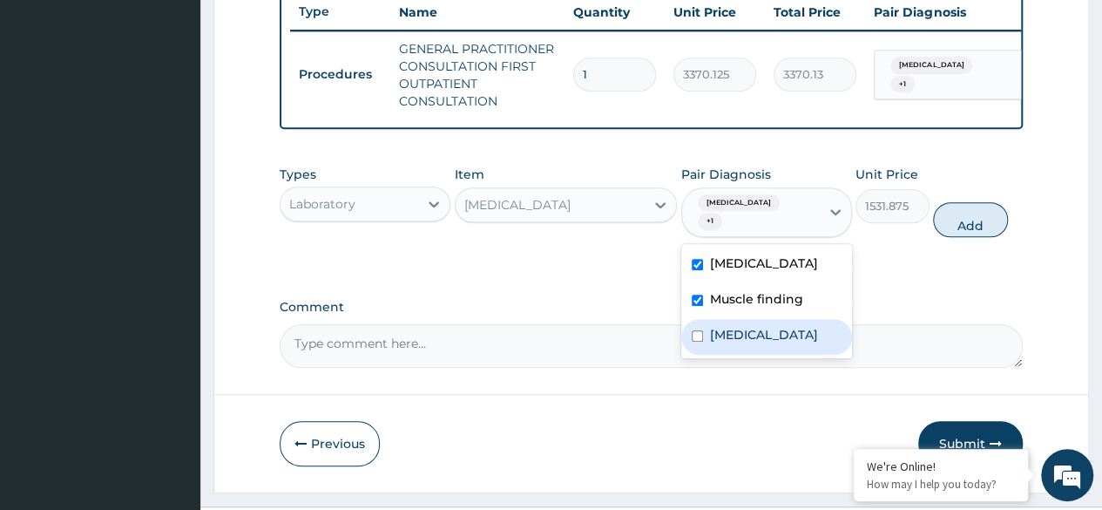
click at [698, 336] on input "checkbox" at bounding box center [697, 335] width 11 height 11
checkbox input "true"
click at [960, 219] on button "Add" at bounding box center [970, 219] width 74 height 35
type input "0"
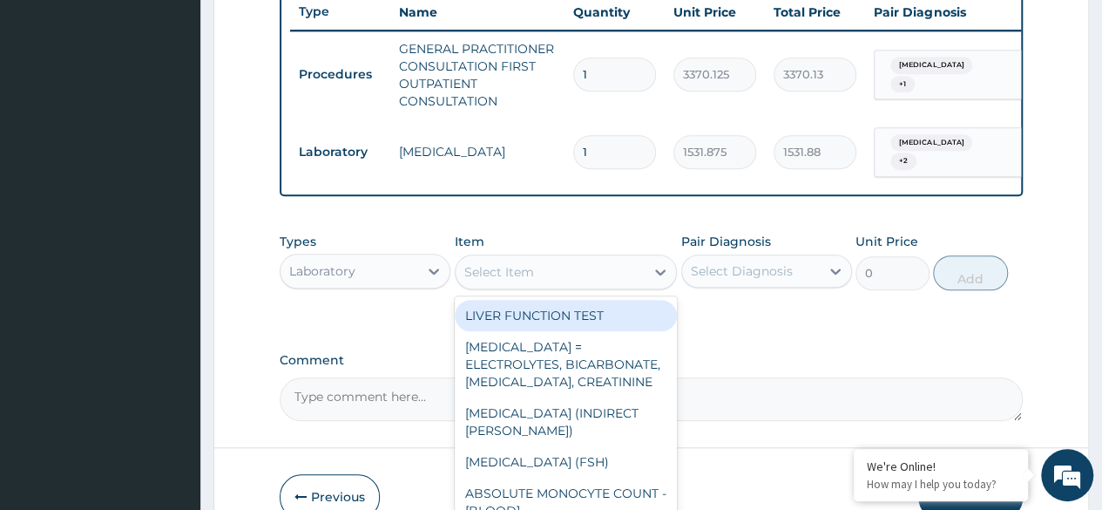
click at [519, 271] on div "Select Item" at bounding box center [500, 271] width 70 height 17
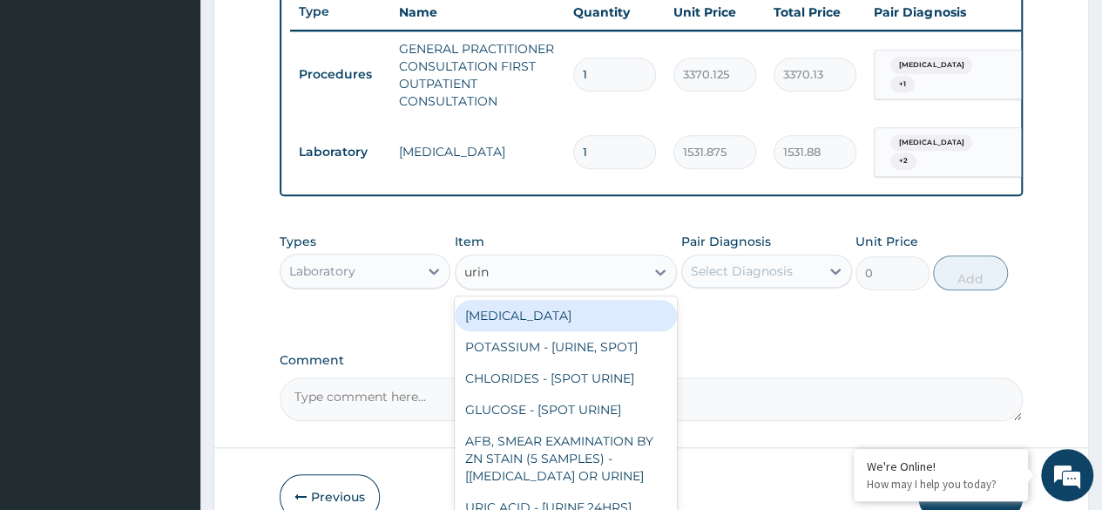
type input "urine"
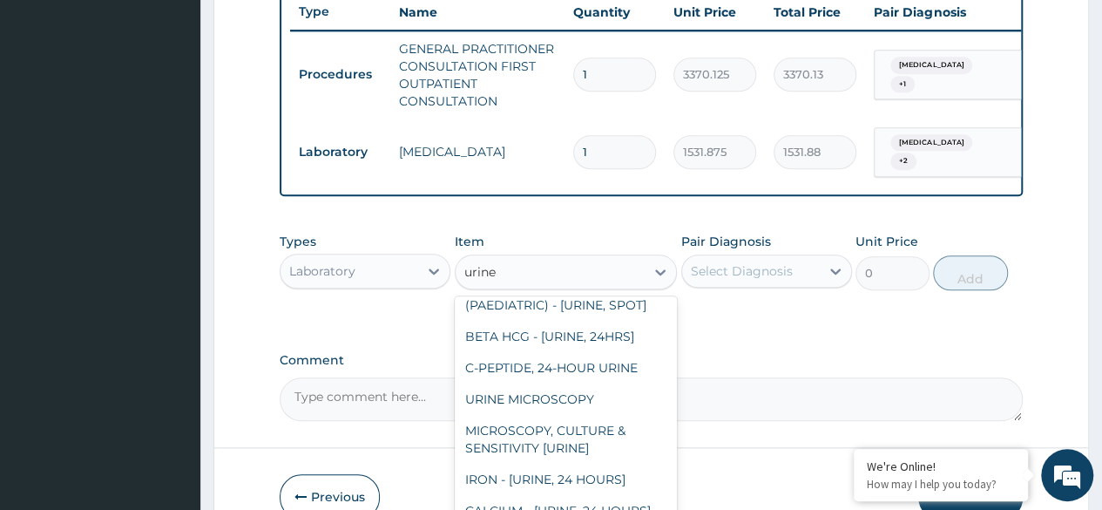
scroll to position [1299, 0]
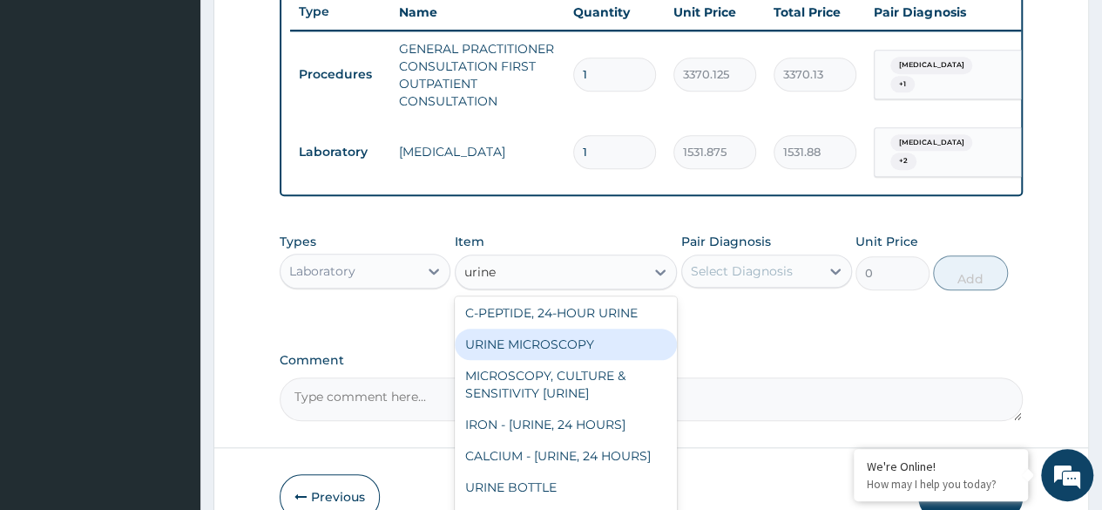
click at [566, 360] on div "URINE MICROSCOPY" at bounding box center [566, 344] width 223 height 31
type input "4595.625"
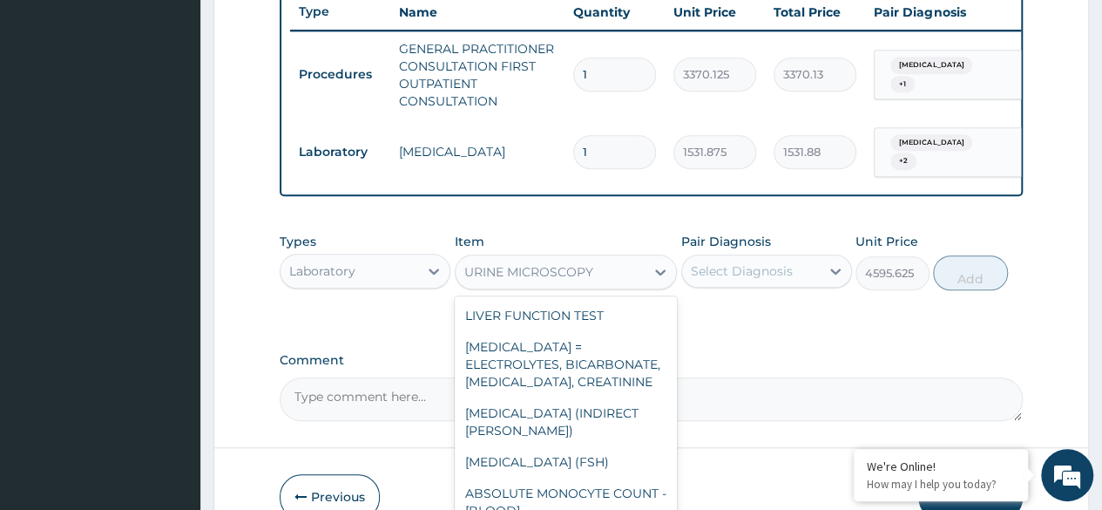
click at [622, 276] on div "URINE MICROSCOPY" at bounding box center [551, 272] width 190 height 28
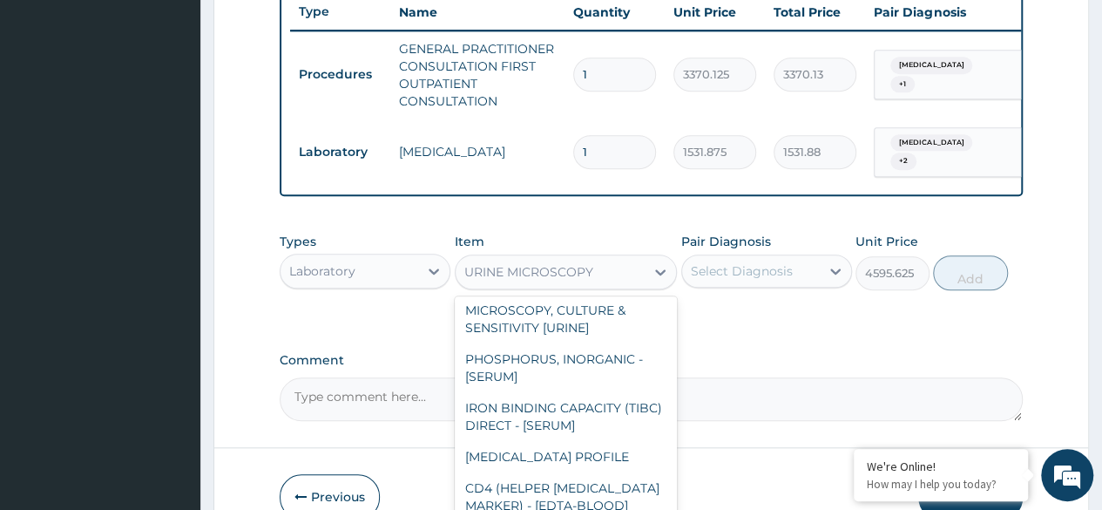
scroll to position [12983, 0]
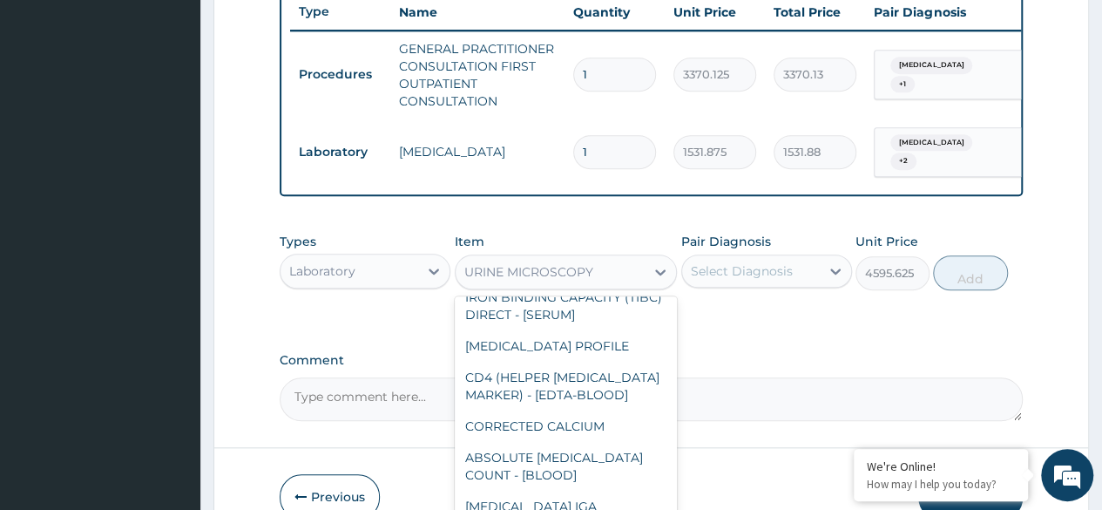
click at [593, 233] on div "MICROSCOPY, CULTURE & SENSITIVITY [URINE]" at bounding box center [566, 208] width 223 height 49
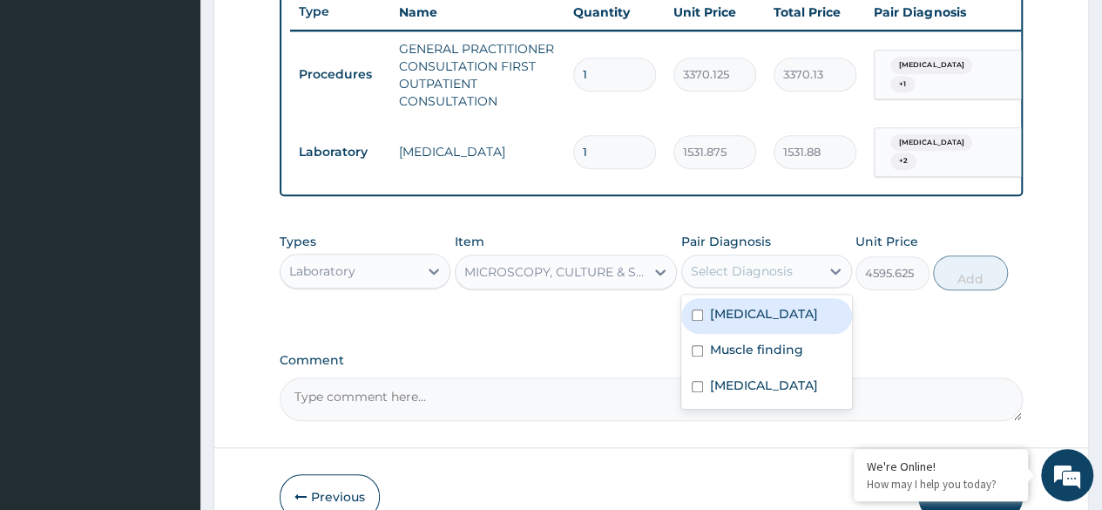
click at [770, 278] on div "Select Diagnosis" at bounding box center [742, 270] width 102 height 17
click at [746, 322] on label "[MEDICAL_DATA]" at bounding box center [764, 313] width 108 height 17
checkbox input "true"
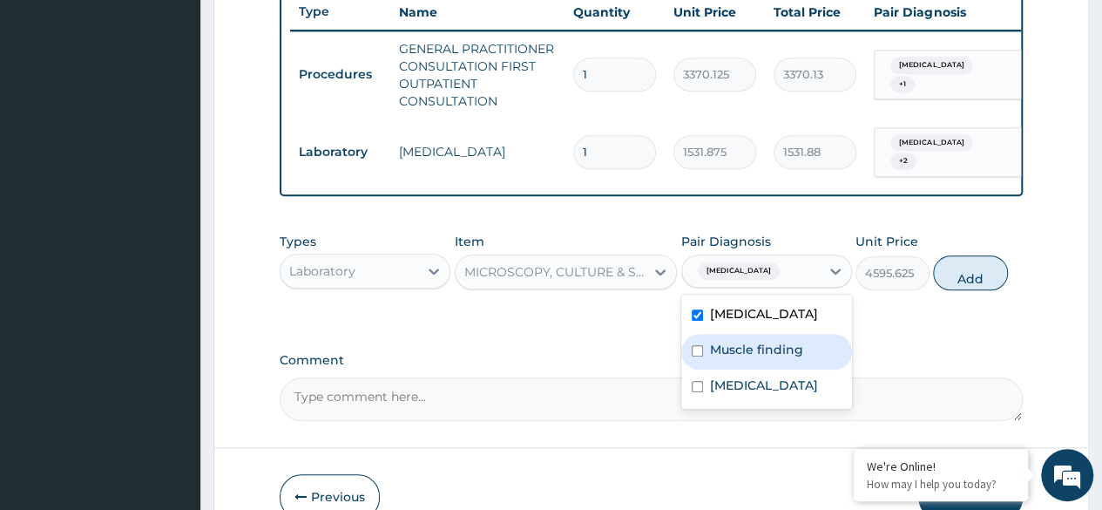
click at [729, 349] on label "Muscle finding" at bounding box center [756, 349] width 93 height 17
checkbox input "true"
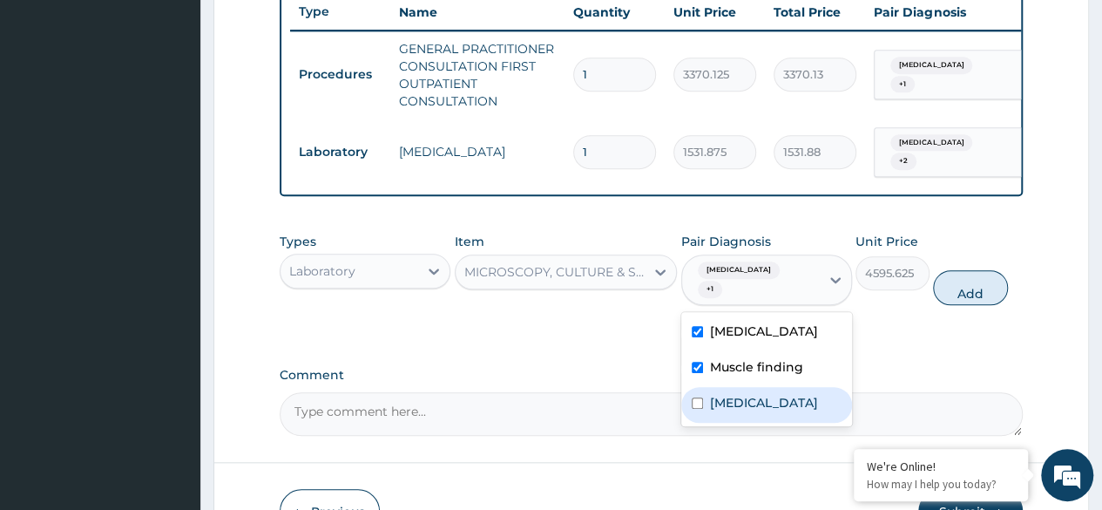
click at [719, 394] on label "[MEDICAL_DATA]" at bounding box center [764, 402] width 108 height 17
checkbox input "true"
click at [966, 281] on button "Add" at bounding box center [970, 287] width 74 height 35
type input "0"
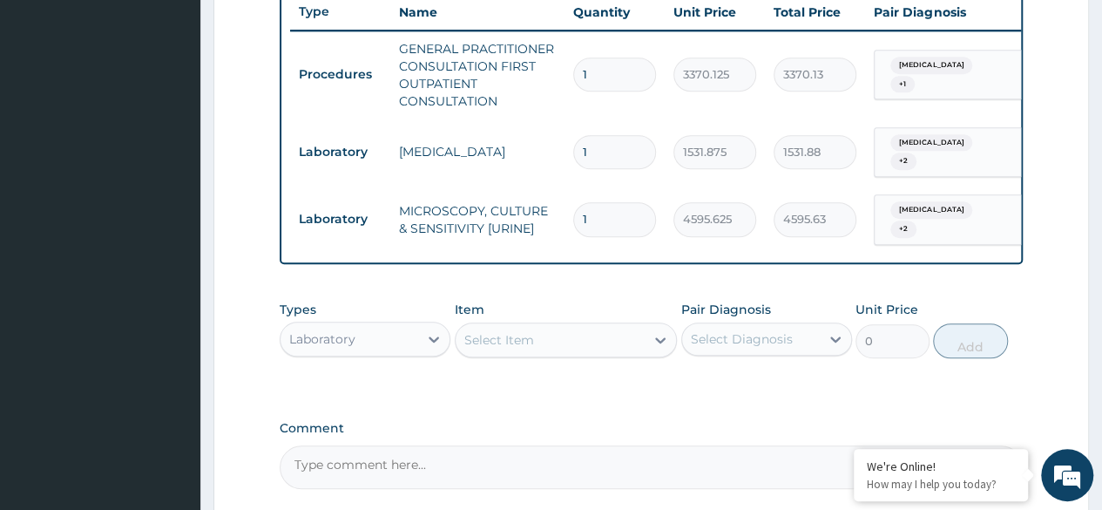
click at [512, 327] on div "Select Item" at bounding box center [551, 340] width 190 height 28
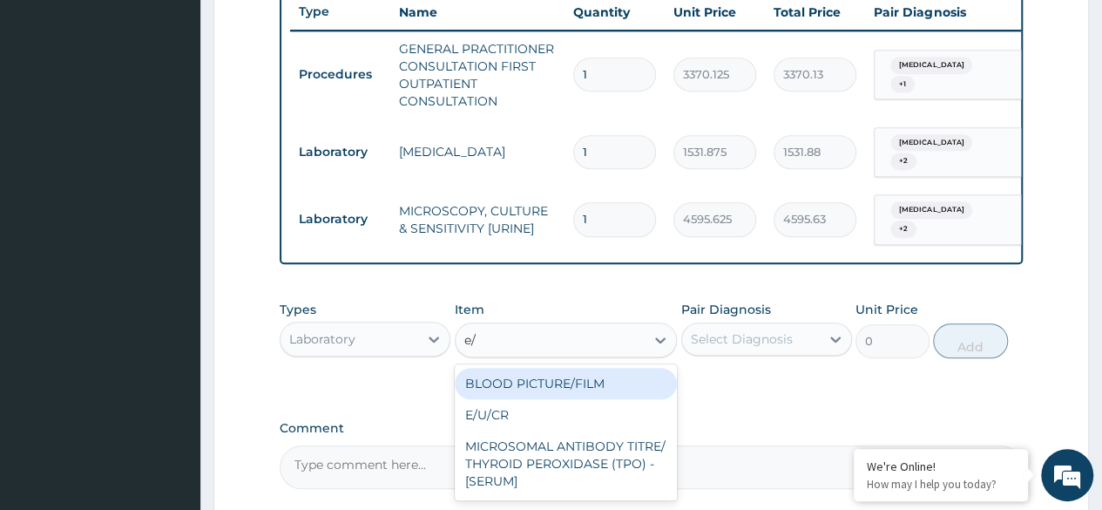
type input "e/u"
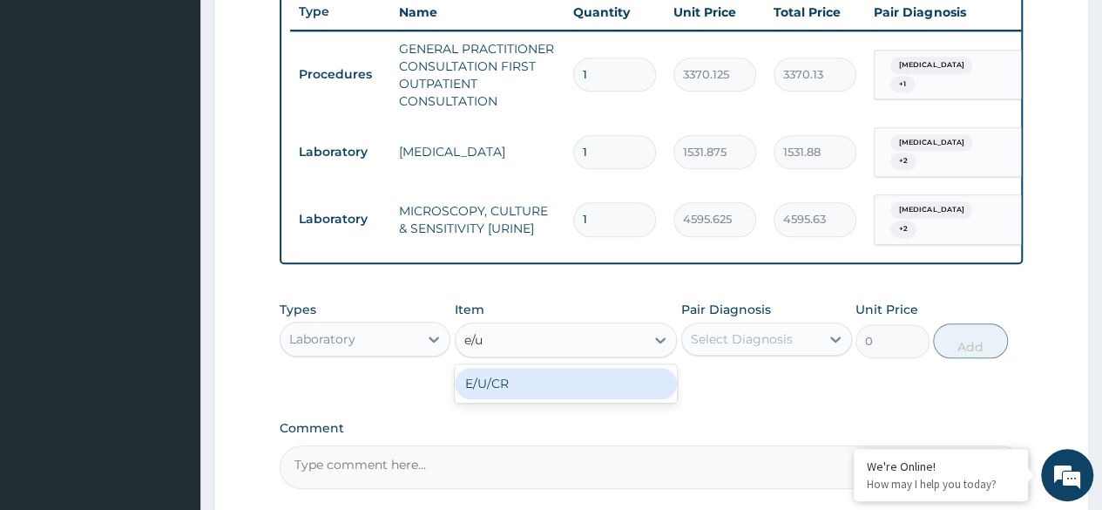
click at [511, 381] on div "E/U/CR" at bounding box center [566, 383] width 223 height 31
type input "8170"
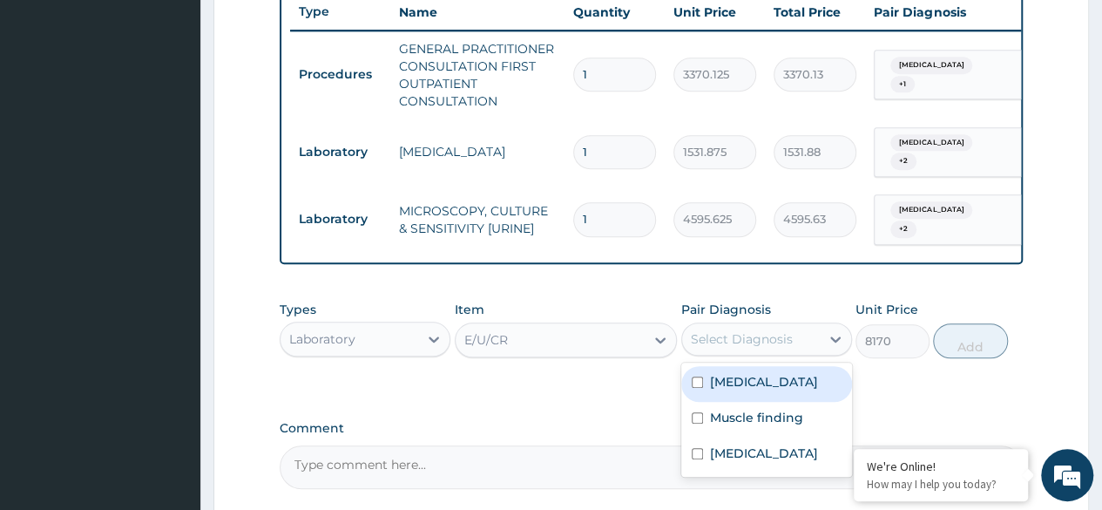
click at [785, 332] on div "Select Diagnosis" at bounding box center [742, 338] width 102 height 17
click at [725, 376] on label "[MEDICAL_DATA]" at bounding box center [764, 381] width 108 height 17
checkbox input "true"
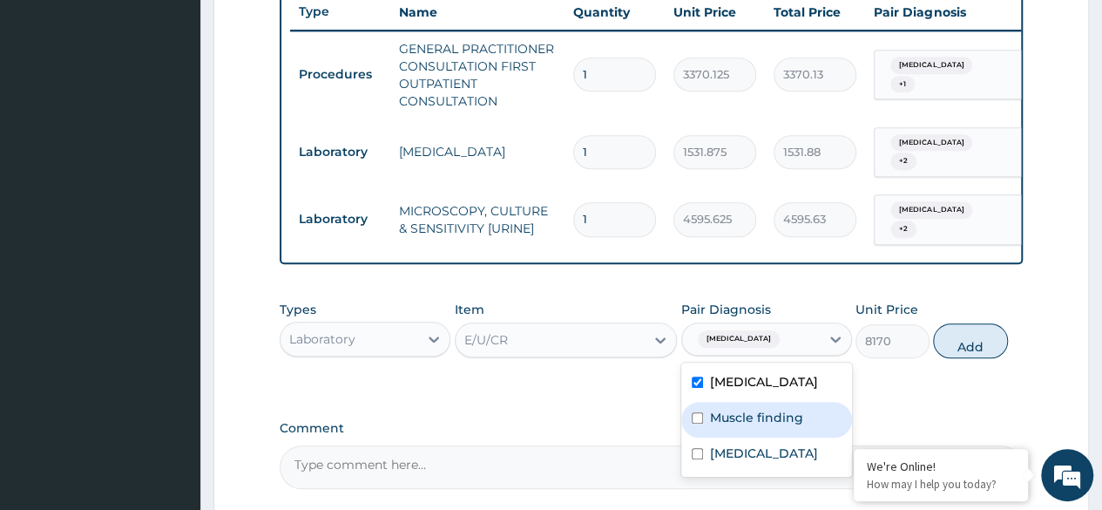
click at [705, 414] on div "Muscle finding" at bounding box center [767, 420] width 171 height 36
checkbox input "true"
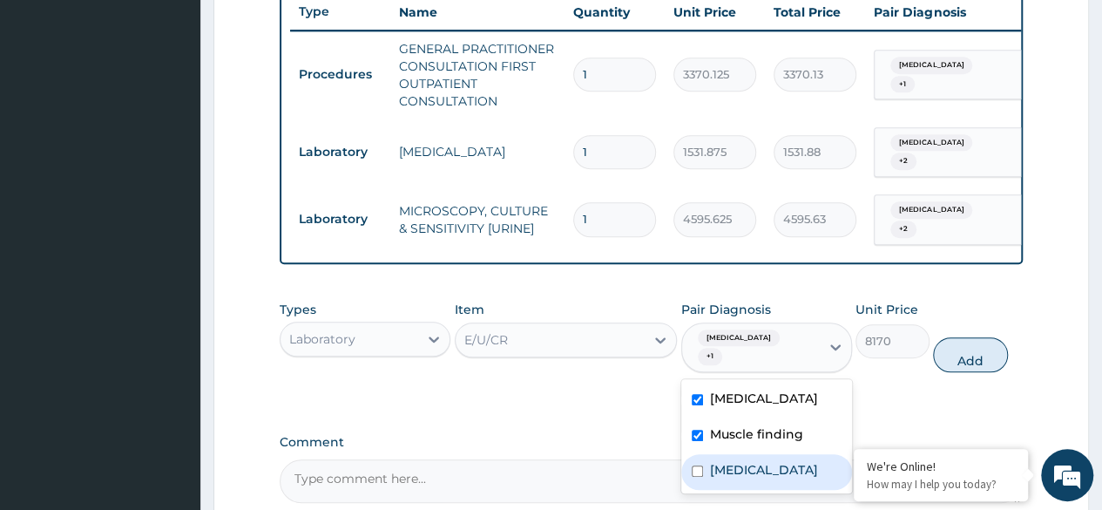
click at [704, 456] on div "[MEDICAL_DATA]" at bounding box center [767, 472] width 171 height 36
checkbox input "true"
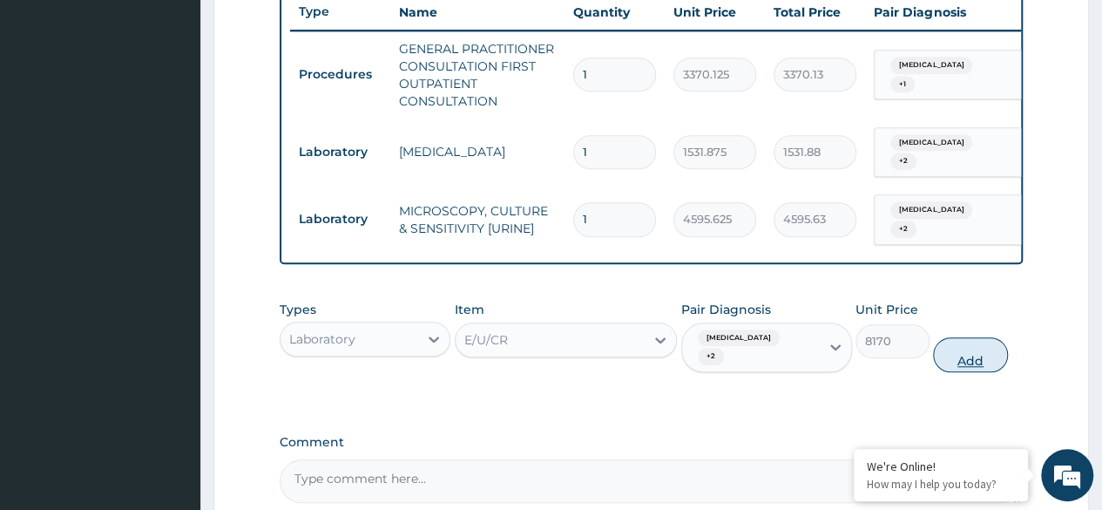
click at [961, 337] on button "Add" at bounding box center [970, 354] width 74 height 35
type input "0"
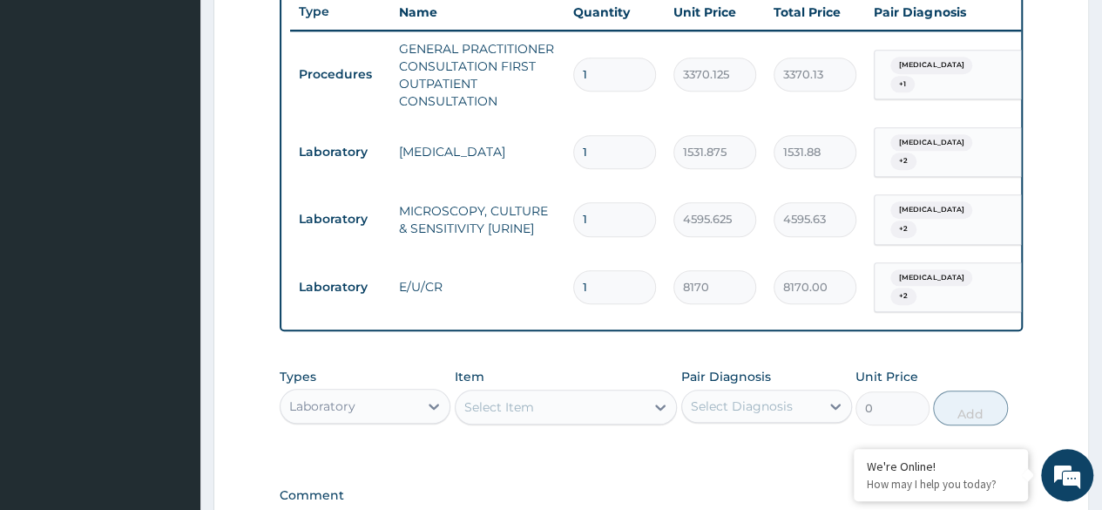
click at [673, 295] on tr "Laboratory E/U/CR 1 8170 8170.00 [MEDICAL_DATA] + 2 Delete" at bounding box center [717, 288] width 854 height 68
click at [403, 398] on div "Laboratory" at bounding box center [350, 406] width 138 height 28
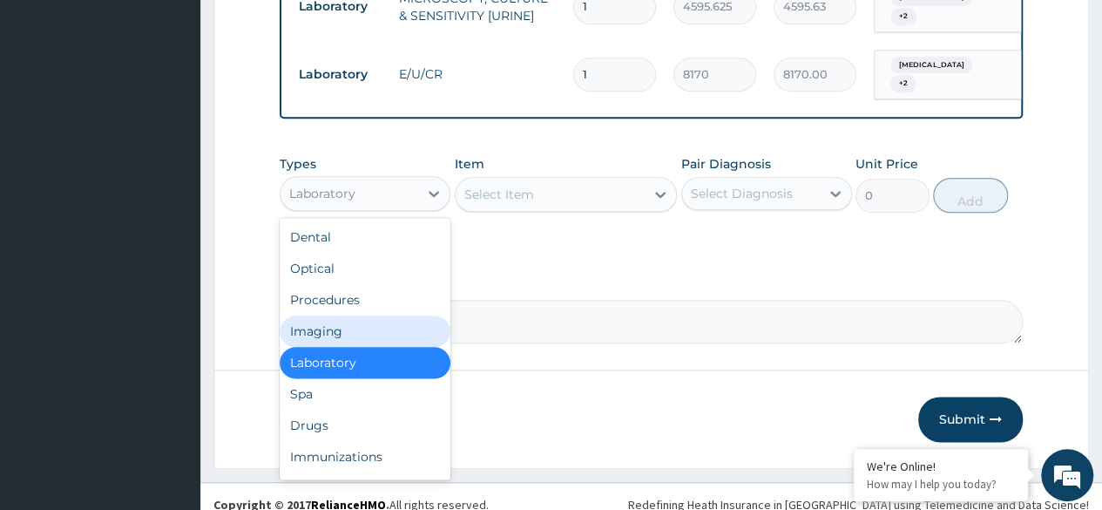
scroll to position [882, 0]
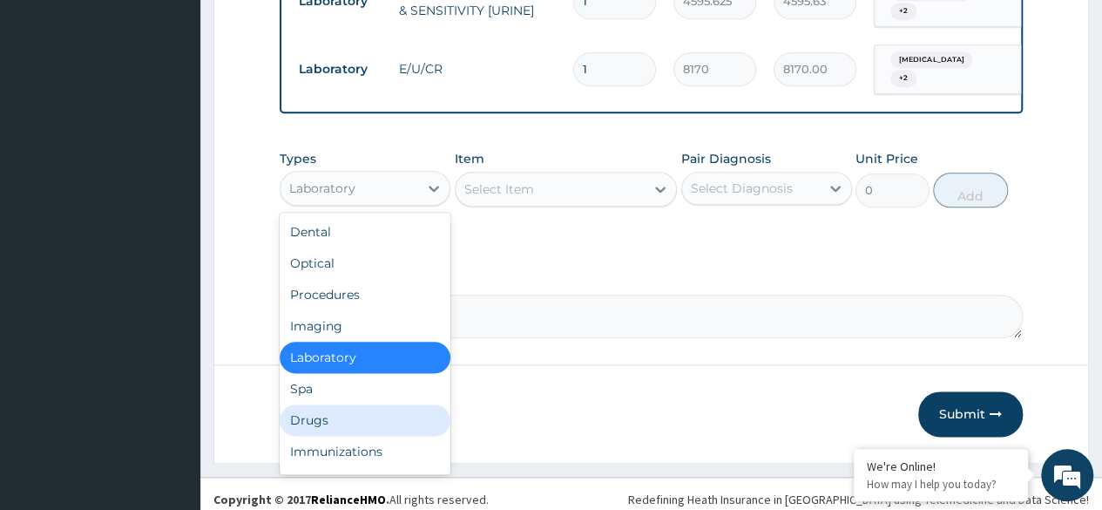
click at [331, 408] on div "Drugs" at bounding box center [365, 419] width 171 height 31
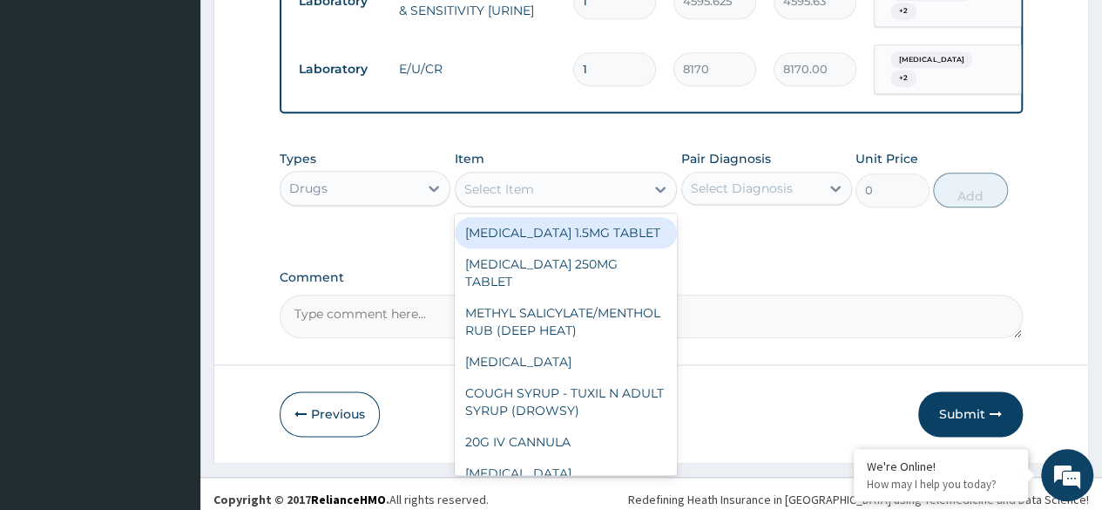
click at [632, 182] on div "Select Item" at bounding box center [551, 189] width 190 height 28
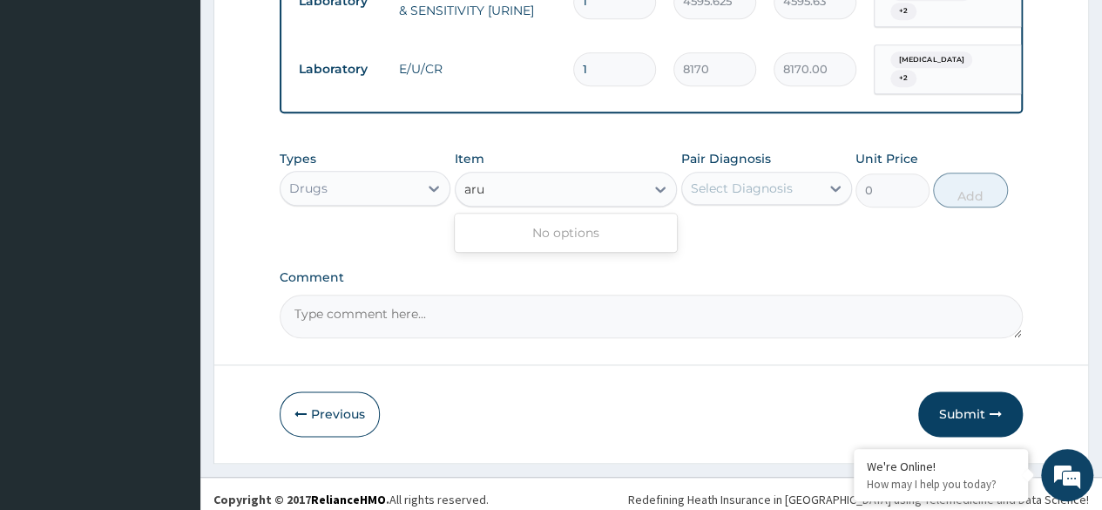
type input "aru"
paste input "[MEDICAL_DATA]"
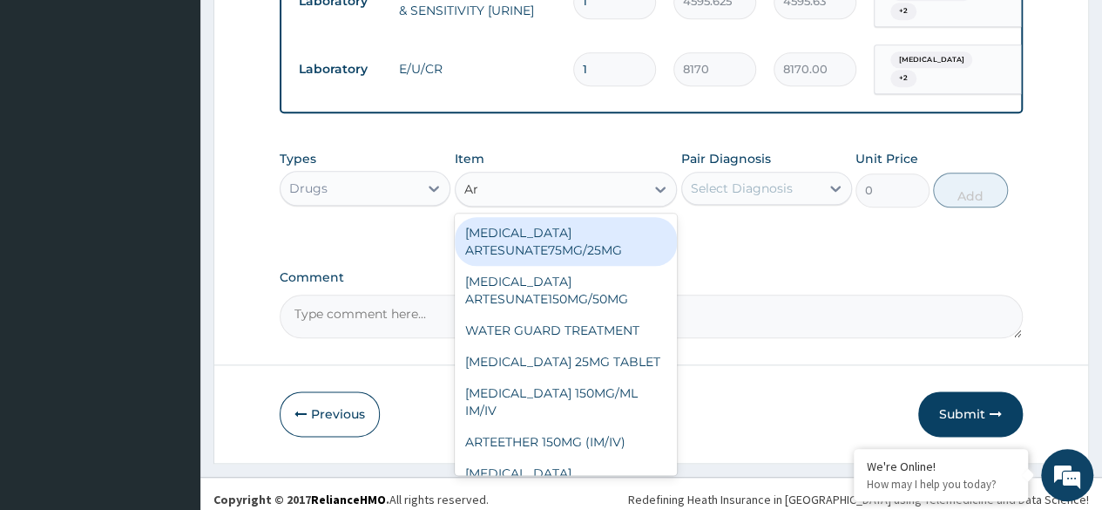
type input "Ar"
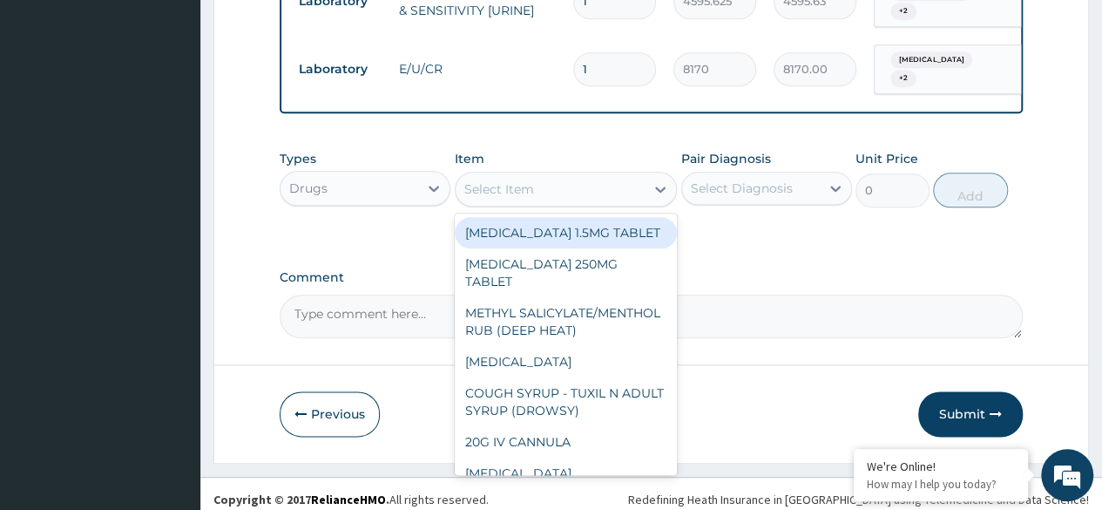
click at [560, 182] on div "Select Item" at bounding box center [551, 189] width 190 height 28
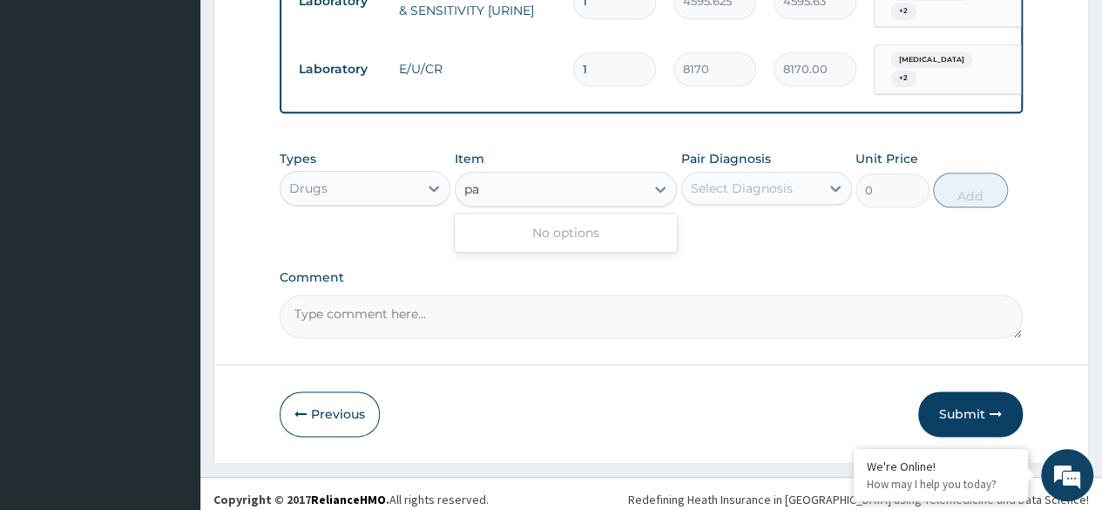
type input "p"
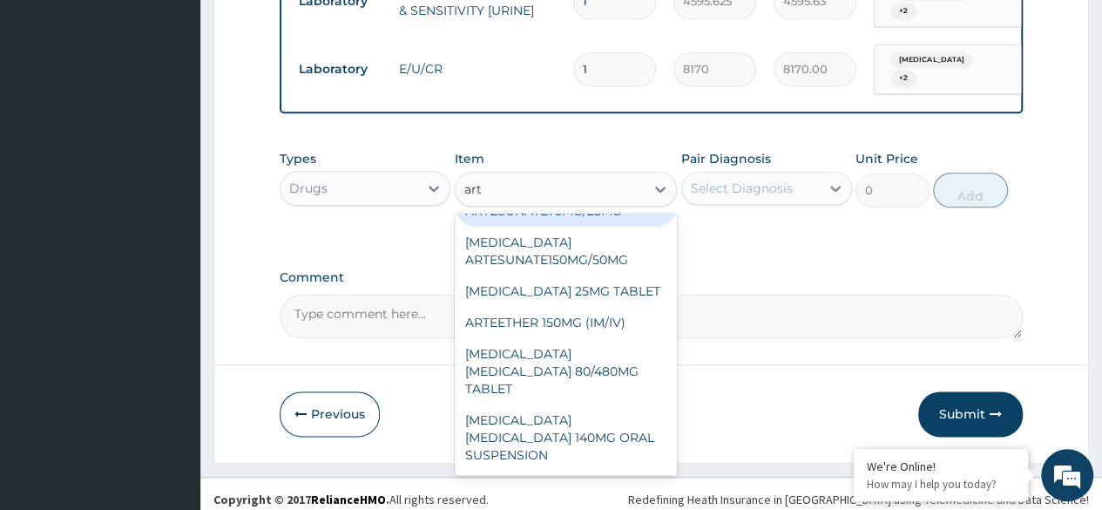
scroll to position [0, 0]
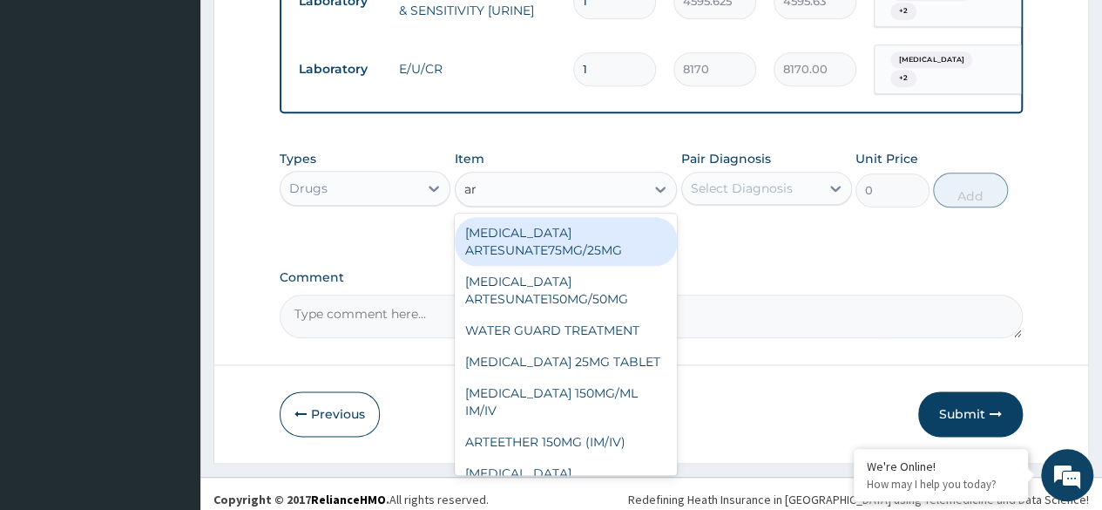
type input "a"
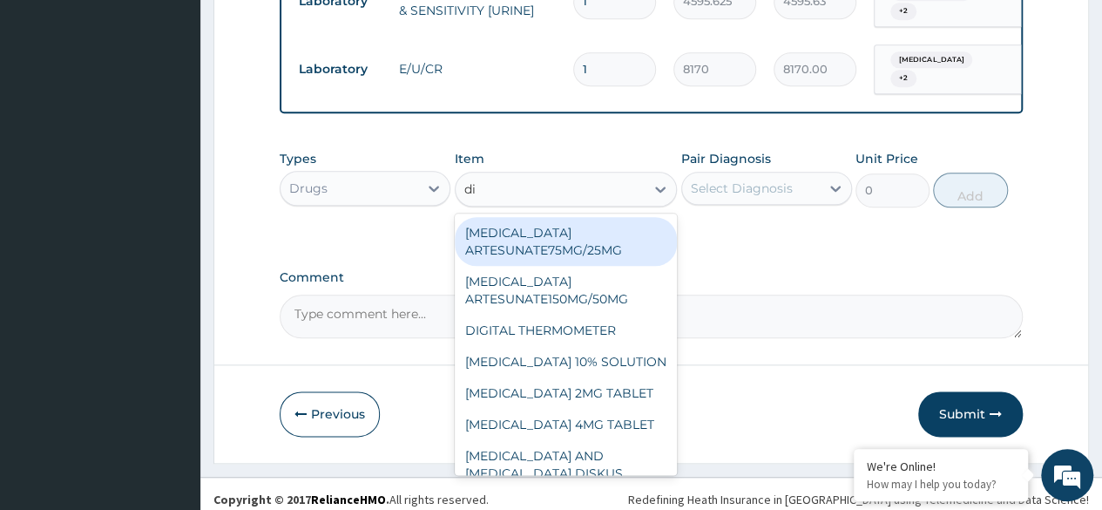
type input "dic"
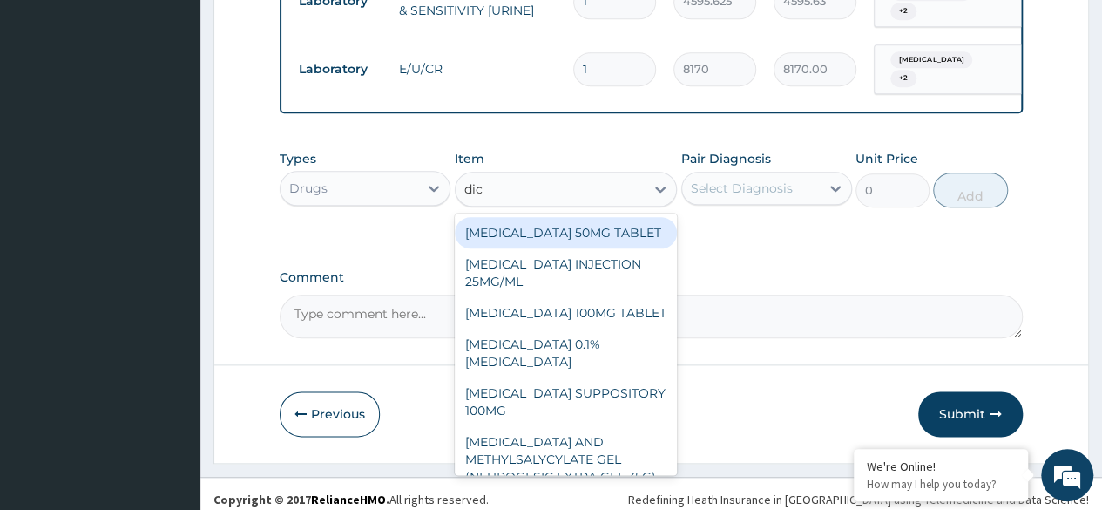
click at [616, 229] on div "[MEDICAL_DATA] 50MG TABLET" at bounding box center [566, 232] width 223 height 31
type input "80"
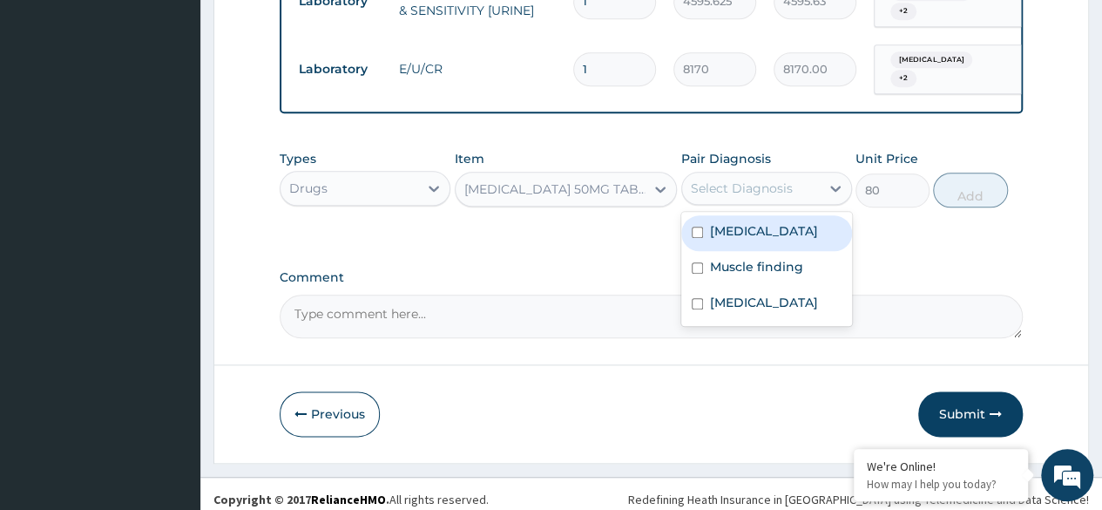
click at [783, 186] on div "Select Diagnosis" at bounding box center [742, 188] width 102 height 17
click at [736, 226] on label "[MEDICAL_DATA]" at bounding box center [764, 230] width 108 height 17
checkbox input "true"
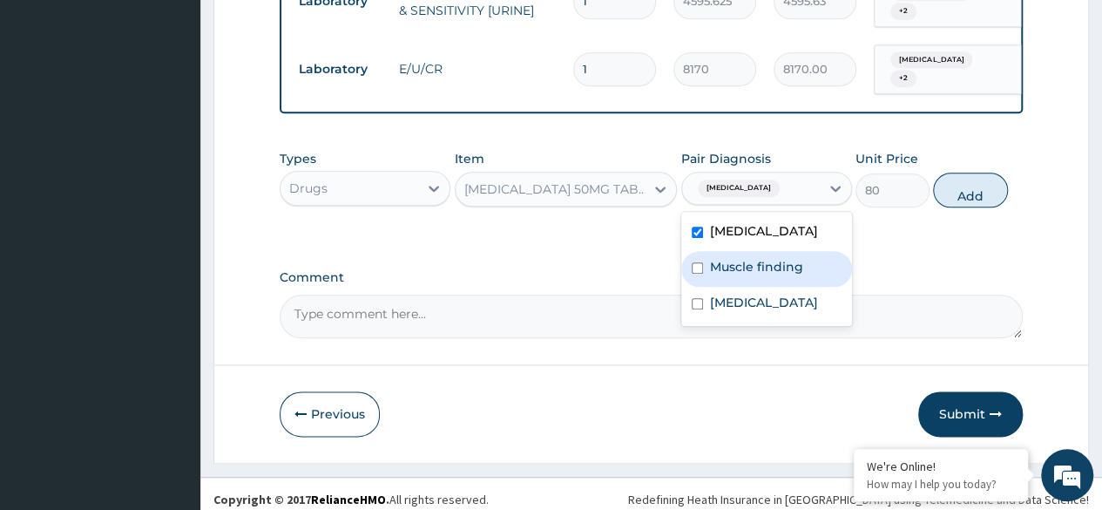
click at [725, 258] on label "Muscle finding" at bounding box center [756, 266] width 93 height 17
checkbox input "true"
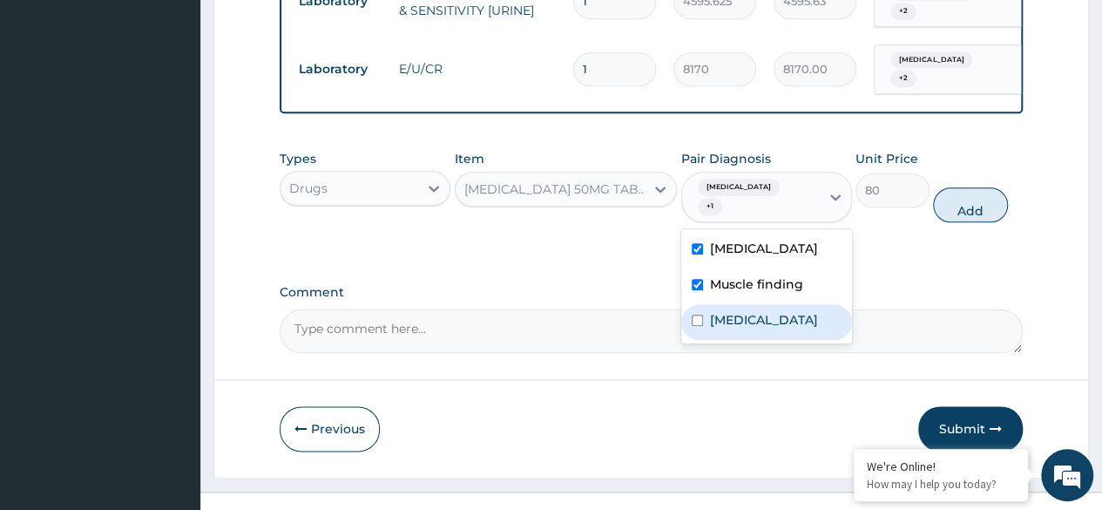
click at [718, 311] on label "[MEDICAL_DATA]" at bounding box center [764, 319] width 108 height 17
checkbox input "true"
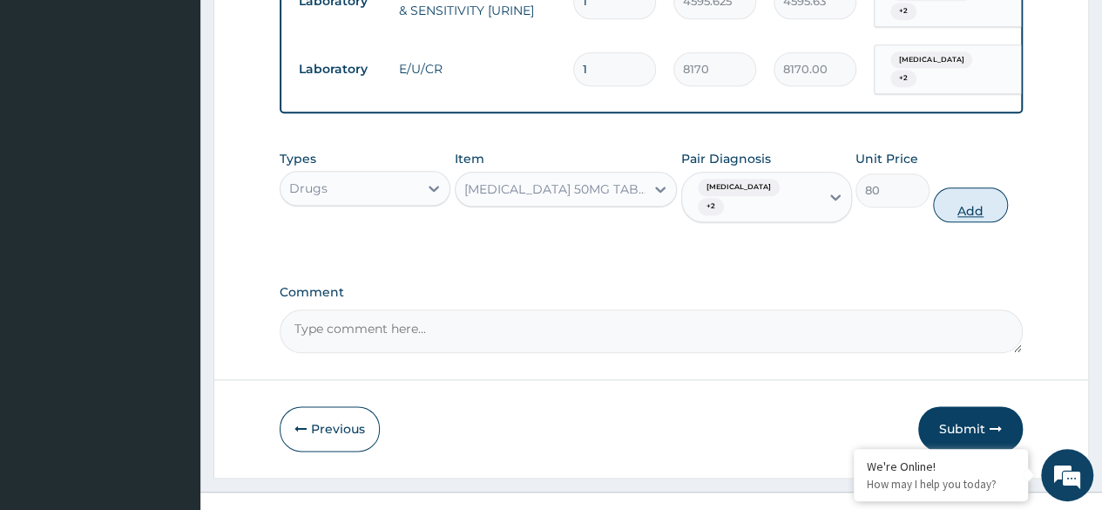
click at [969, 187] on button "Add" at bounding box center [970, 204] width 74 height 35
type input "0"
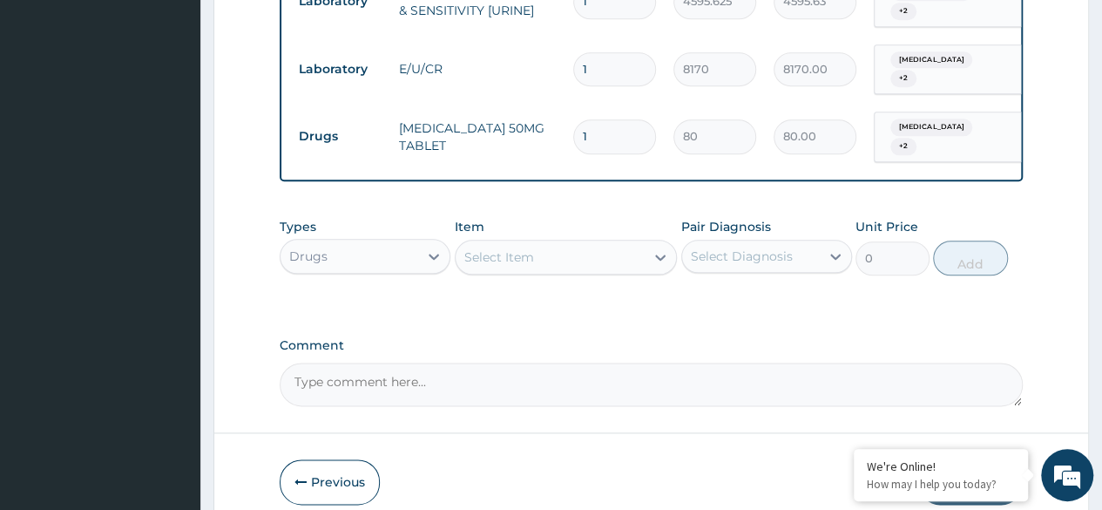
type input "10"
type input "800.00"
type input "10"
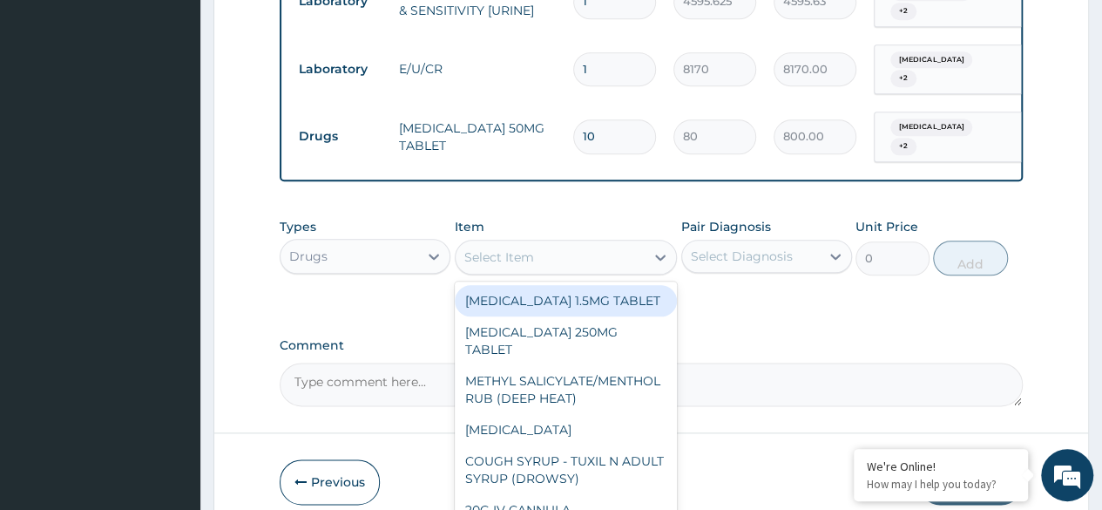
click at [535, 243] on div "Select Item" at bounding box center [551, 257] width 190 height 28
paste input "[MEDICAL_DATA]"
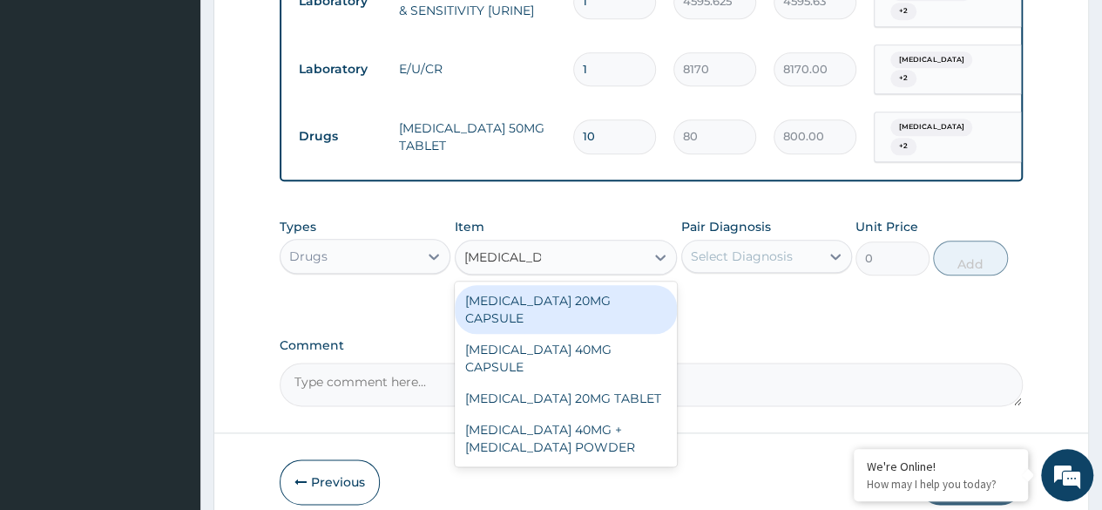
type input "[MEDICAL_DATA]"
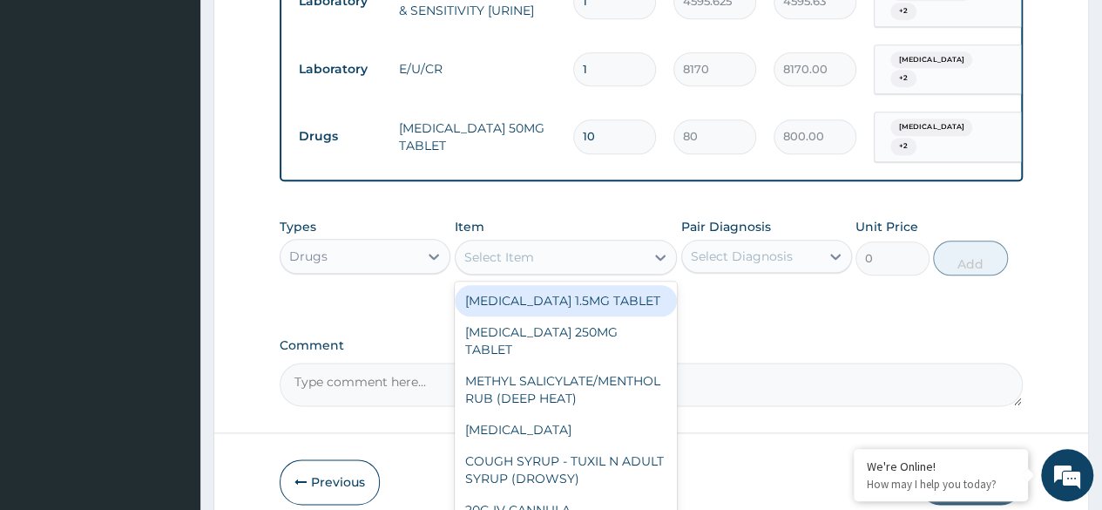
click at [539, 243] on div "Select Item" at bounding box center [551, 257] width 190 height 28
paste input "[MEDICAL_DATA]"
type input "[MEDICAL_DATA]"
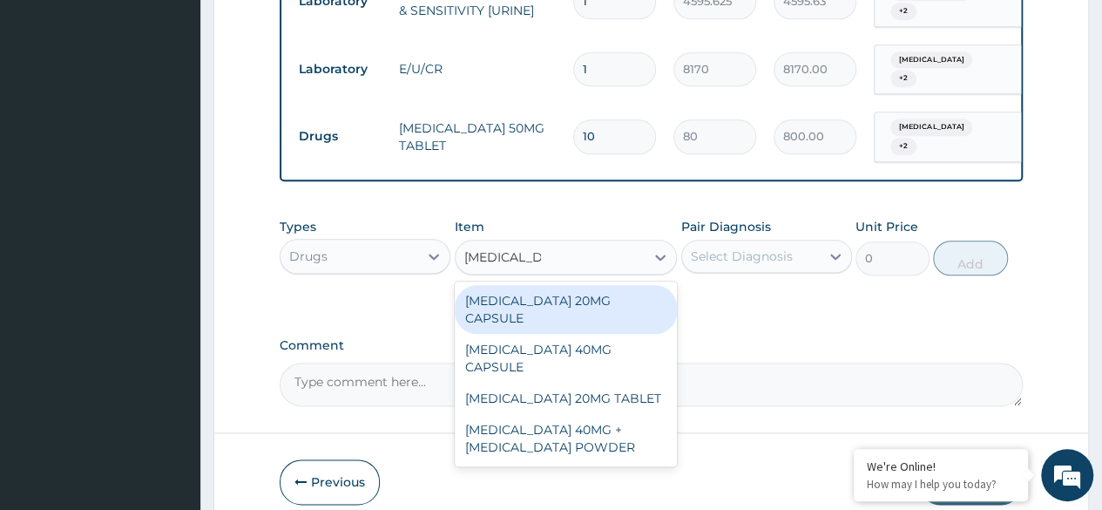
click at [540, 285] on div "[MEDICAL_DATA] 20MG CAPSULE" at bounding box center [566, 309] width 223 height 49
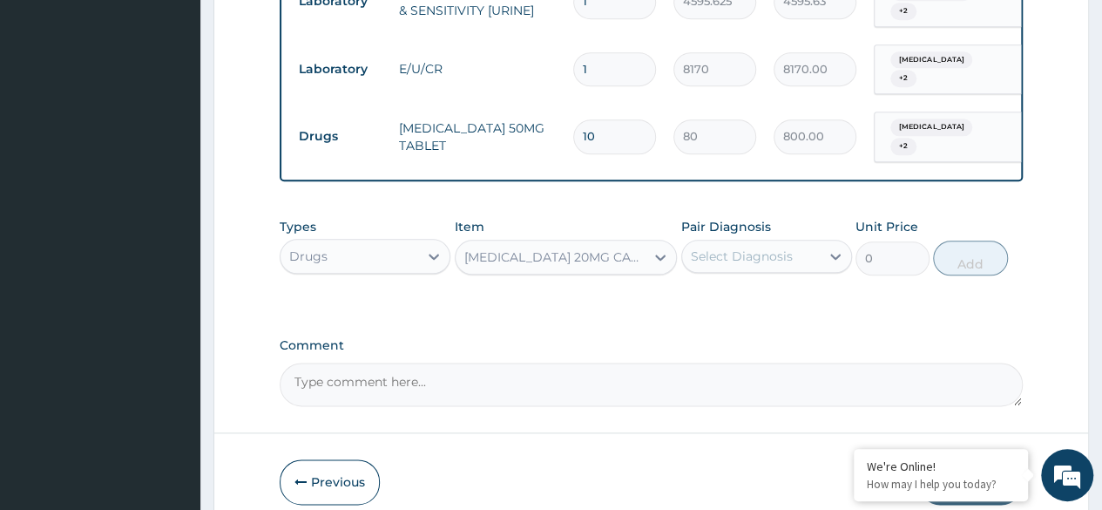
type input "100"
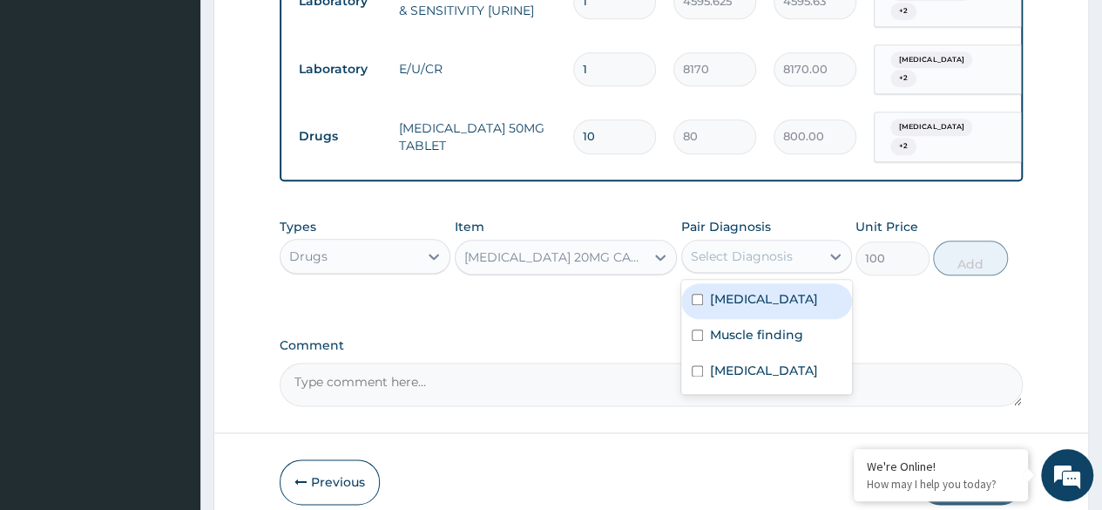
click at [758, 248] on div "Select Diagnosis" at bounding box center [742, 256] width 102 height 17
click at [718, 290] on label "[MEDICAL_DATA]" at bounding box center [764, 298] width 108 height 17
checkbox input "true"
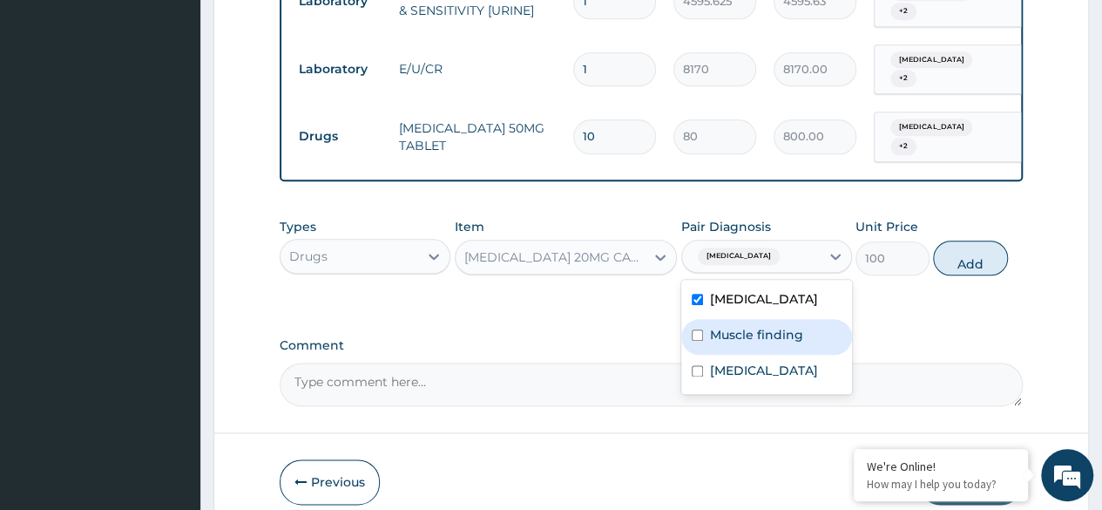
click at [714, 326] on label "Muscle finding" at bounding box center [756, 334] width 93 height 17
checkbox input "true"
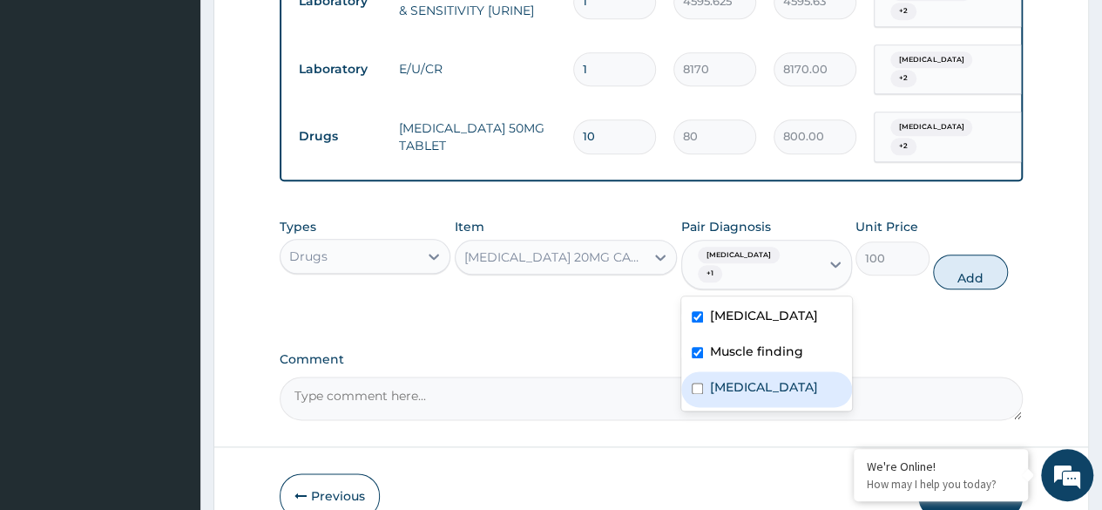
click at [708, 371] on div "[MEDICAL_DATA]" at bounding box center [767, 389] width 171 height 36
checkbox input "true"
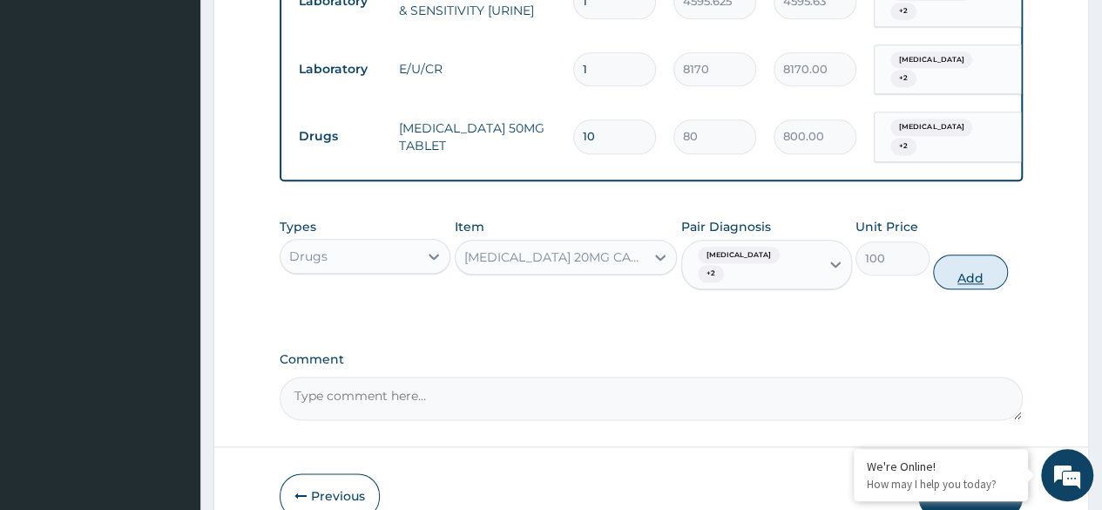
click at [967, 254] on button "Add" at bounding box center [970, 271] width 74 height 35
type input "0"
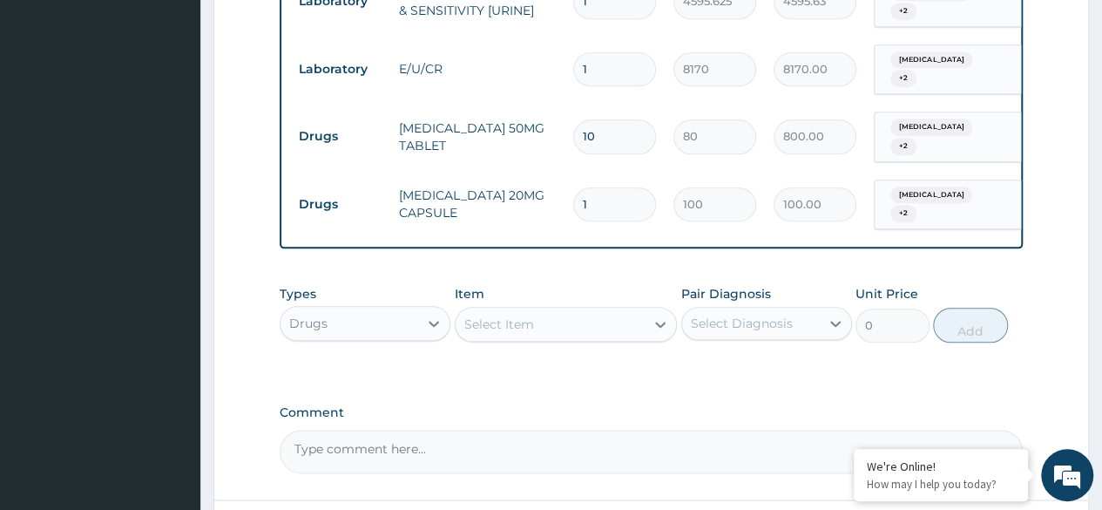
type input "15"
type input "1500.00"
type input "15"
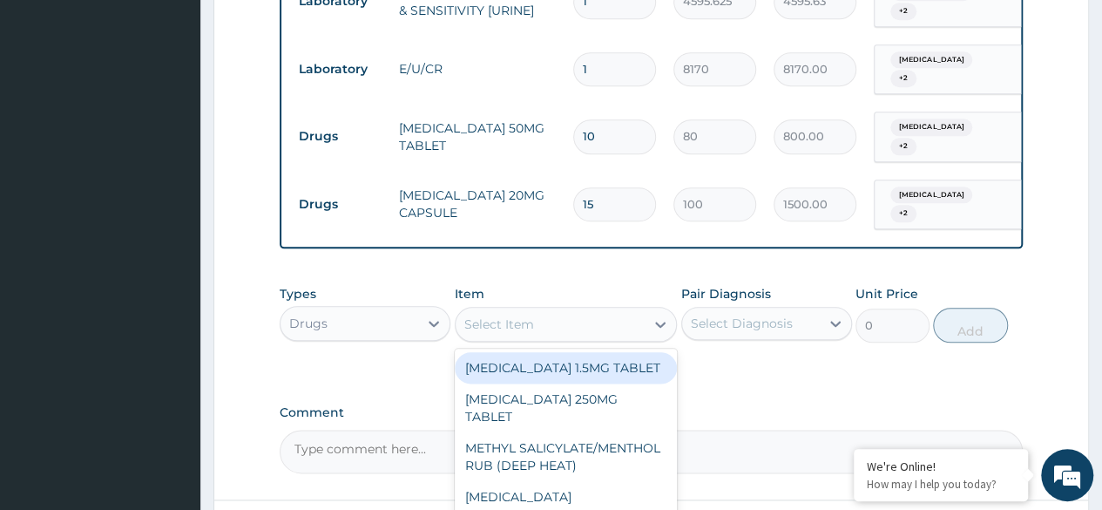
click at [506, 315] on div "Select Item" at bounding box center [566, 324] width 223 height 35
paste input "[MEDICAL_DATA]"
type input "[MEDICAL_DATA]"
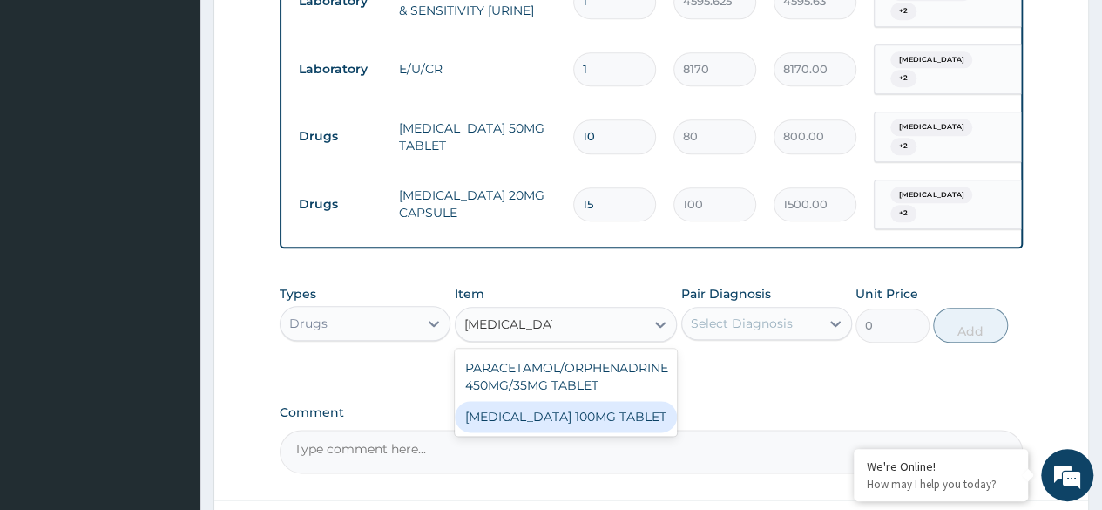
click at [566, 404] on div "[MEDICAL_DATA] 100MG TABLET" at bounding box center [566, 416] width 223 height 31
type input "174"
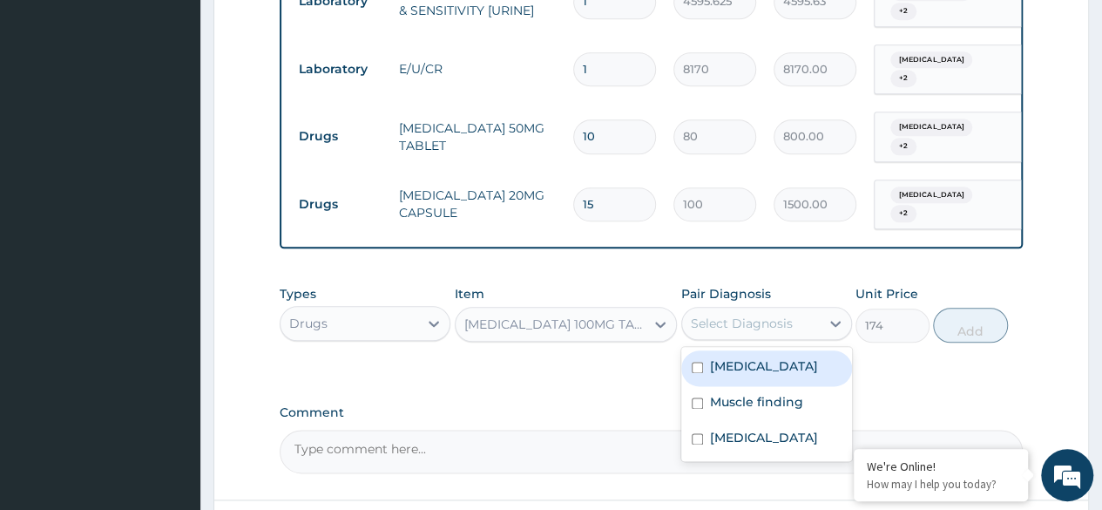
click at [797, 309] on div "Select Diagnosis" at bounding box center [751, 323] width 138 height 28
click at [695, 350] on div "[MEDICAL_DATA]" at bounding box center [767, 368] width 171 height 36
checkbox input "true"
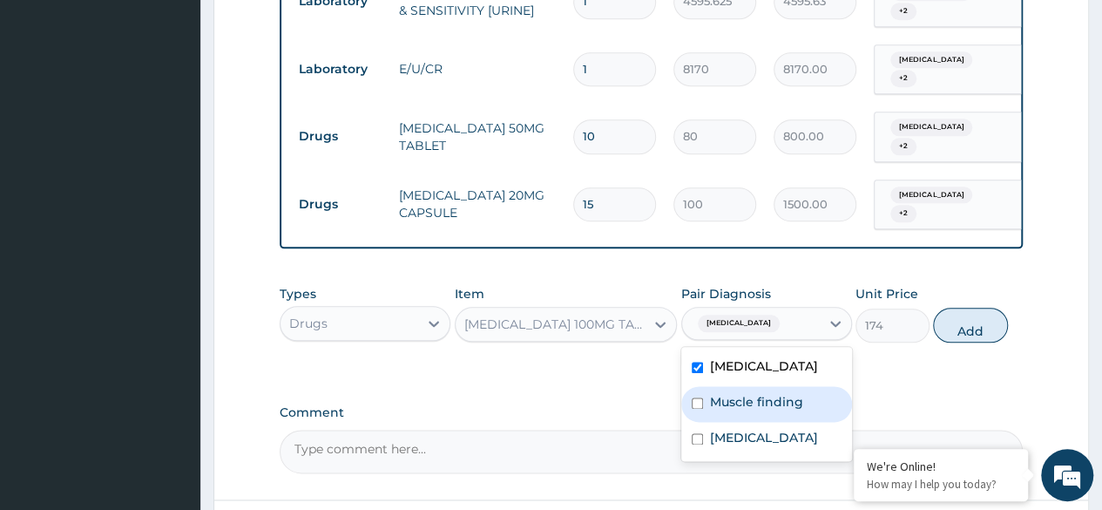
click at [695, 397] on input "checkbox" at bounding box center [697, 402] width 11 height 11
checkbox input "true"
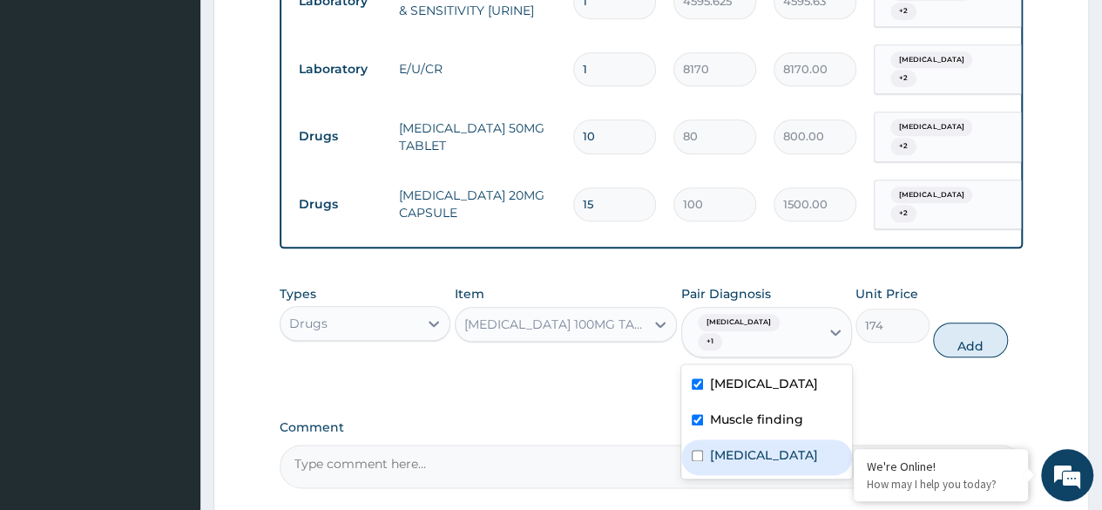
click at [700, 450] on input "checkbox" at bounding box center [697, 455] width 11 height 11
checkbox input "true"
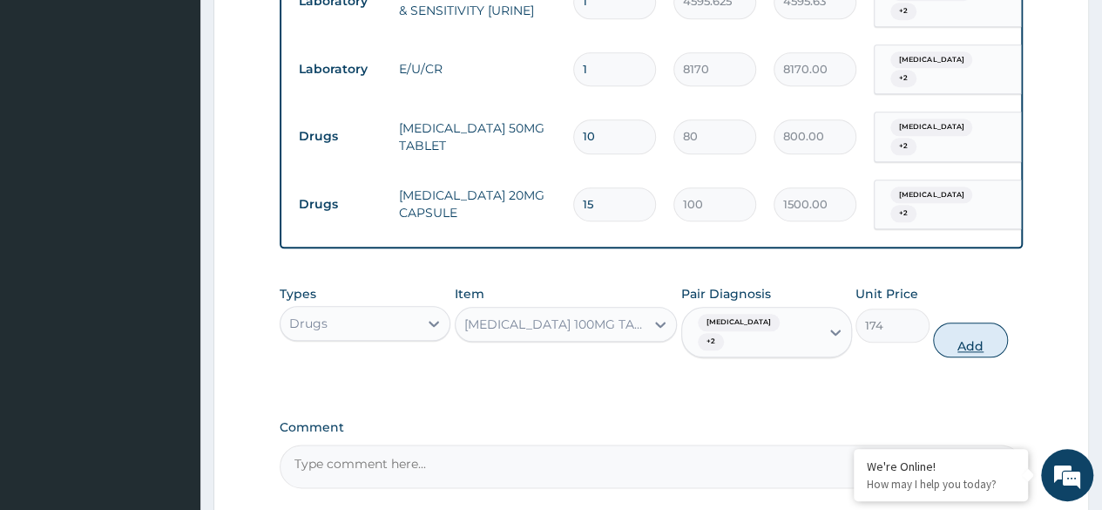
click at [973, 322] on button "Add" at bounding box center [970, 339] width 74 height 35
type input "0"
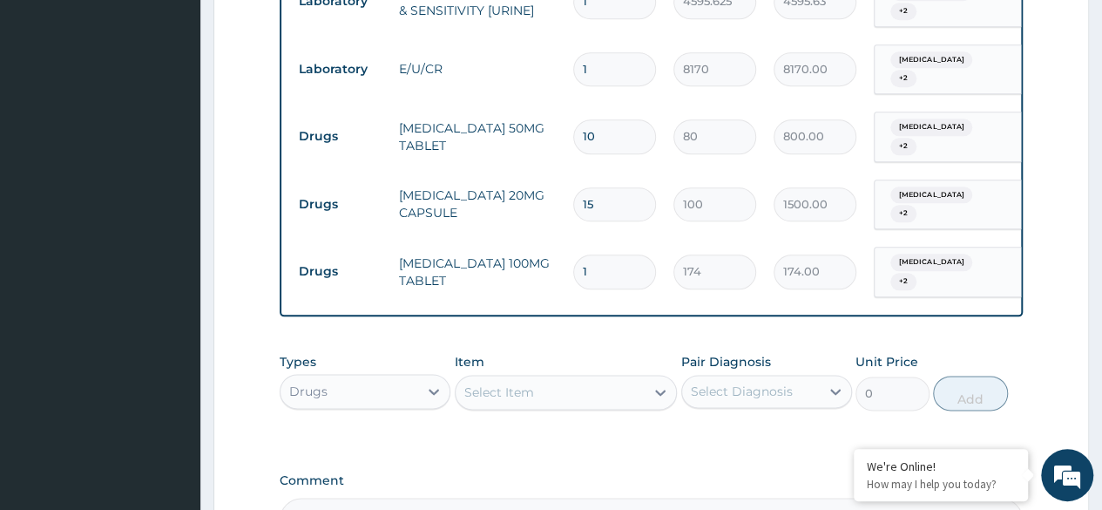
type input "0.00"
type input "5"
type input "870.00"
type input "5"
click at [499, 383] on div "Select Item" at bounding box center [500, 391] width 70 height 17
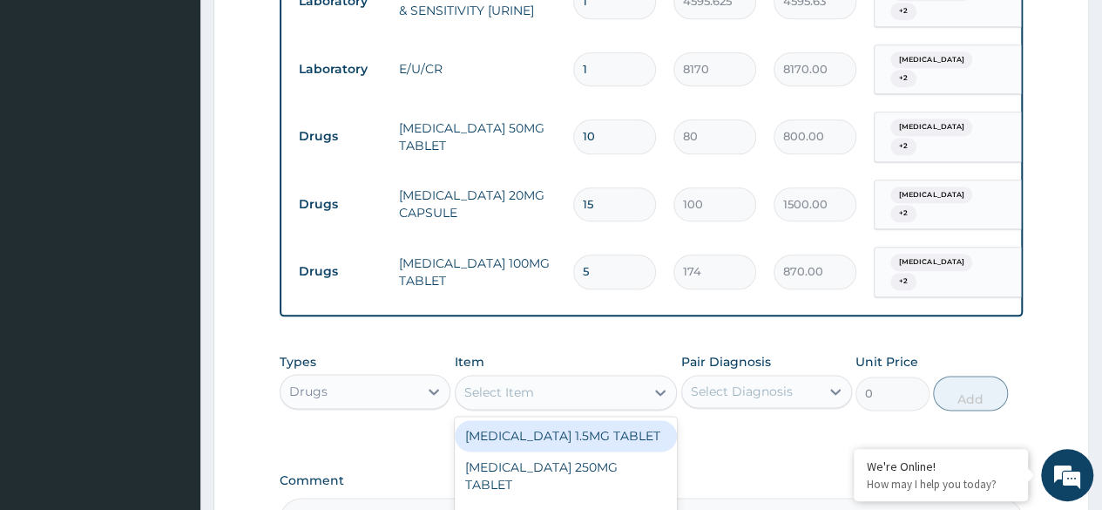
paste input "[MEDICAL_DATA] cream"
type input "[MEDICAL_DATA] cream"
click at [563, 420] on div "[MEDICAL_DATA] CREAM 20G" at bounding box center [566, 435] width 223 height 31
type input "1495"
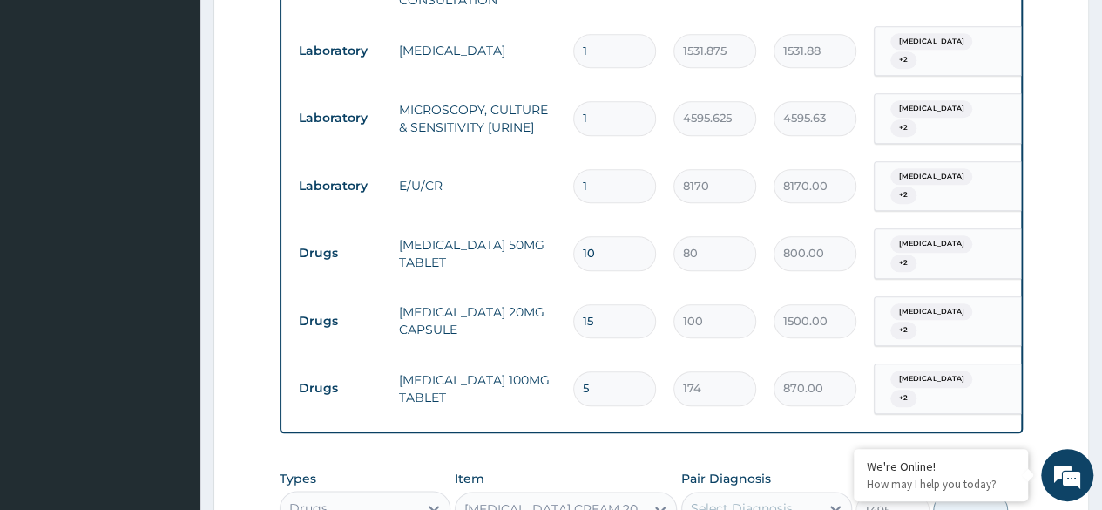
scroll to position [807, 0]
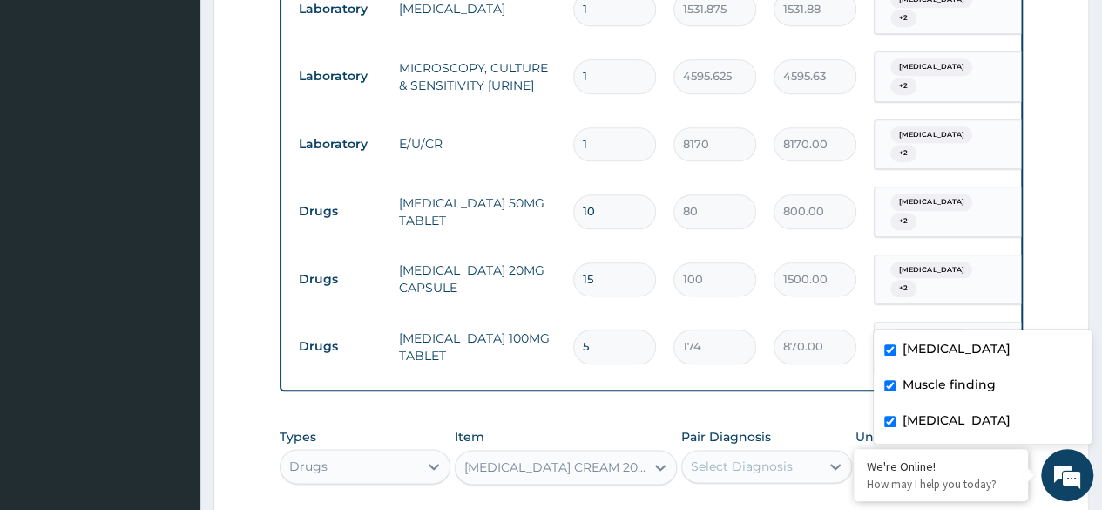
click at [990, 322] on div "[MEDICAL_DATA] + 2" at bounding box center [945, 346] width 141 height 49
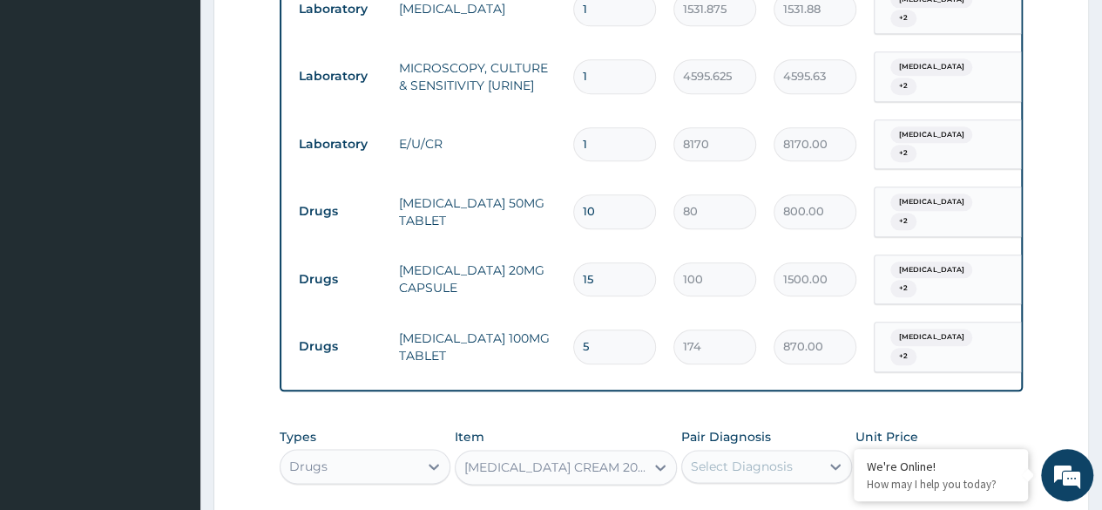
click at [1041, 281] on form "Step 2 of 2 PA Code / Prescription Code Enter Code(Secondary Care Only) Encount…" at bounding box center [652, 12] width 876 height 1455
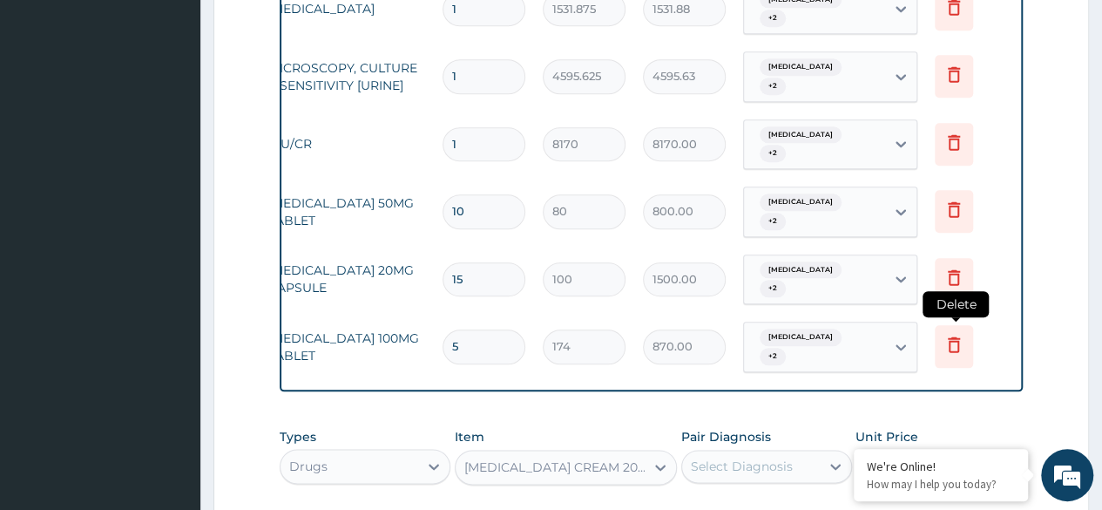
click at [960, 334] on icon at bounding box center [954, 344] width 21 height 21
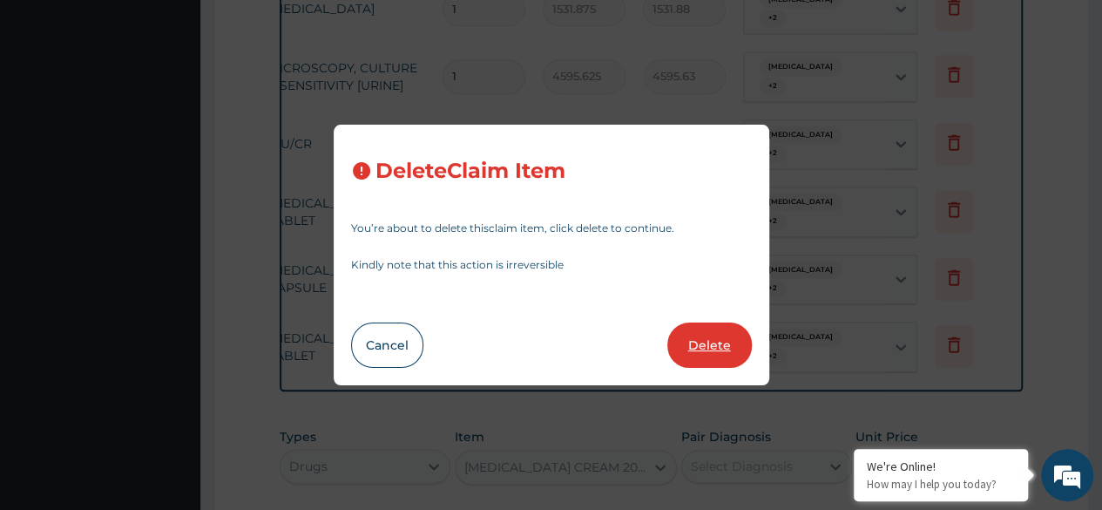
click at [716, 345] on button "Delete" at bounding box center [710, 344] width 85 height 45
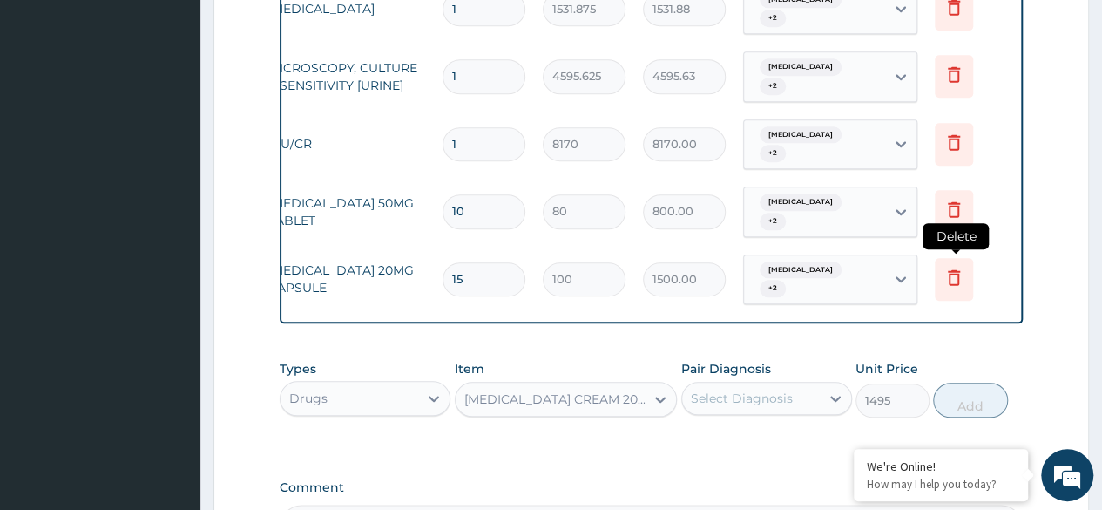
click at [957, 267] on icon at bounding box center [954, 277] width 21 height 21
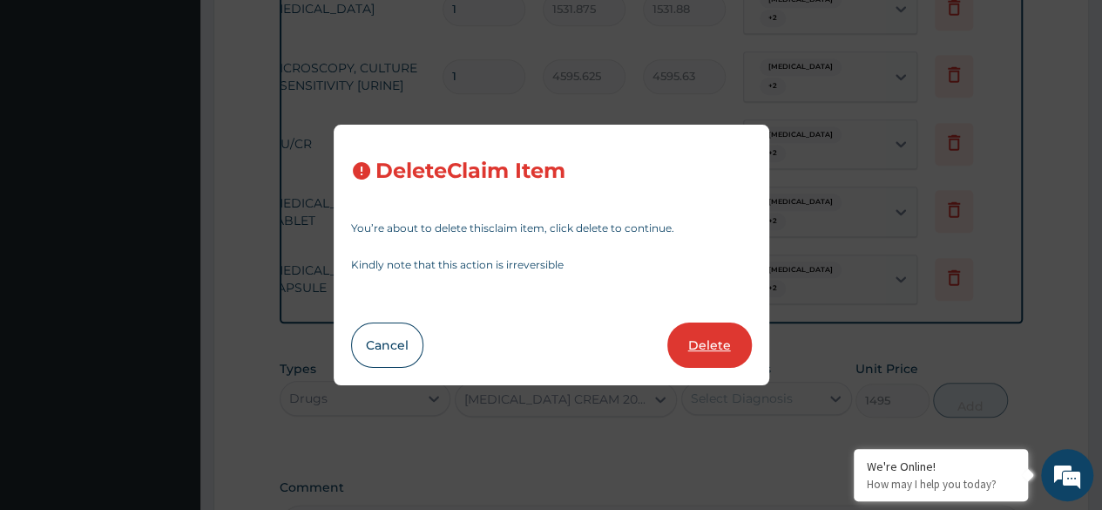
click at [718, 353] on button "Delete" at bounding box center [710, 344] width 85 height 45
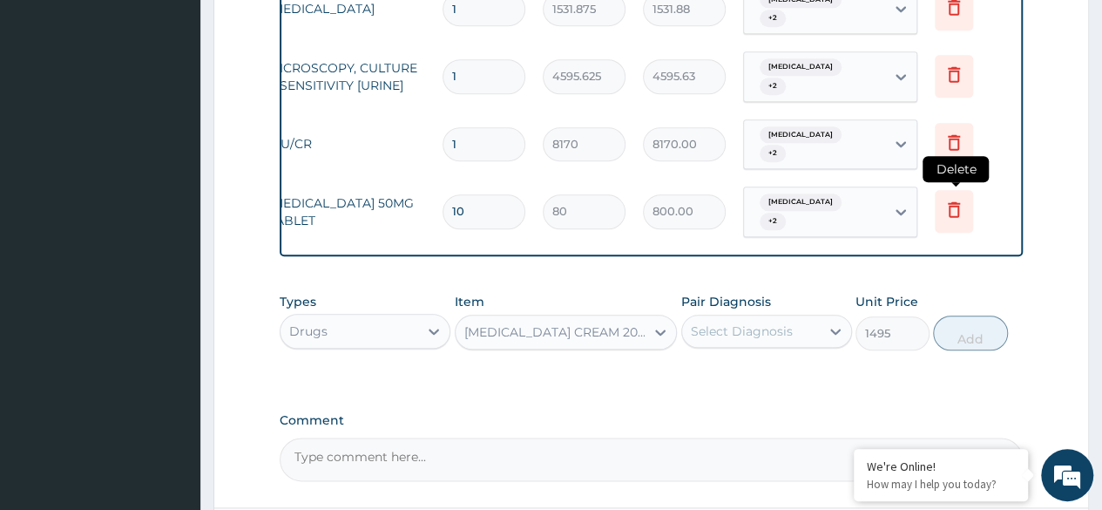
click at [955, 199] on icon at bounding box center [954, 209] width 21 height 21
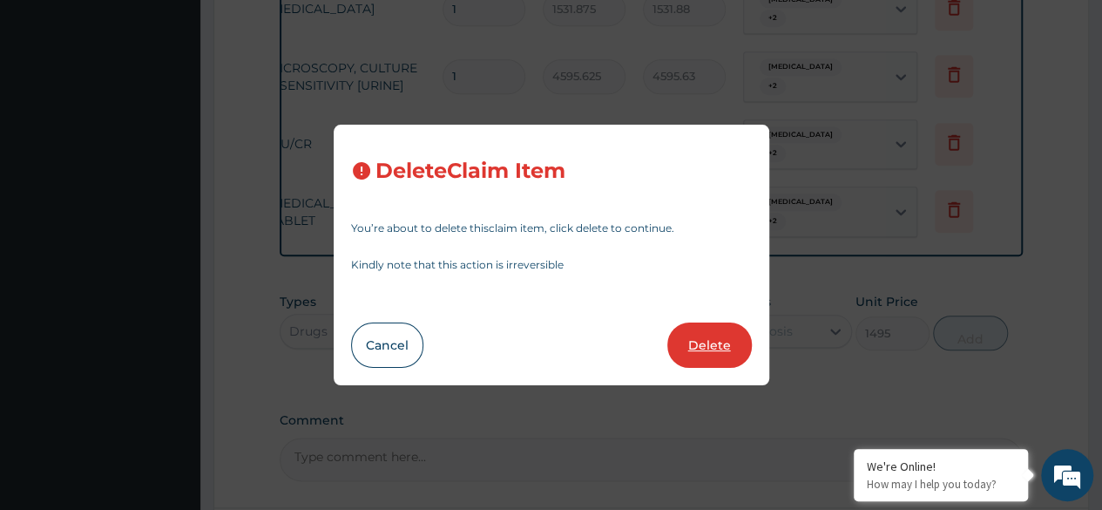
click at [727, 350] on button "Delete" at bounding box center [710, 344] width 85 height 45
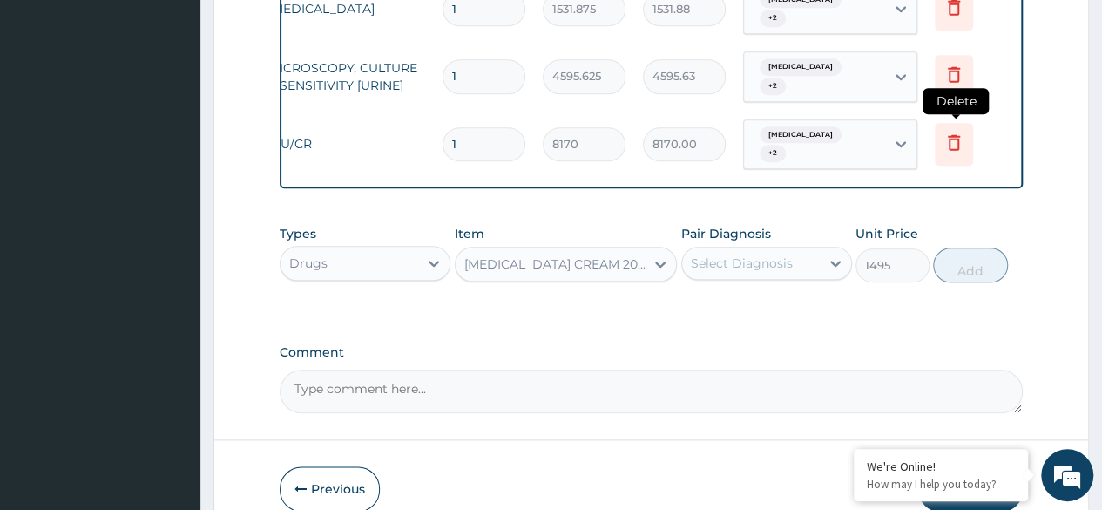
click at [953, 132] on icon at bounding box center [954, 142] width 21 height 21
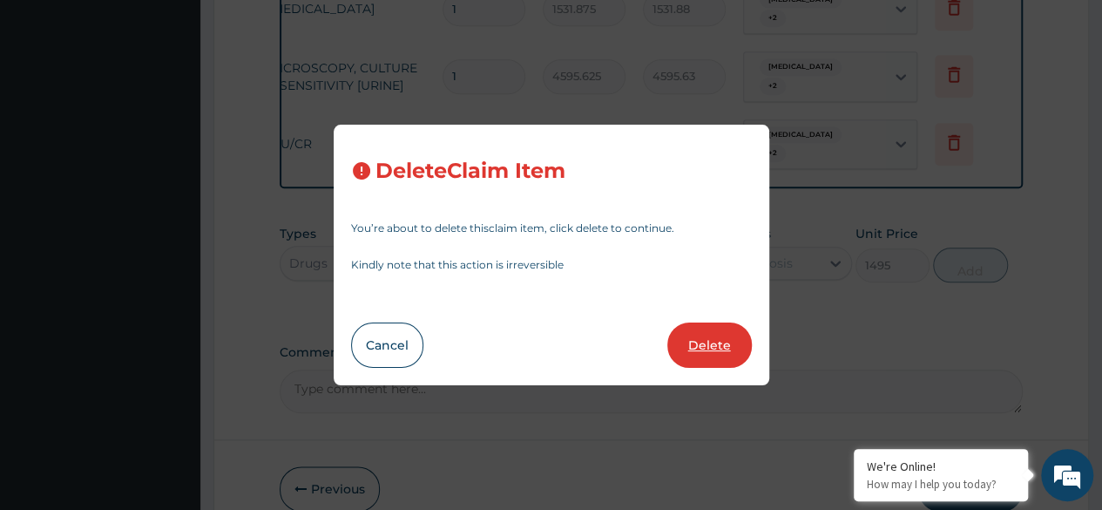
click at [716, 351] on button "Delete" at bounding box center [710, 344] width 85 height 45
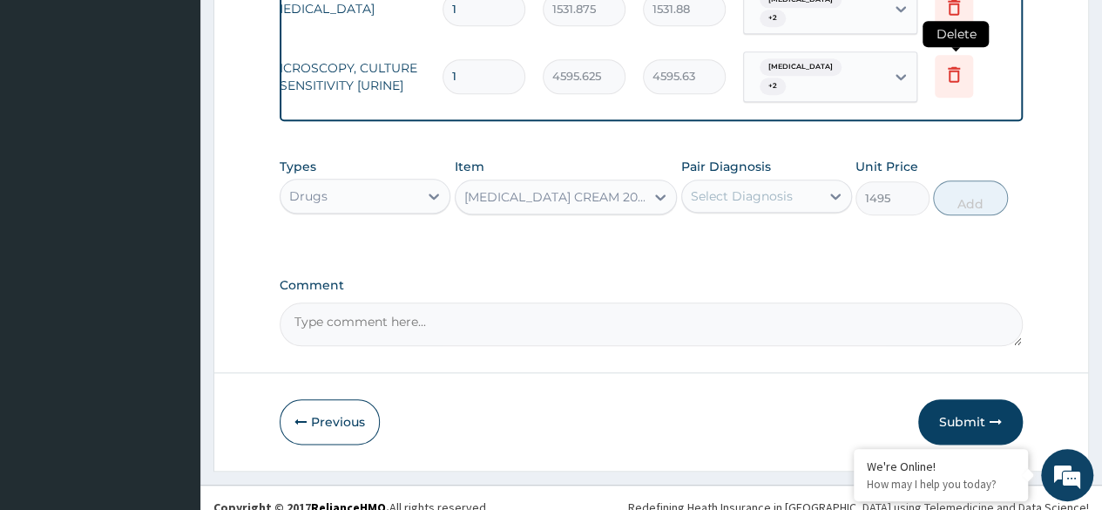
click at [945, 72] on icon at bounding box center [954, 74] width 21 height 21
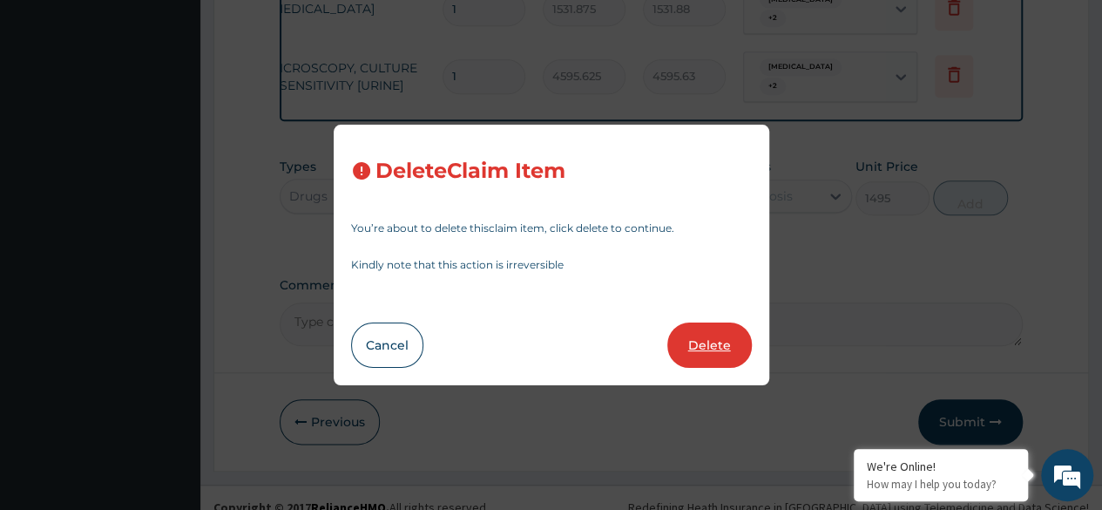
click at [715, 346] on button "Delete" at bounding box center [710, 344] width 85 height 45
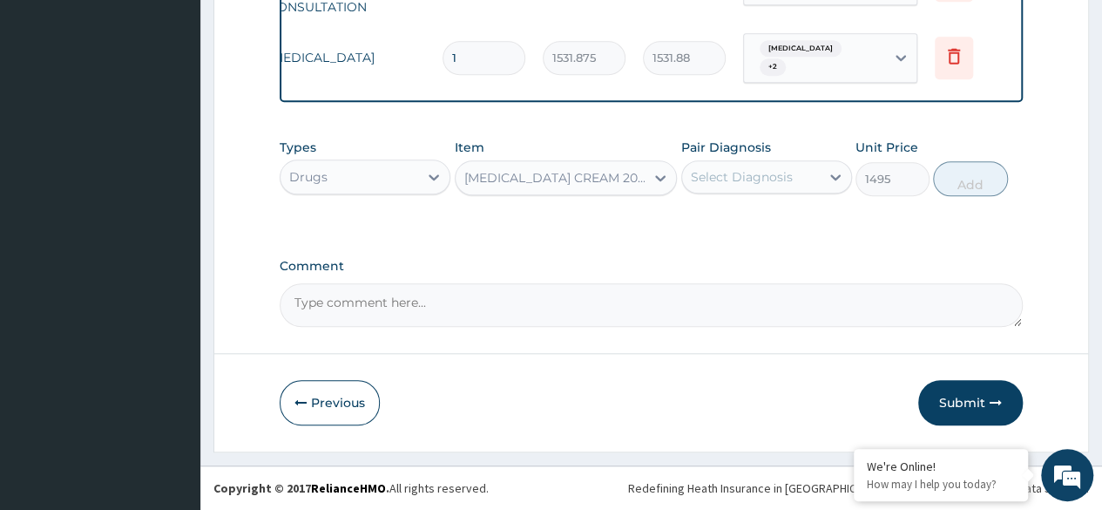
scroll to position [762, 0]
click at [960, 45] on icon at bounding box center [954, 55] width 21 height 21
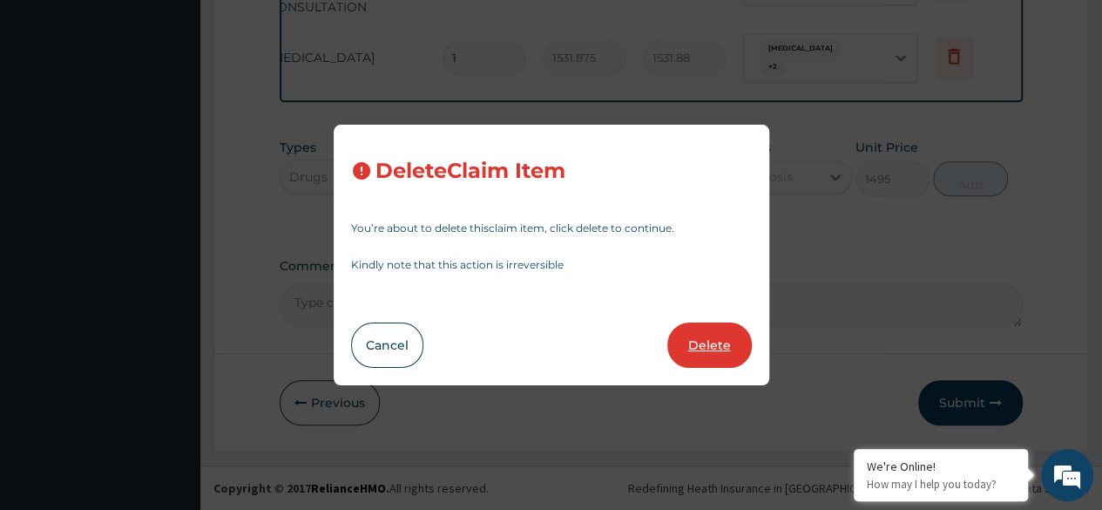
click at [716, 346] on button "Delete" at bounding box center [710, 344] width 85 height 45
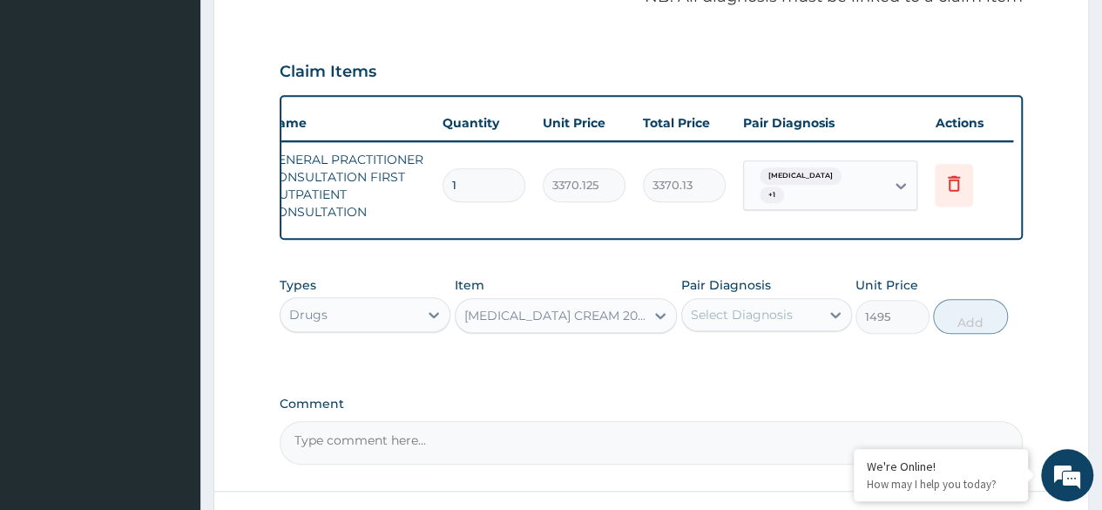
scroll to position [549, 0]
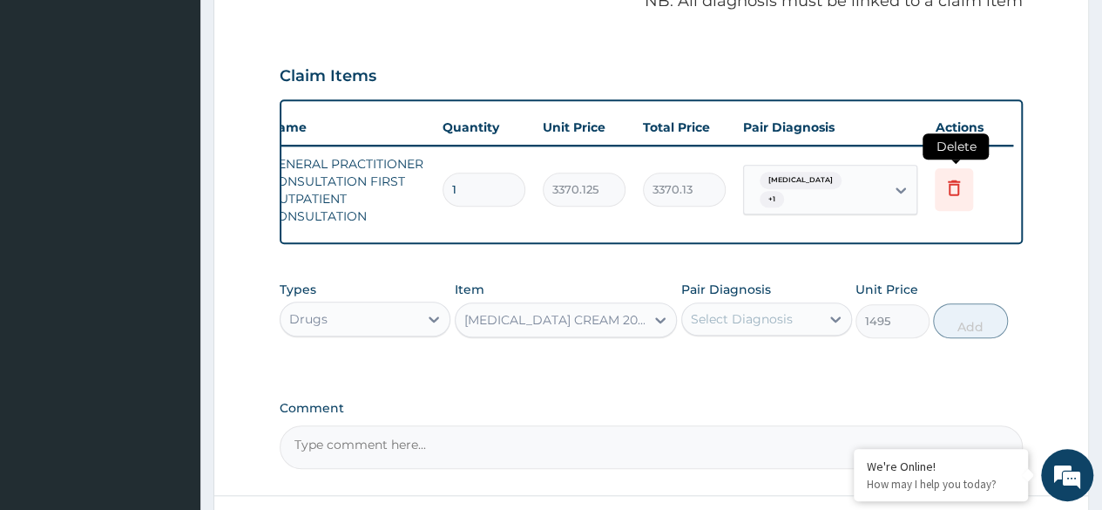
click at [953, 187] on icon at bounding box center [954, 187] width 21 height 21
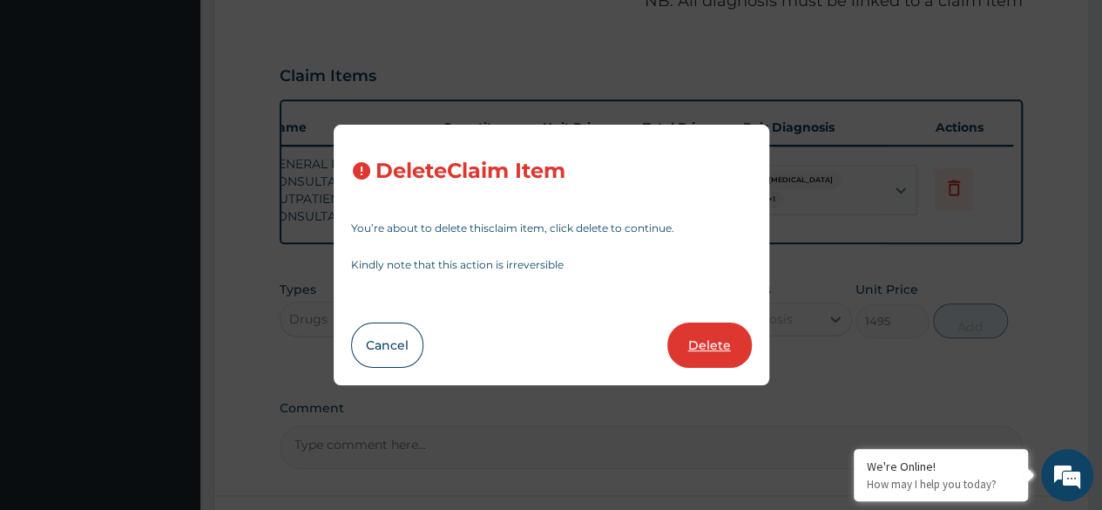
click at [727, 339] on button "Delete" at bounding box center [710, 344] width 85 height 45
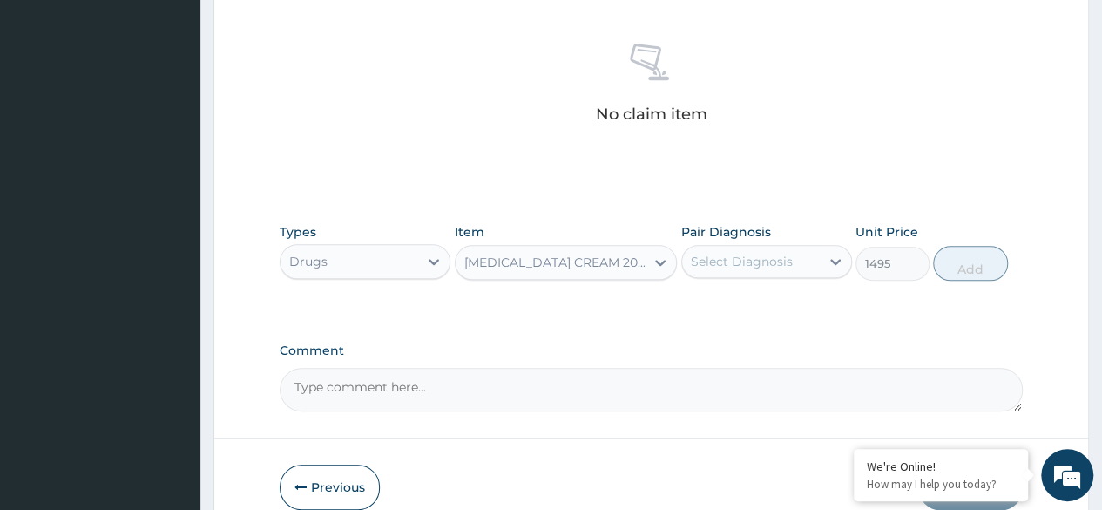
scroll to position [677, 0]
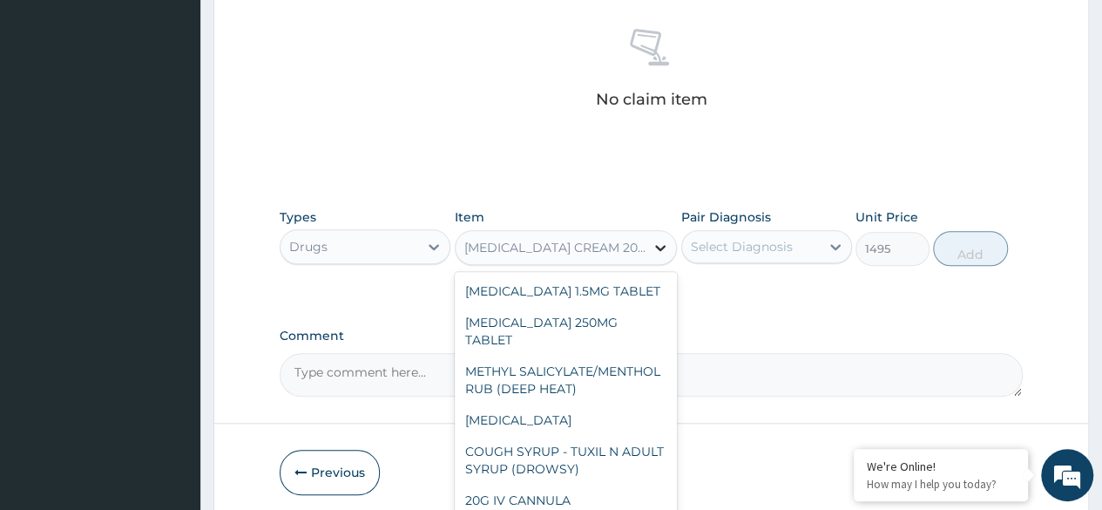
click at [661, 244] on icon at bounding box center [660, 247] width 17 height 17
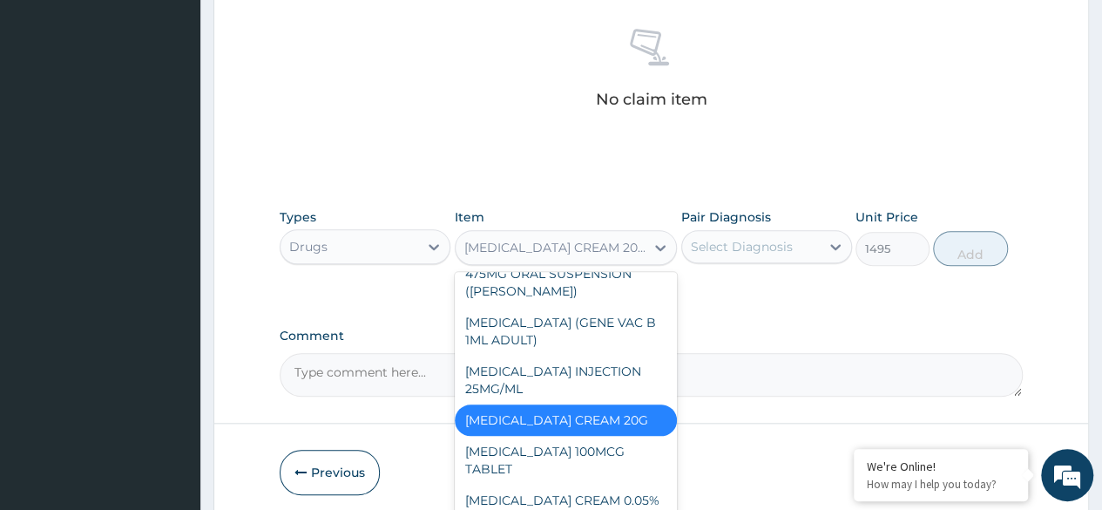
paste input "Amoxiclav"
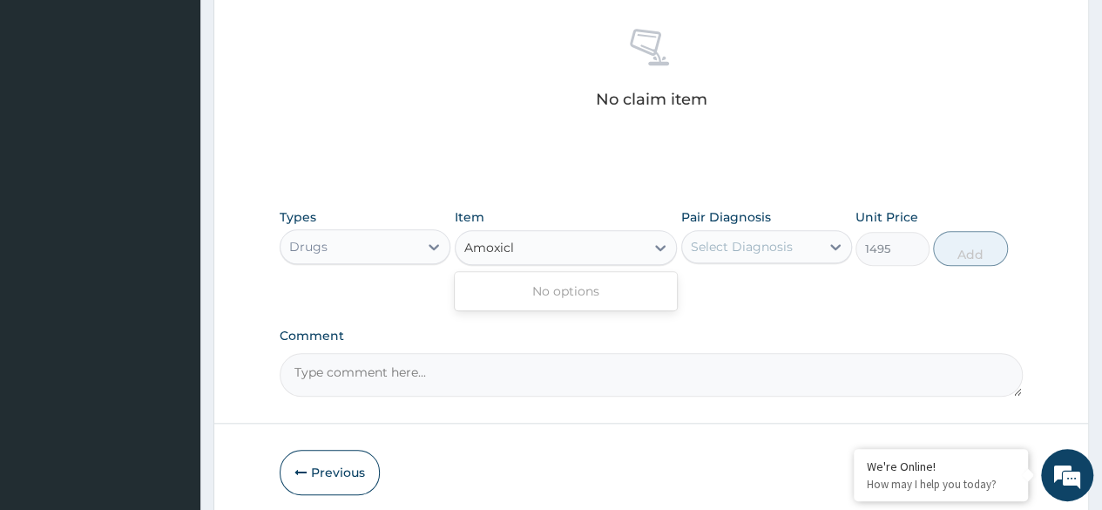
type input "Amoxic"
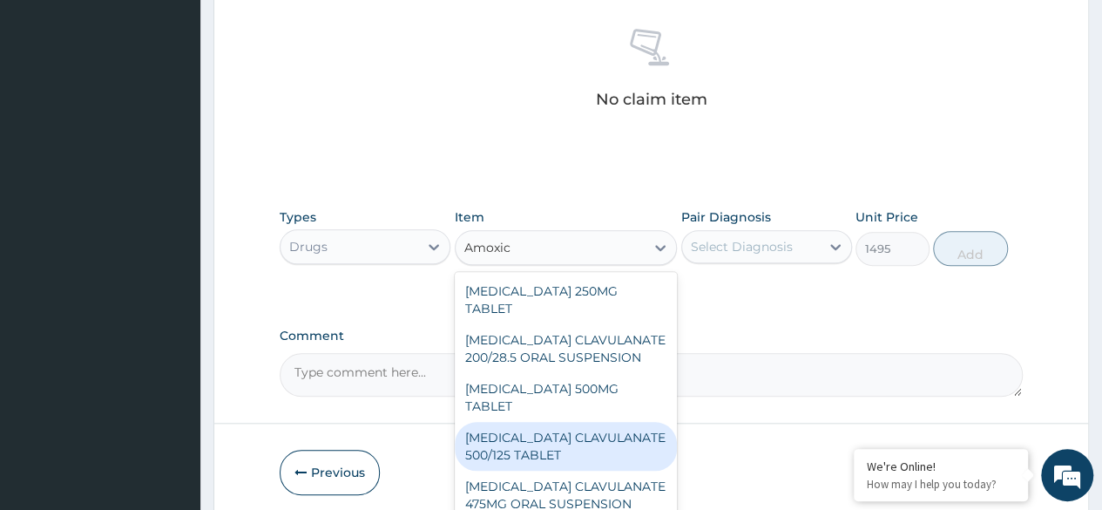
click at [525, 422] on div "[MEDICAL_DATA] CLAVULANATE 500/125 TABLET" at bounding box center [566, 446] width 223 height 49
type input "414"
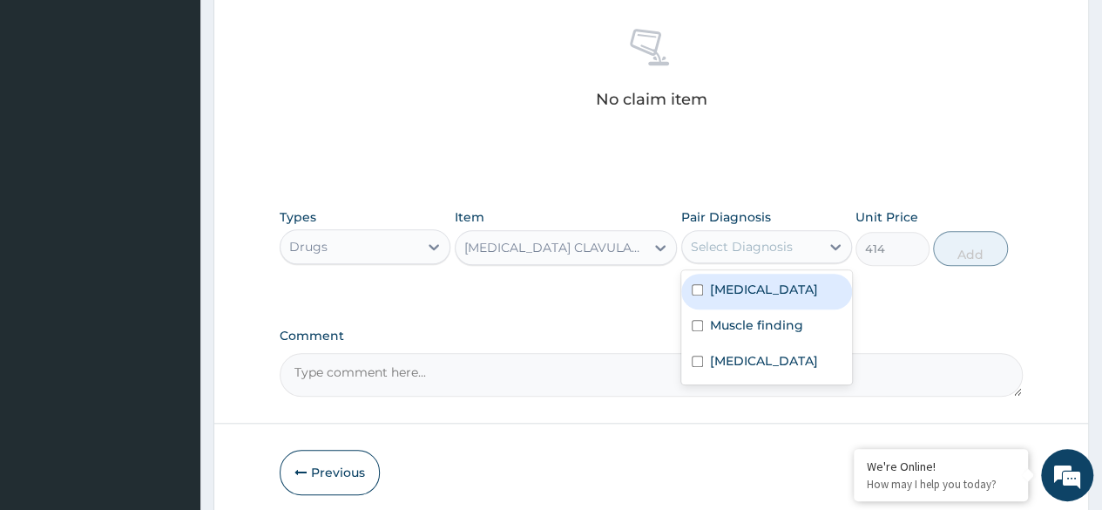
click at [810, 243] on div "Select Diagnosis" at bounding box center [751, 247] width 138 height 28
click at [695, 289] on input "checkbox" at bounding box center [697, 289] width 11 height 11
checkbox input "true"
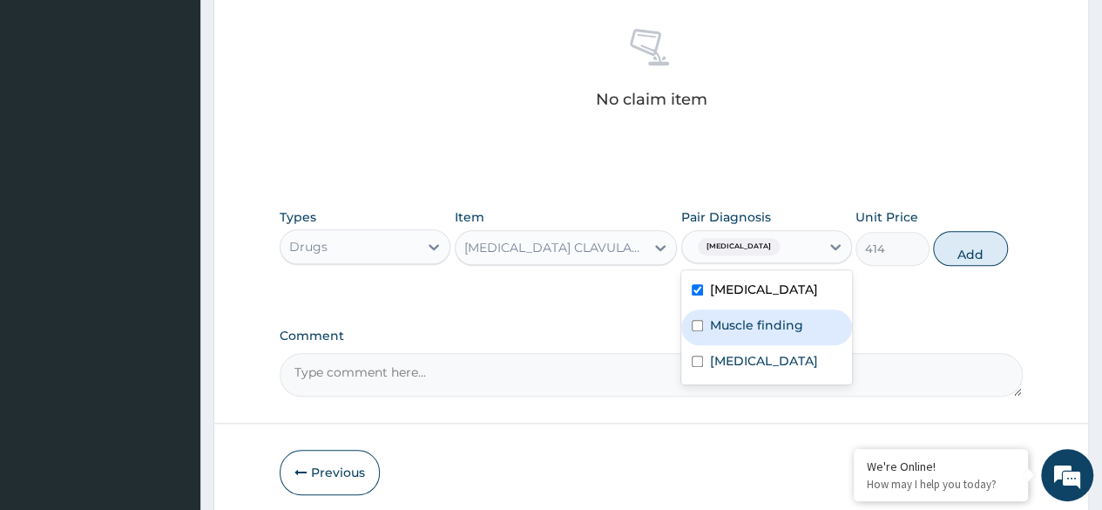
click at [697, 325] on input "checkbox" at bounding box center [697, 325] width 11 height 11
checkbox input "true"
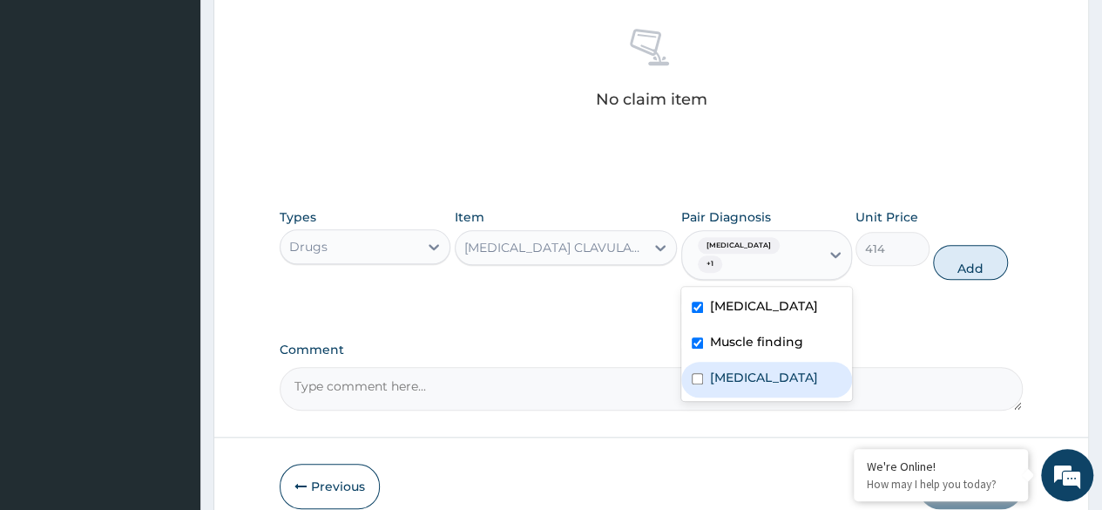
click at [697, 373] on input "checkbox" at bounding box center [697, 378] width 11 height 11
checkbox input "true"
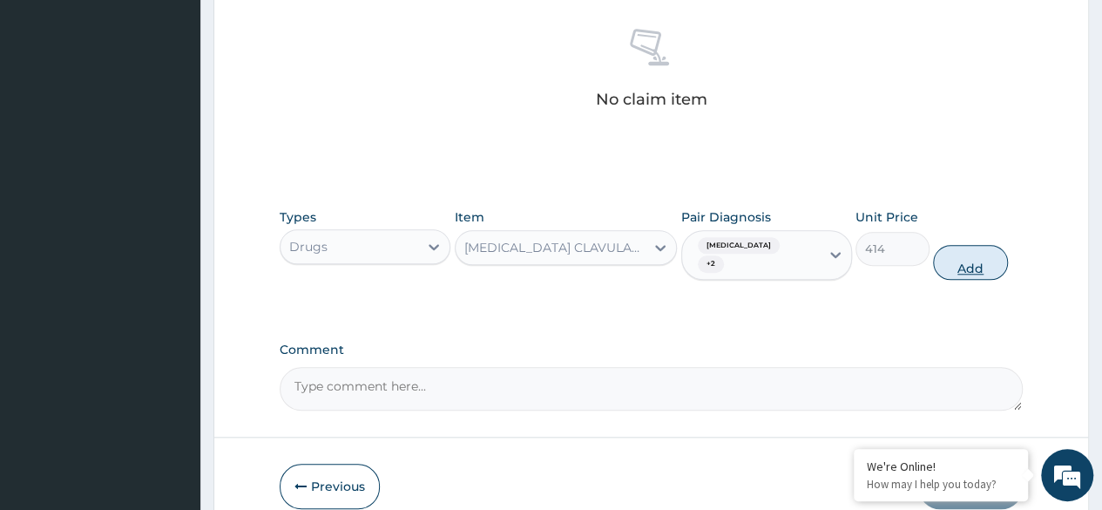
click at [967, 247] on button "Add" at bounding box center [970, 262] width 74 height 35
type input "0"
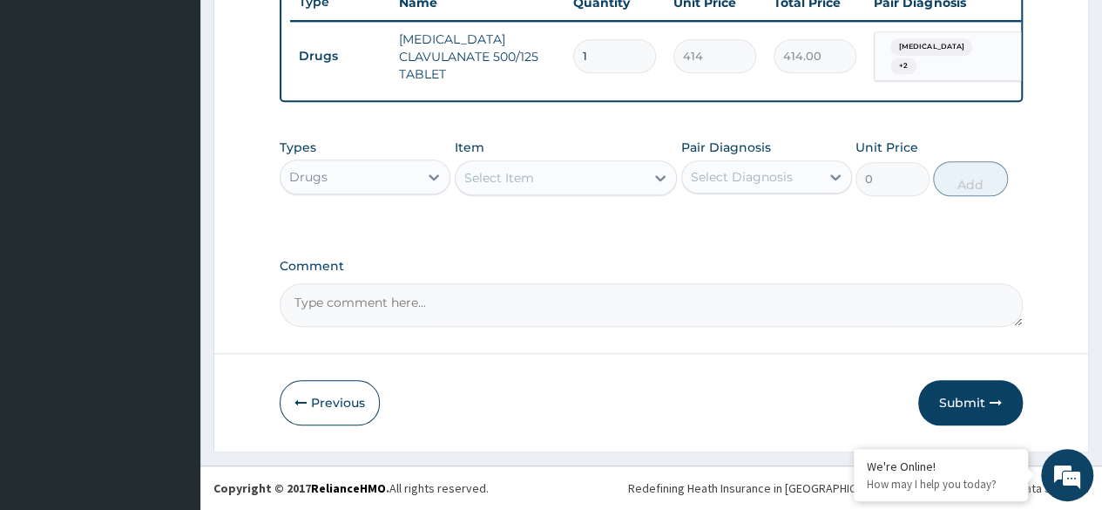
type input "14"
type input "5796.00"
type input "14"
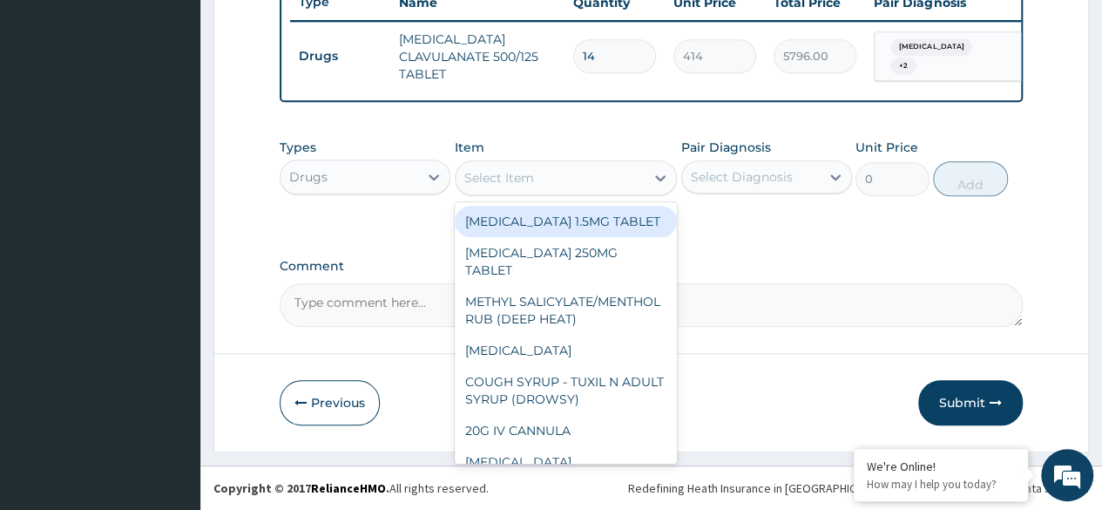
click at [512, 187] on div "Select Item" at bounding box center [500, 177] width 70 height 17
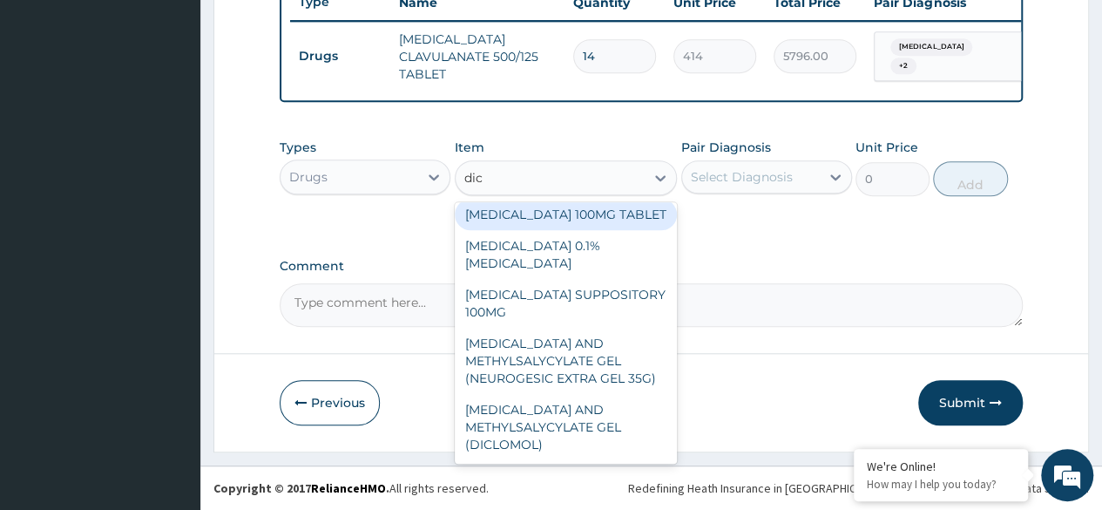
scroll to position [105, 0]
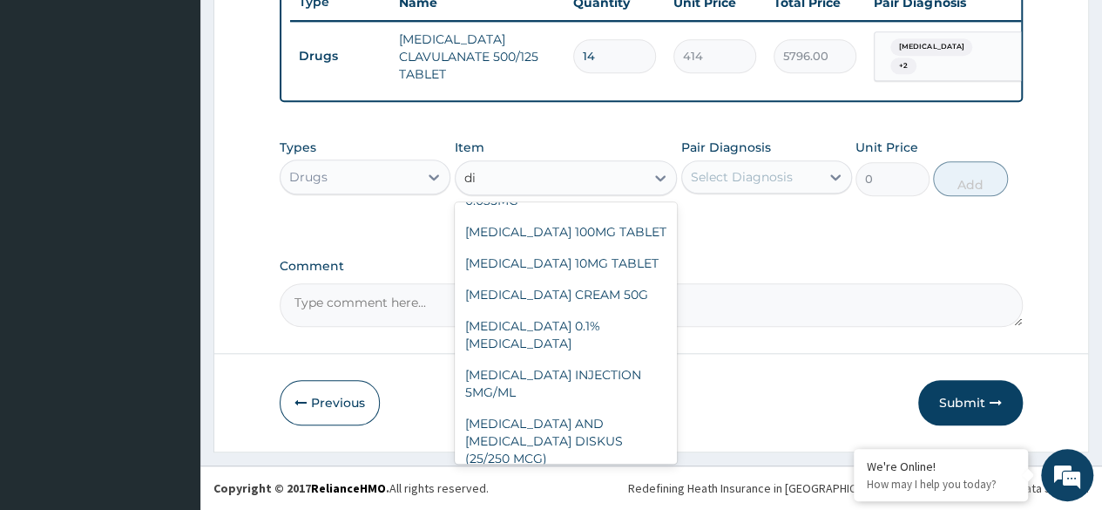
type input "d"
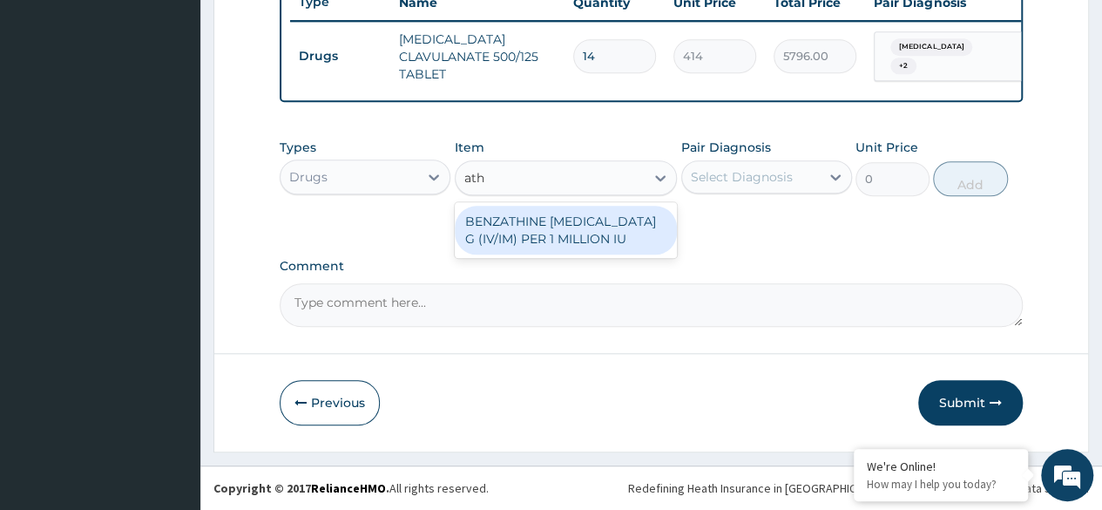
scroll to position [0, 0]
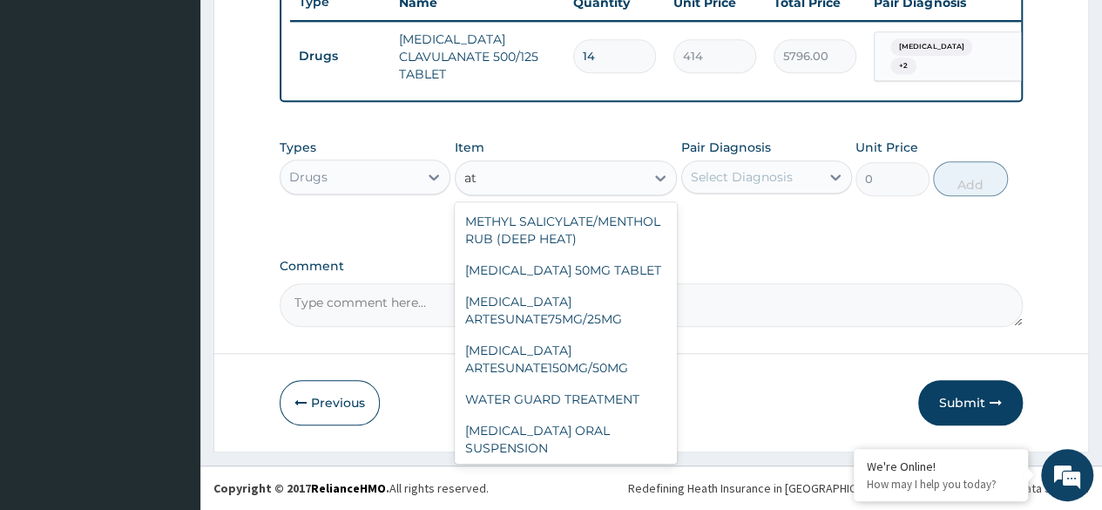
type input "a"
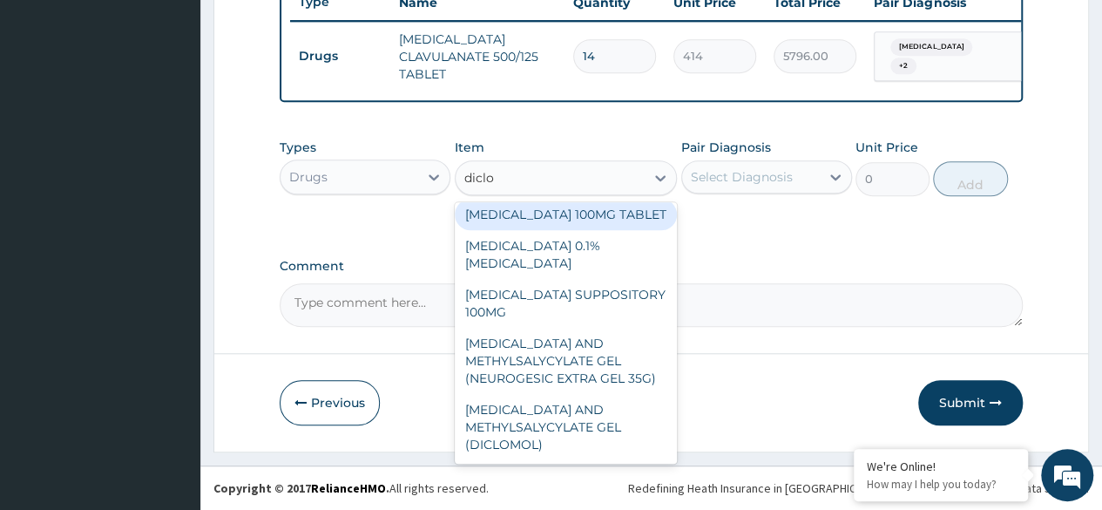
scroll to position [105, 0]
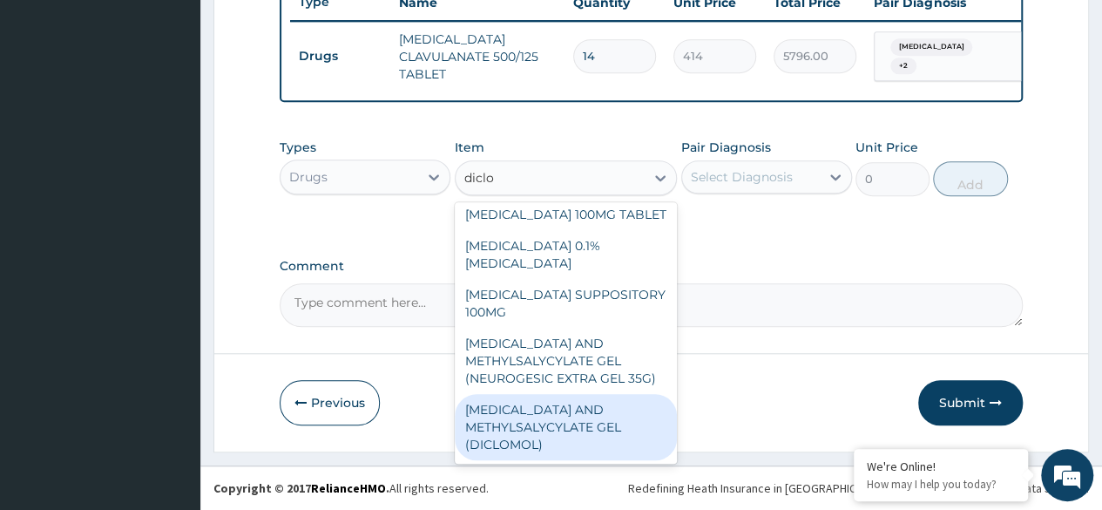
type input "diclo"
